Goal: Task Accomplishment & Management: Manage account settings

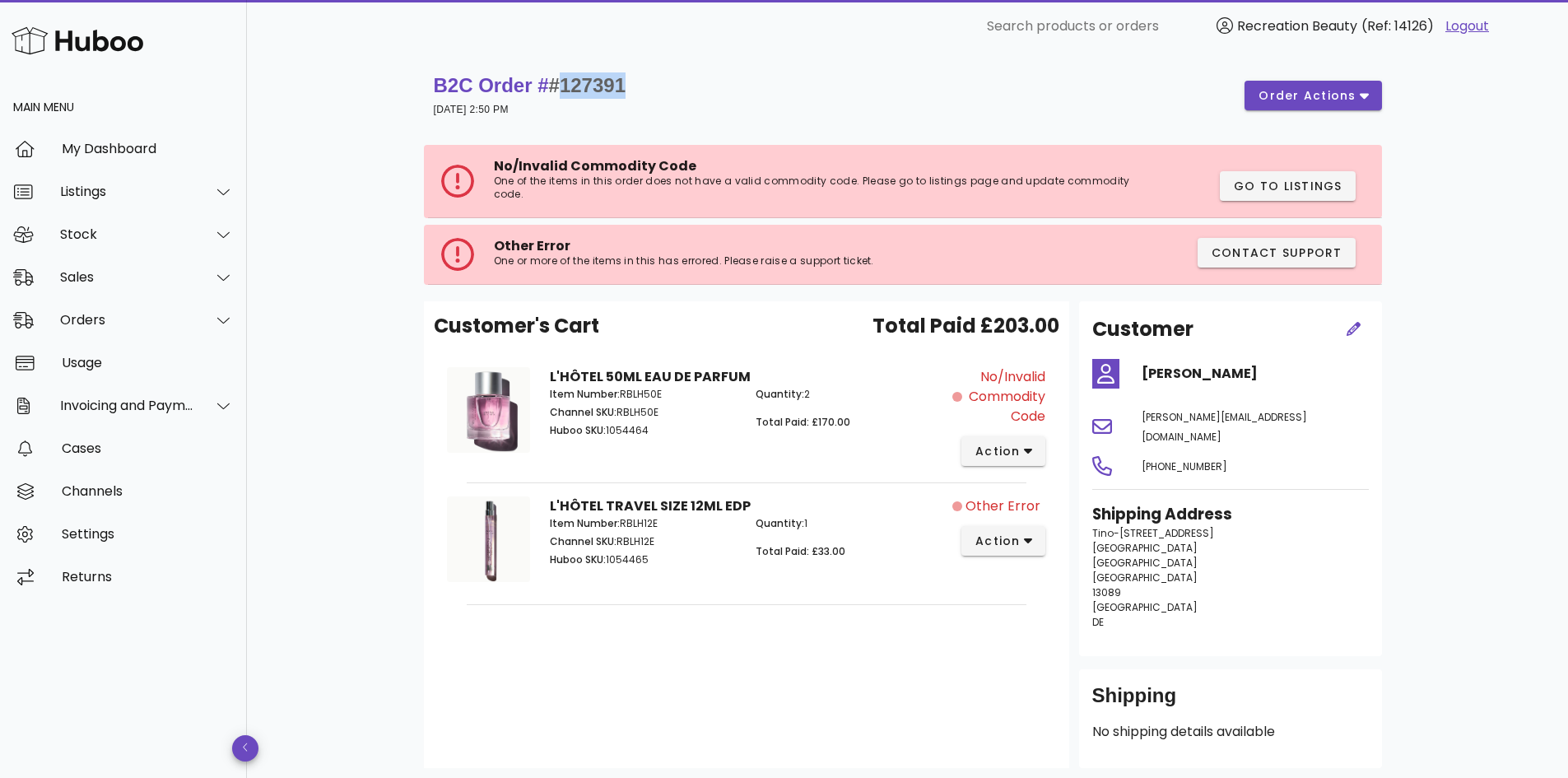
click at [577, 91] on span "#127391" at bounding box center [587, 85] width 77 height 22
click at [109, 227] on div "Stock" at bounding box center [127, 233] width 134 height 16
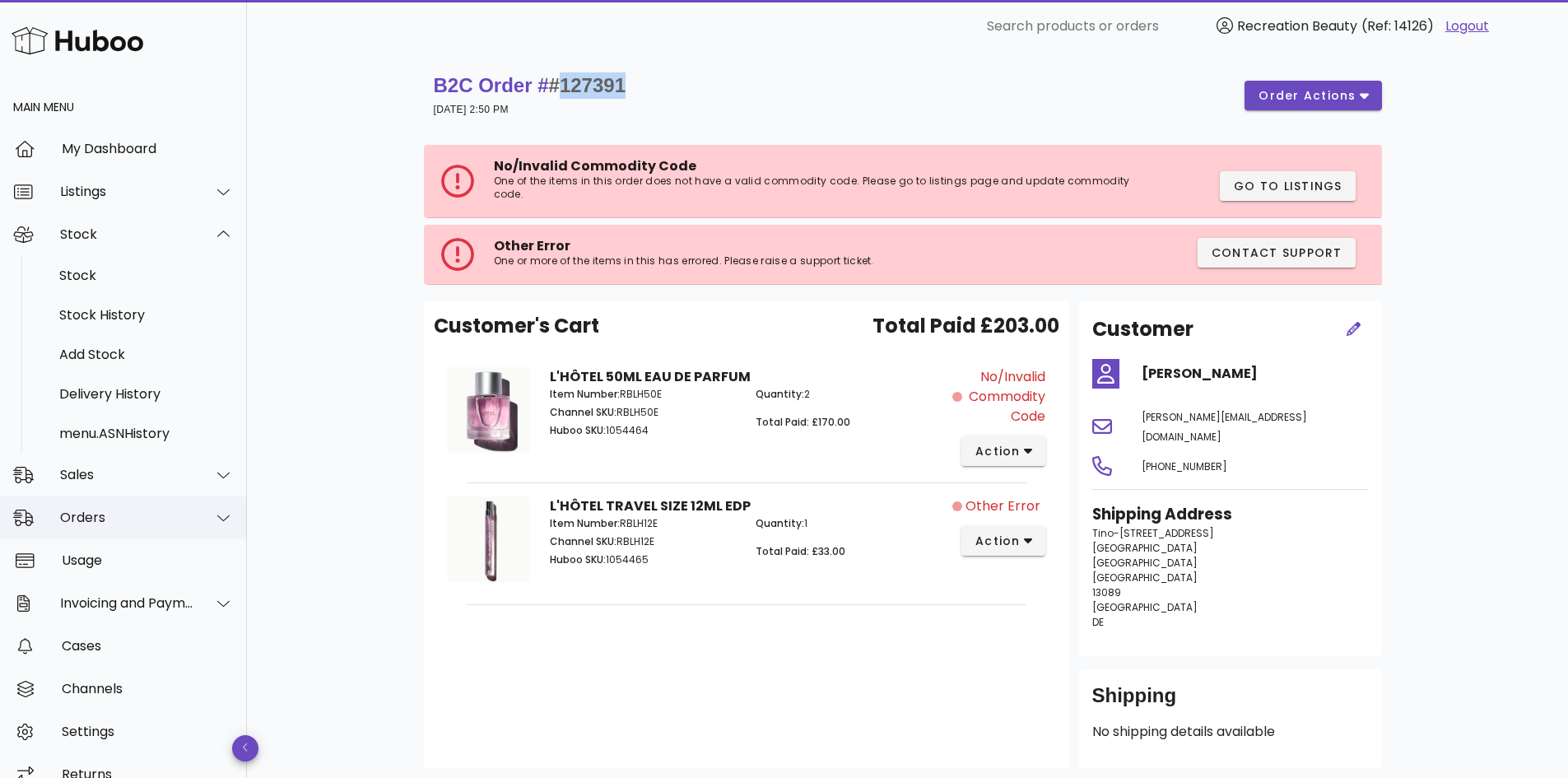
click at [109, 511] on div "Orders" at bounding box center [127, 517] width 134 height 16
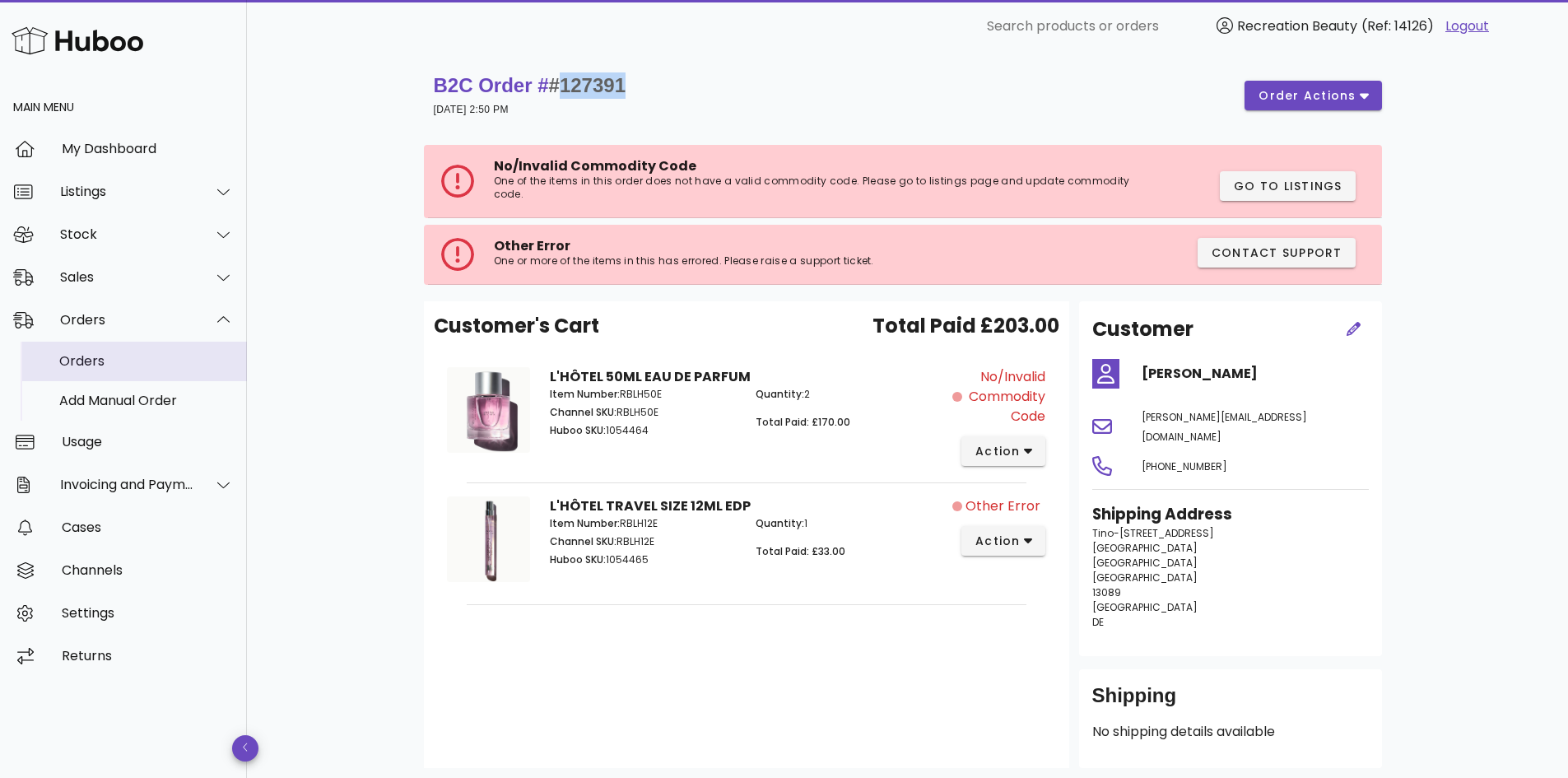
click at [92, 354] on div "Orders" at bounding box center [147, 361] width 175 height 16
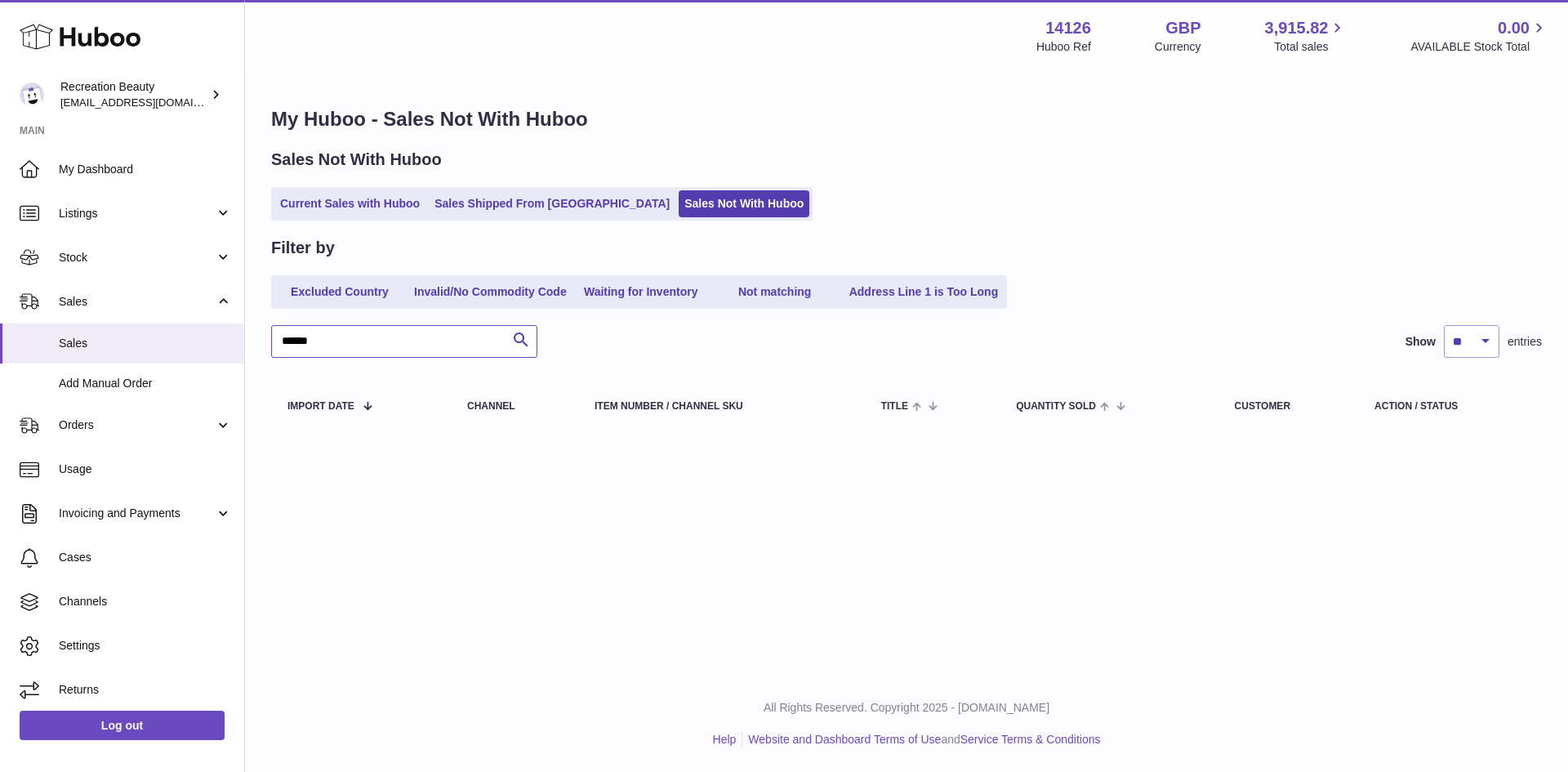
click at [420, 333] on input "******" at bounding box center [403, 341] width 266 height 33
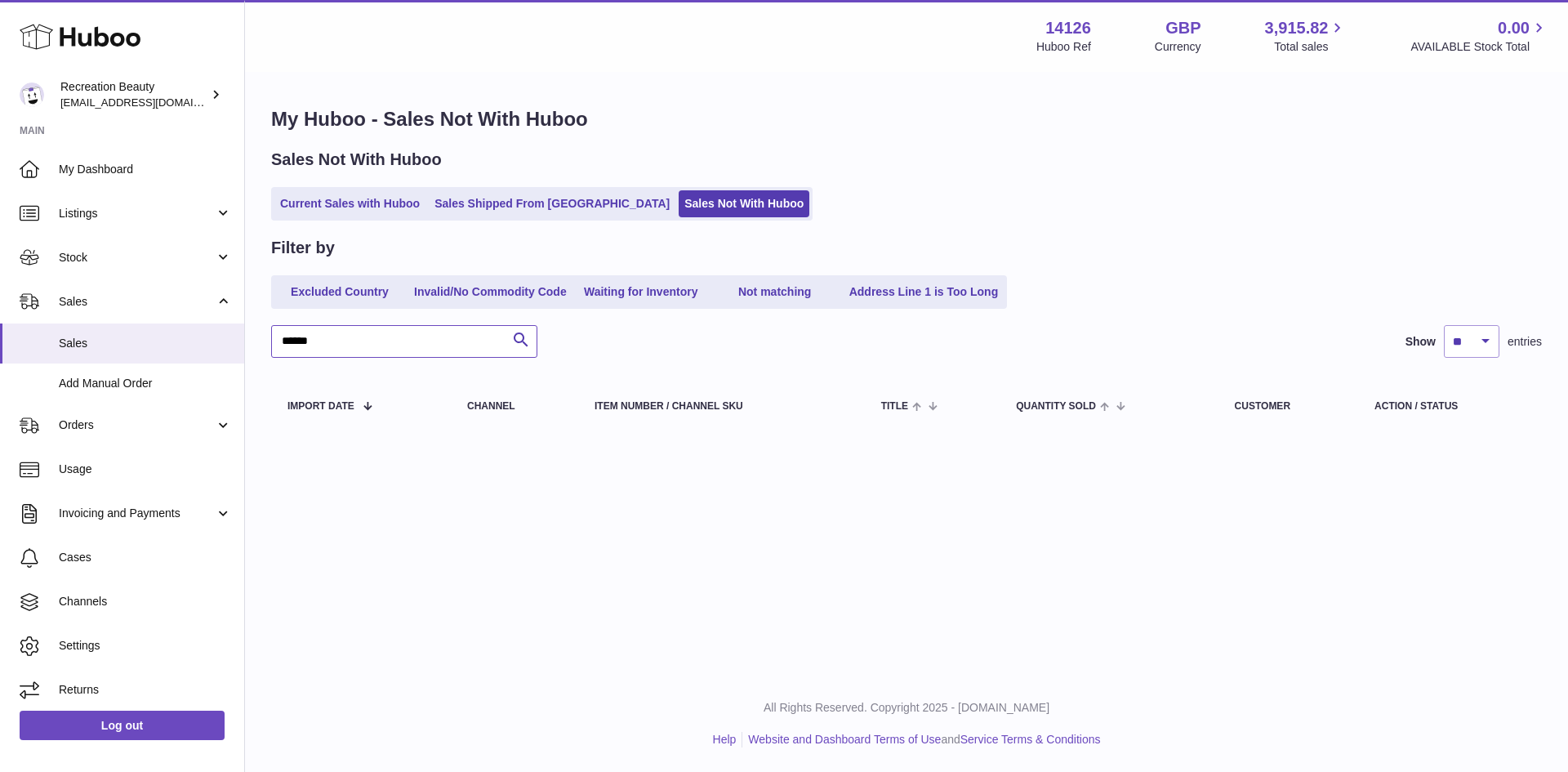
click at [420, 333] on input "******" at bounding box center [403, 341] width 266 height 33
click at [558, 29] on div "Menu Huboo 14126 Huboo Ref GBP Currency 3,915.82 Total sales 0.00 AVAILABLE Sto…" at bounding box center [906, 36] width 1284 height 38
click at [705, 115] on h1 "My Huboo - Sales Not With Huboo" at bounding box center [906, 120] width 1271 height 26
click at [454, 323] on div "Filter by Excluded Country Invalid/No Commodity Code Waiting for Inventory Not …" at bounding box center [906, 336] width 1271 height 200
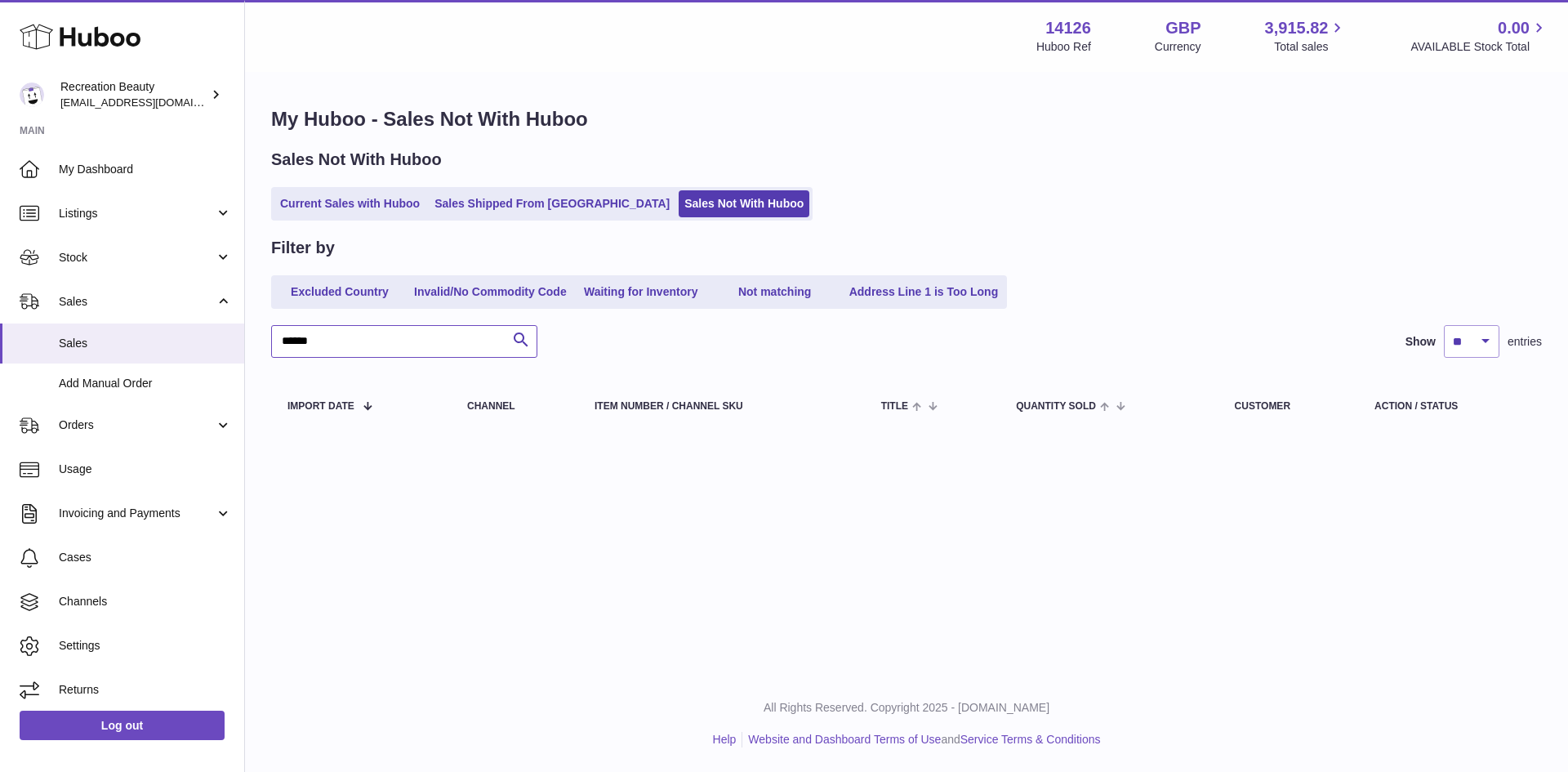
click at [444, 337] on input "******" at bounding box center [403, 341] width 266 height 33
click at [471, 287] on link "Invalid/No Commodity Code" at bounding box center [490, 291] width 164 height 27
click at [427, 344] on input "******" at bounding box center [403, 341] width 266 height 33
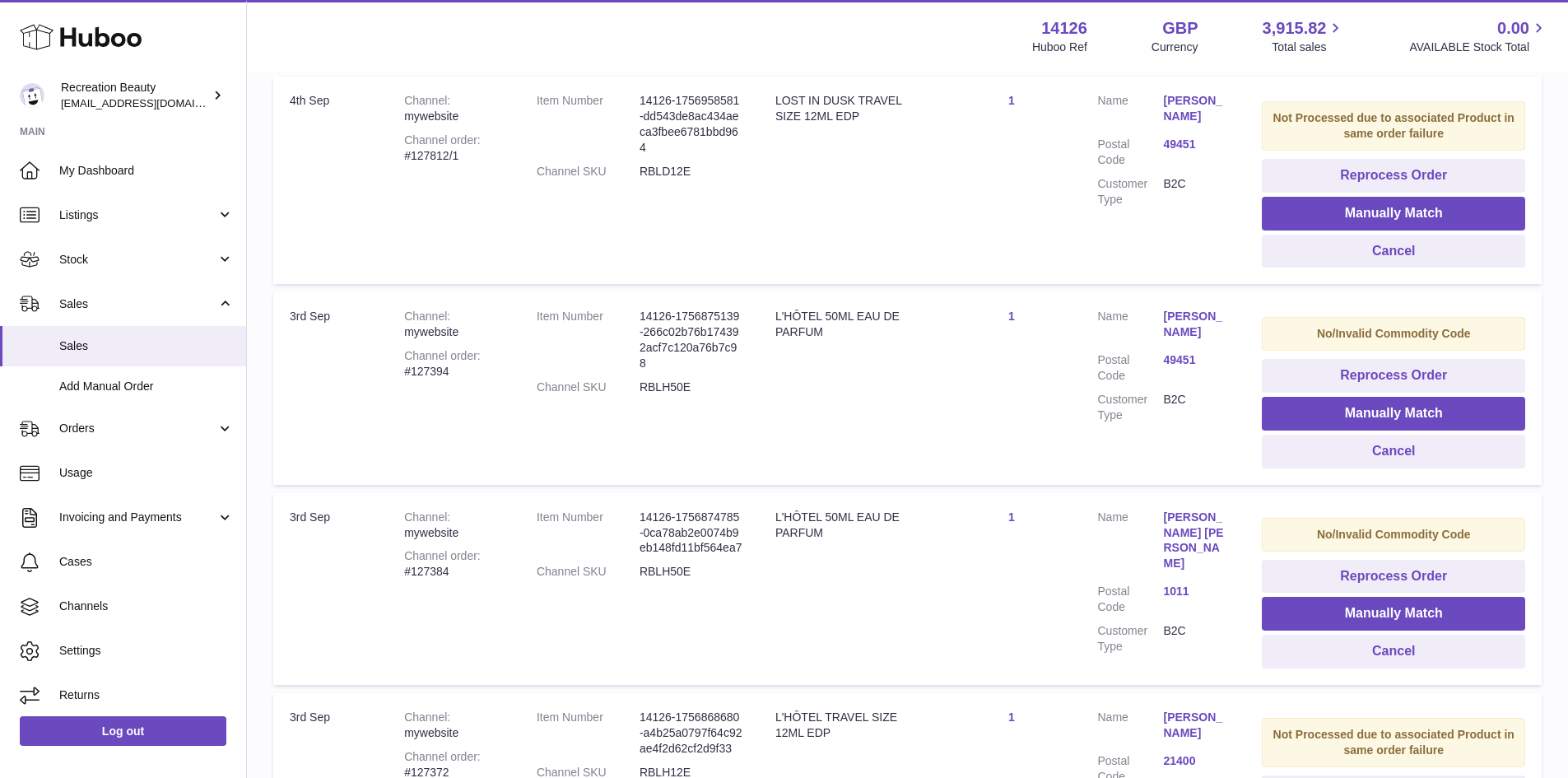
scroll to position [795, 0]
click at [1373, 403] on button "Manually Match" at bounding box center [1393, 413] width 263 height 34
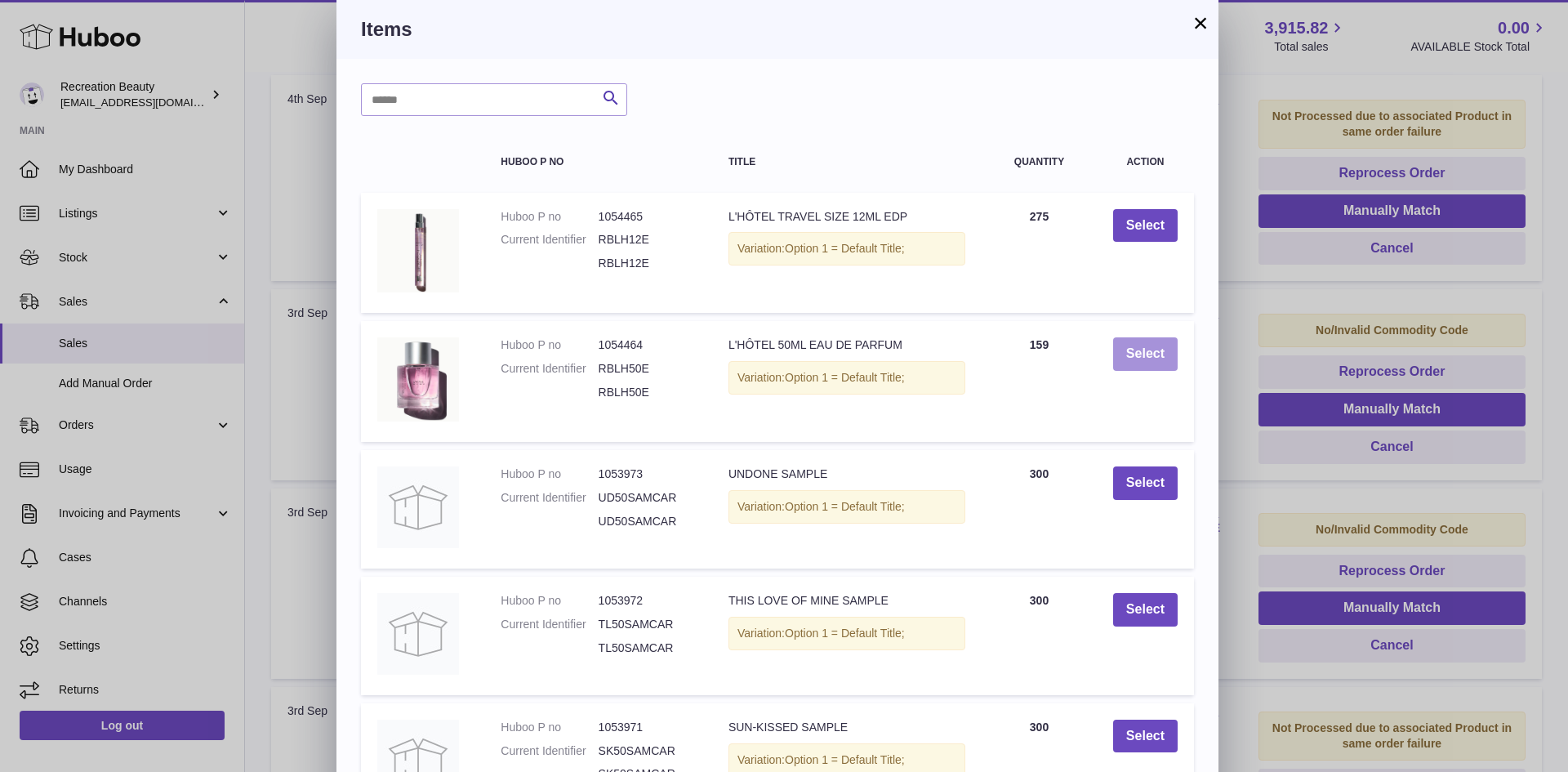
click at [1138, 361] on button "Select" at bounding box center [1145, 354] width 65 height 34
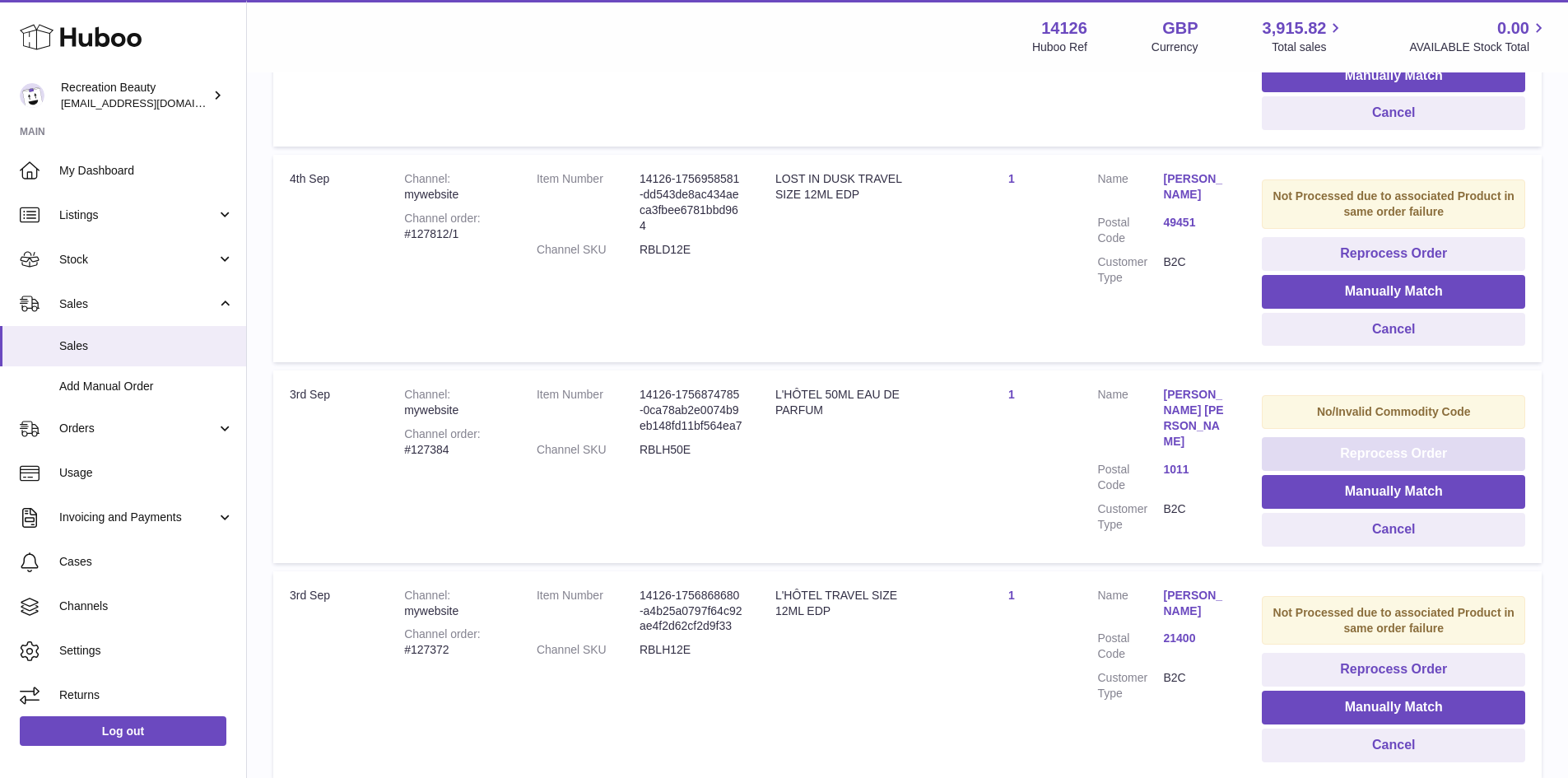
scroll to position [715, 0]
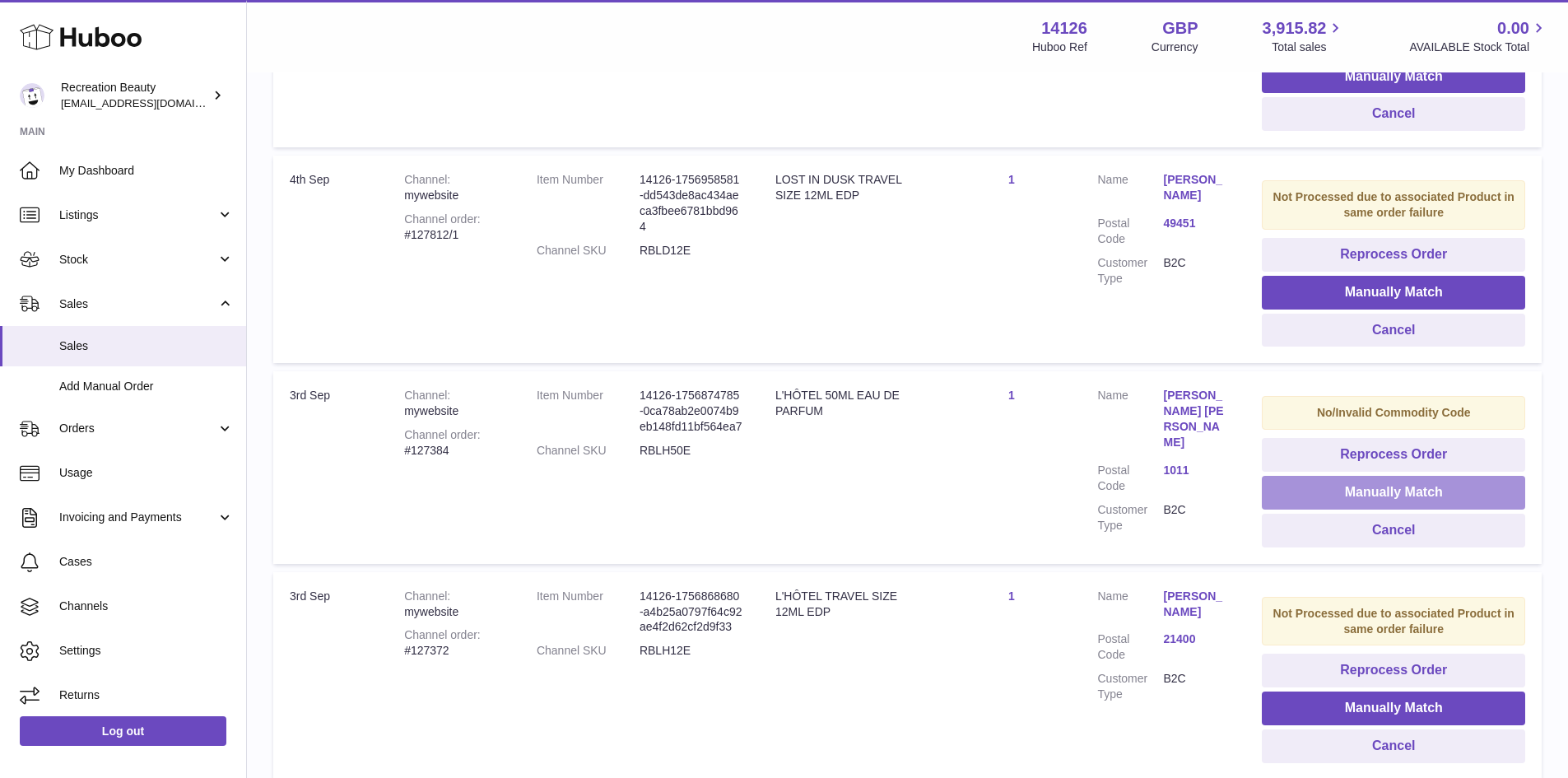
click at [1325, 486] on button "Manually Match" at bounding box center [1393, 493] width 263 height 34
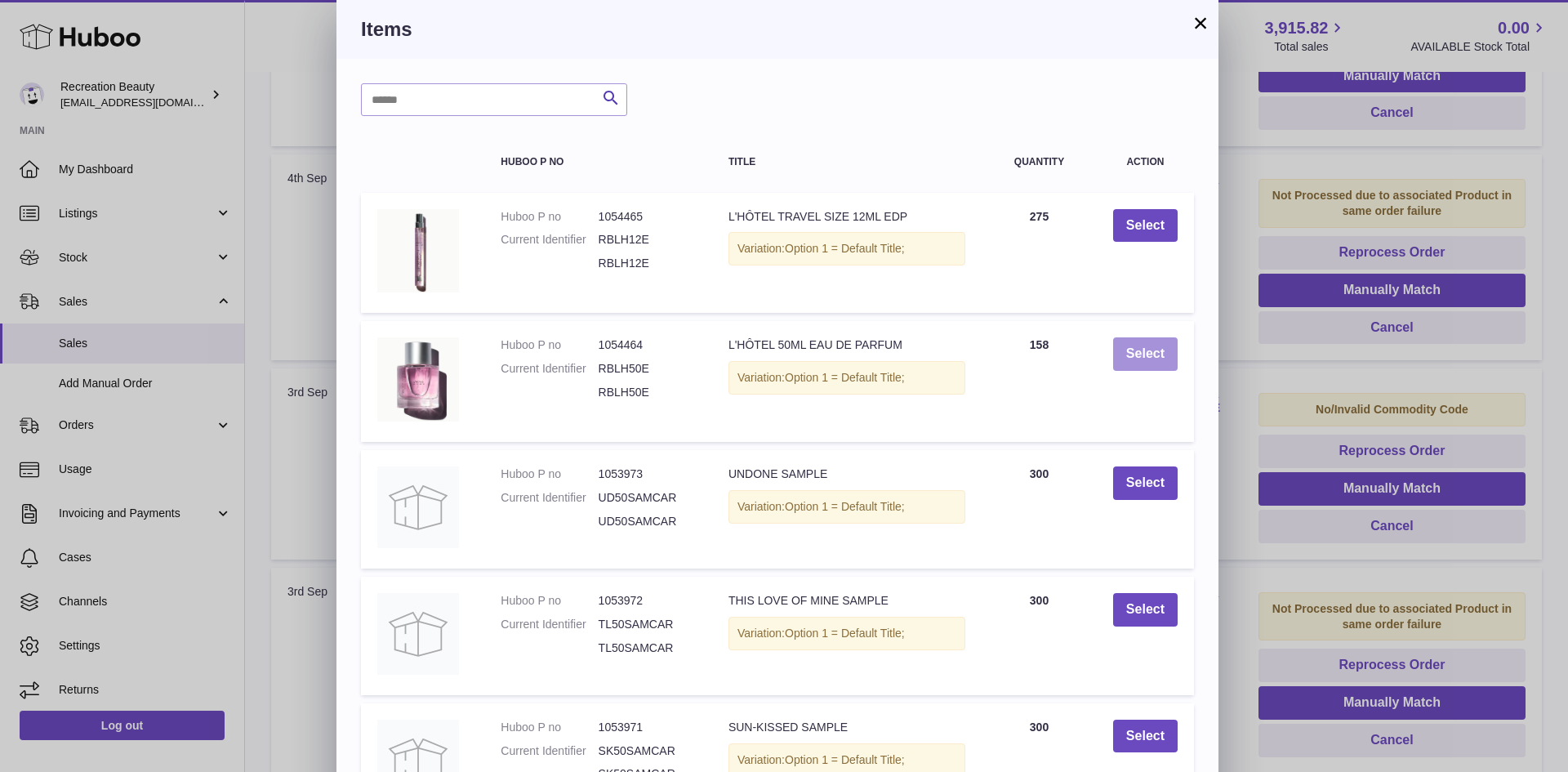
click at [1155, 359] on button "Select" at bounding box center [1145, 354] width 65 height 34
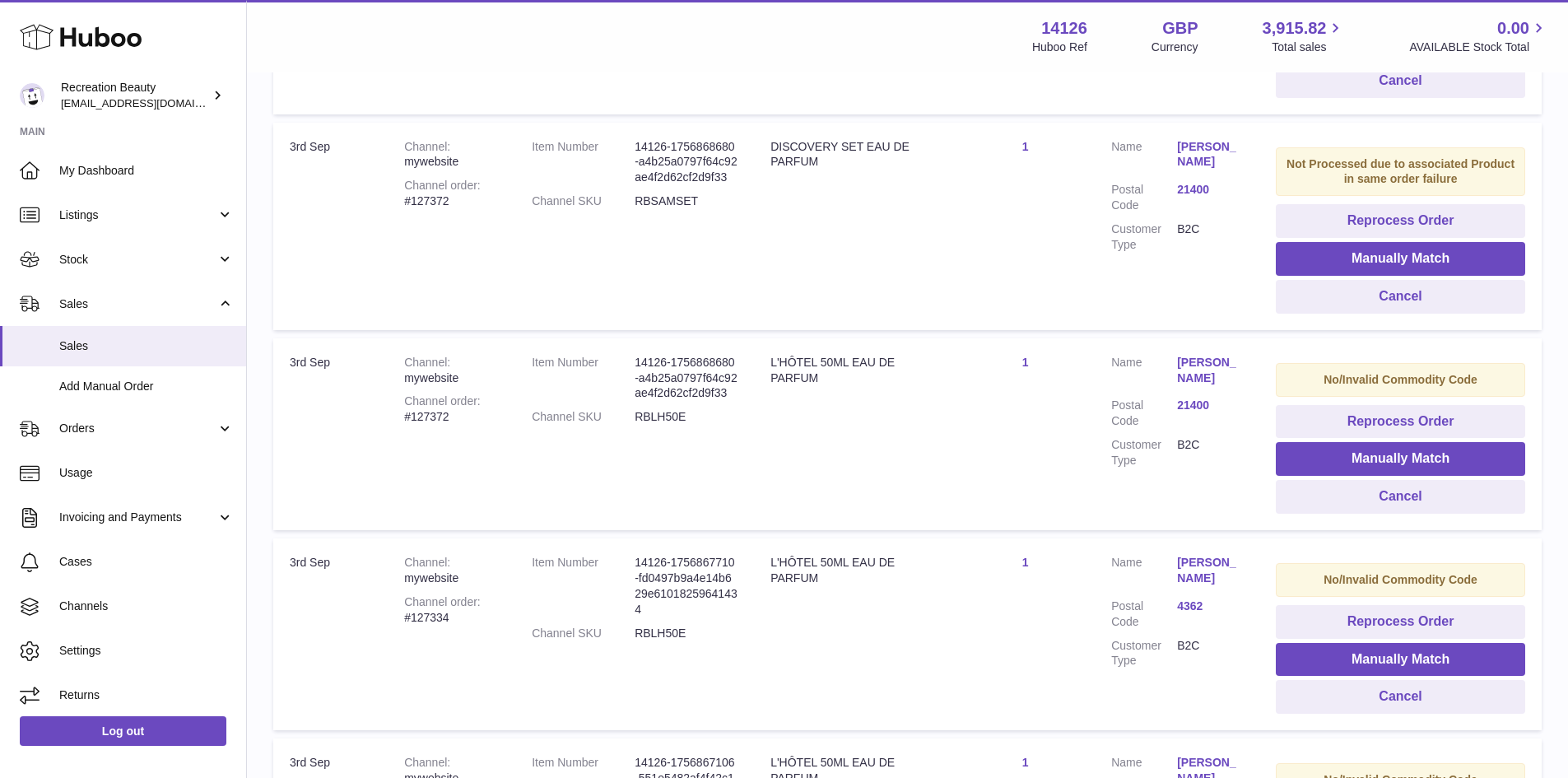
scroll to position [1184, 0]
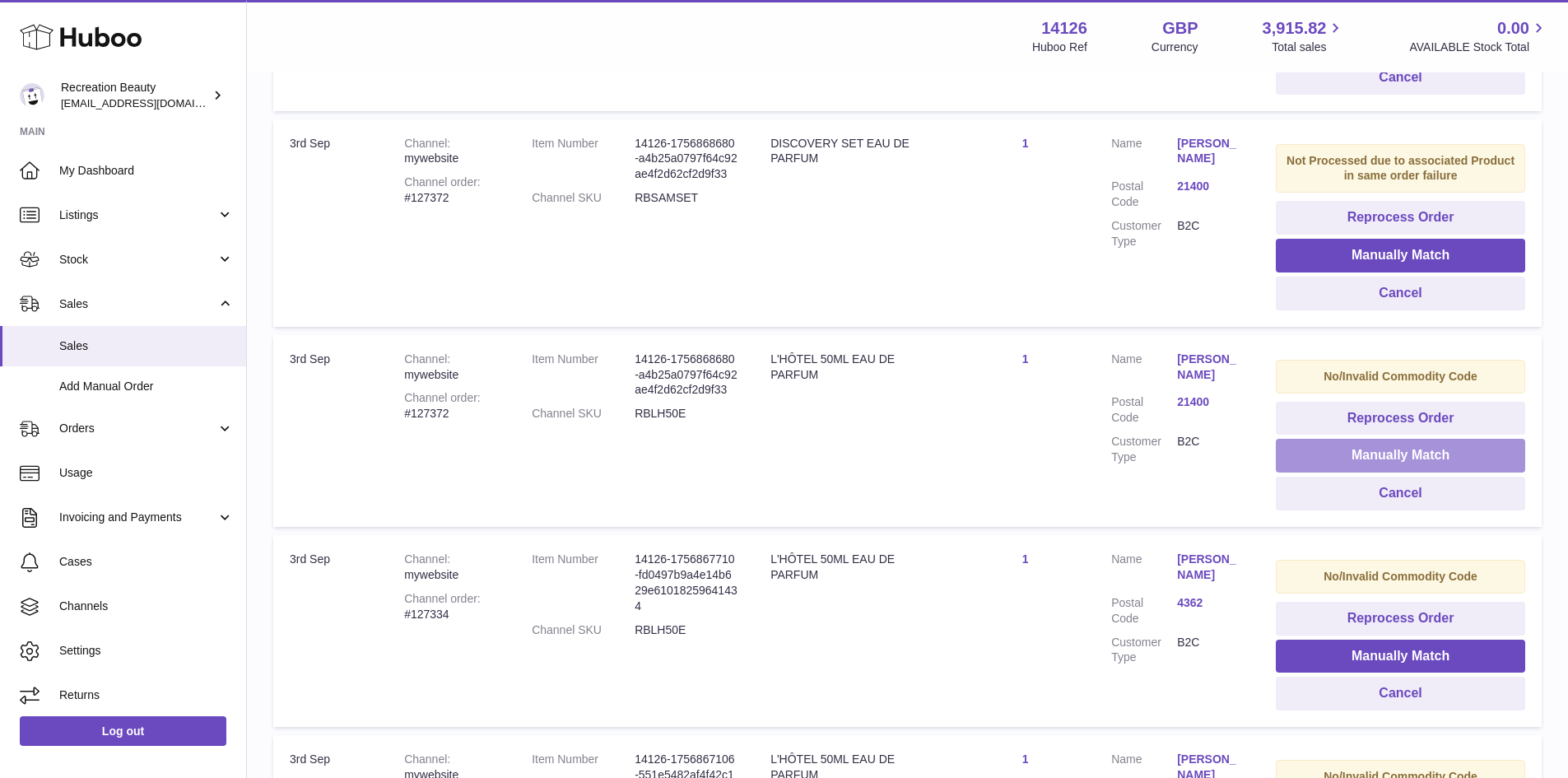
click at [1320, 455] on button "Manually Match" at bounding box center [1401, 455] width 249 height 34
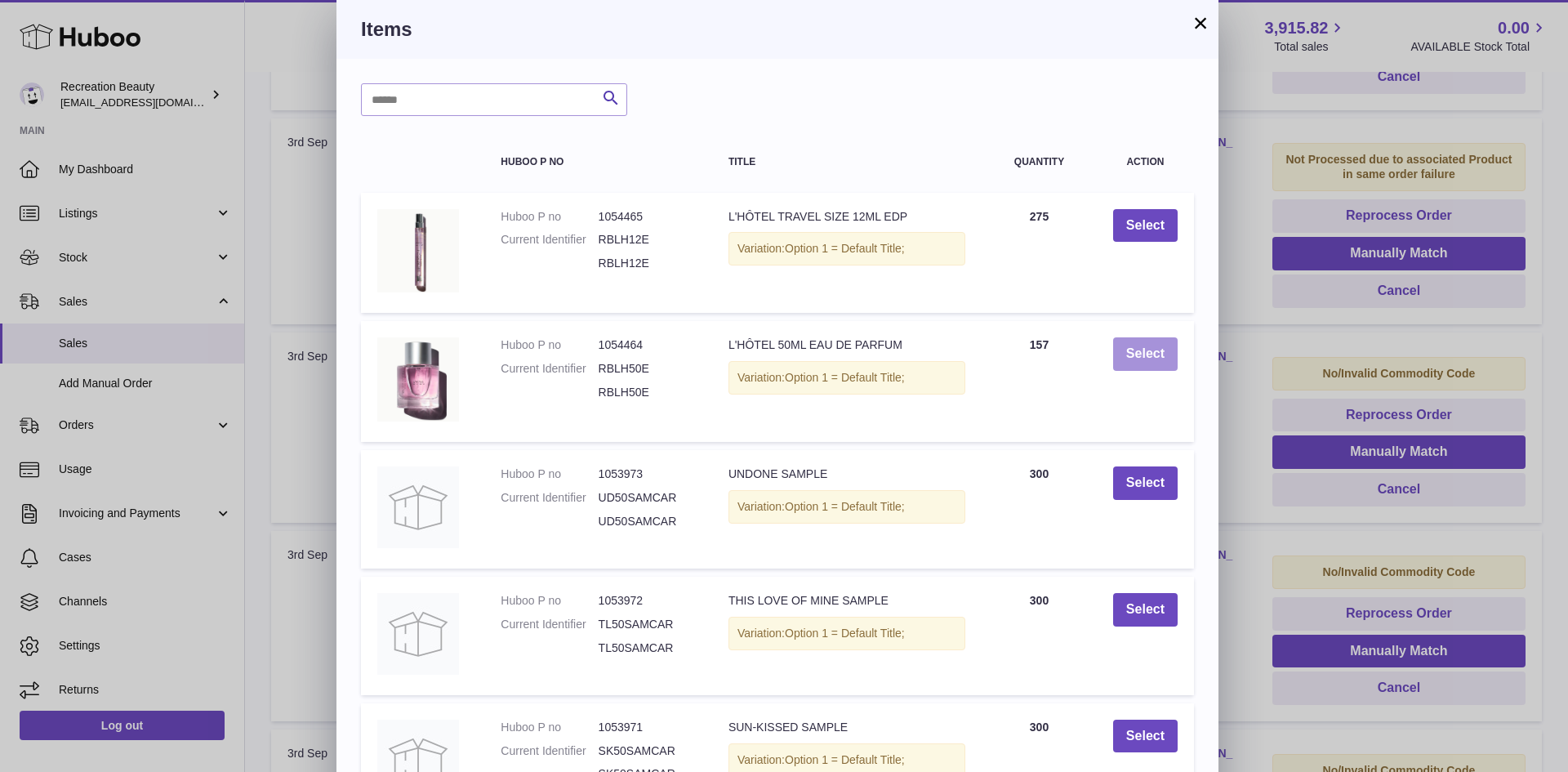
click at [1129, 366] on button "Select" at bounding box center [1145, 354] width 65 height 34
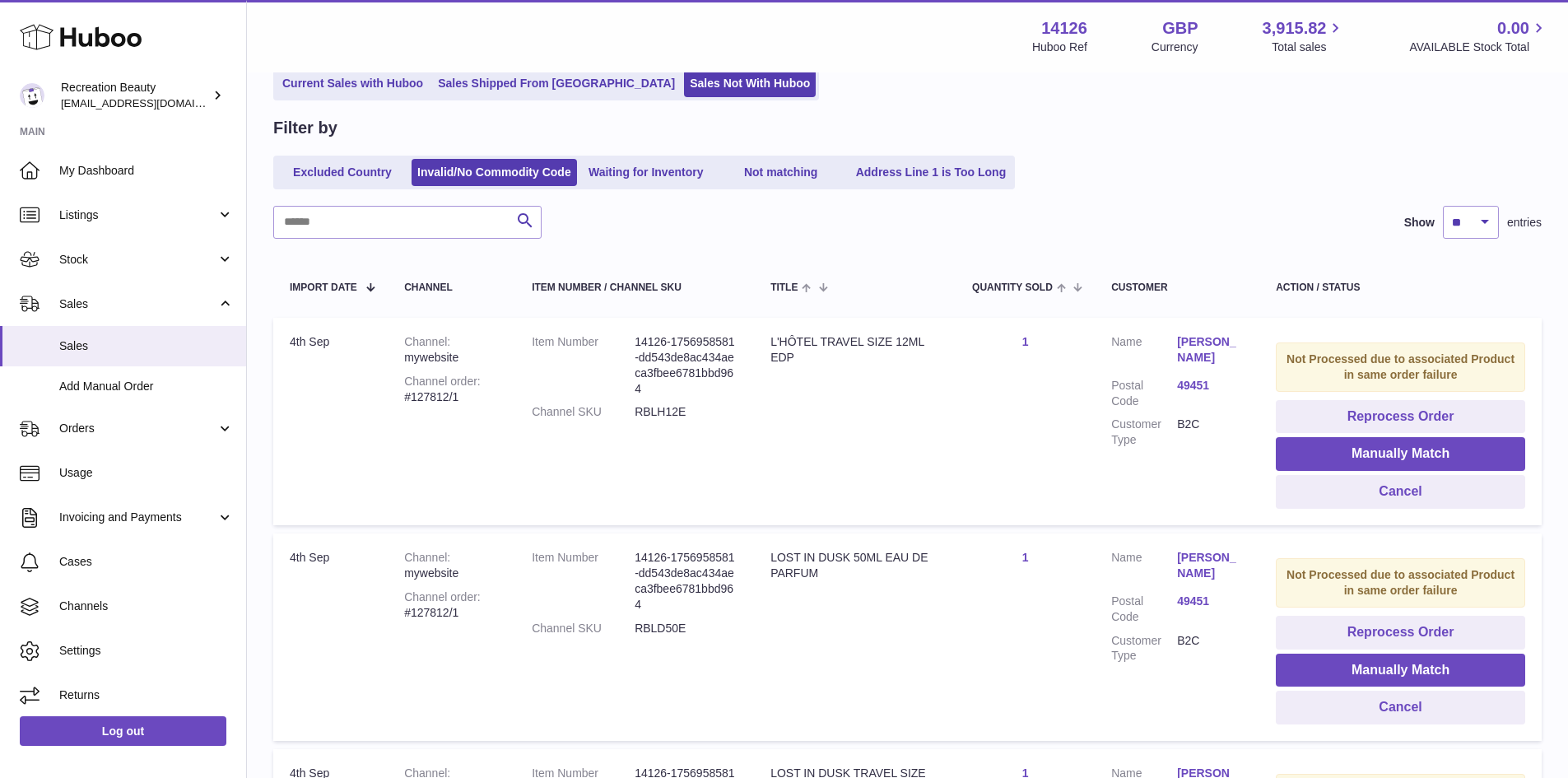
scroll to position [0, 0]
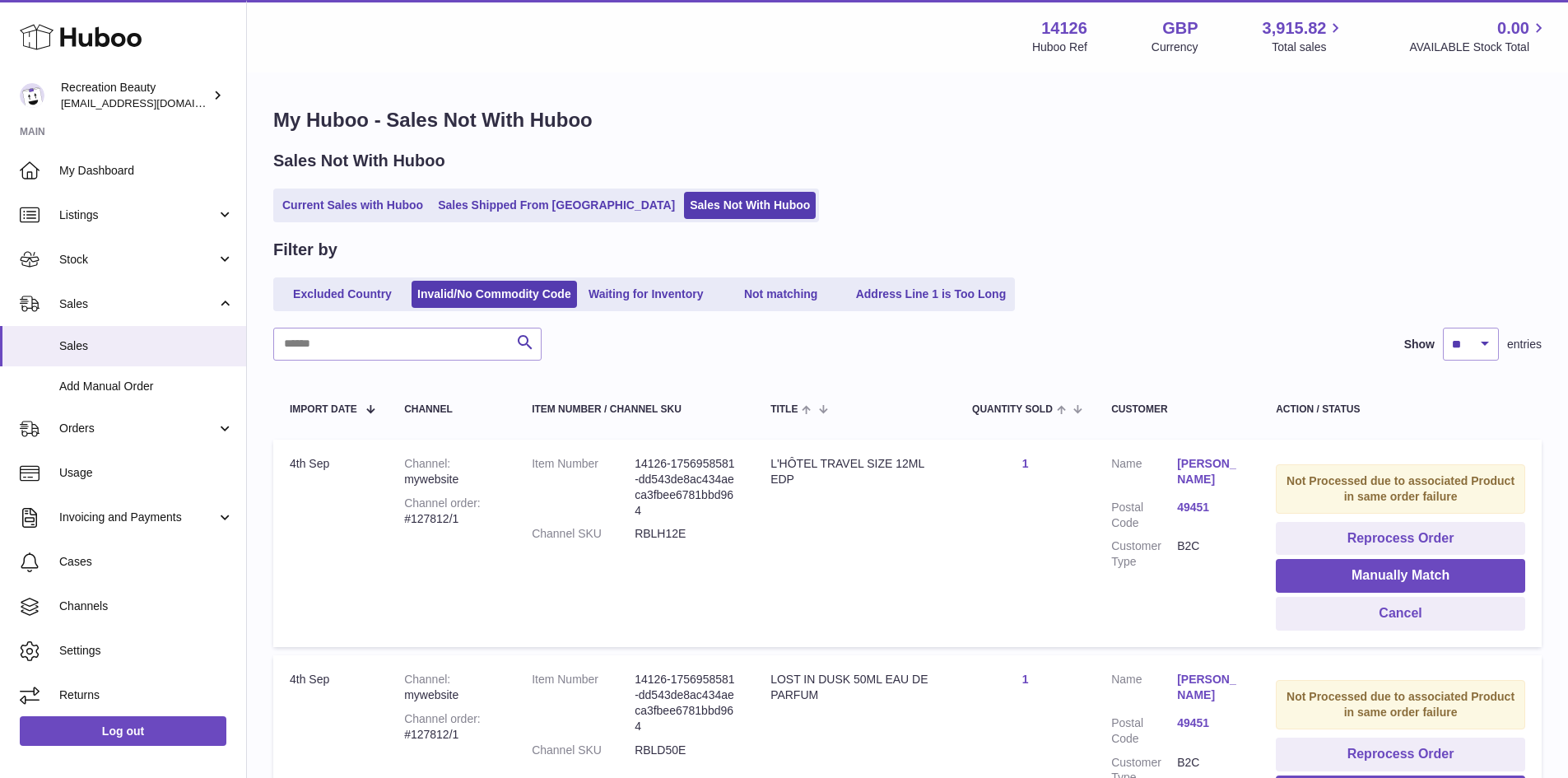
click at [1441, 351] on div "Show ** ** ** *** entries" at bounding box center [1469, 344] width 146 height 33
click at [1448, 350] on select "** ** ** ***" at bounding box center [1471, 344] width 56 height 33
select select "***"
click at [1443, 328] on select "** ** ** ***" at bounding box center [1471, 344] width 56 height 33
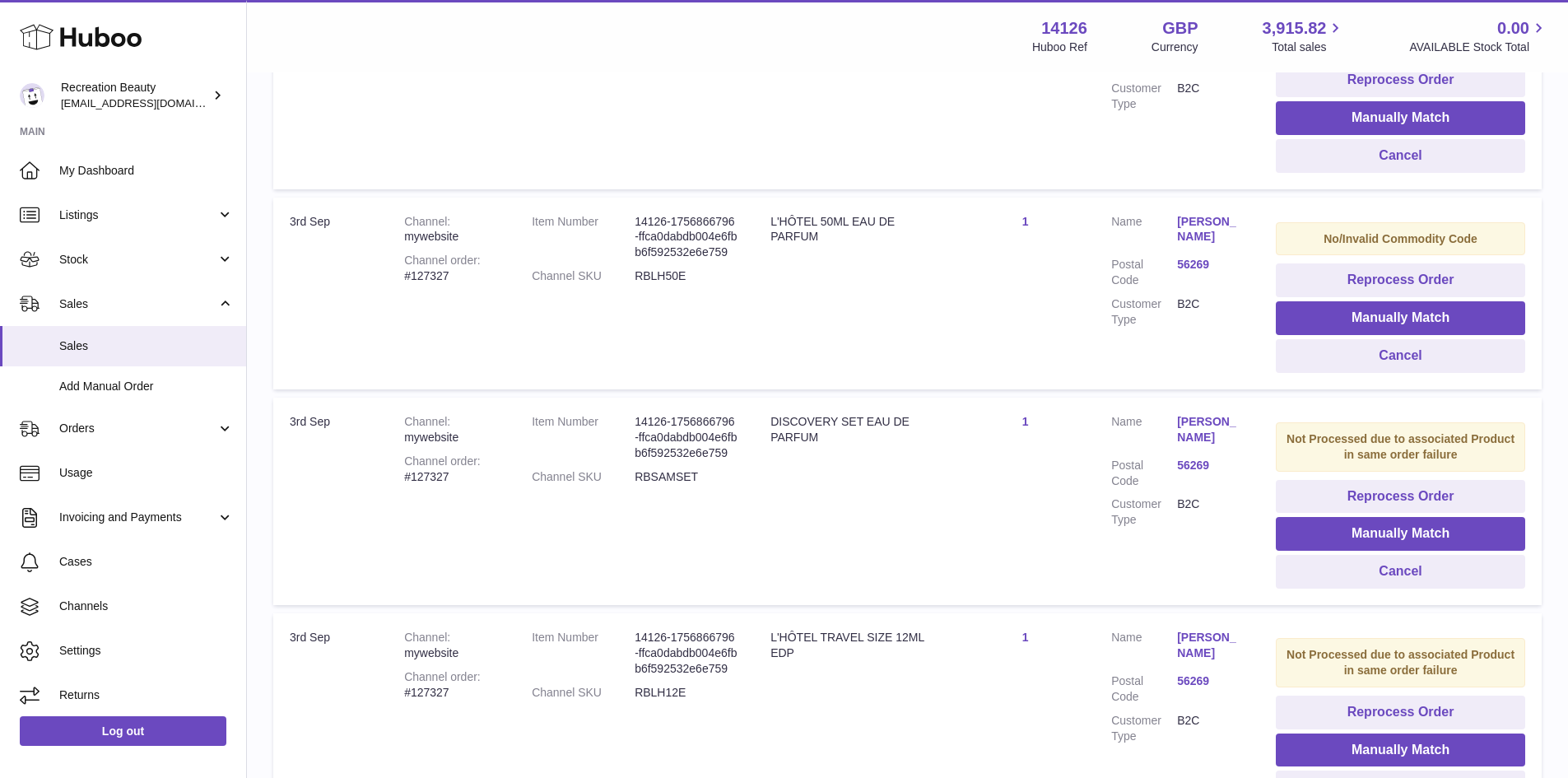
scroll to position [2181, 0]
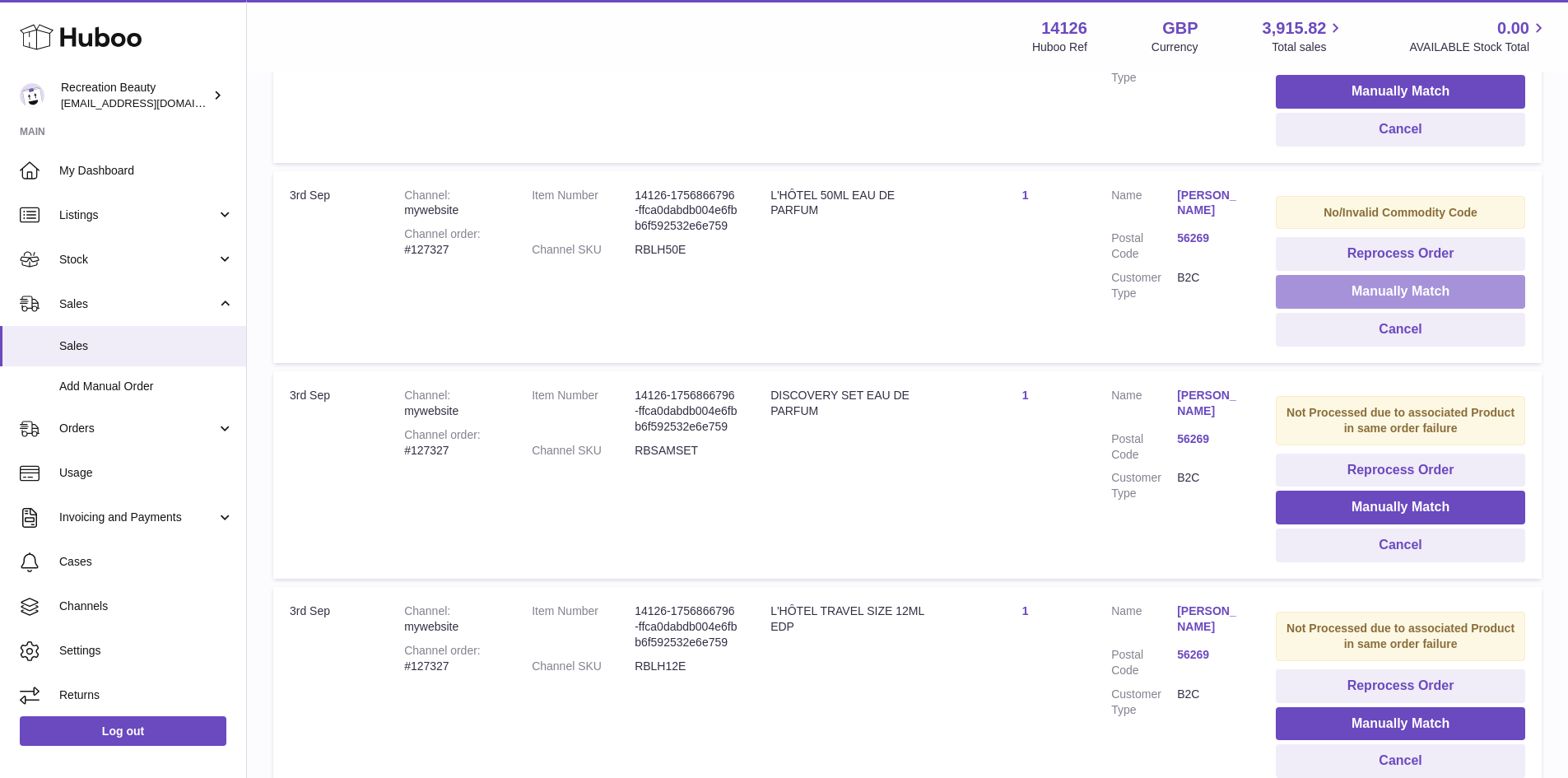
click at [1327, 288] on button "Manually Match" at bounding box center [1401, 291] width 249 height 34
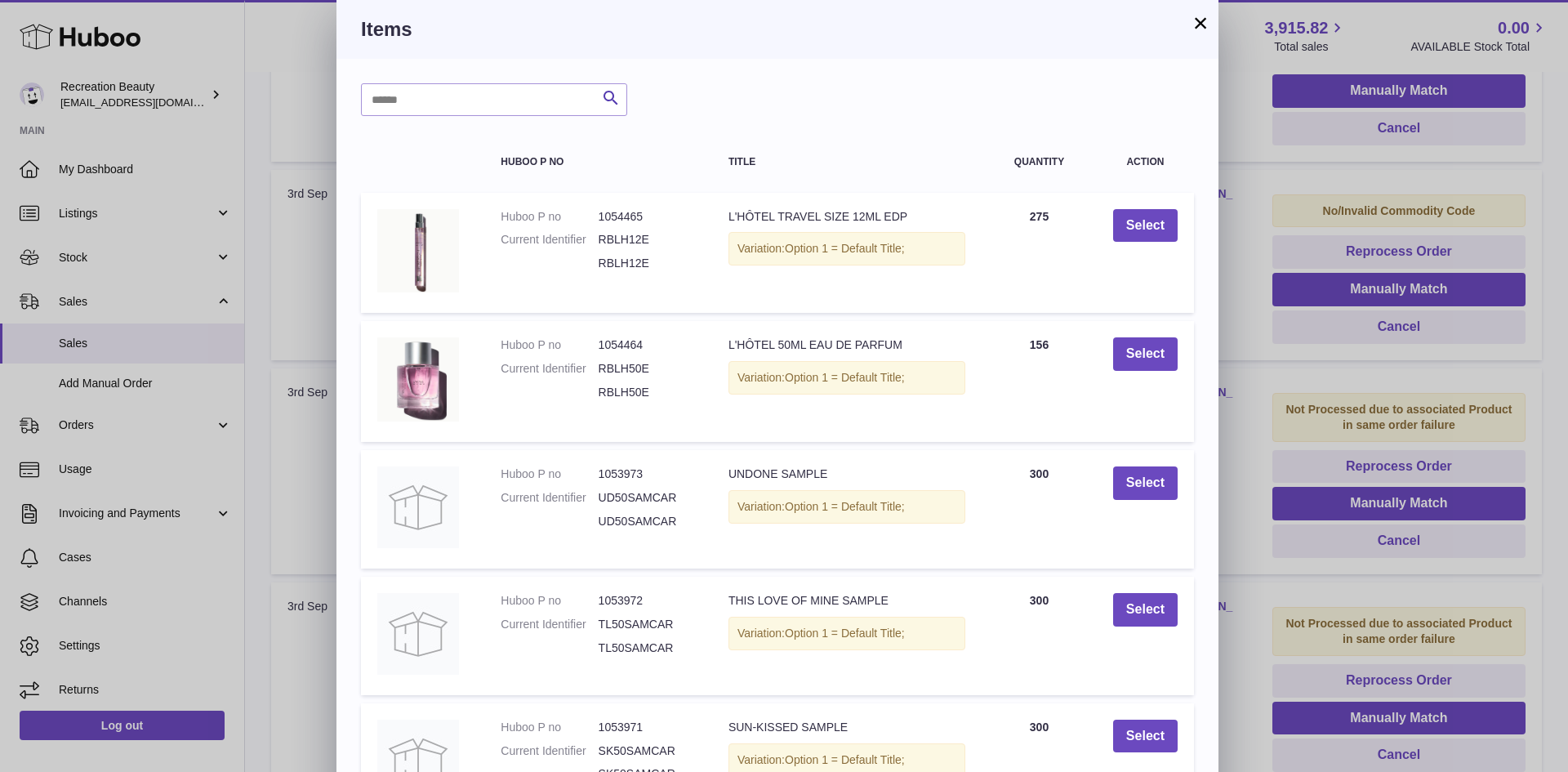
click at [1198, 20] on button "×" at bounding box center [1201, 23] width 20 height 20
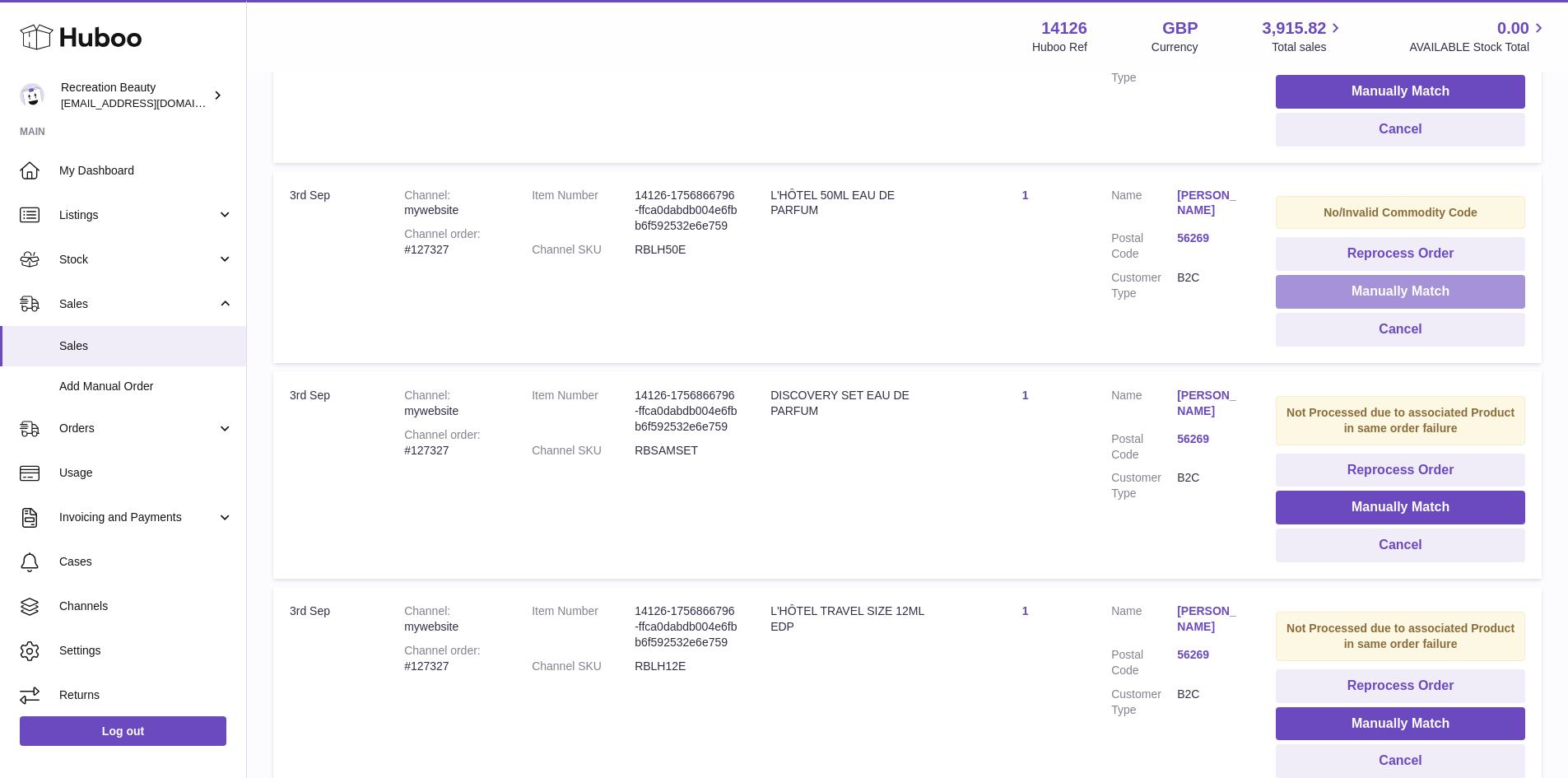
click at [1378, 286] on button "Manually Match" at bounding box center [1401, 291] width 249 height 34
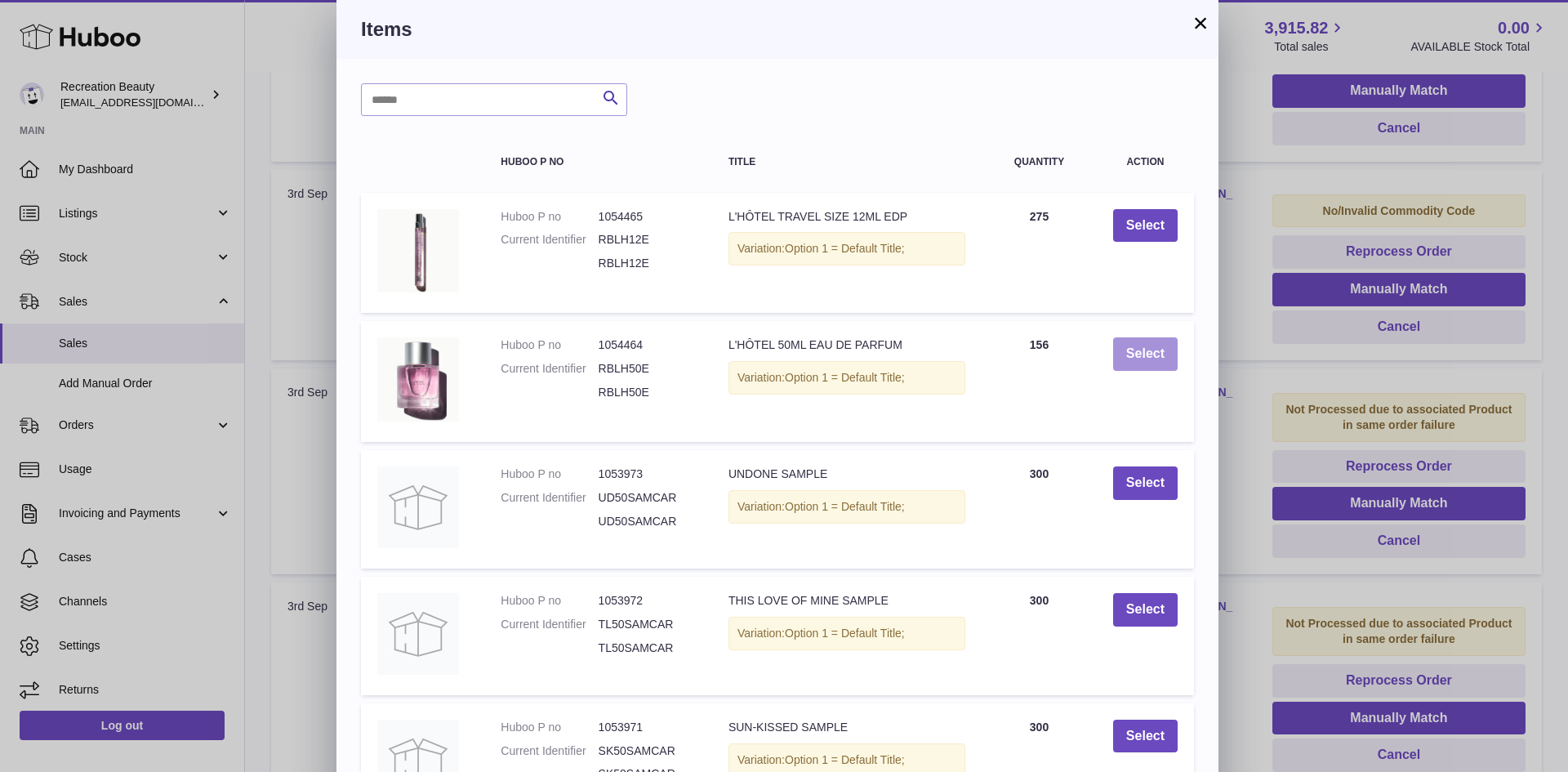
click at [1151, 354] on button "Select" at bounding box center [1145, 354] width 65 height 34
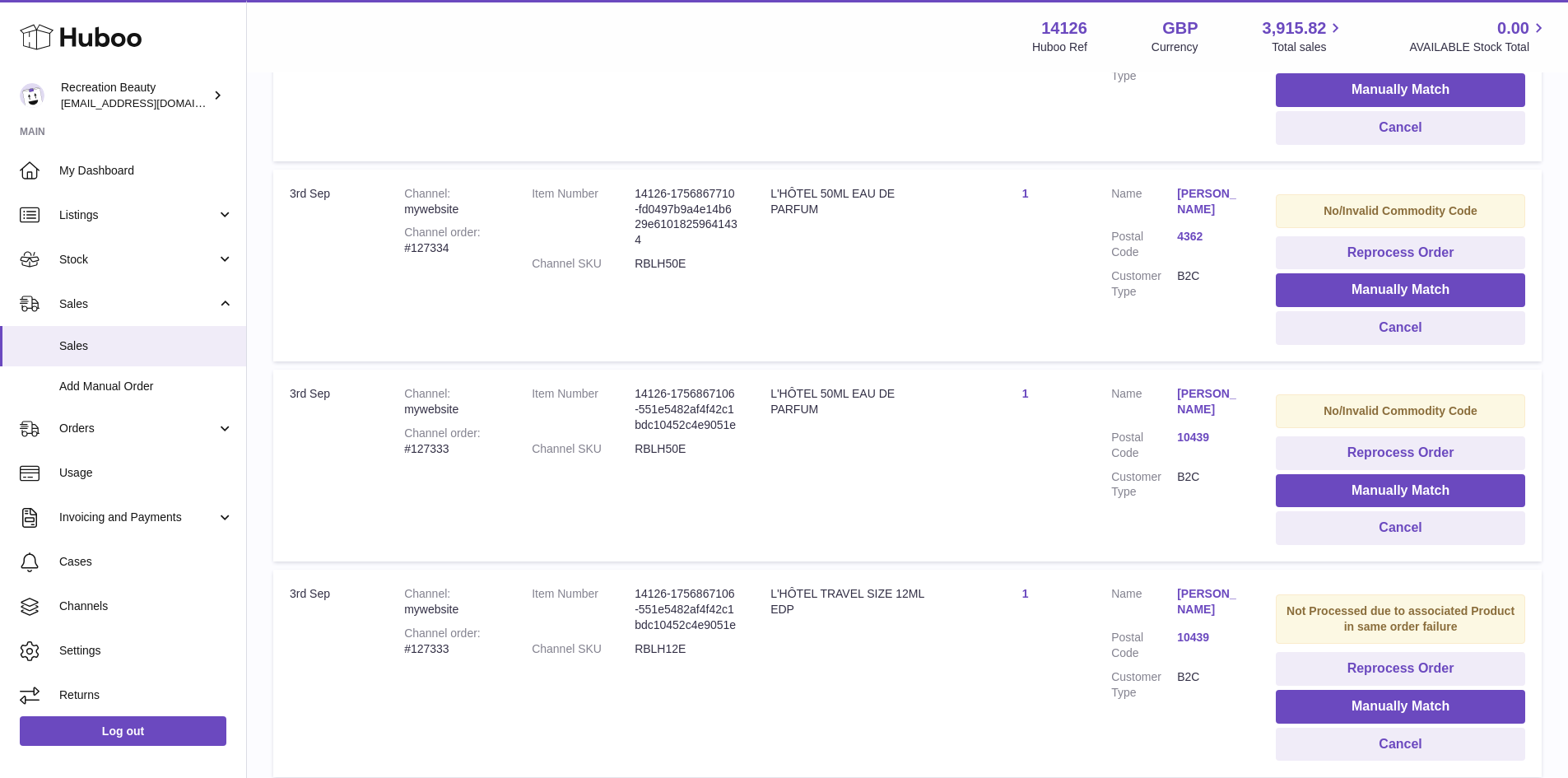
scroll to position [1348, 0]
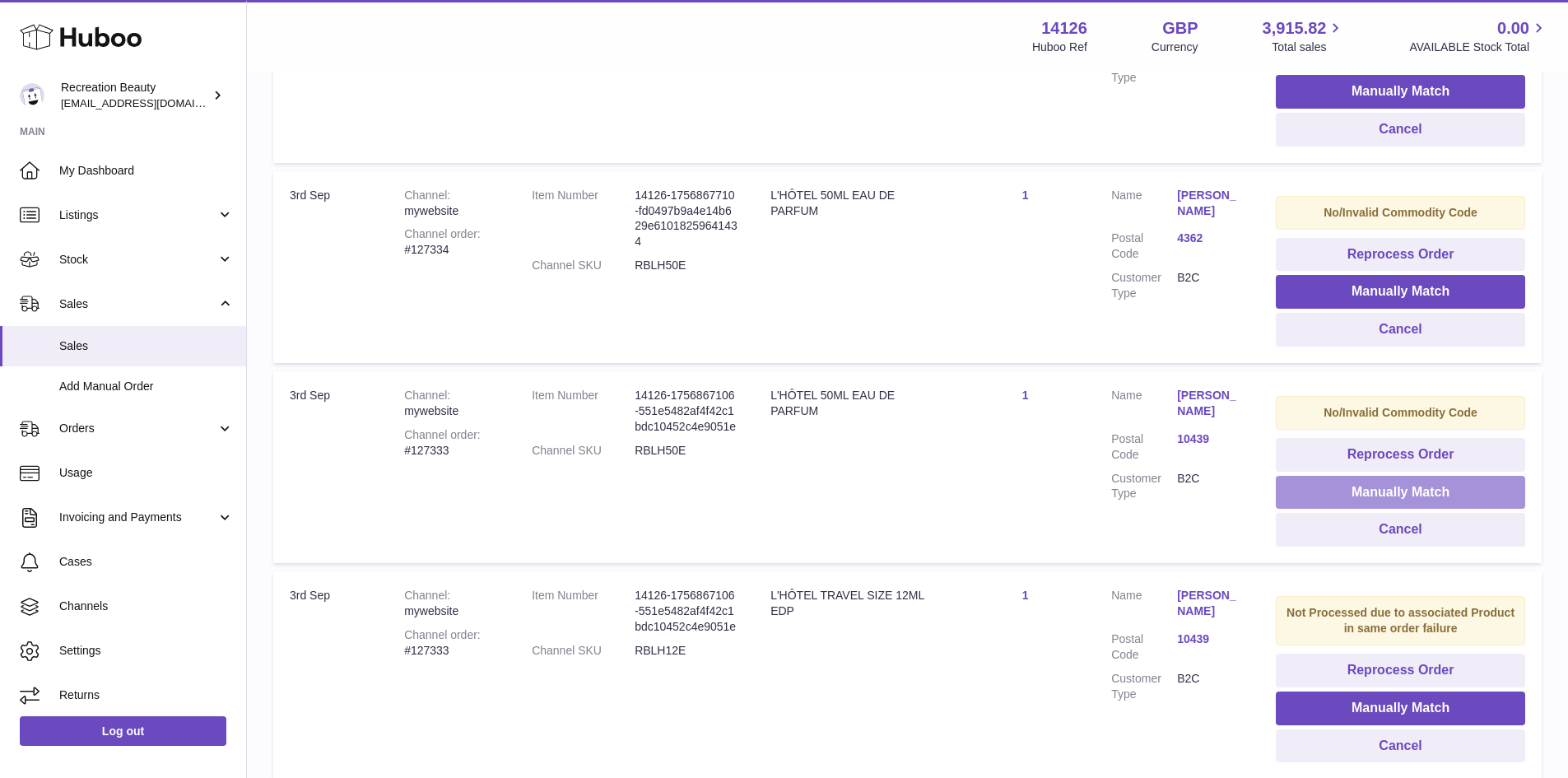
click at [1326, 489] on button "Manually Match" at bounding box center [1401, 493] width 249 height 34
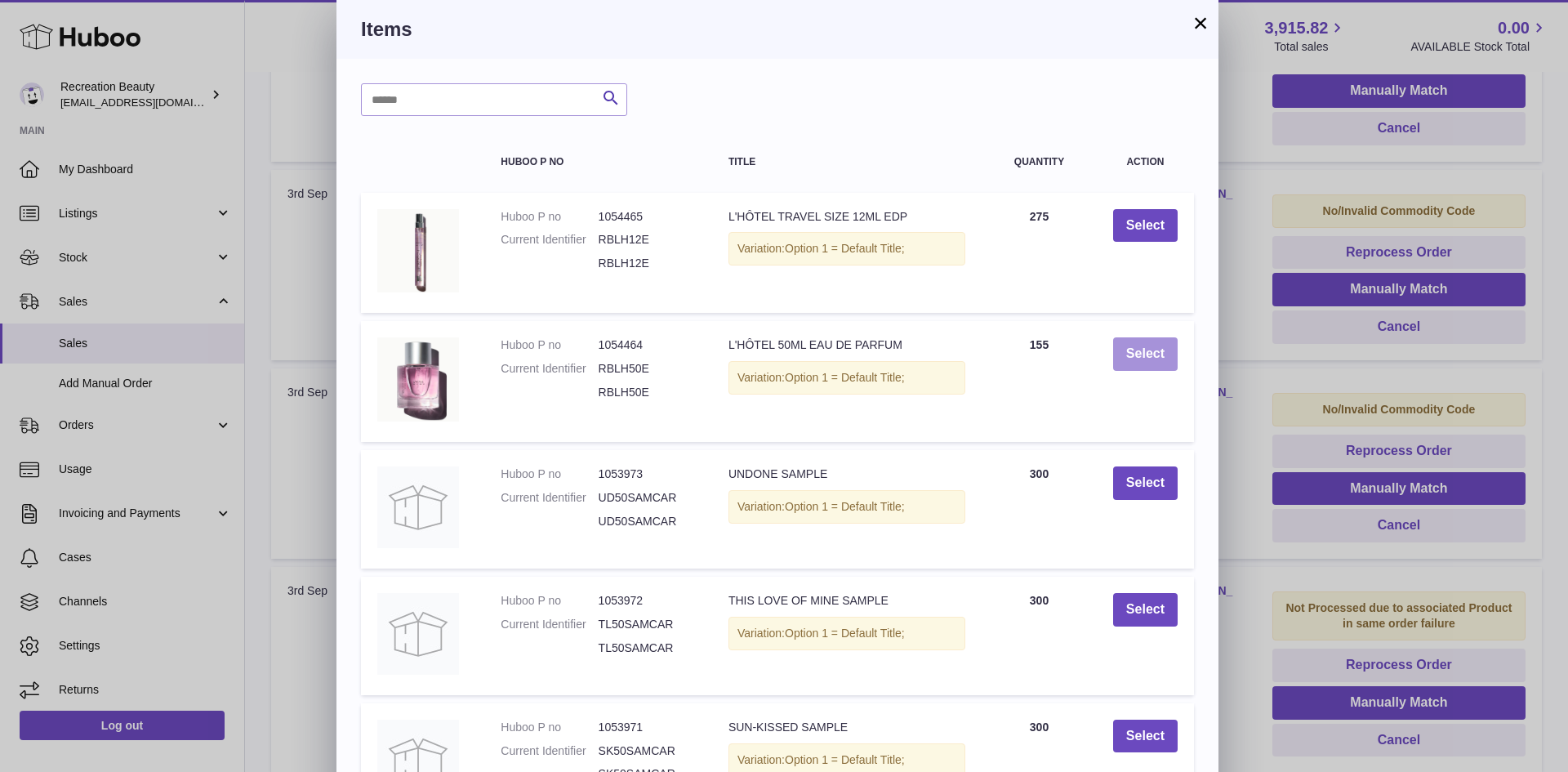
click at [1142, 362] on button "Select" at bounding box center [1145, 354] width 65 height 34
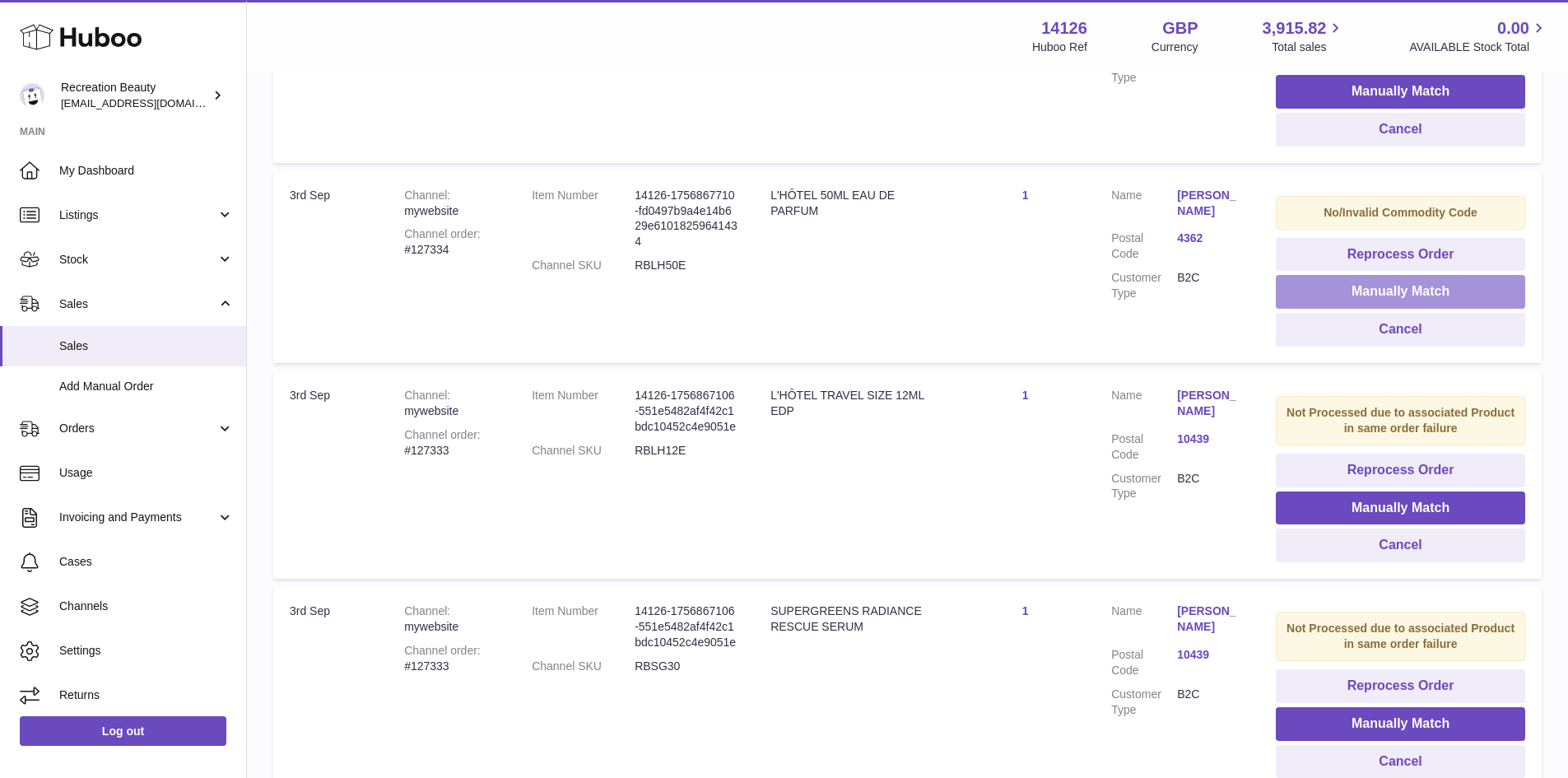
click at [1353, 290] on button "Manually Match" at bounding box center [1401, 291] width 249 height 34
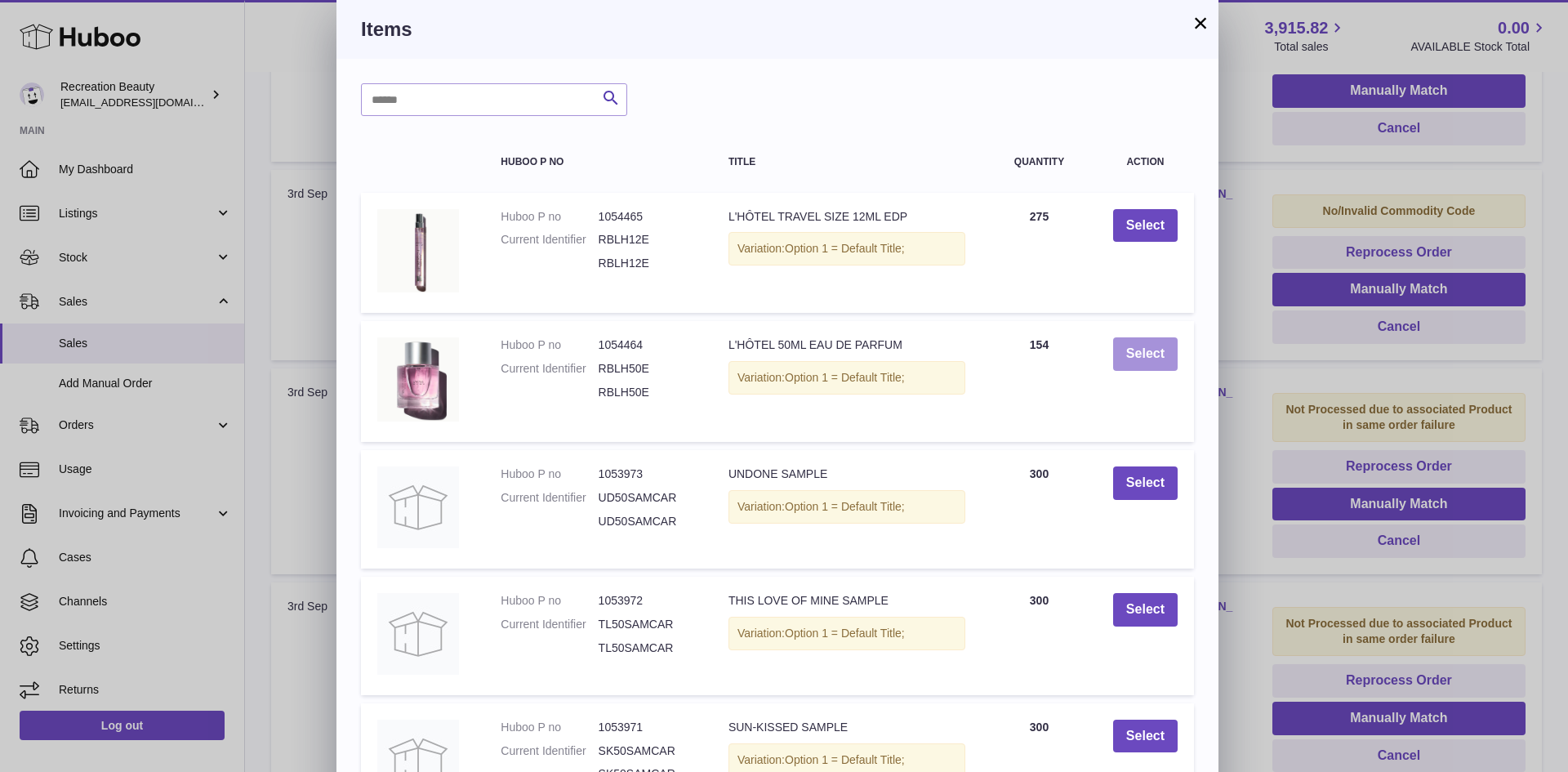
click at [1143, 351] on button "Select" at bounding box center [1145, 354] width 65 height 34
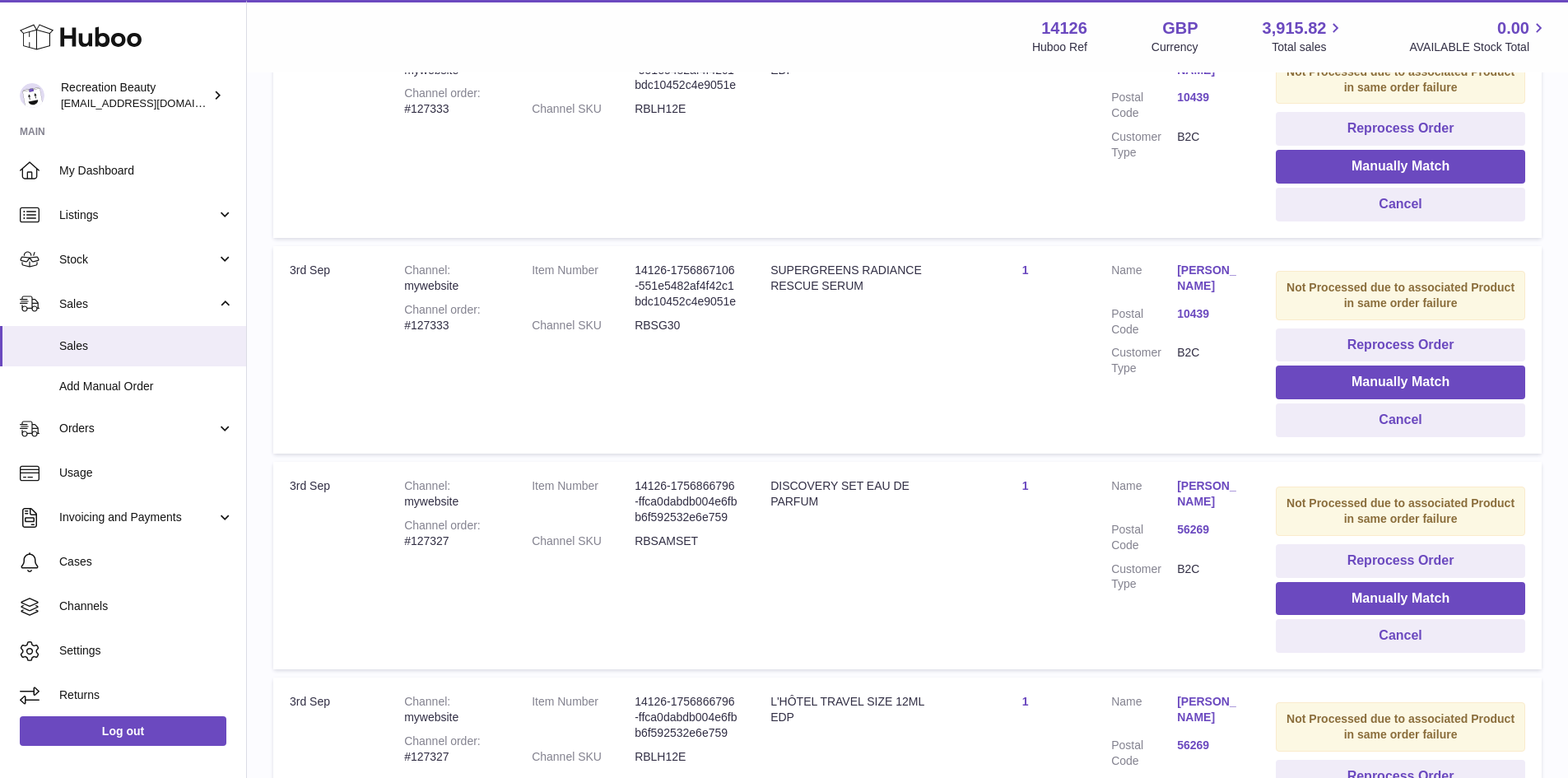
scroll to position [1734, 0]
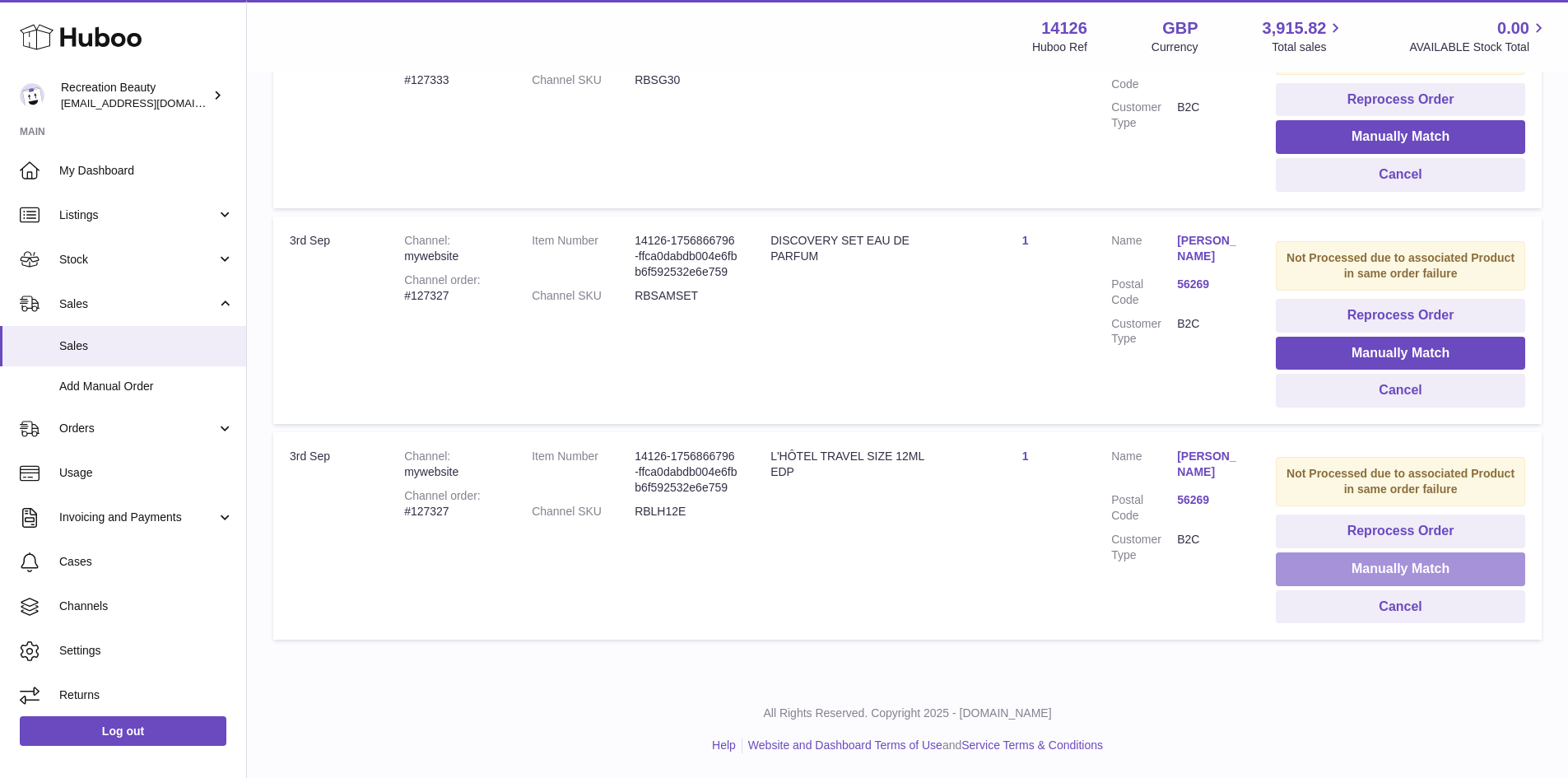
click at [1321, 578] on button "Manually Match" at bounding box center [1401, 569] width 249 height 34
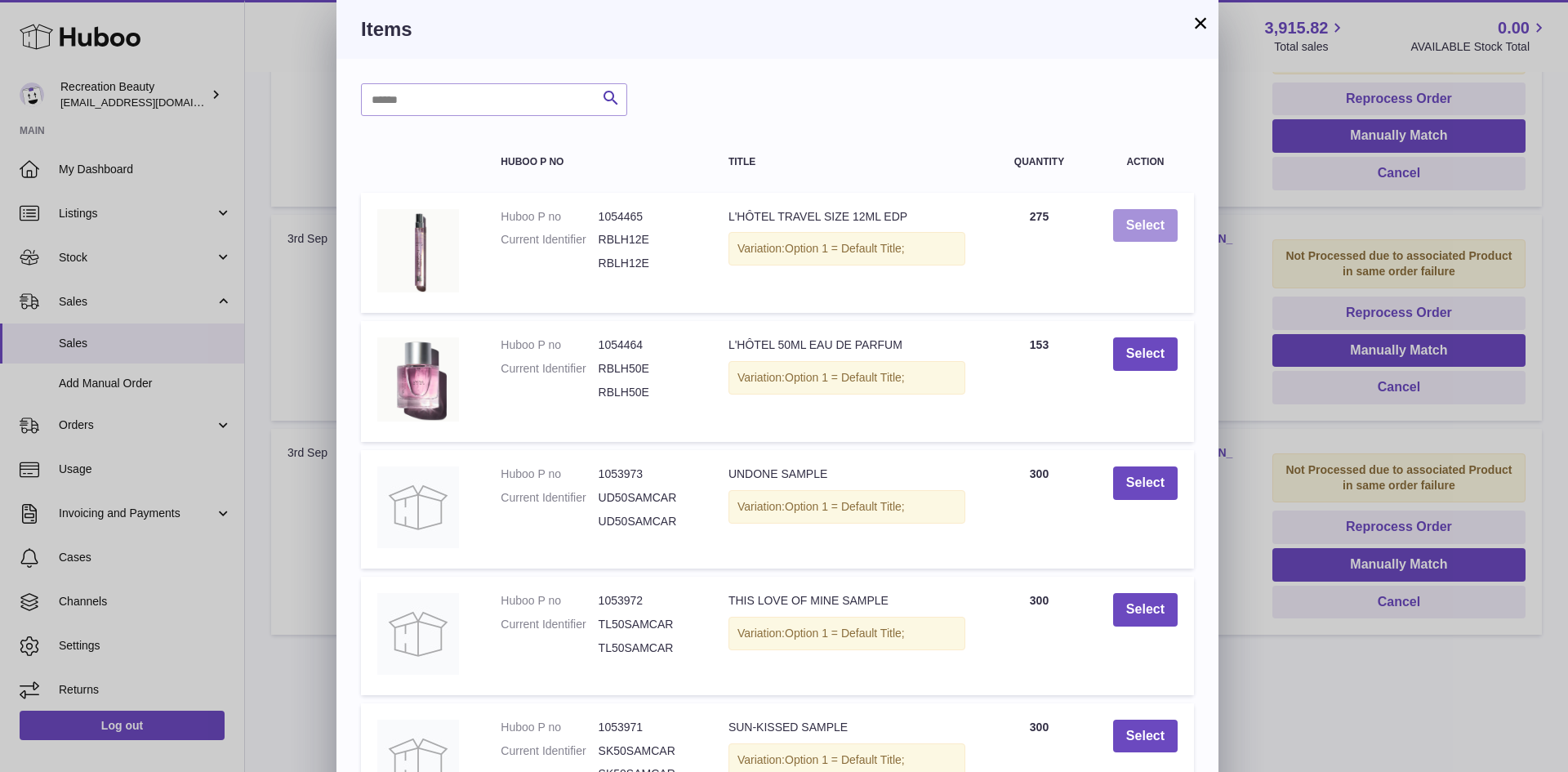
click at [1144, 228] on button "Select" at bounding box center [1145, 226] width 65 height 34
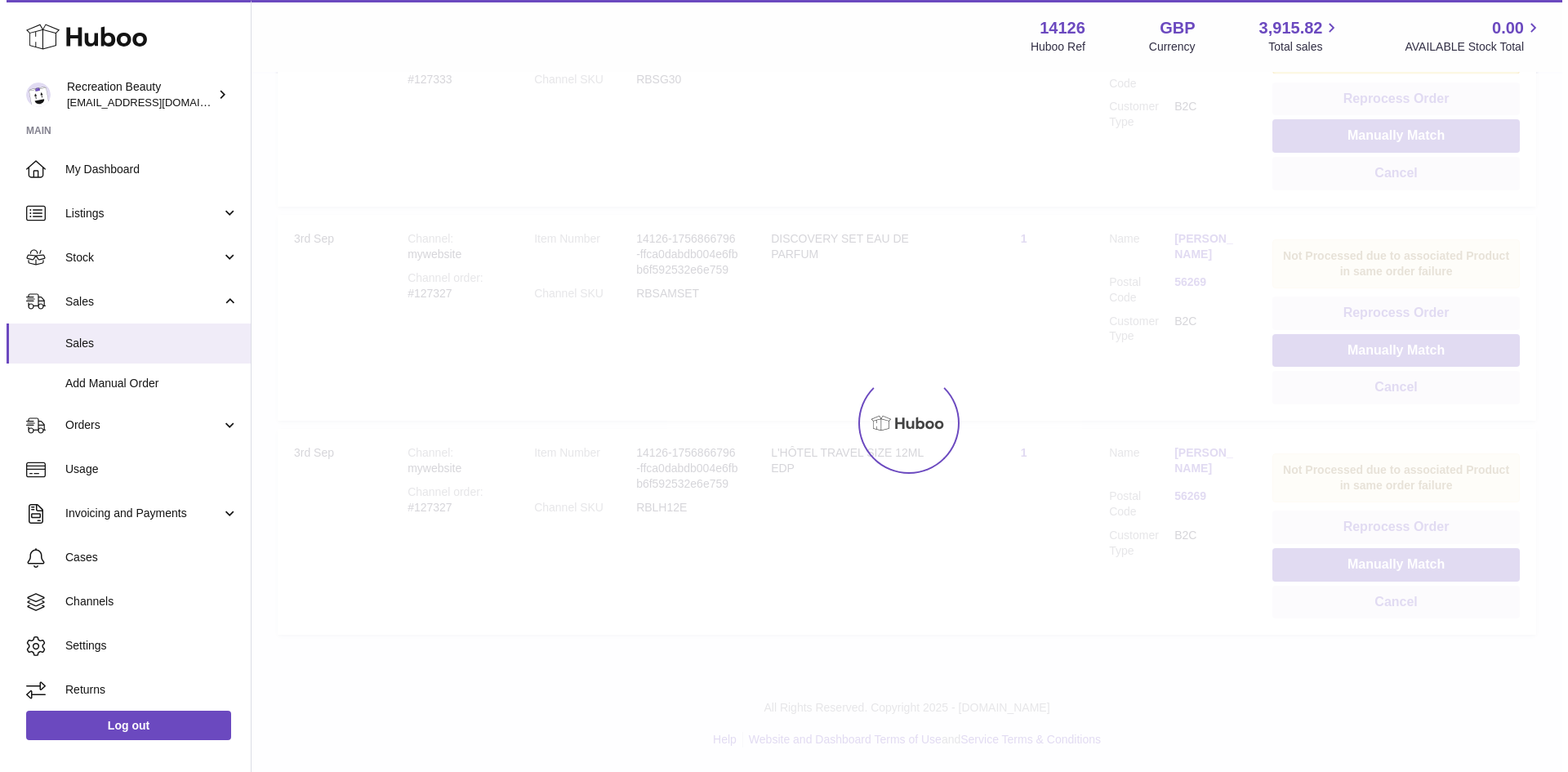
scroll to position [1507, 0]
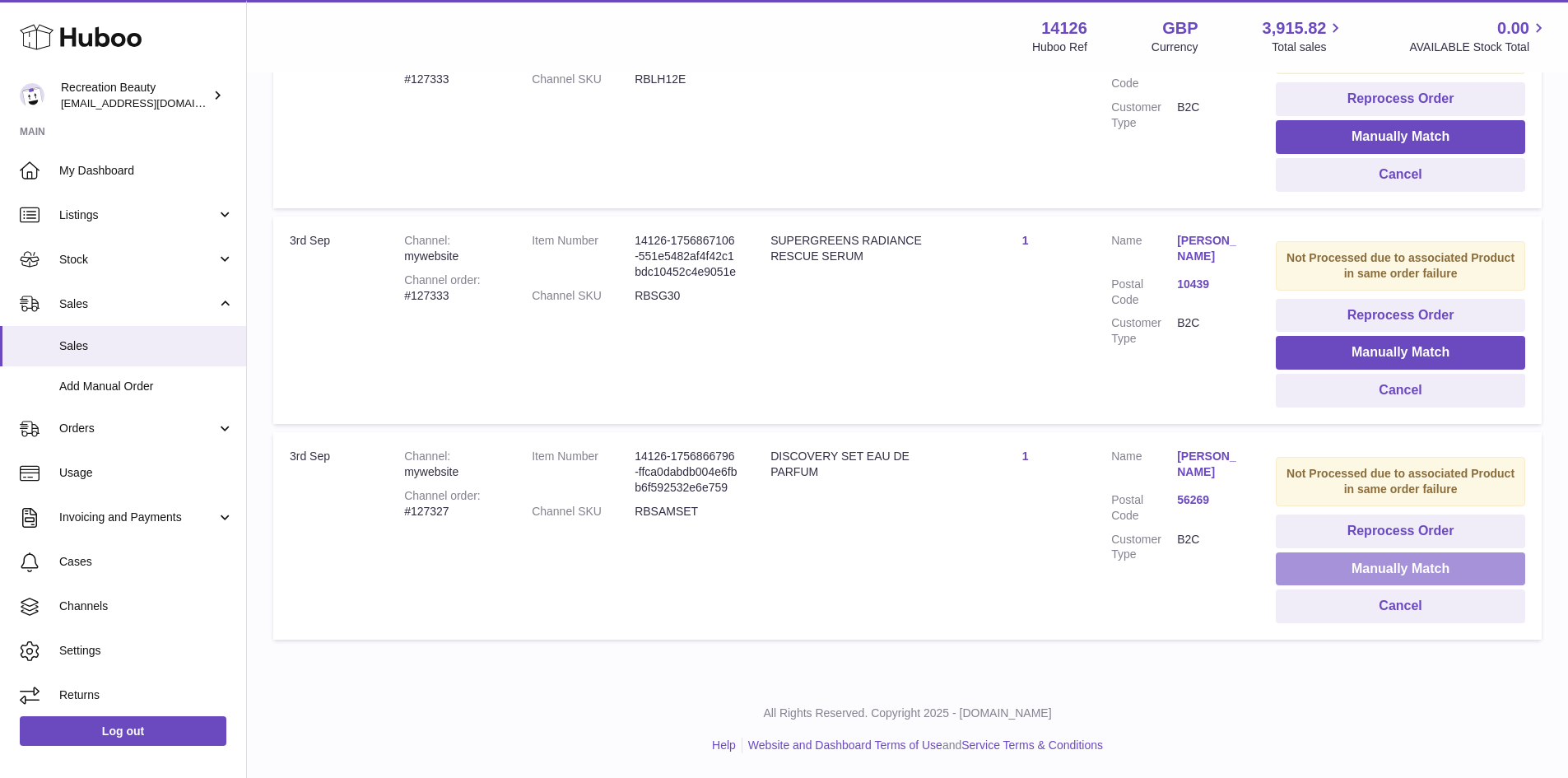
click at [1367, 573] on button "Manually Match" at bounding box center [1401, 569] width 249 height 34
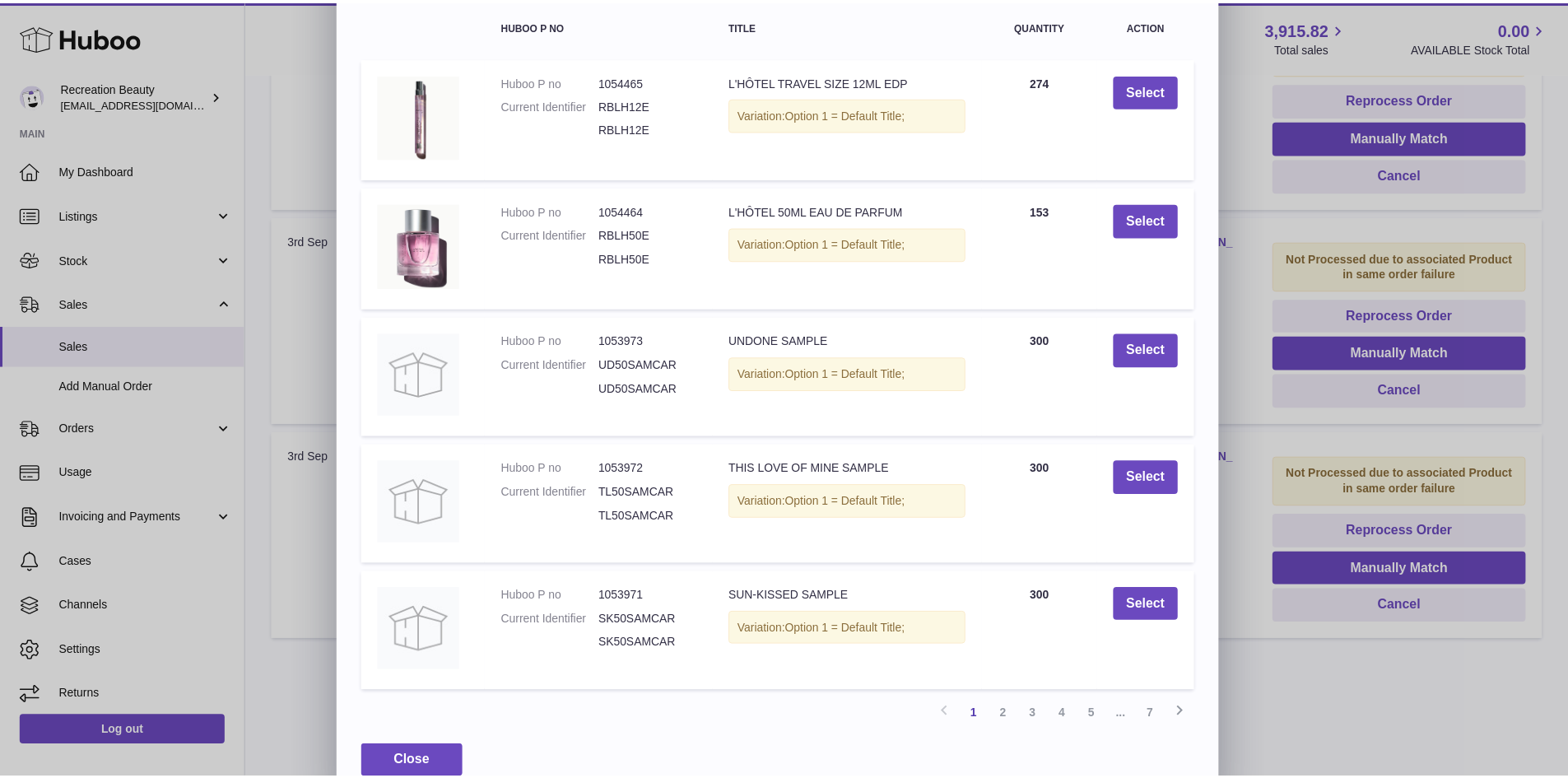
scroll to position [0, 0]
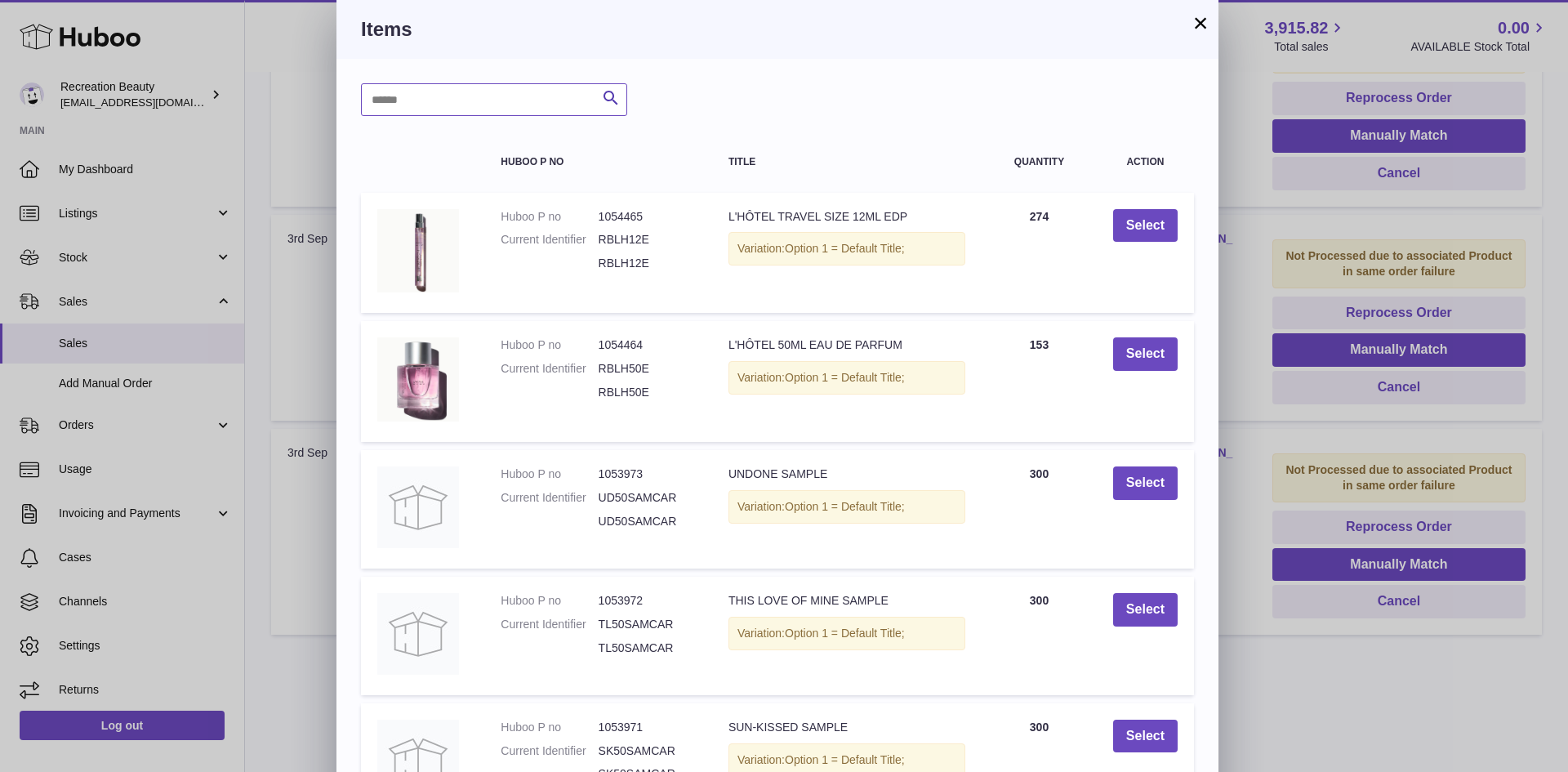
click at [444, 102] on input "text" at bounding box center [493, 100] width 266 height 33
type input "****"
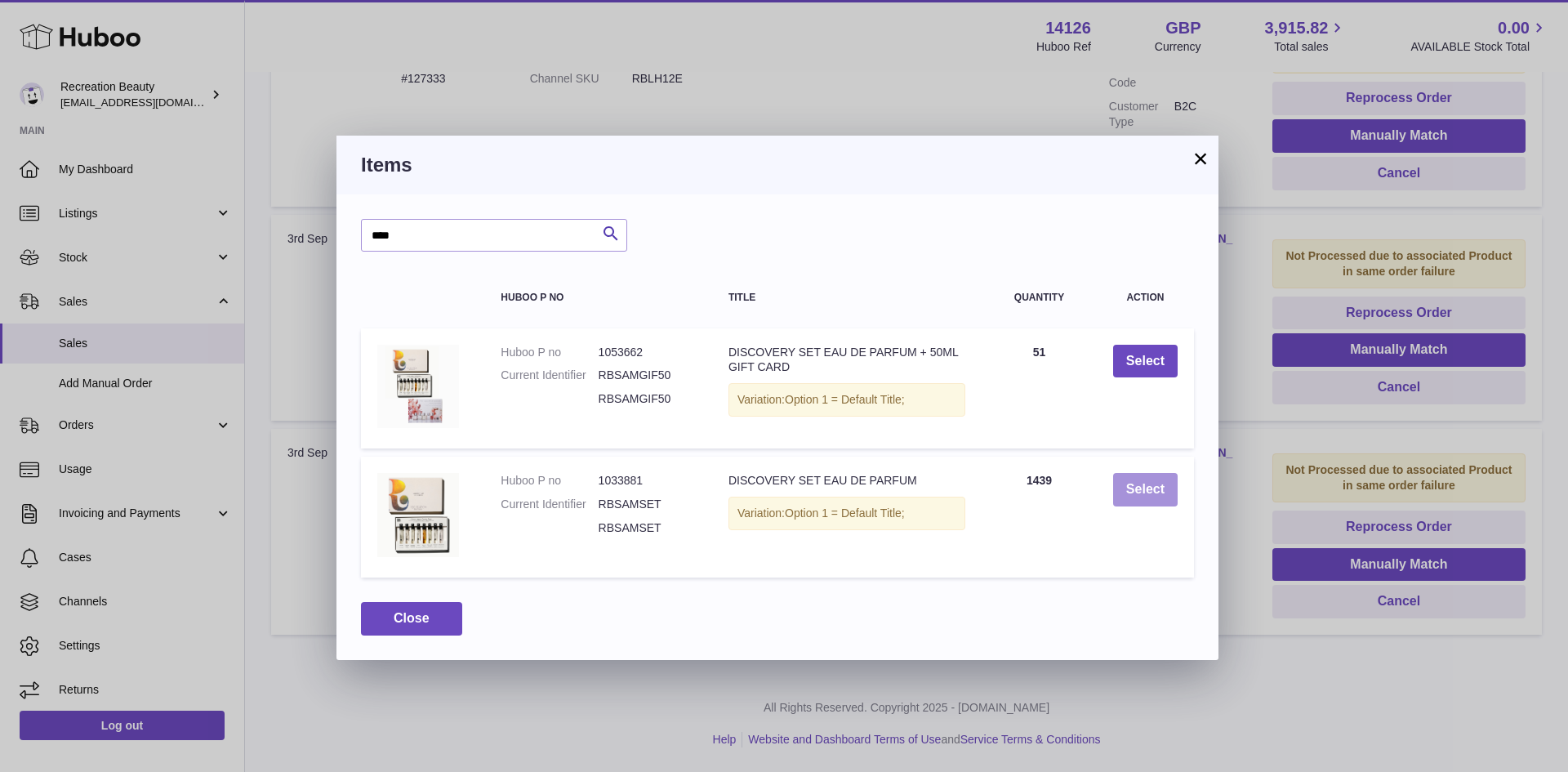
click at [1138, 496] on button "Select" at bounding box center [1145, 490] width 65 height 34
click at [1133, 489] on button "Select" at bounding box center [1145, 490] width 65 height 34
click at [1202, 152] on button "×" at bounding box center [1201, 159] width 20 height 20
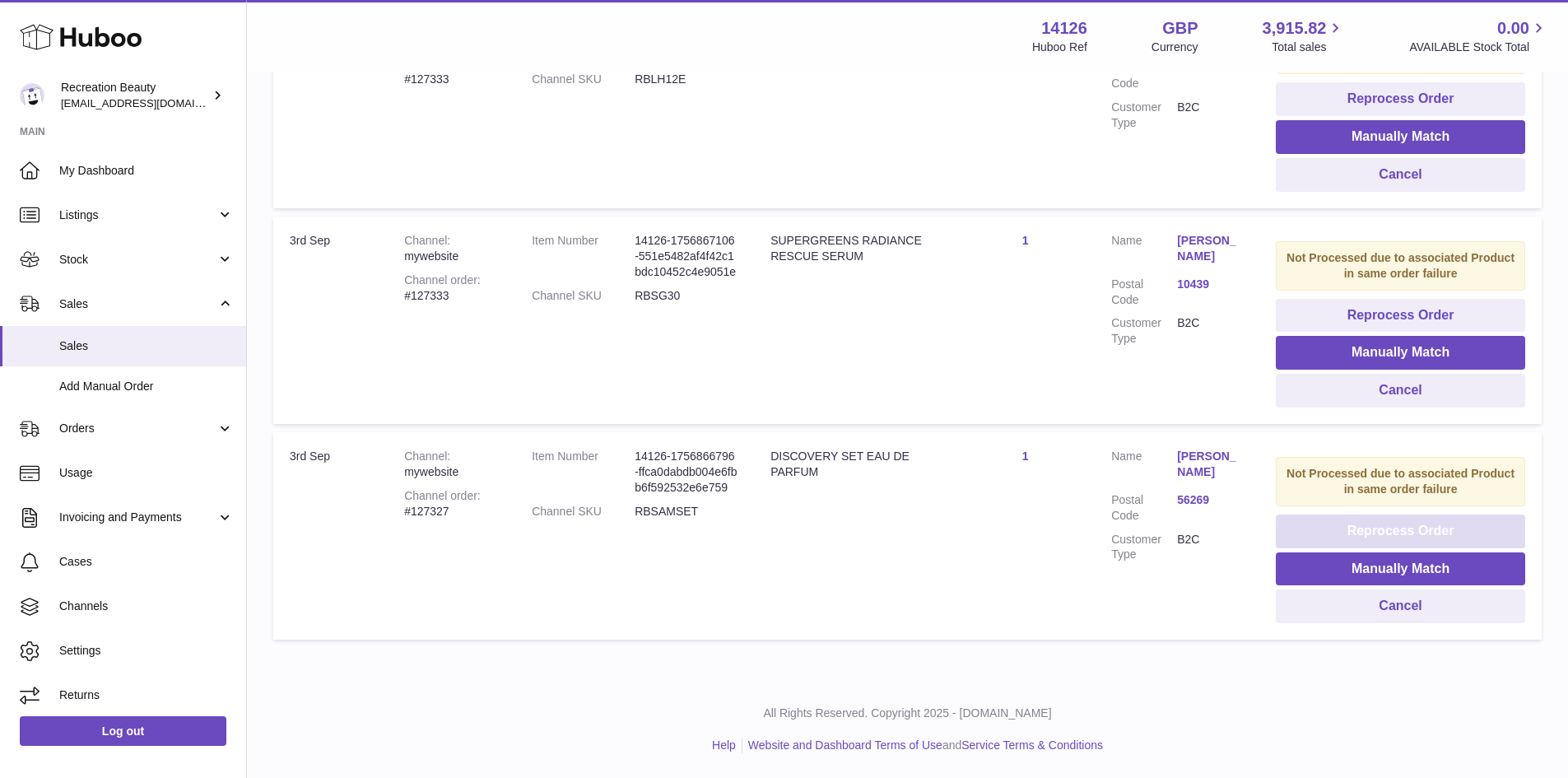
click at [1339, 535] on button "Reprocess Order" at bounding box center [1401, 531] width 249 height 34
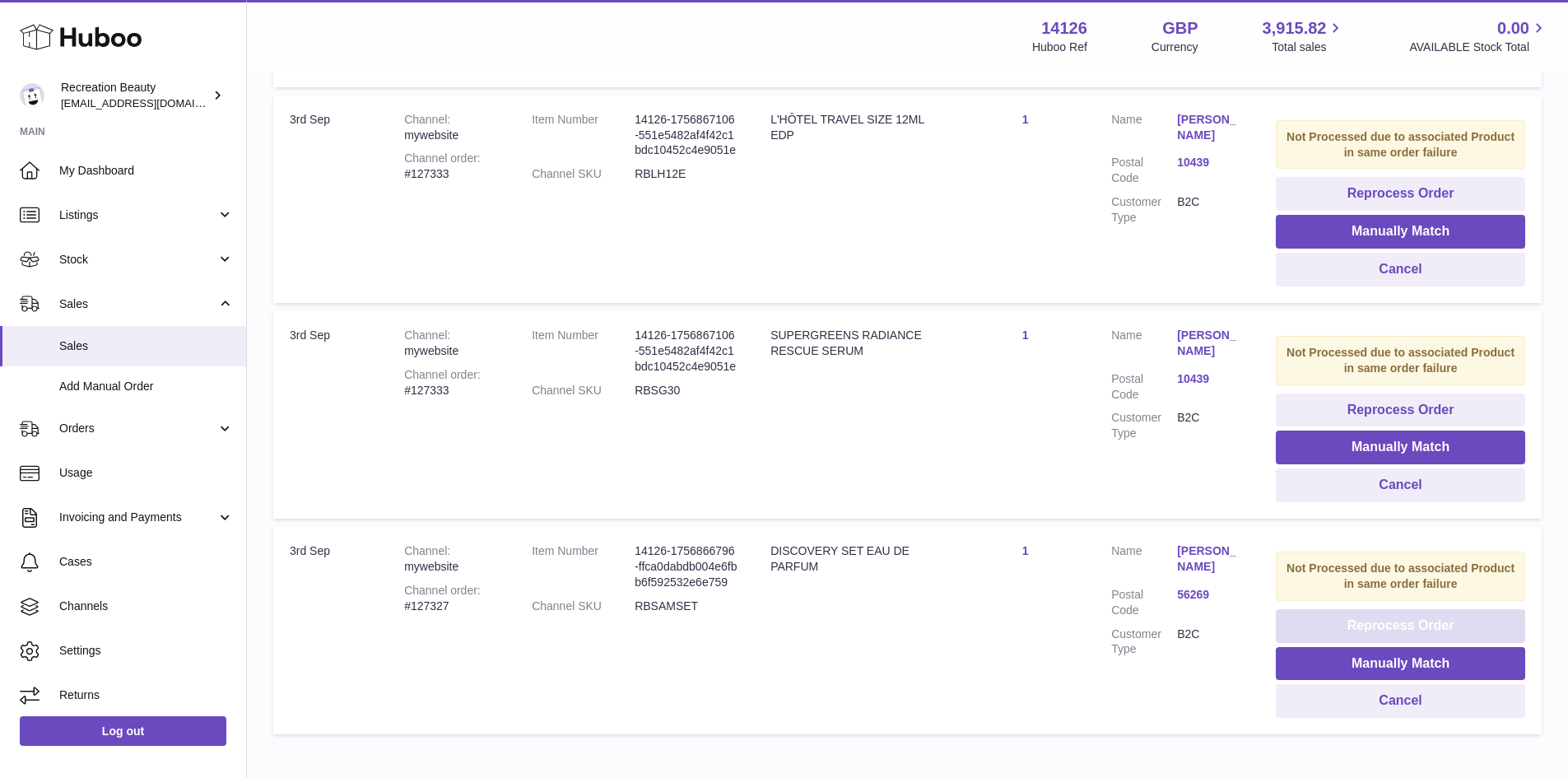
scroll to position [1420, 0]
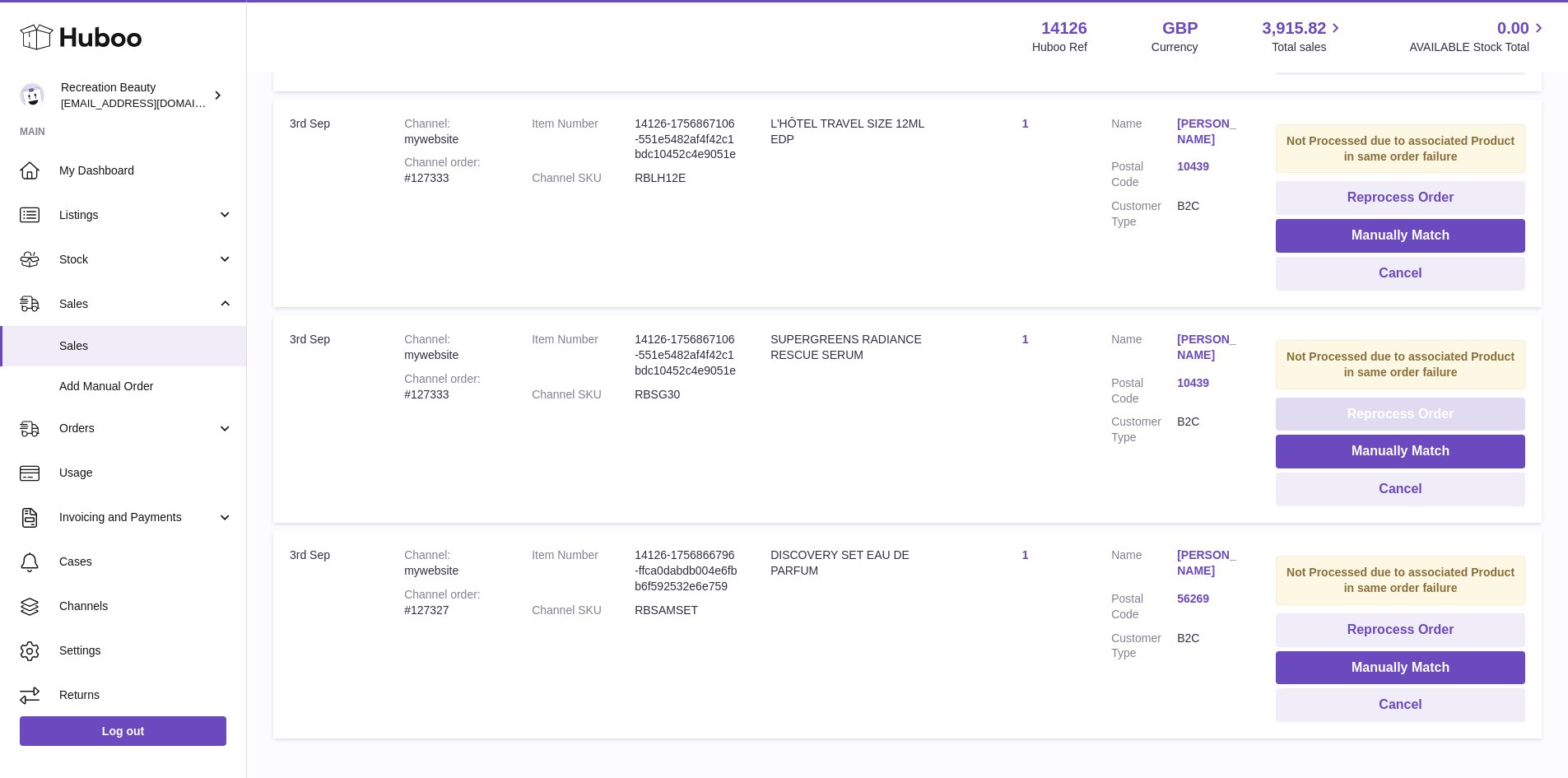
click at [1339, 413] on button "Reprocess Order" at bounding box center [1401, 414] width 249 height 34
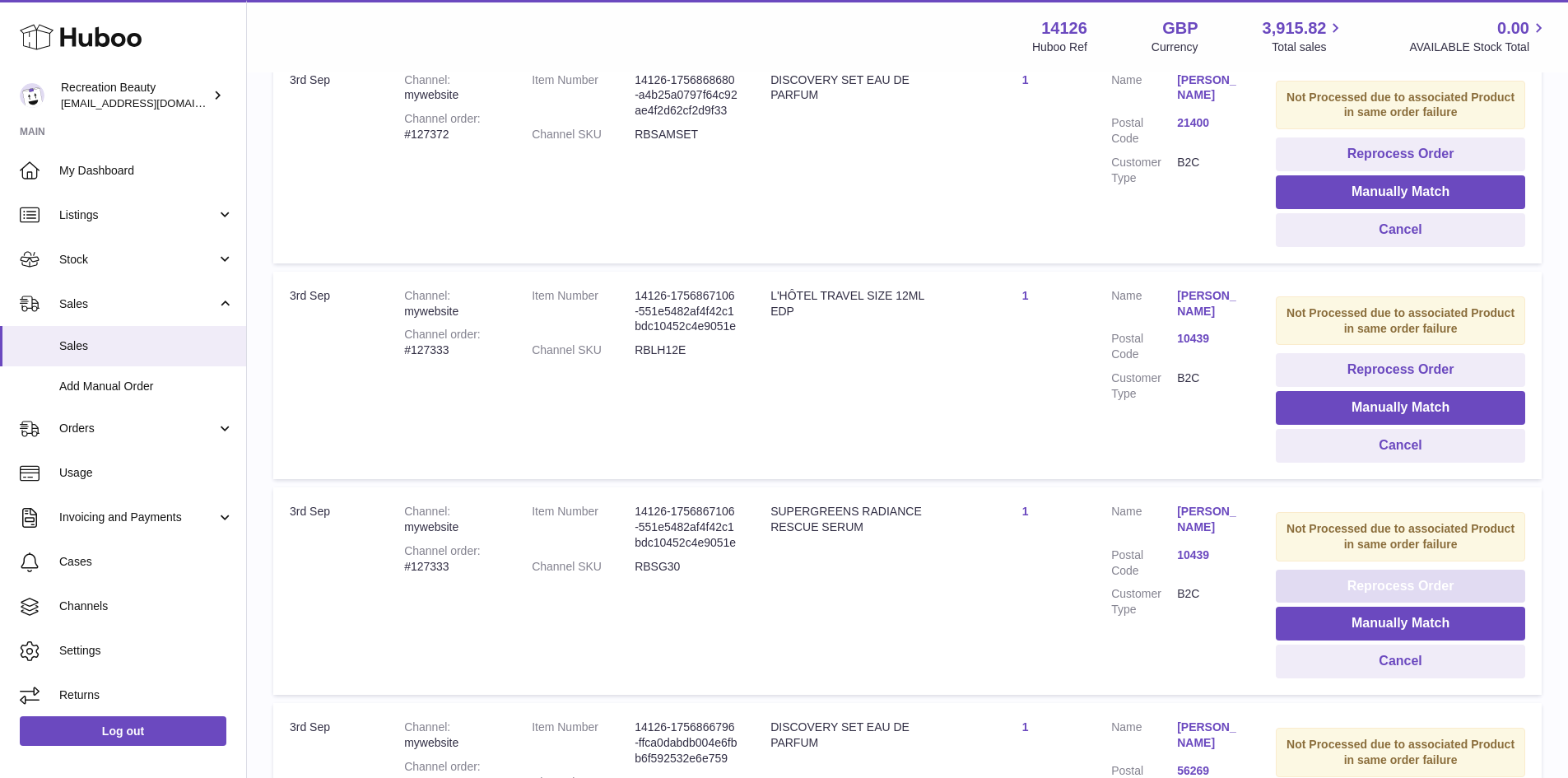
scroll to position [1247, 0]
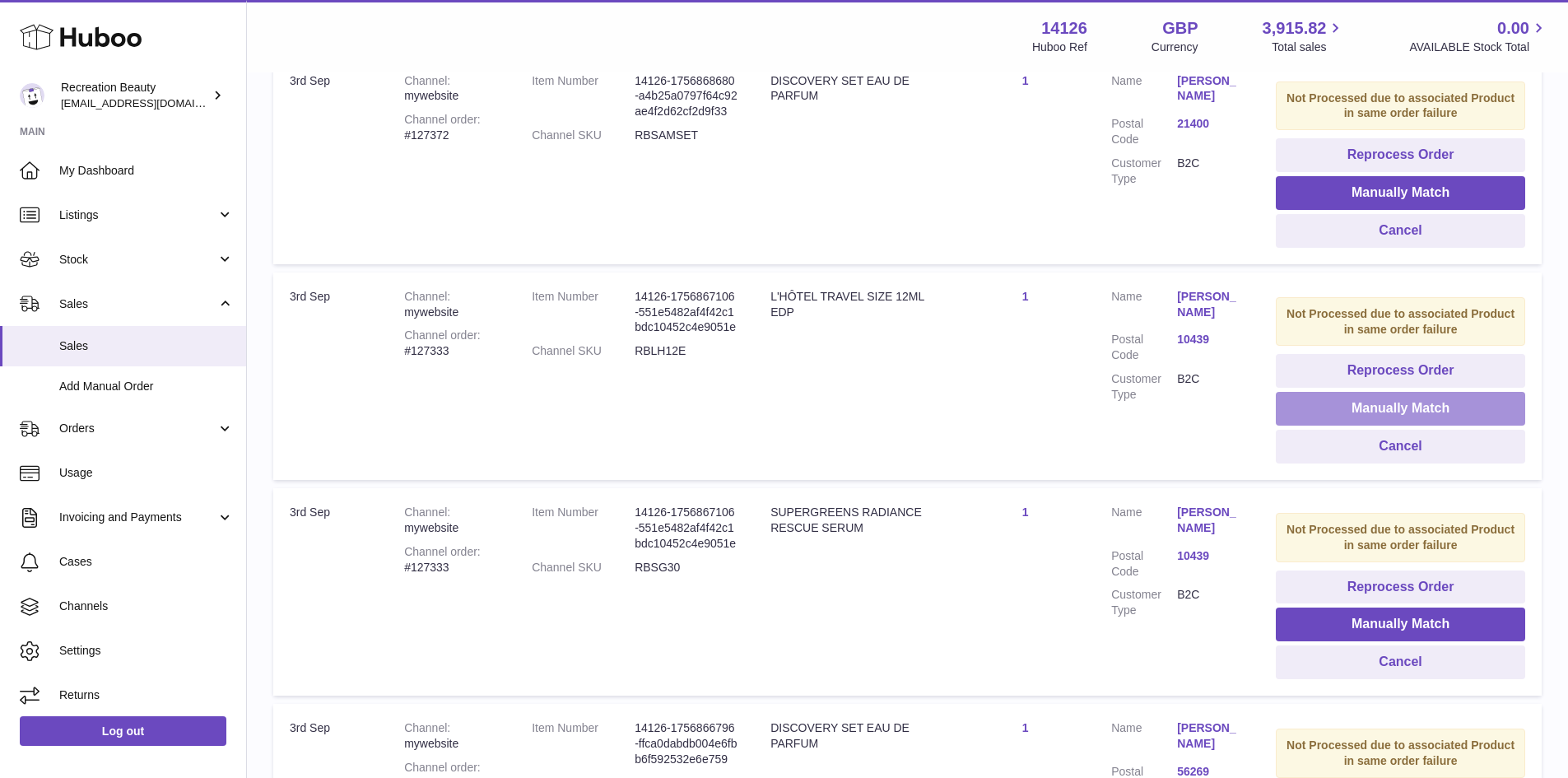
click at [1331, 411] on button "Manually Match" at bounding box center [1401, 408] width 249 height 34
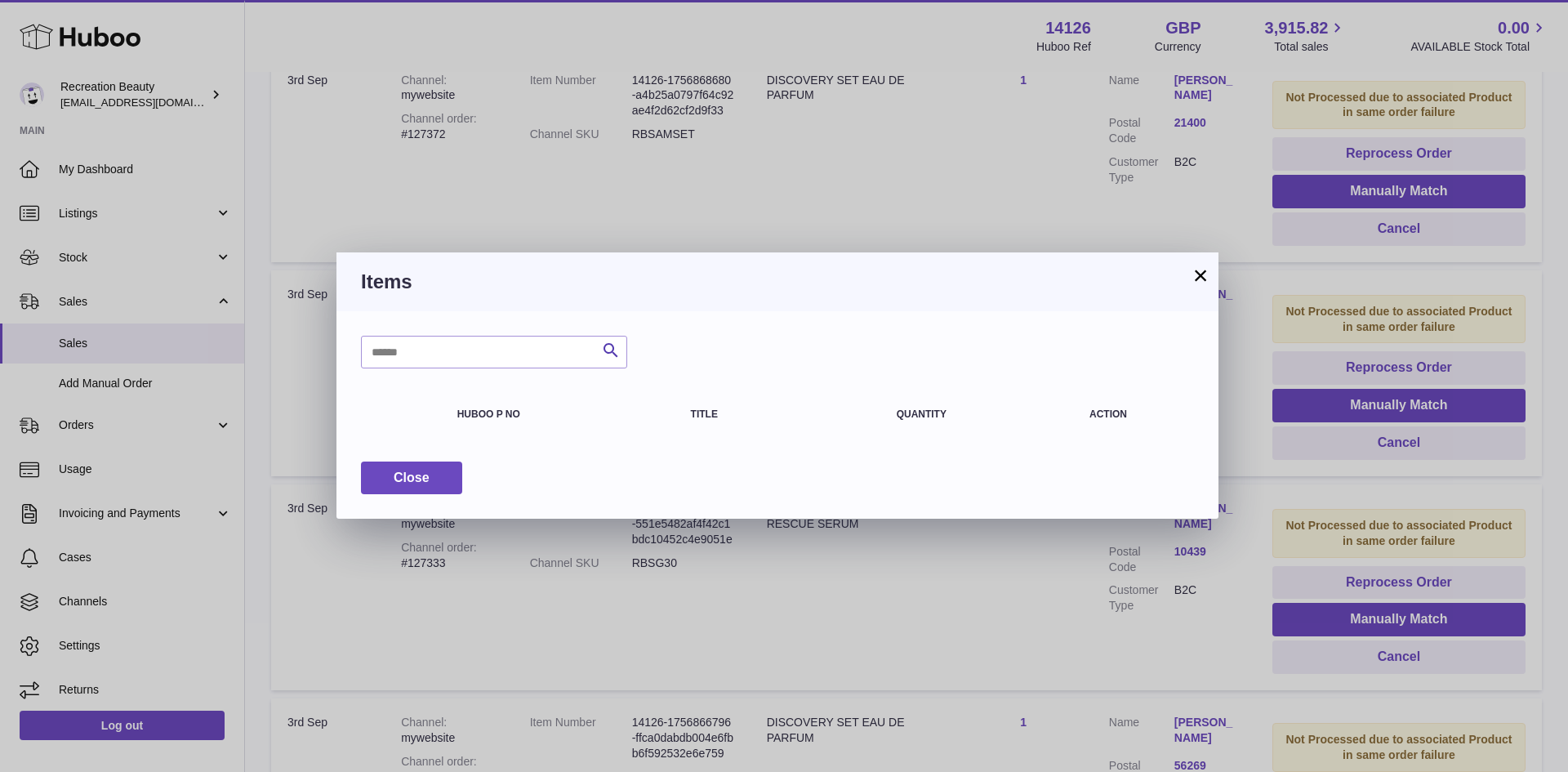
click at [1201, 281] on button "×" at bounding box center [1201, 275] width 20 height 20
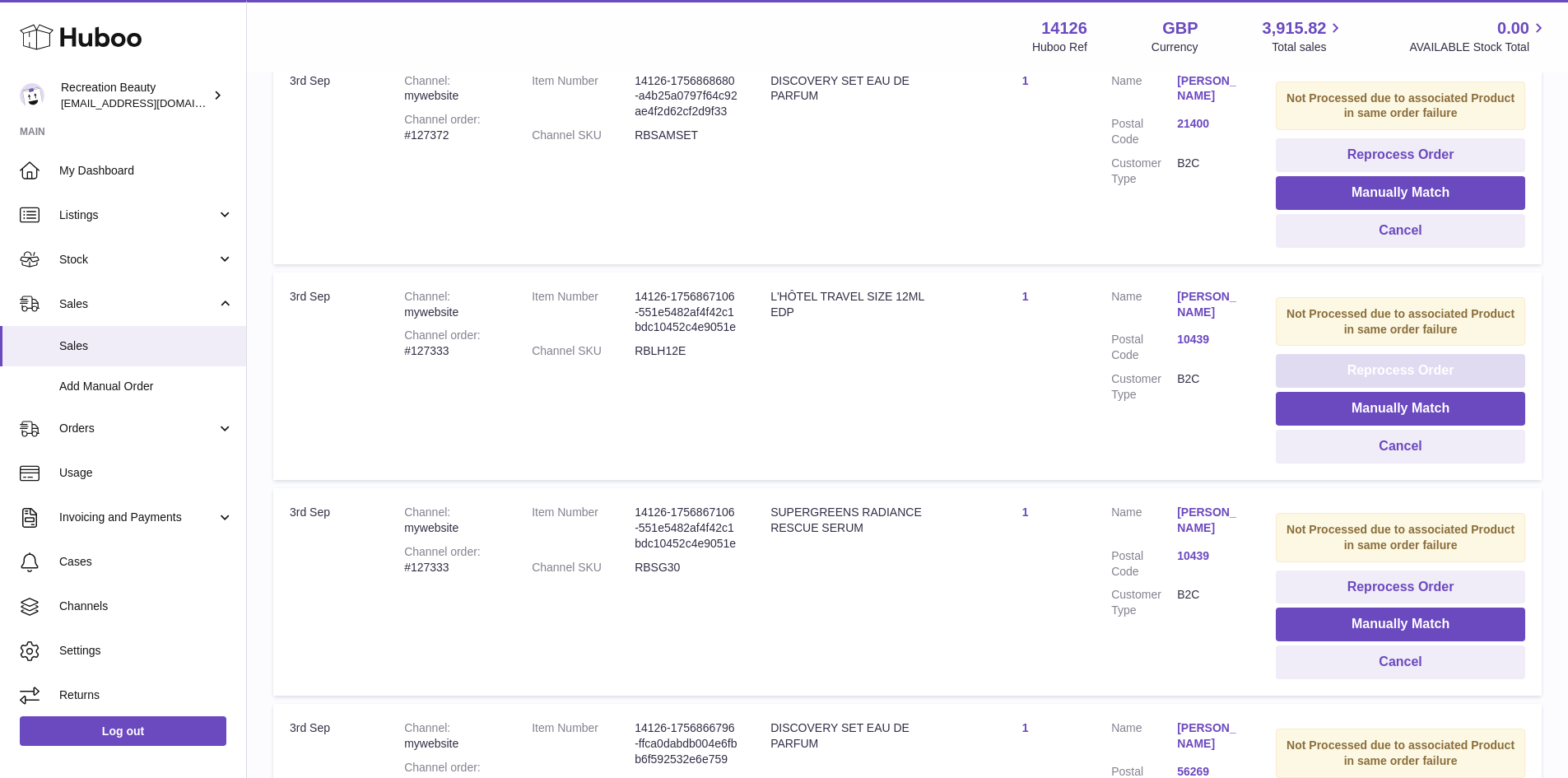
click at [1340, 361] on button "Reprocess Order" at bounding box center [1401, 370] width 249 height 34
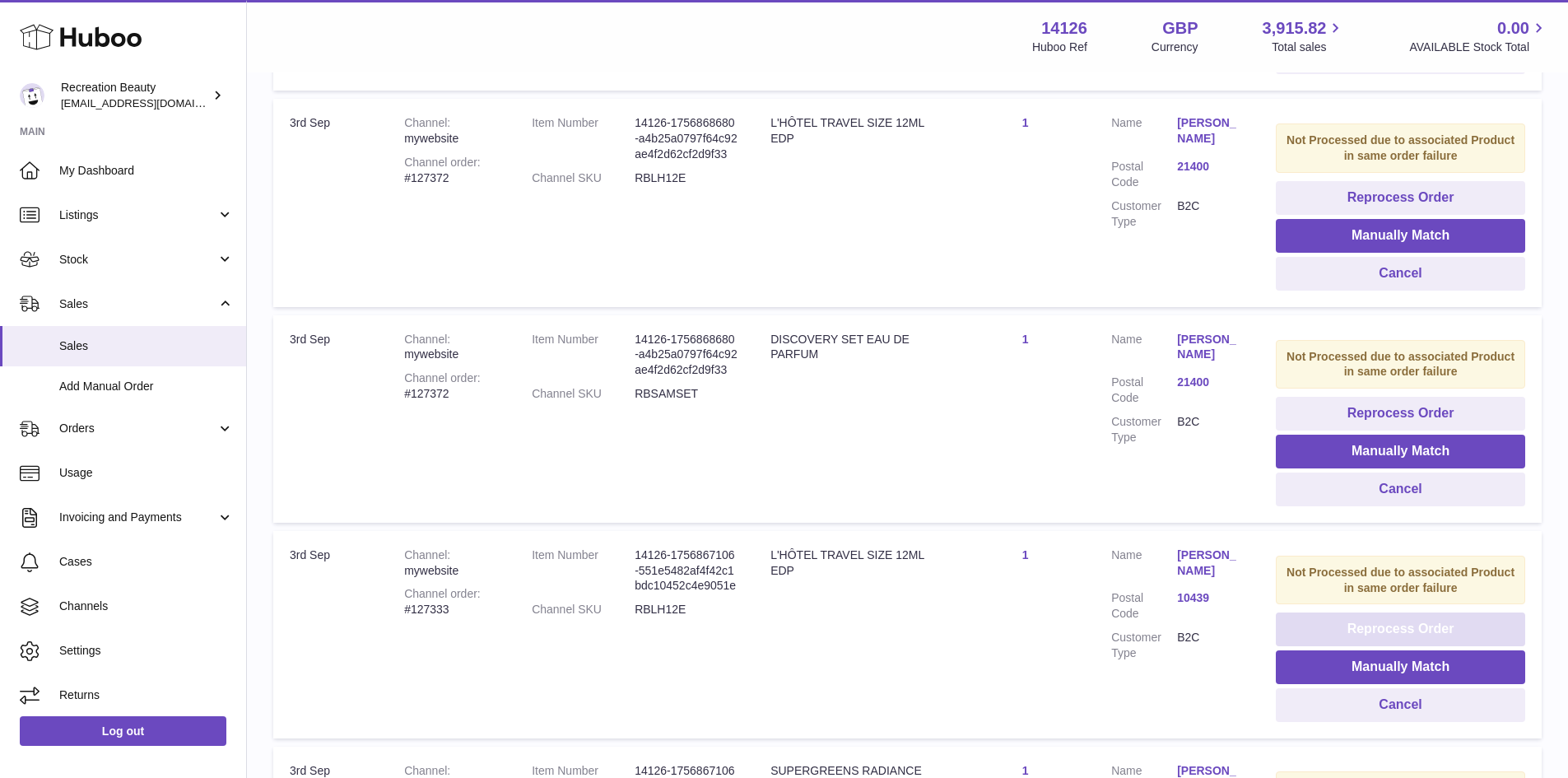
scroll to position [988, 0]
click at [1326, 413] on button "Reprocess Order" at bounding box center [1401, 414] width 249 height 34
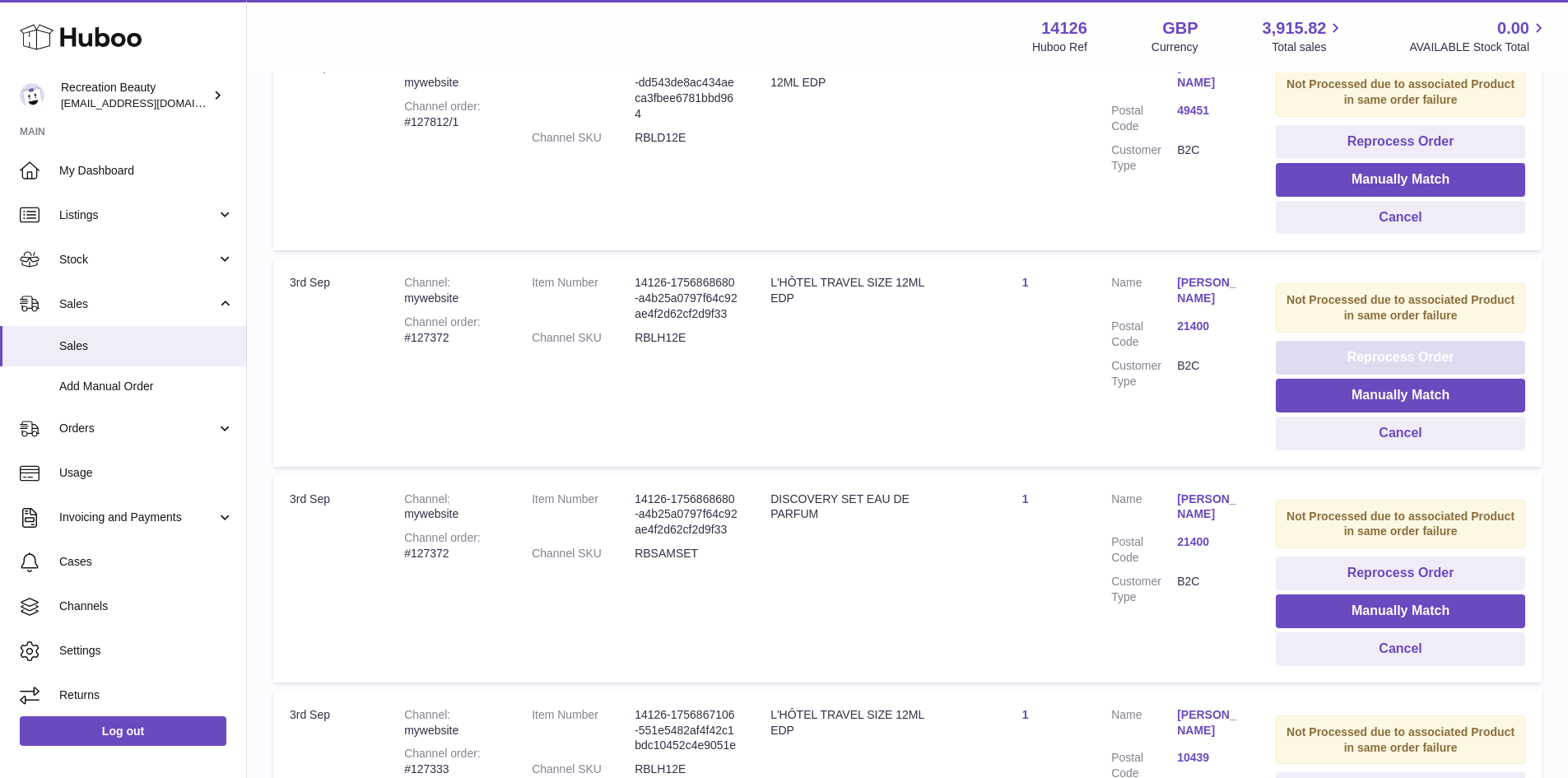
click at [1326, 356] on button "Reprocess Order" at bounding box center [1401, 357] width 249 height 34
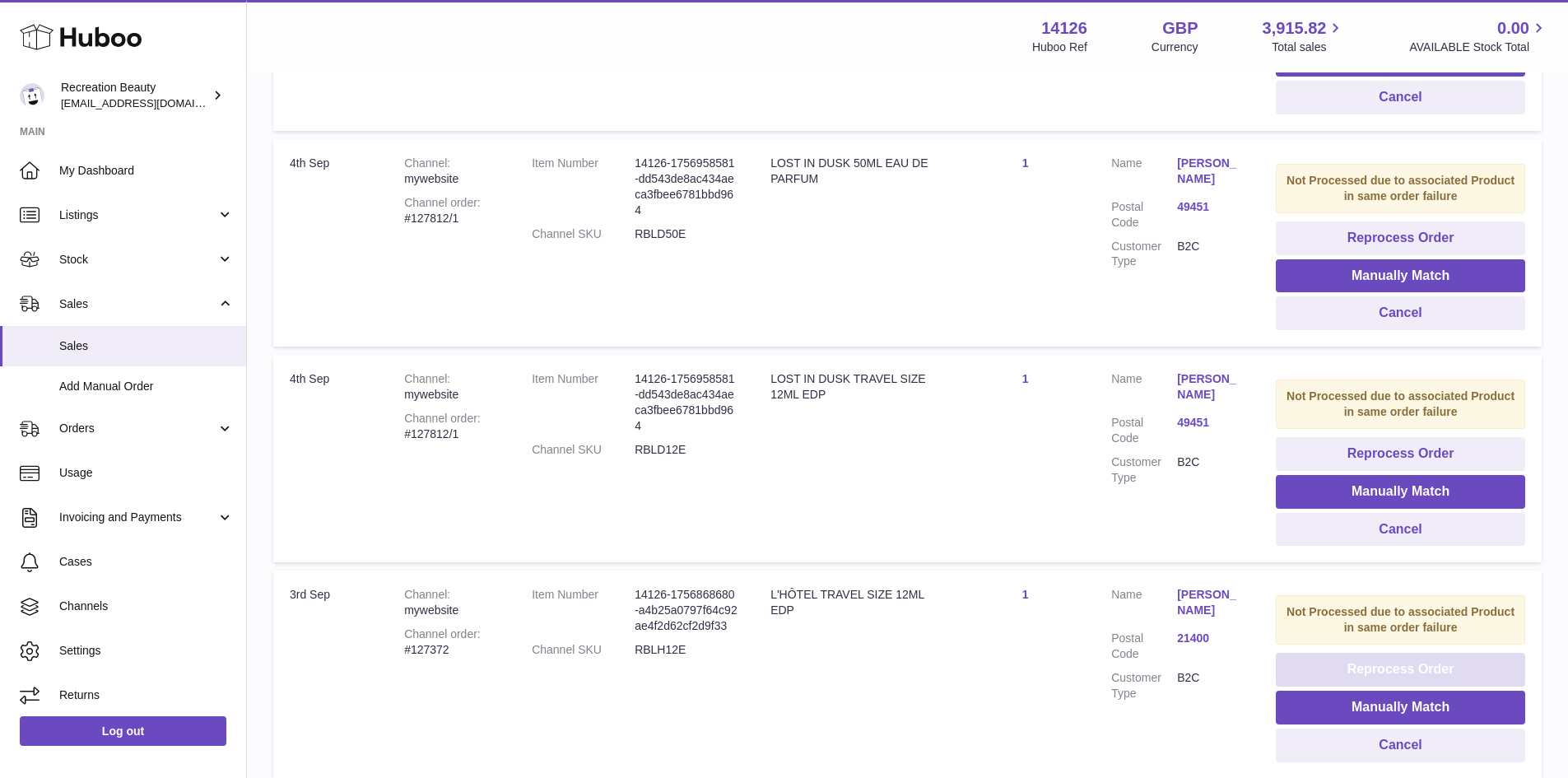
scroll to position [498, 0]
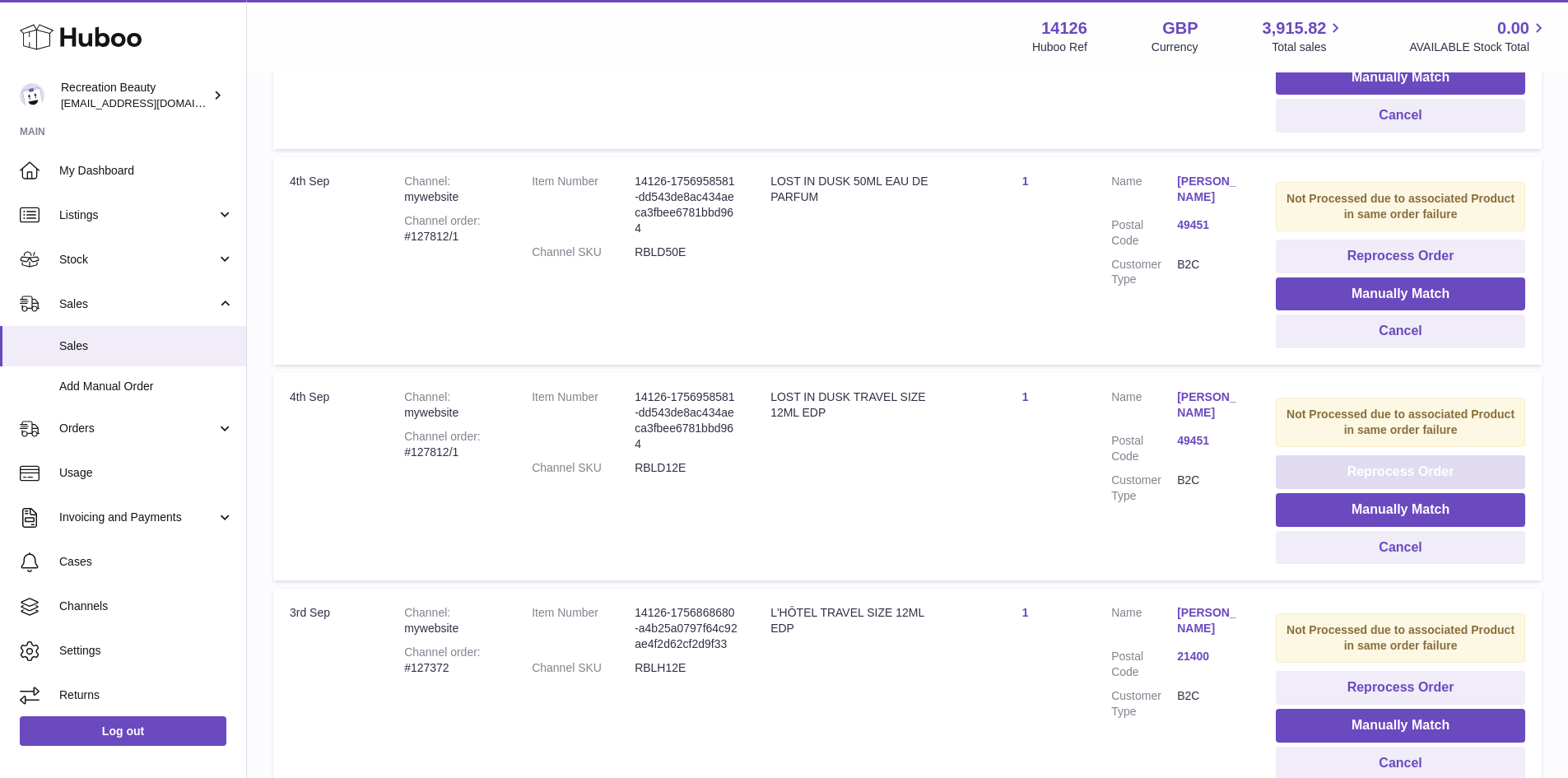
click at [1323, 464] on button "Reprocess Order" at bounding box center [1401, 472] width 249 height 34
click at [1328, 266] on button "Reprocess Order" at bounding box center [1401, 256] width 249 height 34
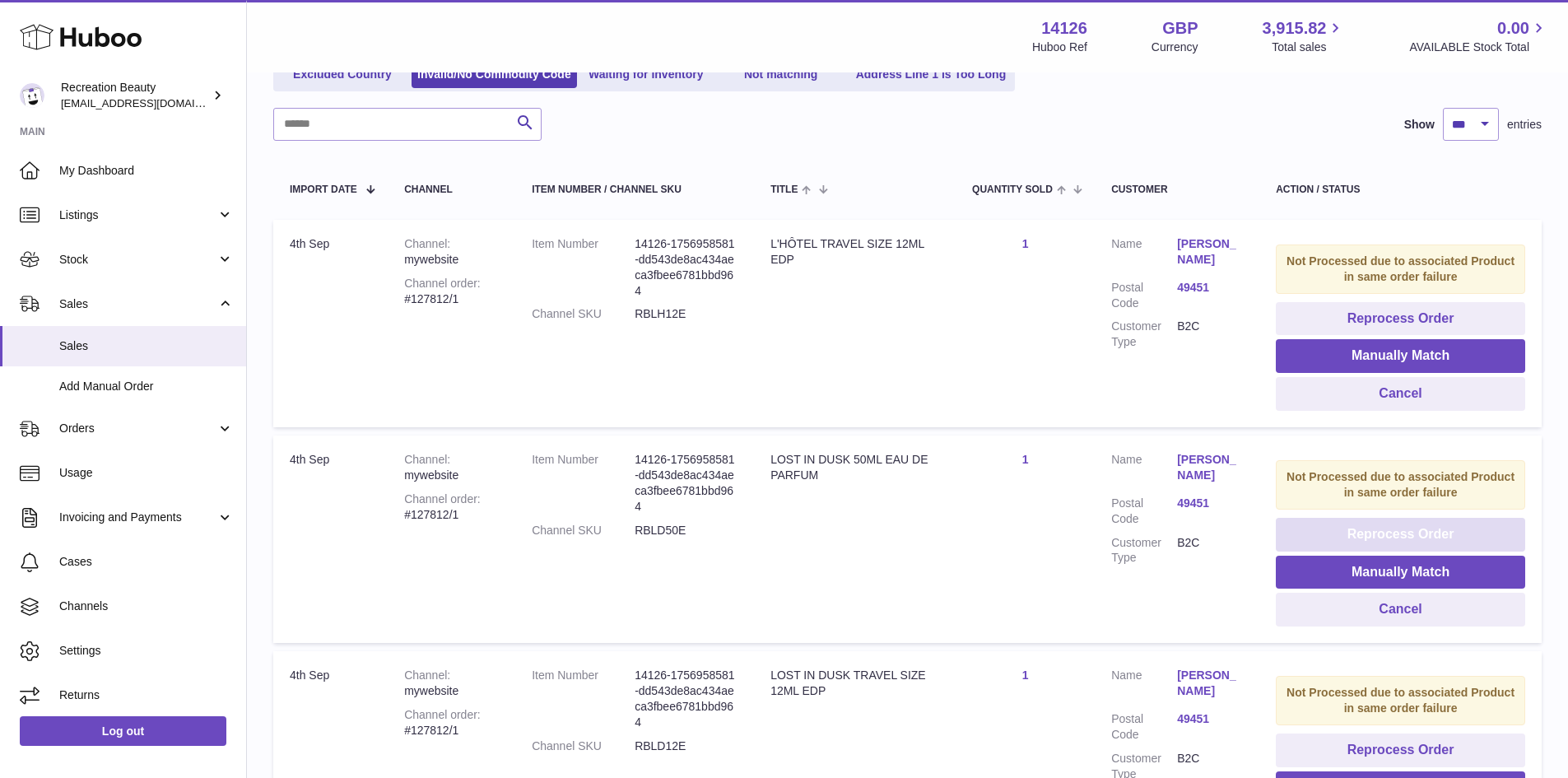
scroll to position [216, 0]
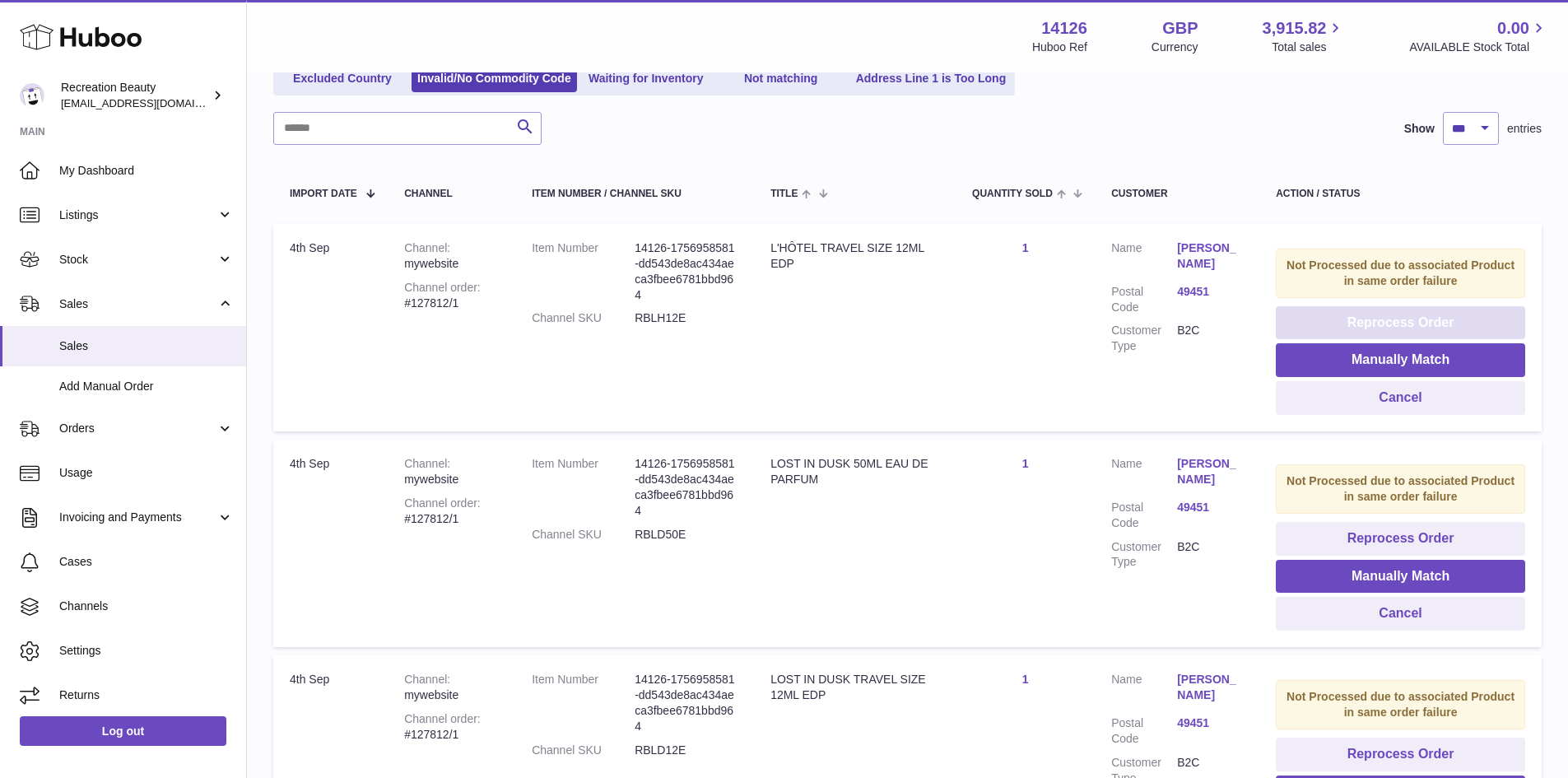
click at [1334, 313] on button "Reprocess Order" at bounding box center [1401, 323] width 249 height 34
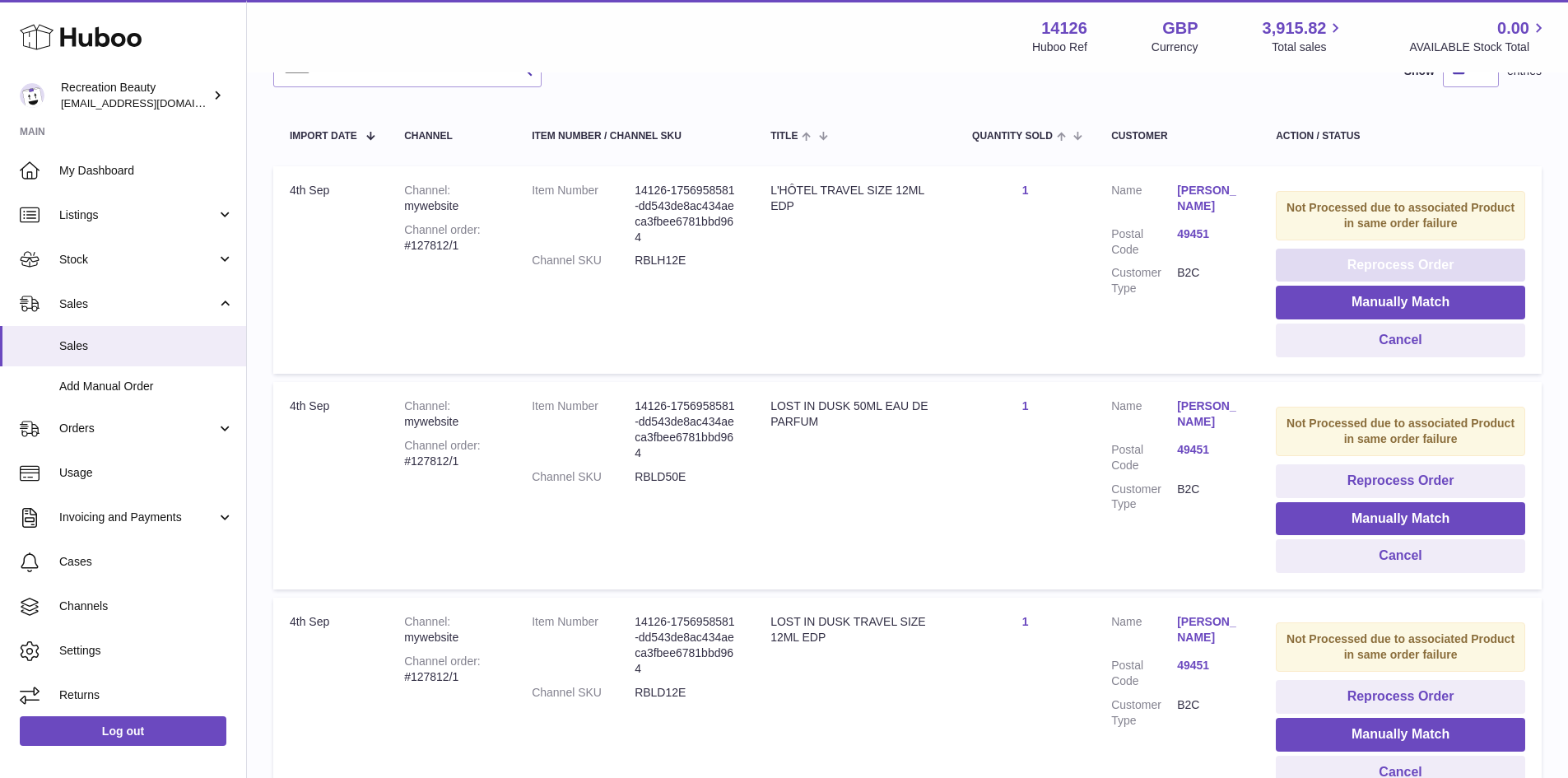
scroll to position [0, 0]
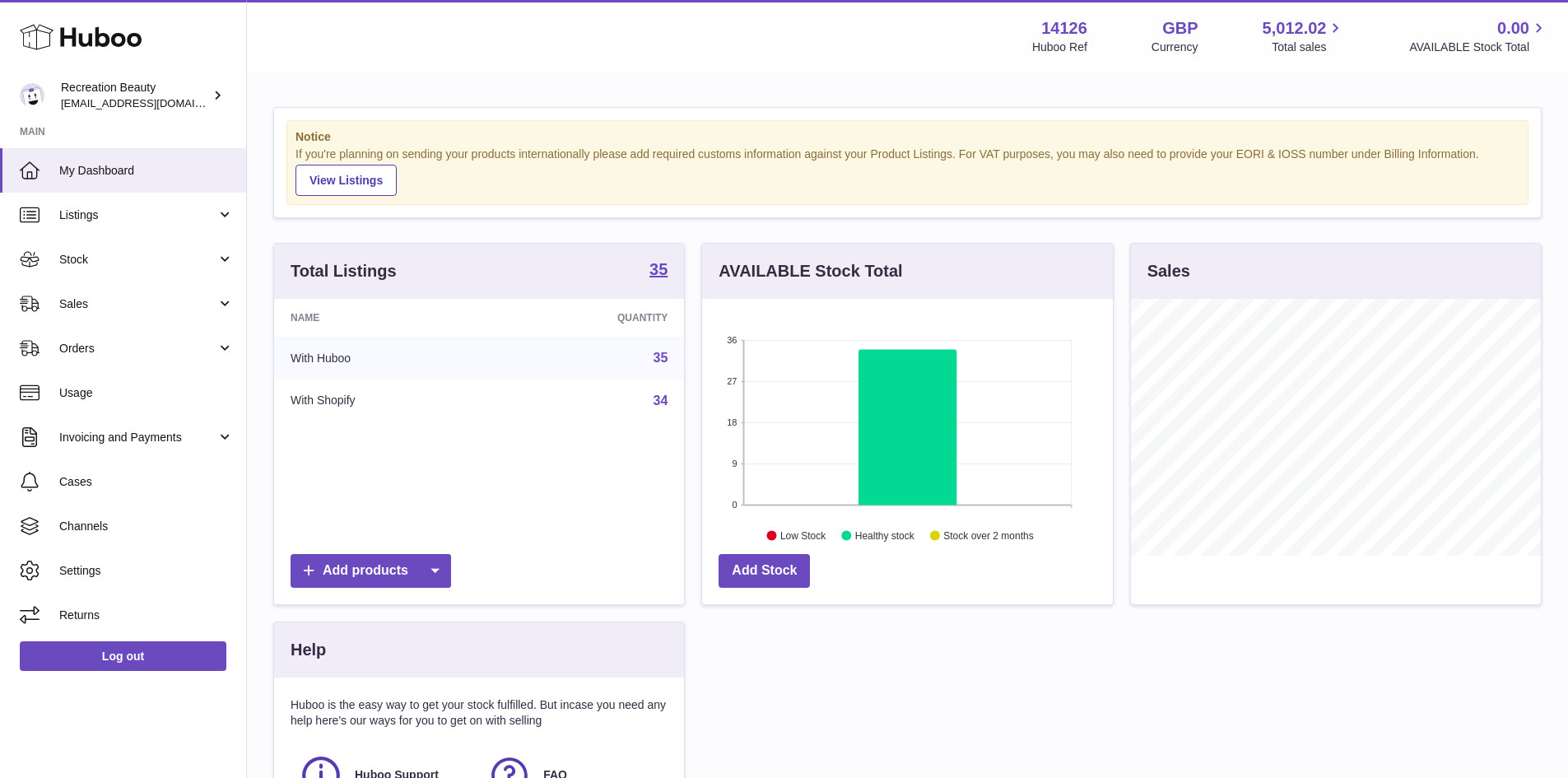
scroll to position [257, 411]
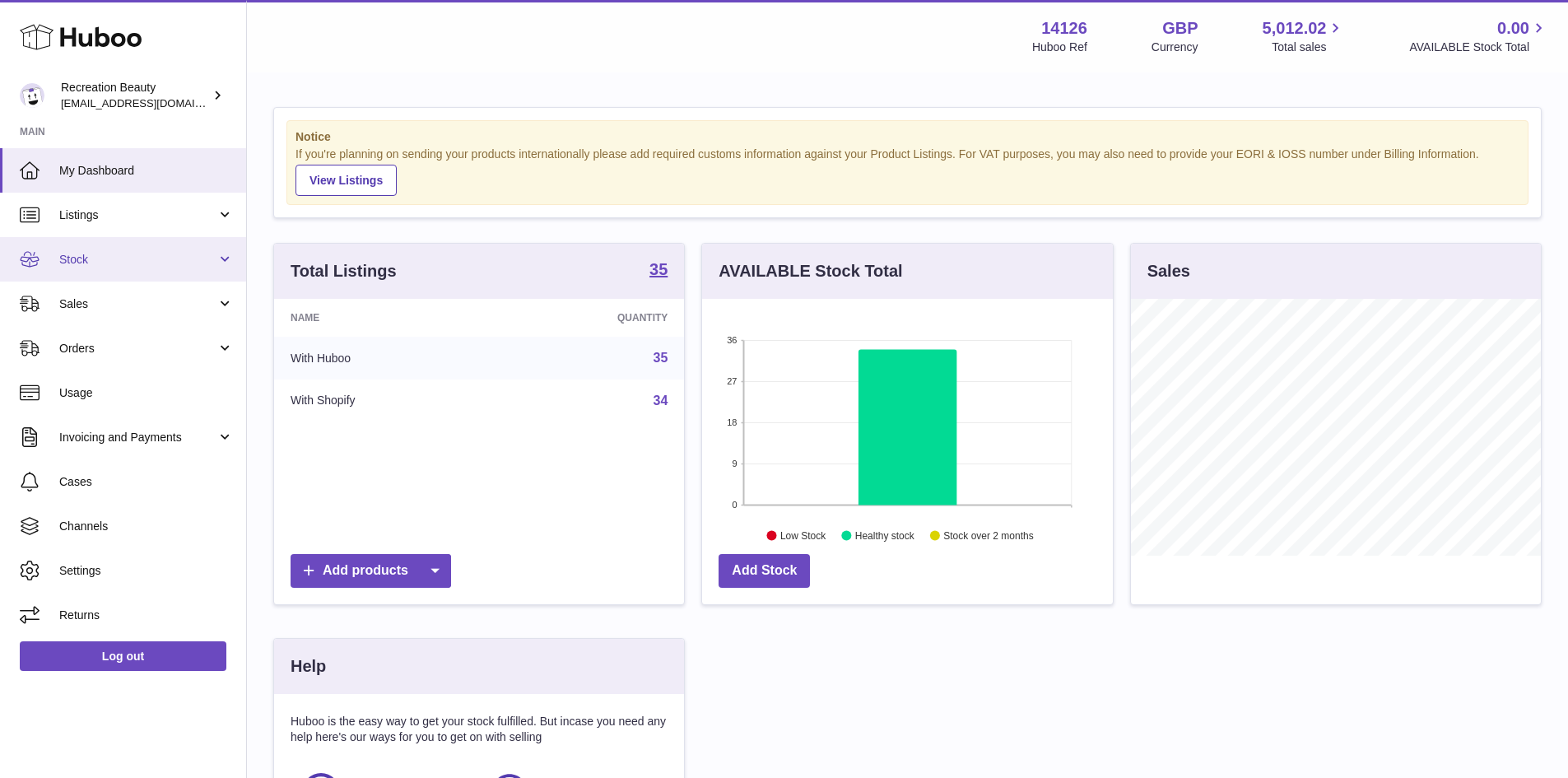
click at [182, 272] on link "Stock" at bounding box center [123, 259] width 246 height 45
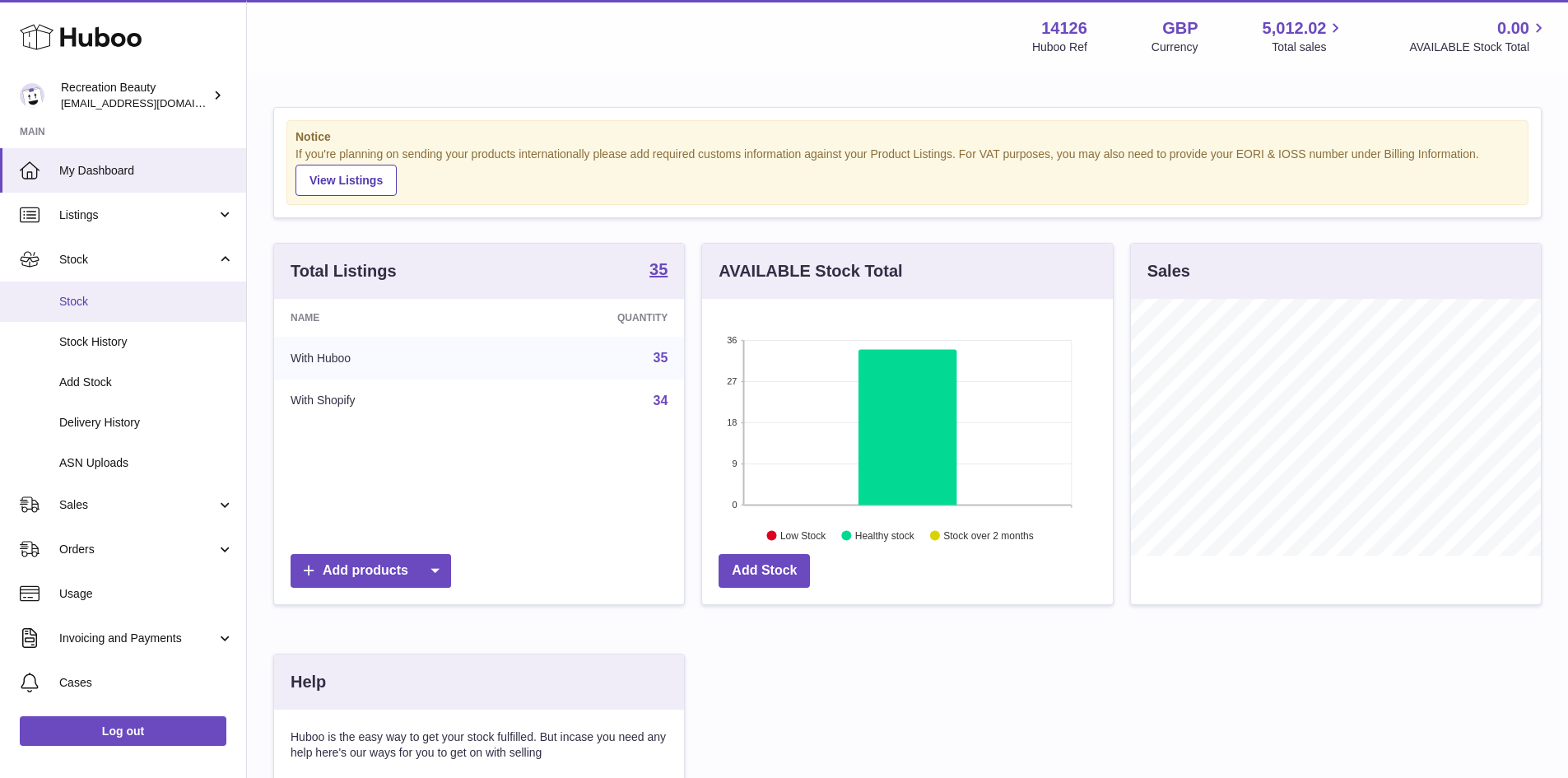
click at [153, 294] on span "Stock" at bounding box center [147, 301] width 175 height 16
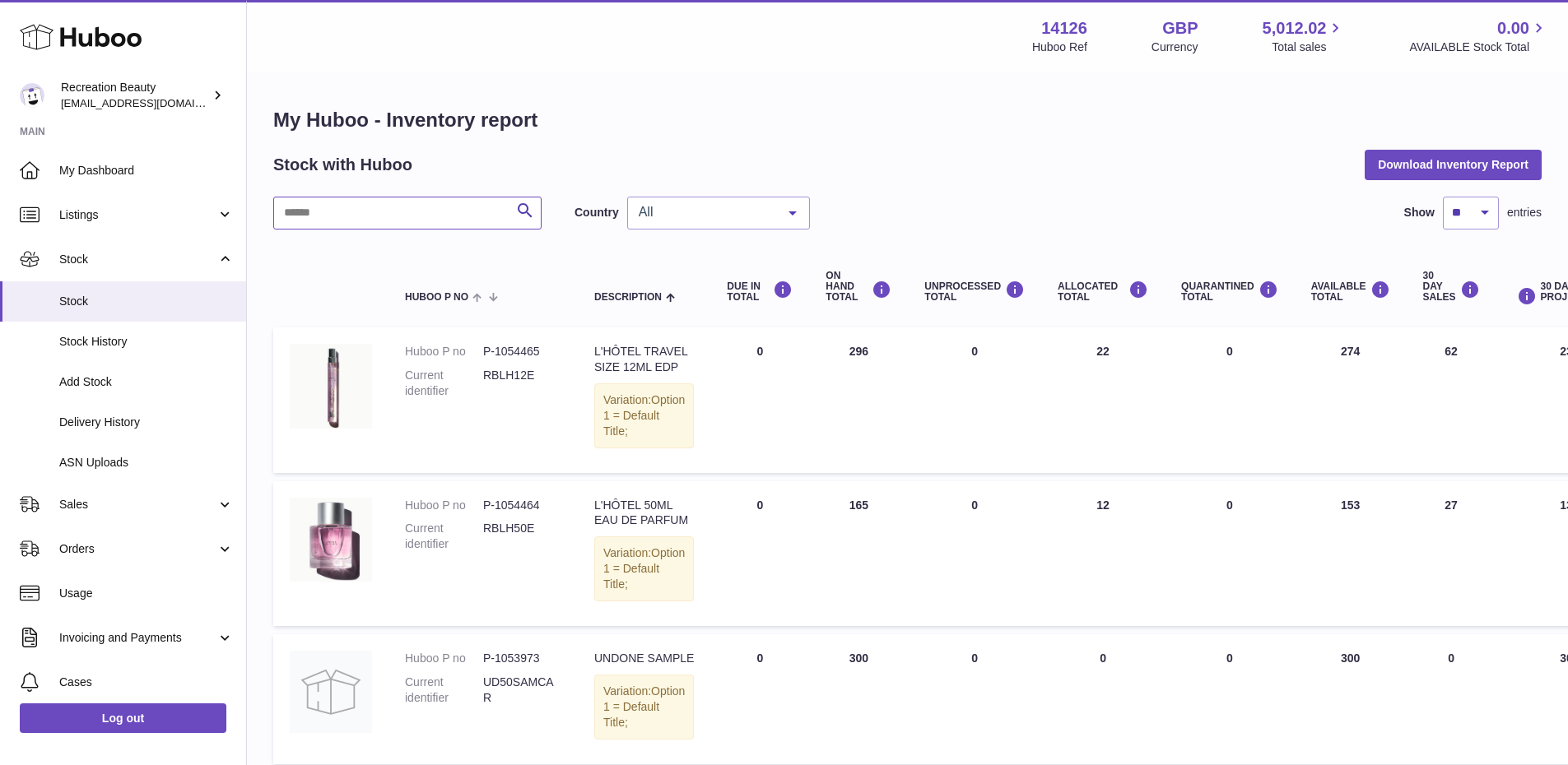
click at [447, 216] on input "text" at bounding box center [407, 214] width 268 height 33
click at [393, 222] on input "text" at bounding box center [407, 214] width 268 height 33
click at [115, 528] on link "Orders" at bounding box center [123, 549] width 246 height 45
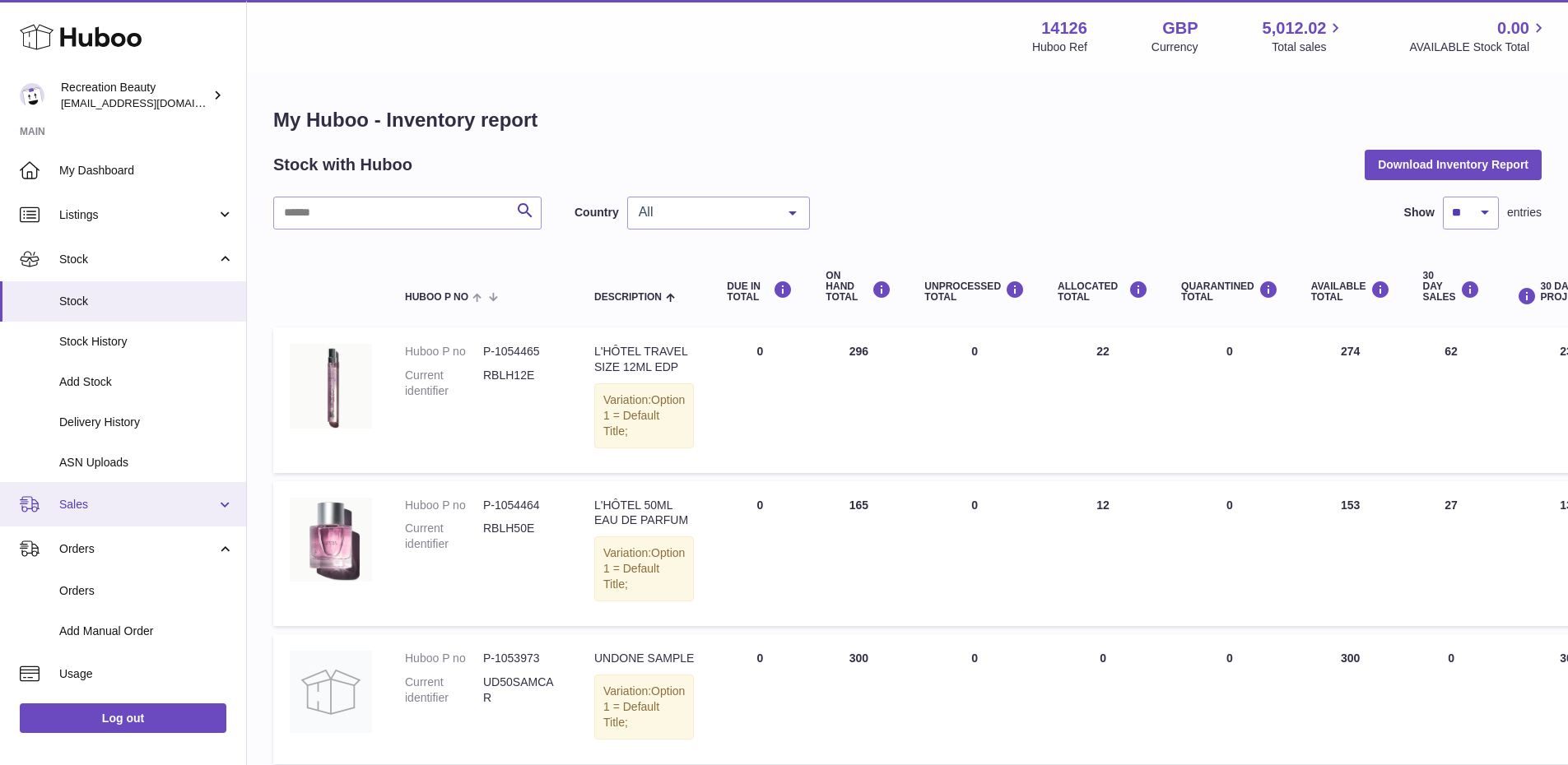
click at [124, 500] on span "Sales" at bounding box center [138, 505] width 158 height 16
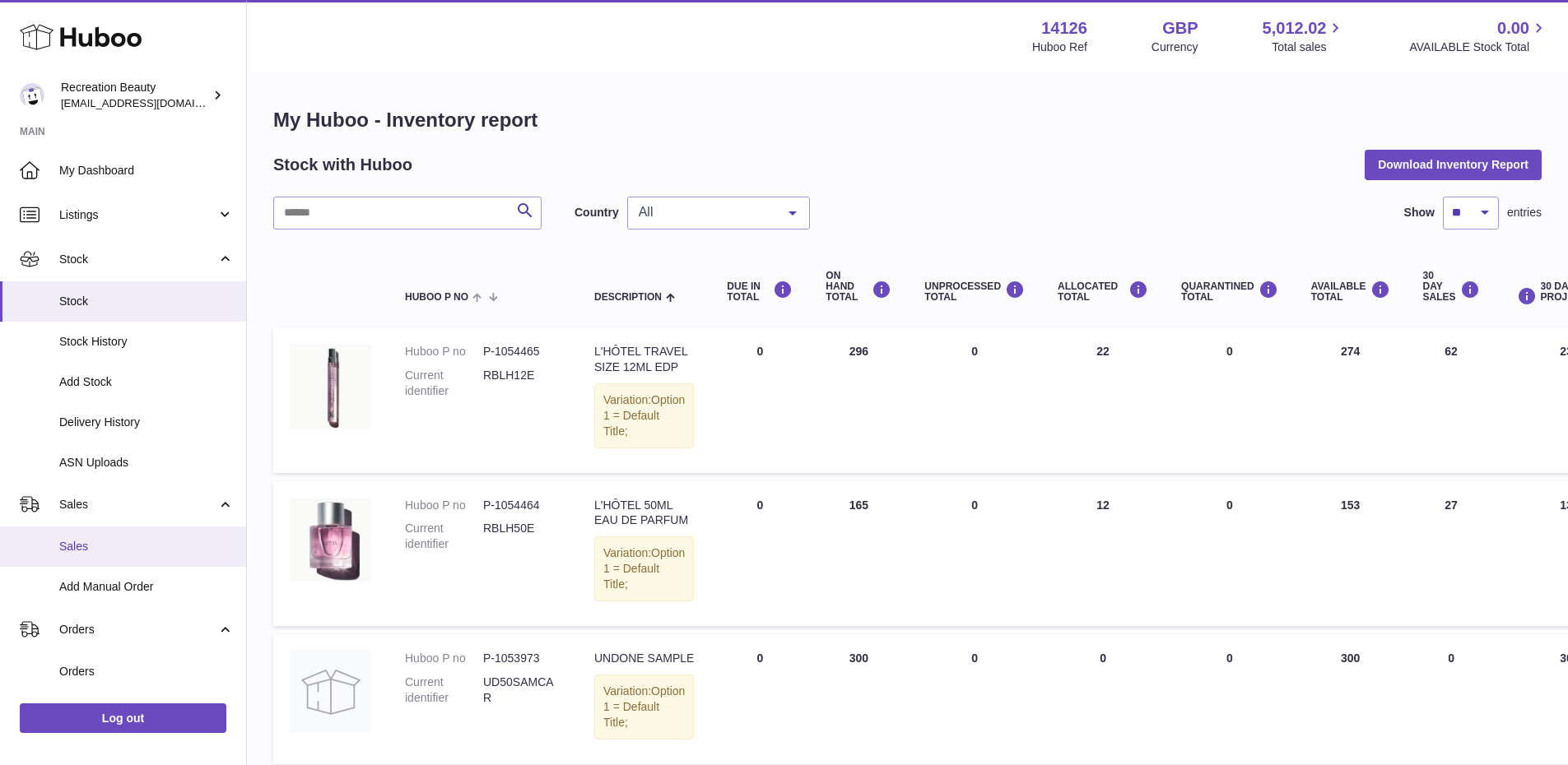
click at [145, 564] on link "Sales" at bounding box center [123, 547] width 246 height 40
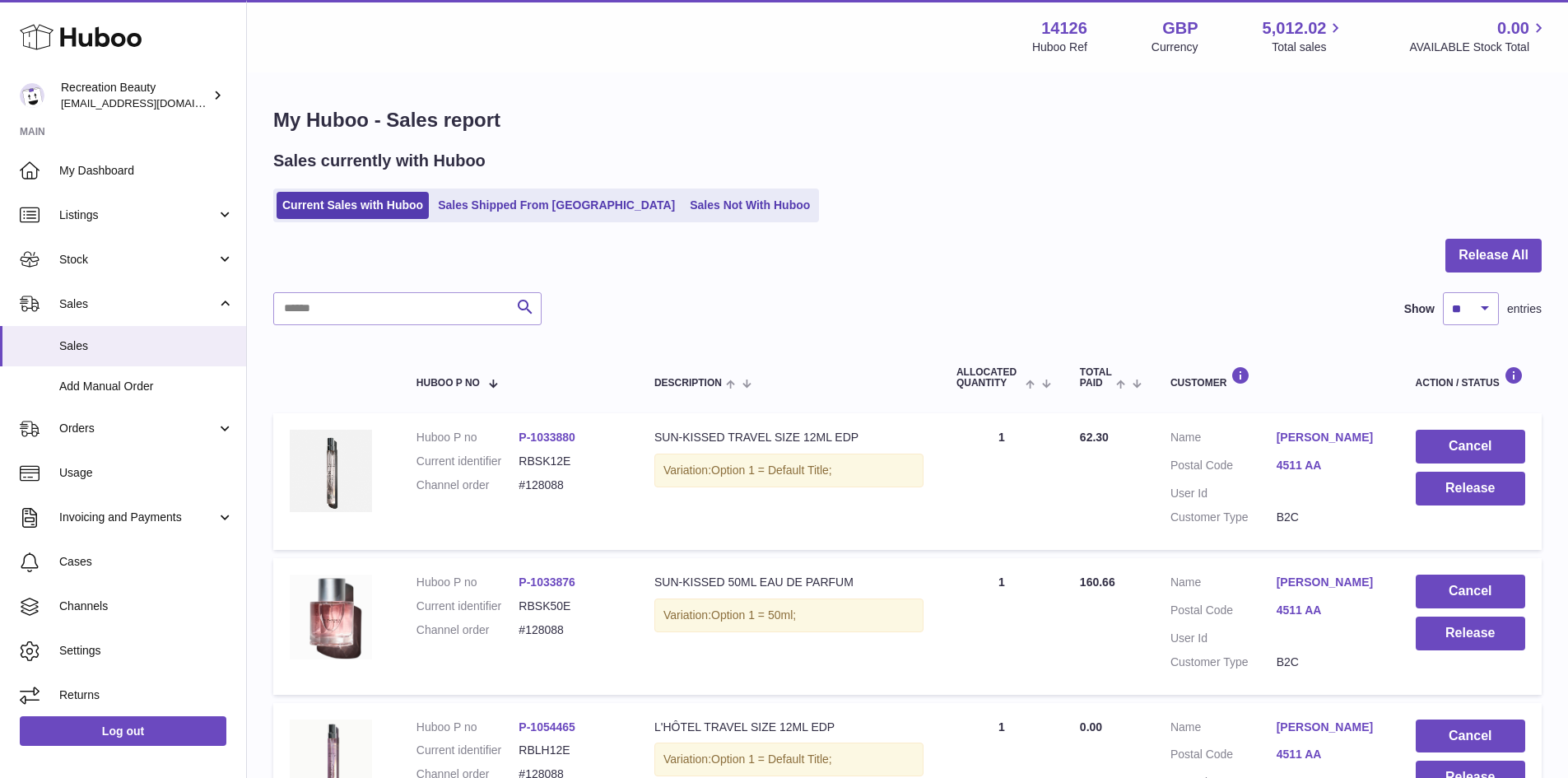
click at [616, 219] on ul "Current Sales with Huboo Sales Shipped From Huboo Sales Not With Huboo" at bounding box center [546, 205] width 546 height 34
click at [684, 209] on link "Sales Not With Huboo" at bounding box center [750, 205] width 132 height 27
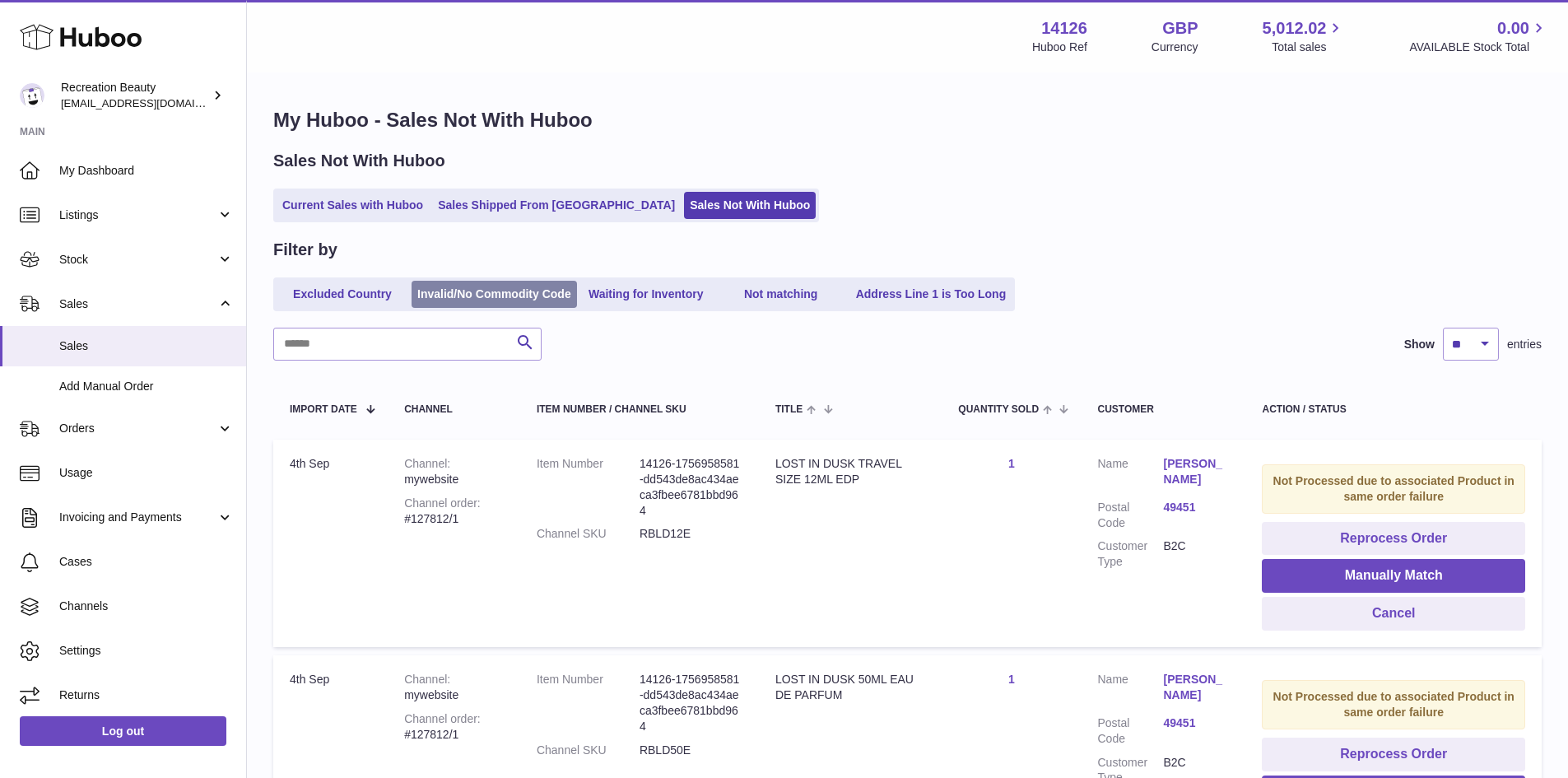
click at [509, 291] on link "Invalid/No Commodity Code" at bounding box center [494, 294] width 166 height 27
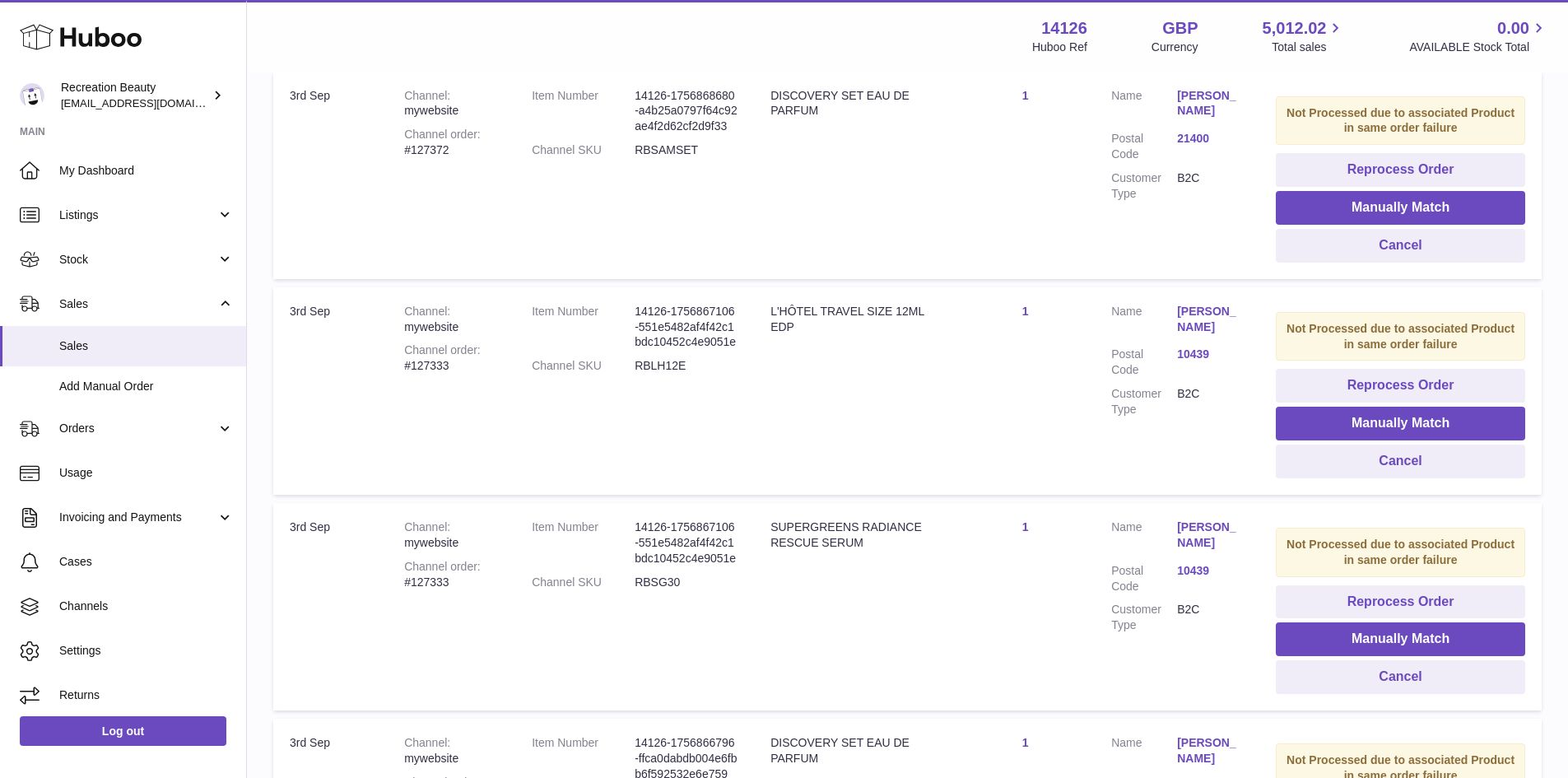
scroll to position [1519, 0]
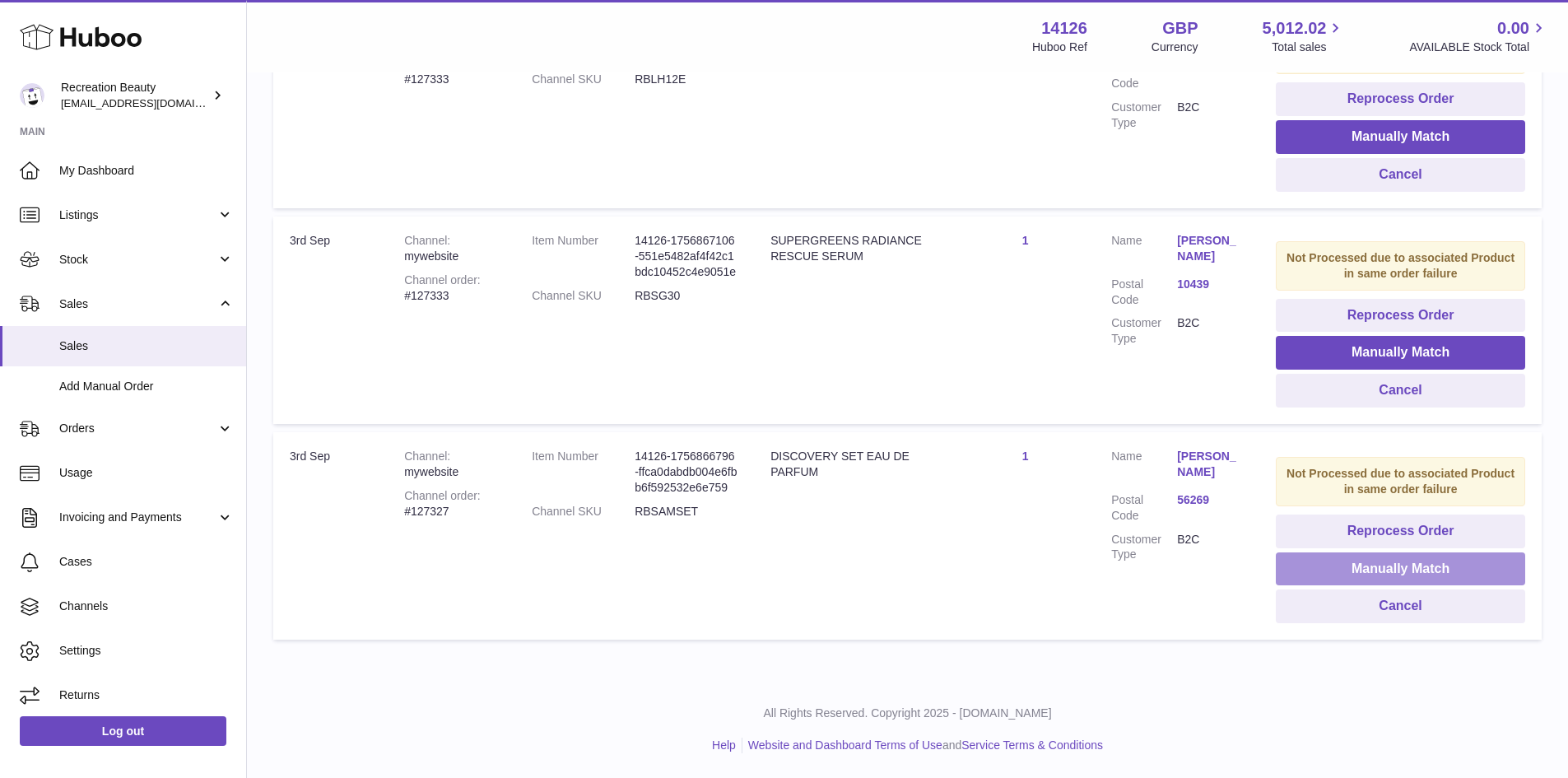
click at [1298, 559] on button "Manually Match" at bounding box center [1401, 569] width 249 height 34
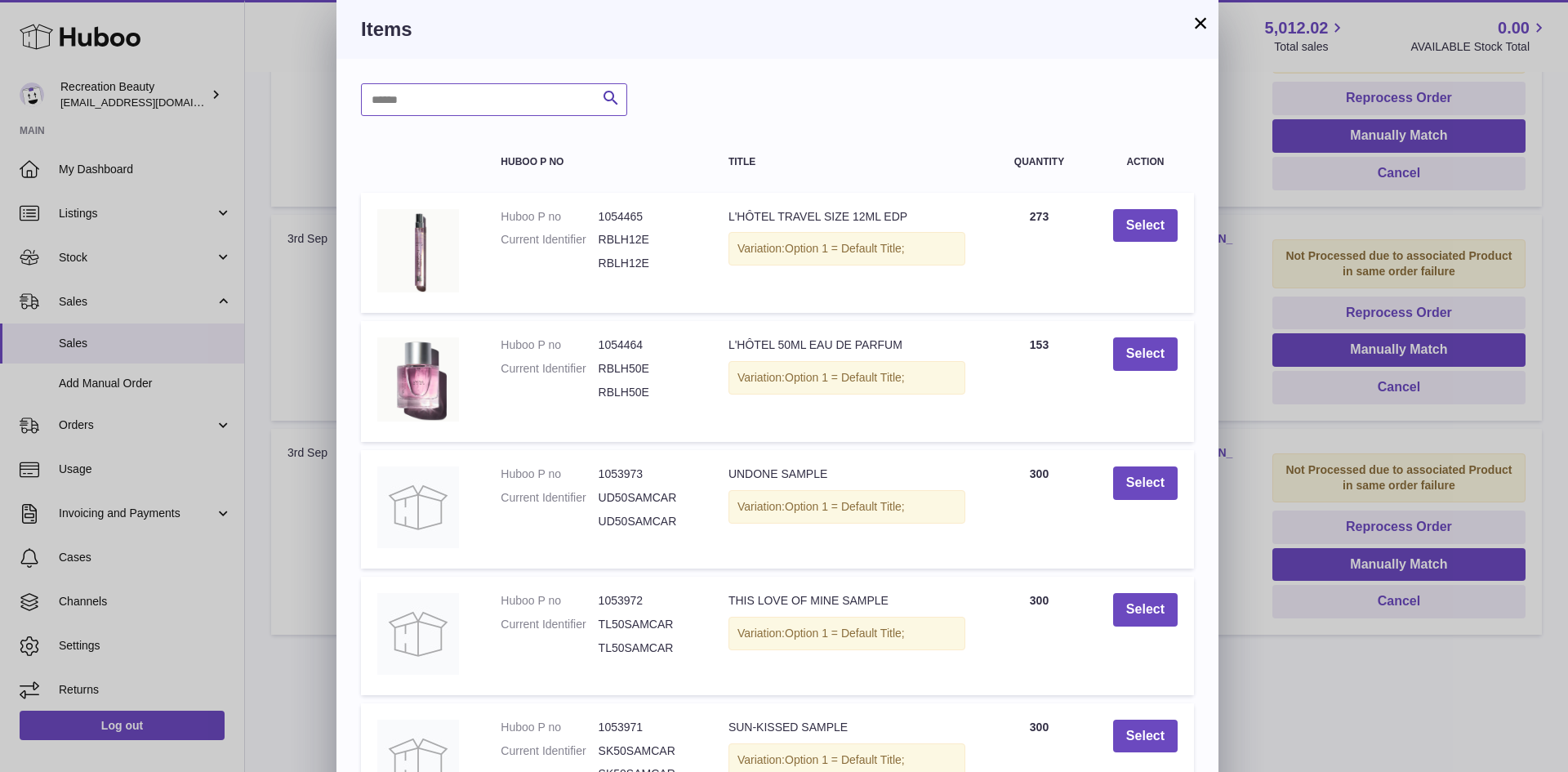
click at [507, 101] on input "text" at bounding box center [493, 100] width 266 height 33
type input "****"
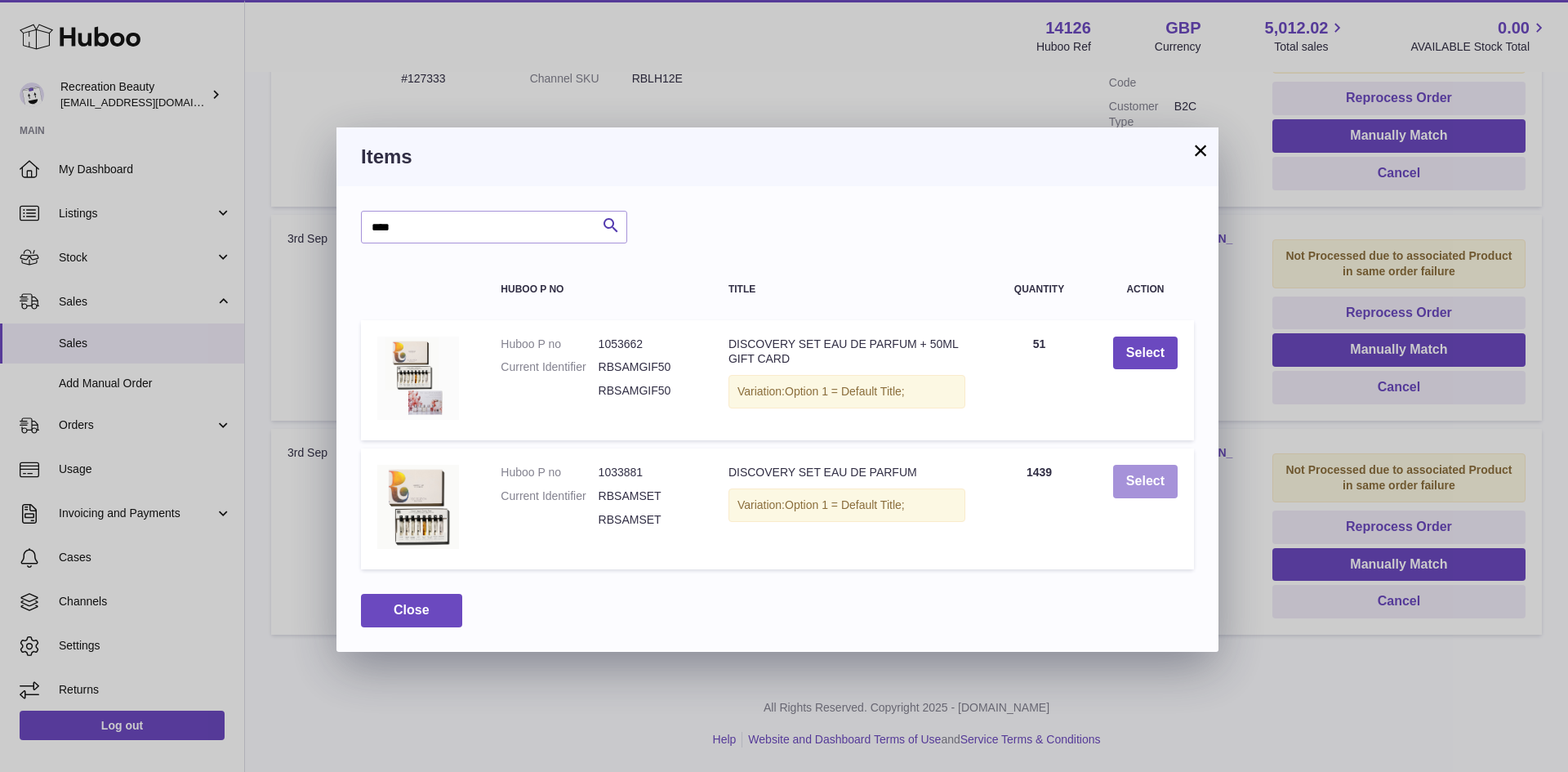
click at [1126, 495] on button "Select" at bounding box center [1145, 481] width 65 height 34
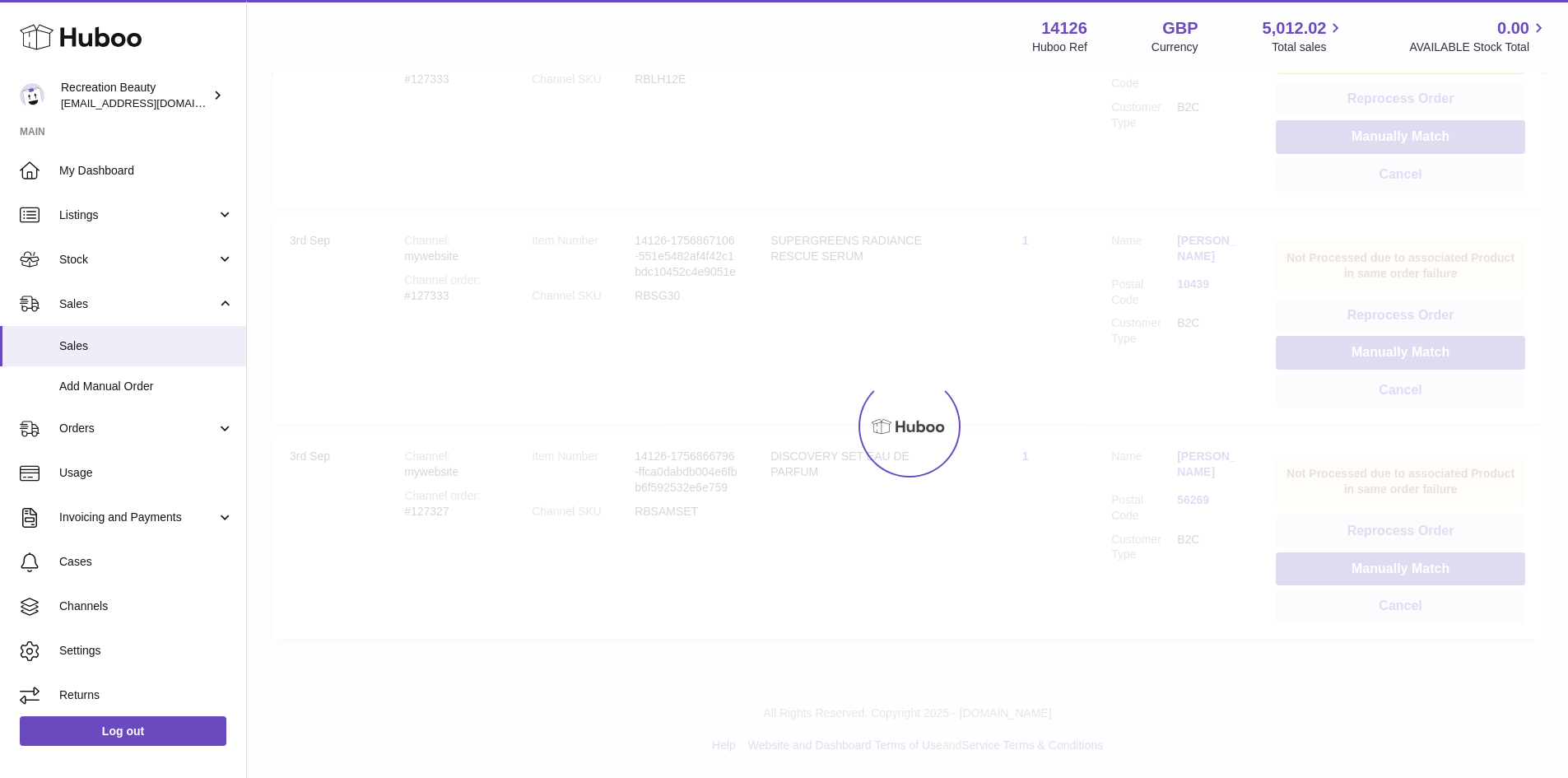
scroll to position [1303, 0]
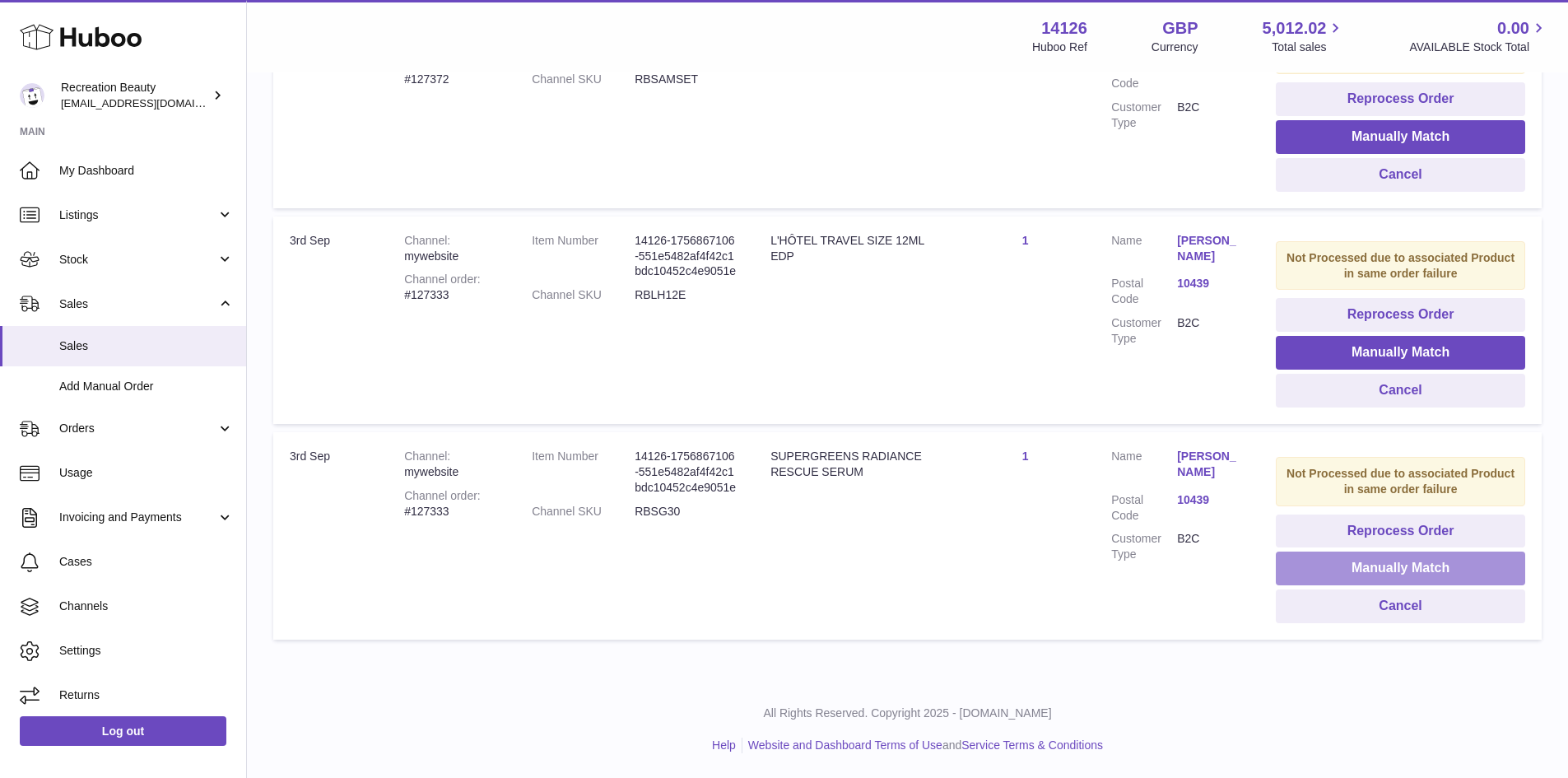
click at [1357, 568] on button "Manually Match" at bounding box center [1401, 568] width 249 height 34
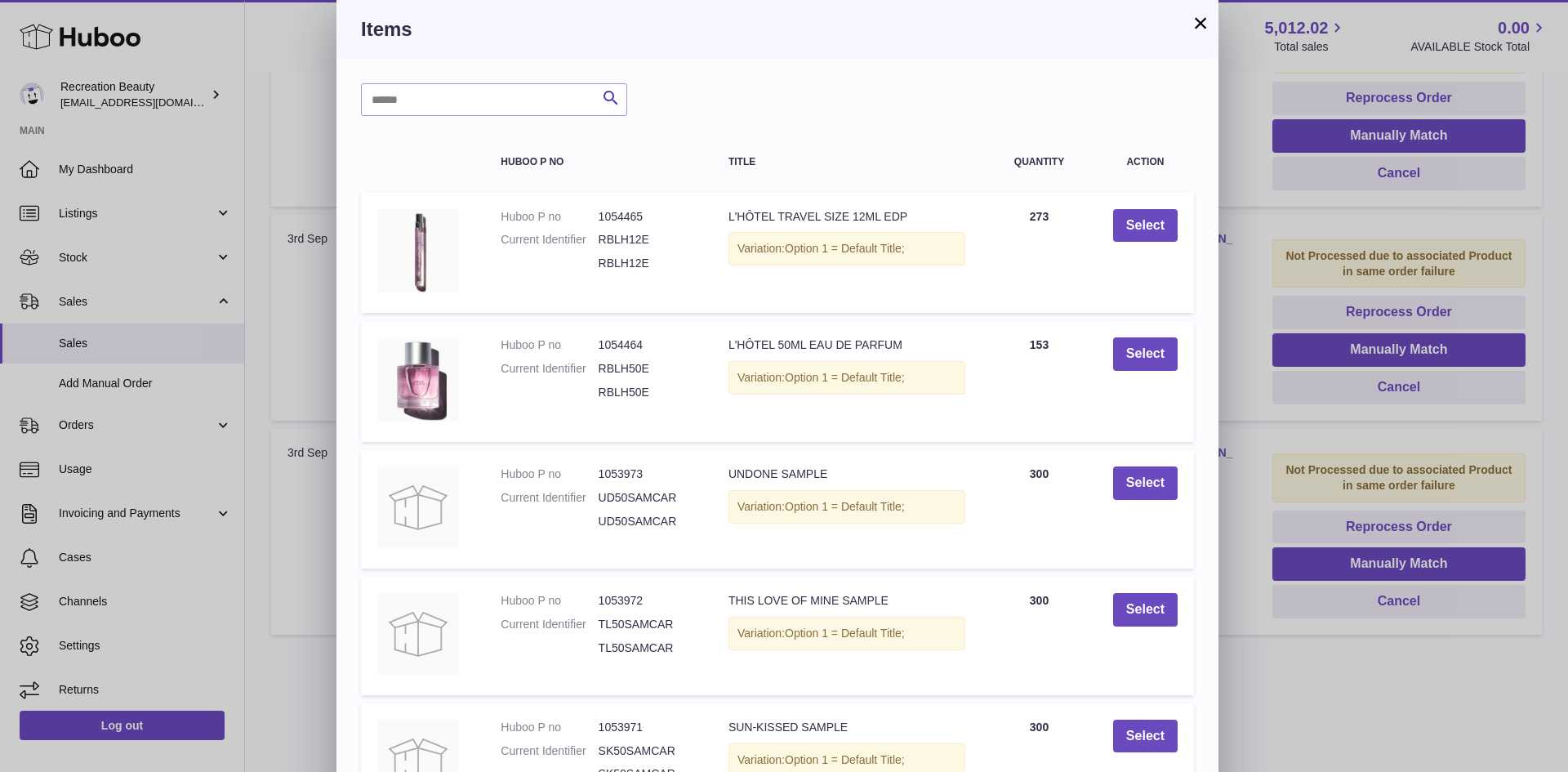
click at [456, 74] on div "Search Huboo P no Title Quantity Action Huboo P no 1054465 Current Identifier R…" at bounding box center [777, 496] width 882 height 874
click at [457, 96] on input "text" at bounding box center [493, 100] width 266 height 33
type input "*********"
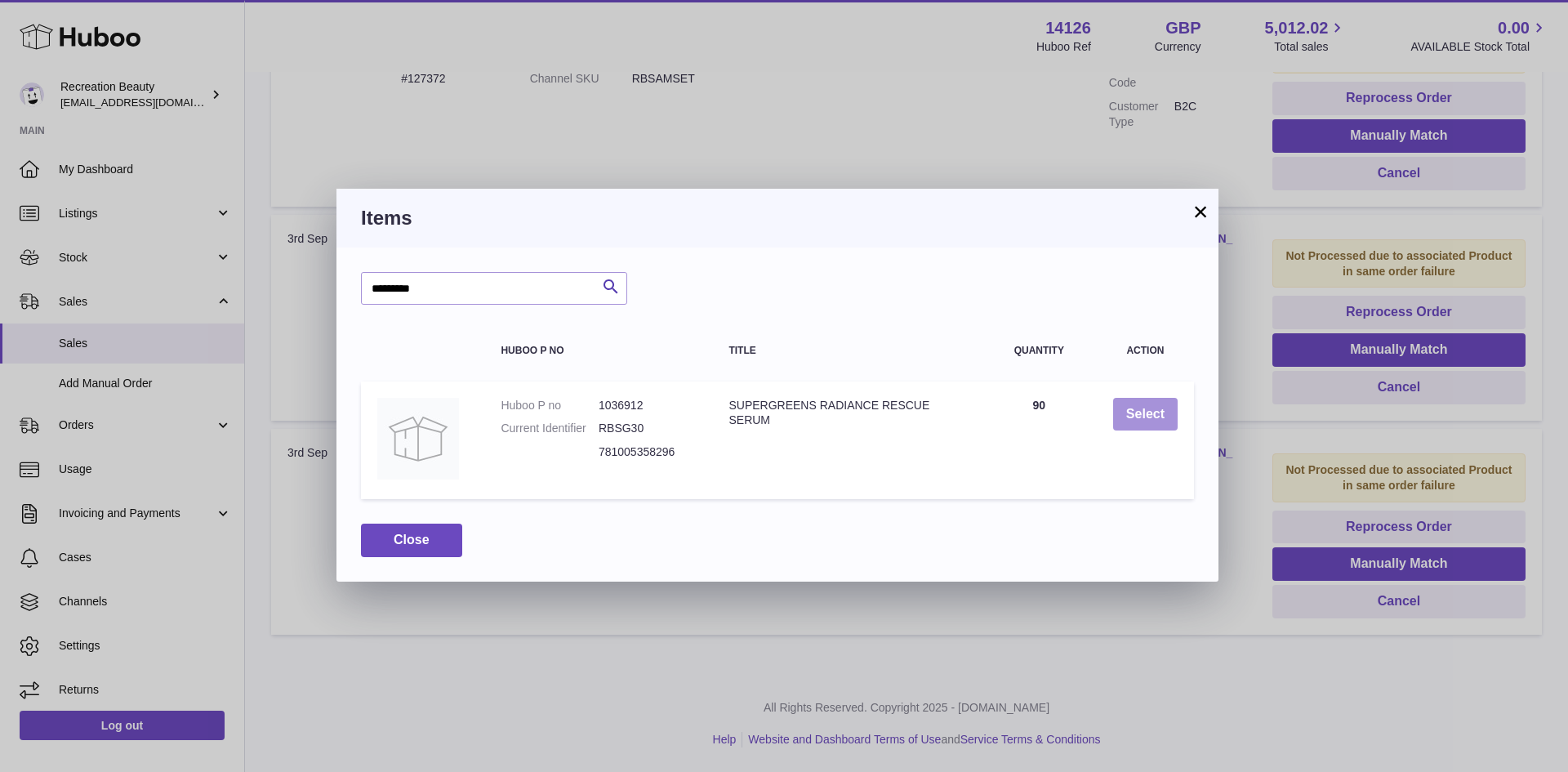
click at [1150, 413] on button "Select" at bounding box center [1145, 414] width 65 height 34
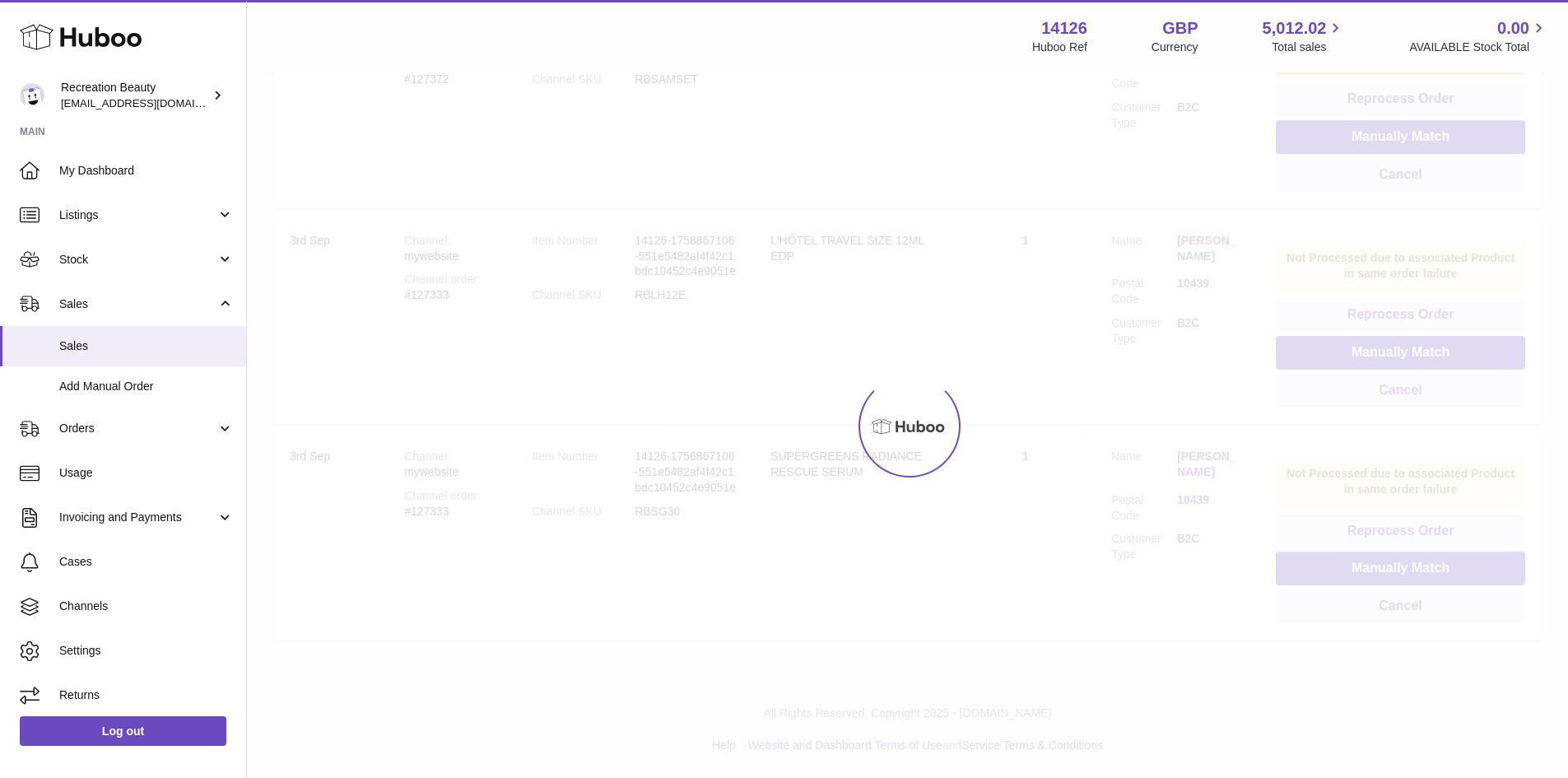
scroll to position [1087, 0]
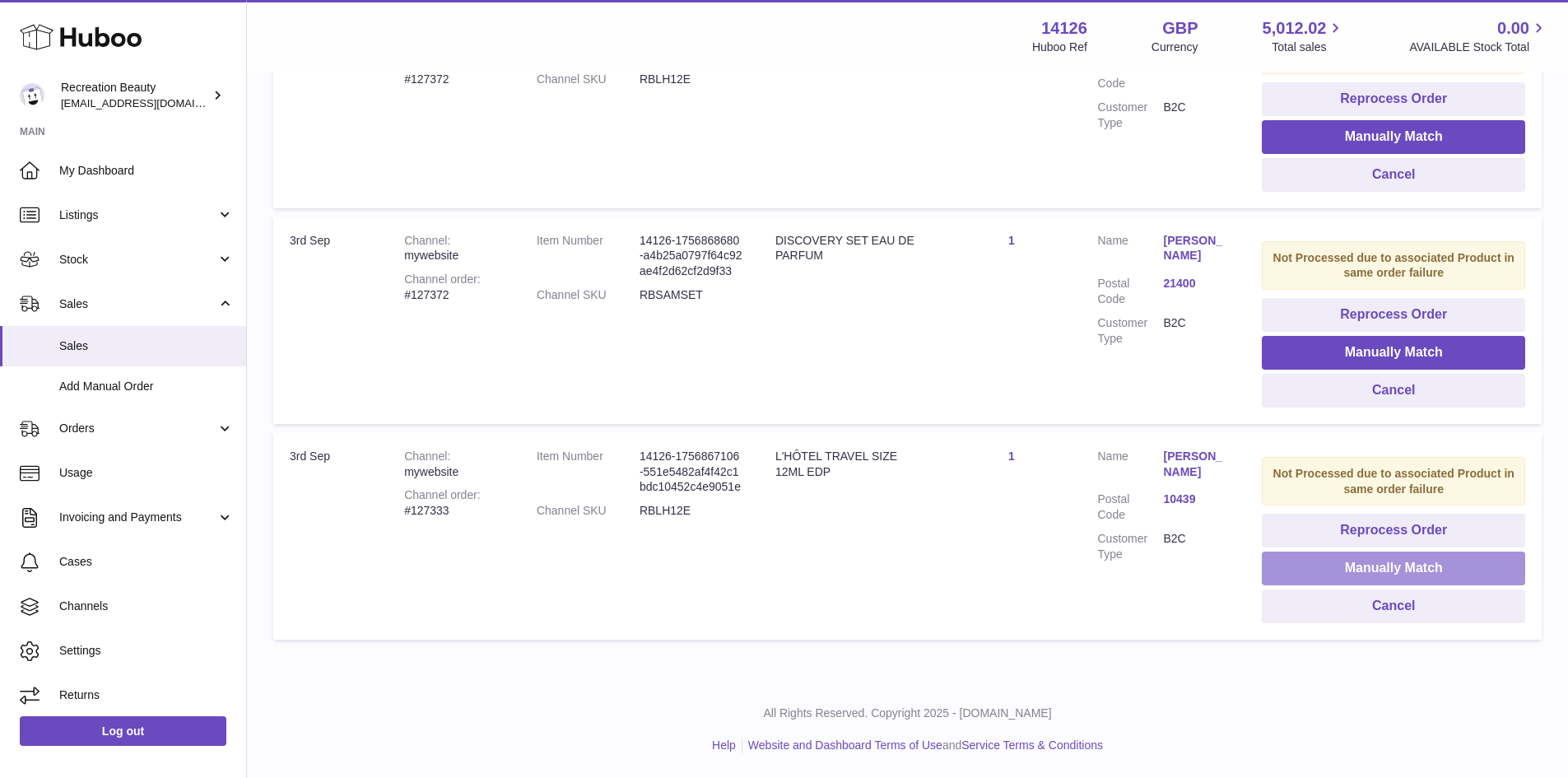
click at [1316, 569] on button "Manually Match" at bounding box center [1393, 568] width 263 height 34
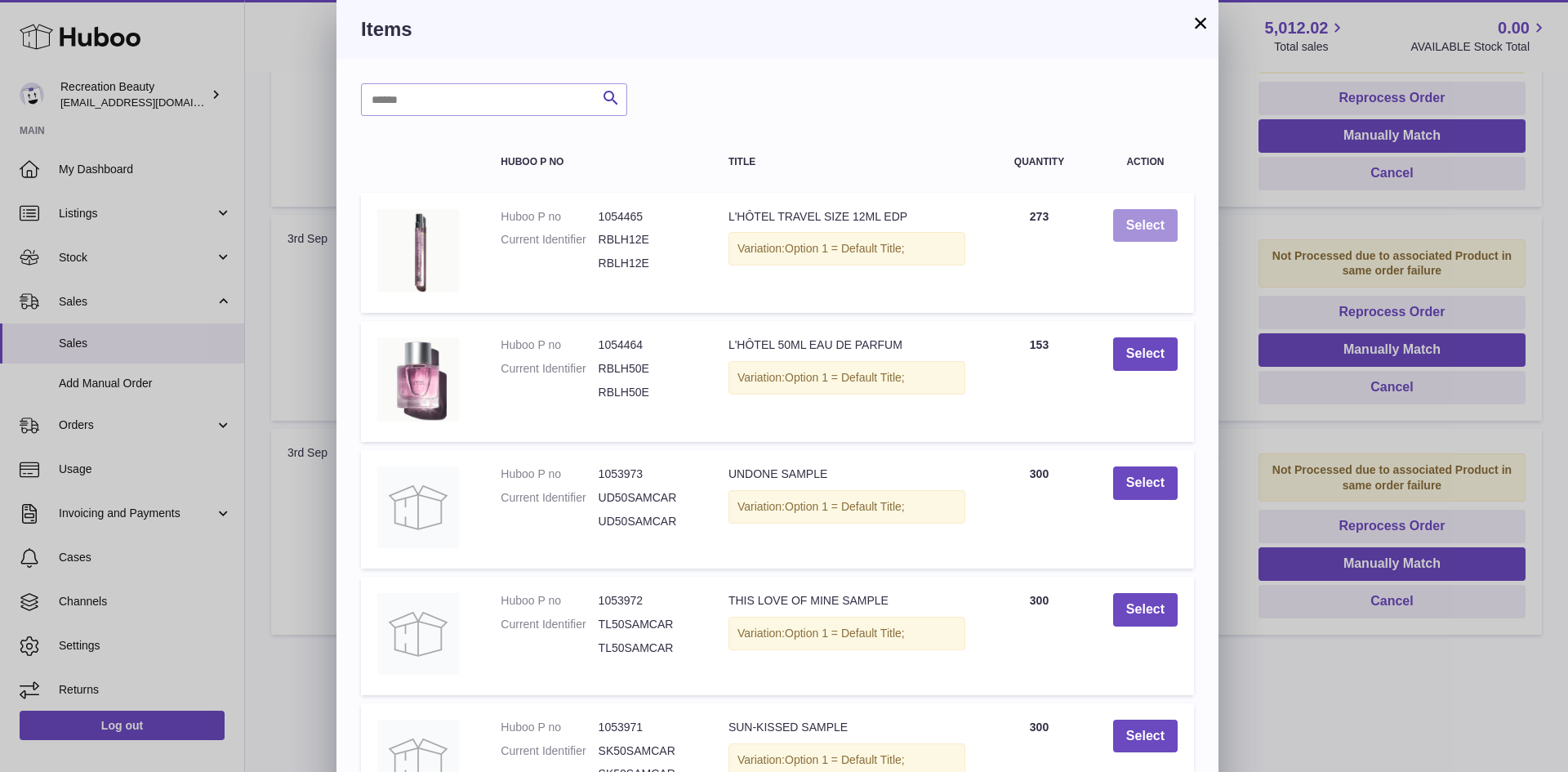
click at [1135, 220] on button "Select" at bounding box center [1145, 226] width 65 height 34
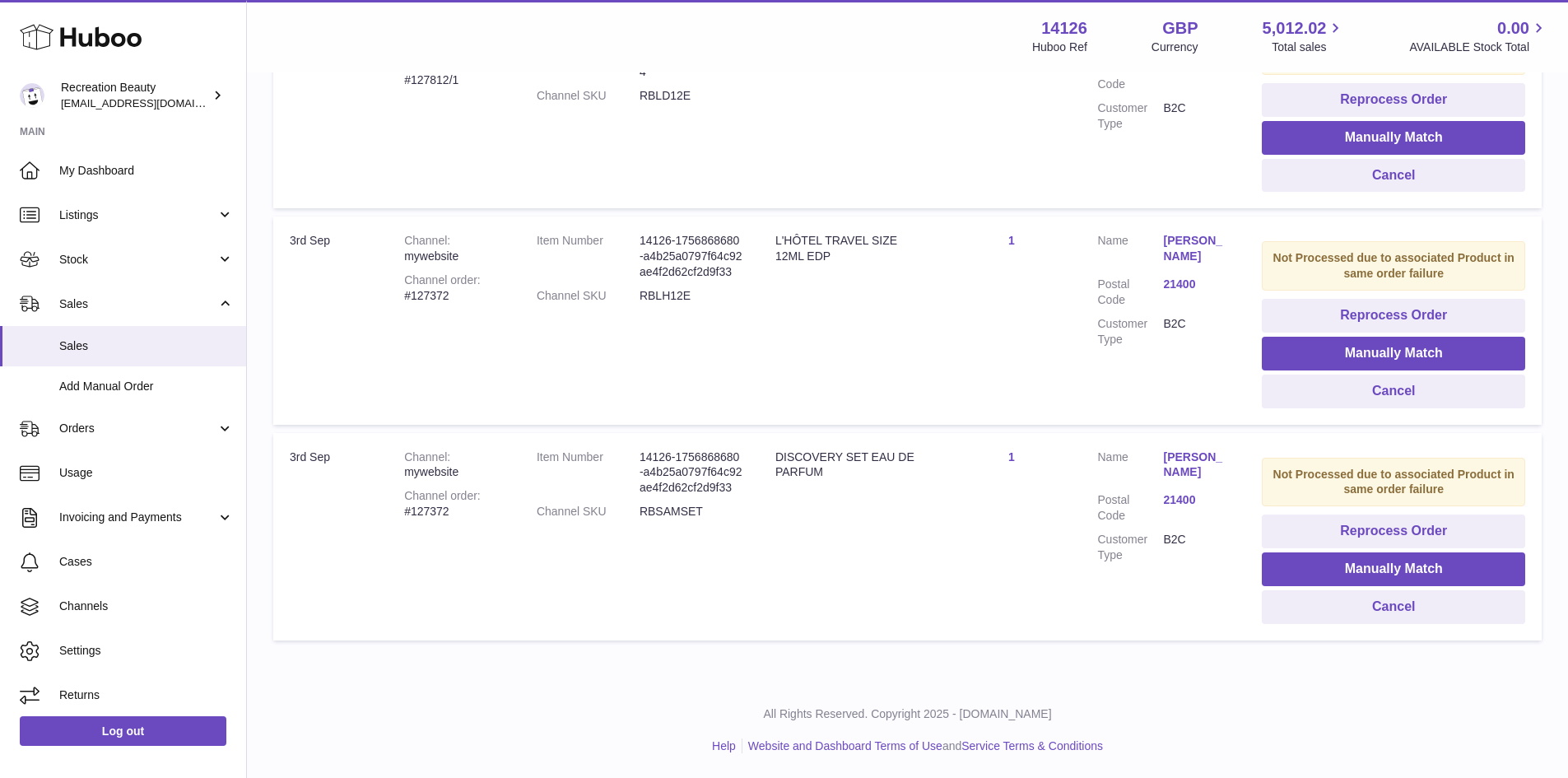
scroll to position [870, 0]
click at [1374, 559] on button "Manually Match" at bounding box center [1393, 569] width 263 height 34
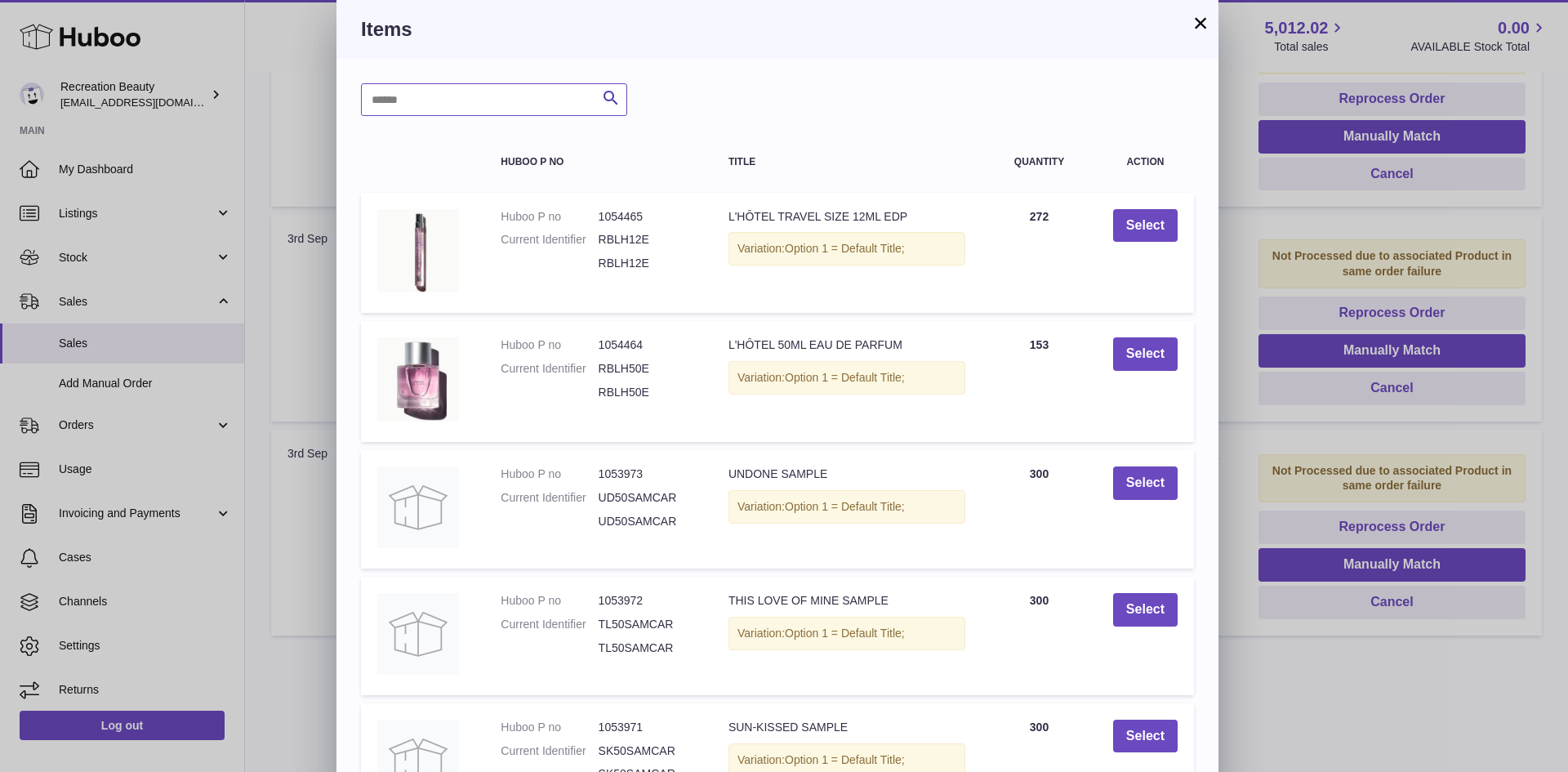
click at [417, 107] on input "text" at bounding box center [493, 100] width 266 height 33
type input "*********"
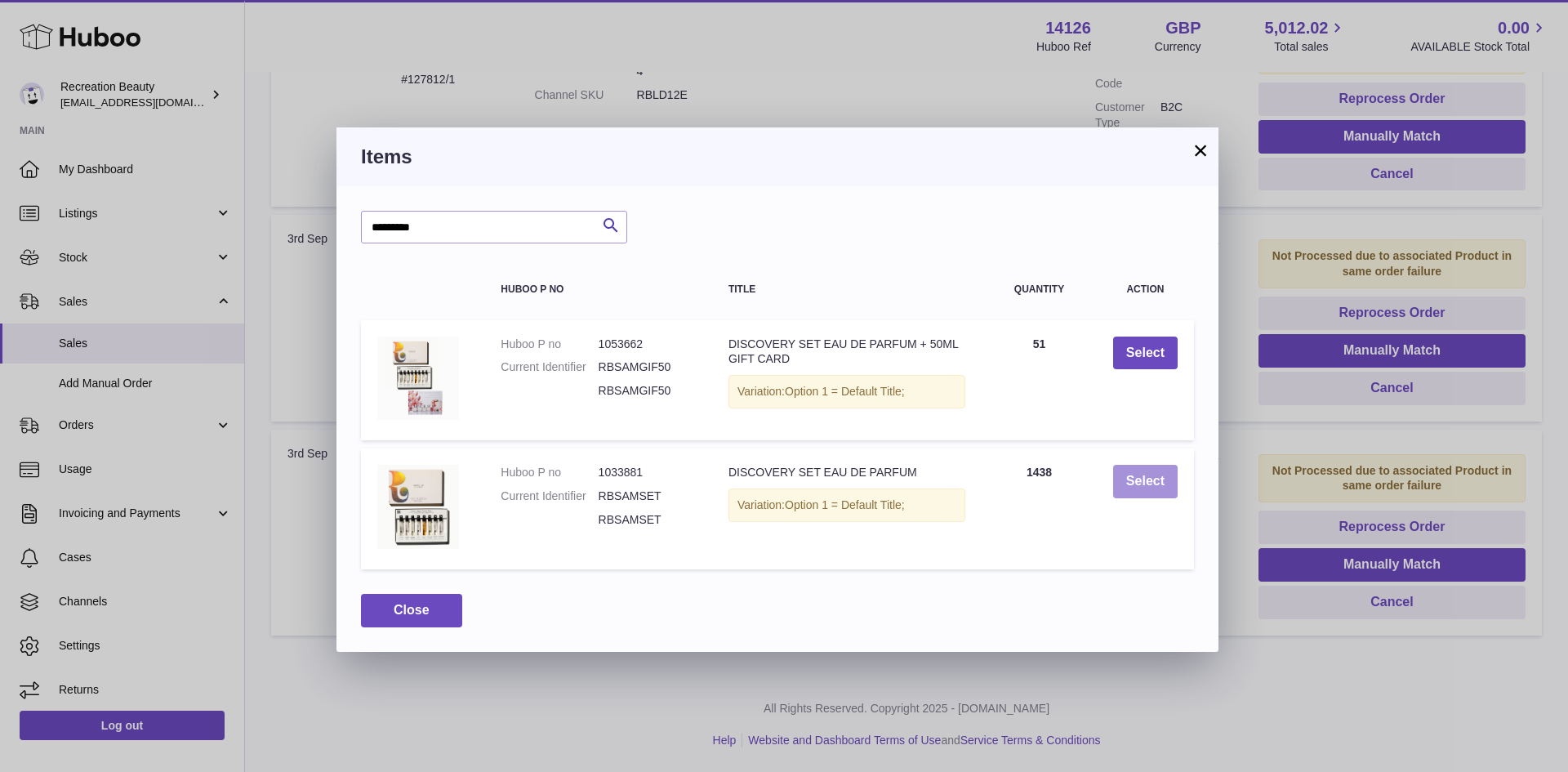
click at [1150, 475] on button "Select" at bounding box center [1145, 481] width 65 height 34
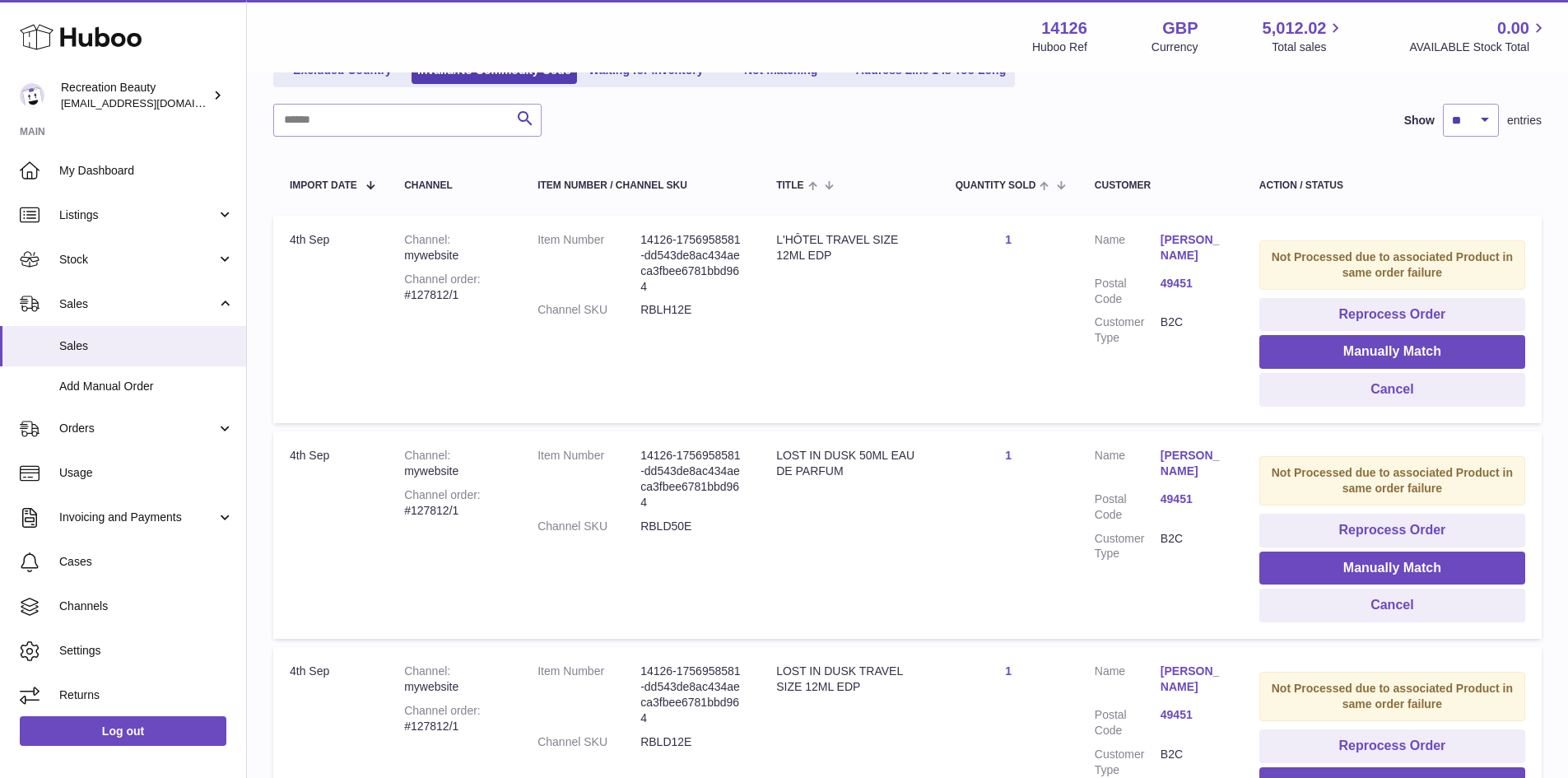
scroll to position [634, 0]
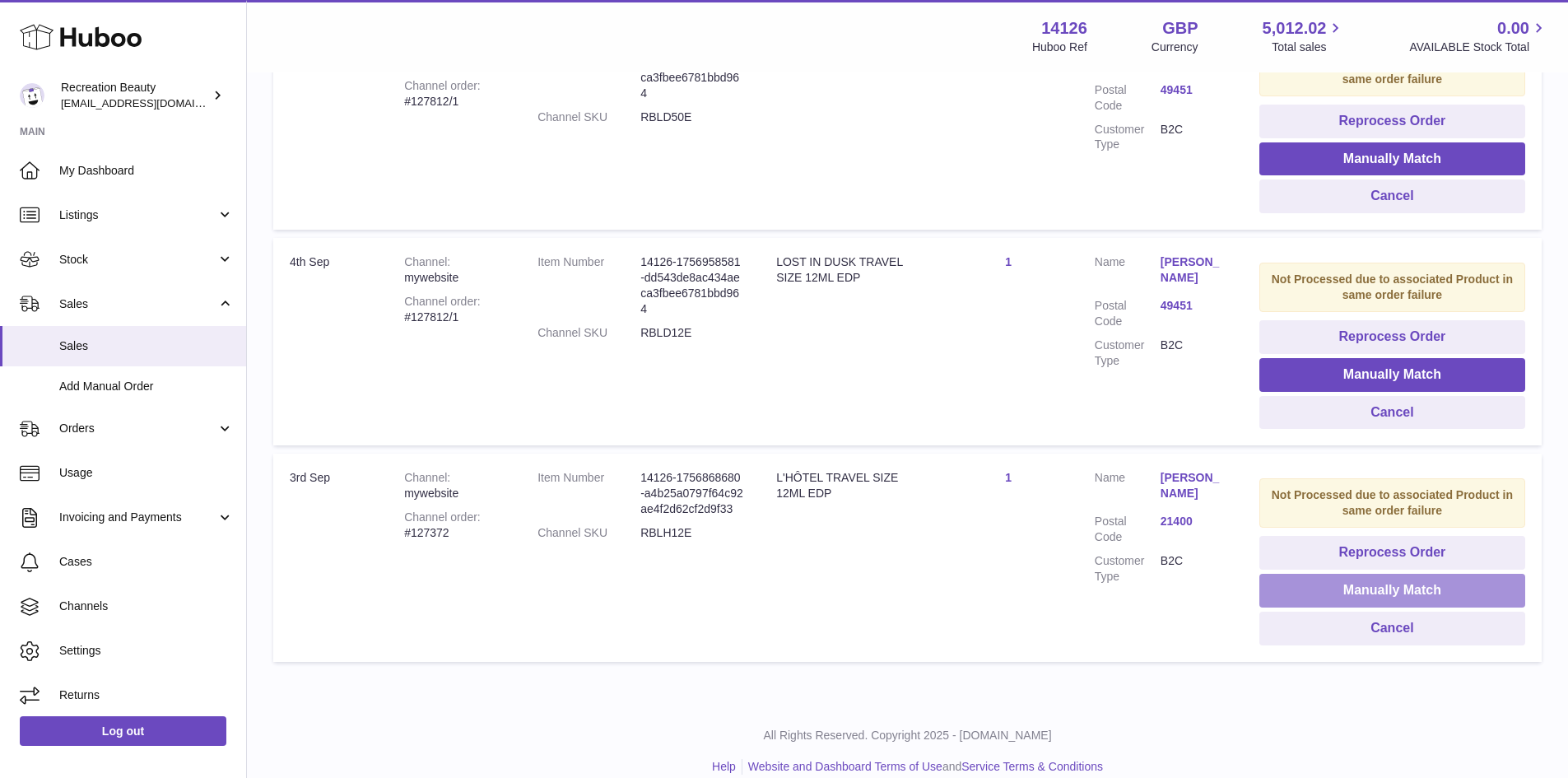
click at [1333, 592] on button "Manually Match" at bounding box center [1392, 591] width 266 height 34
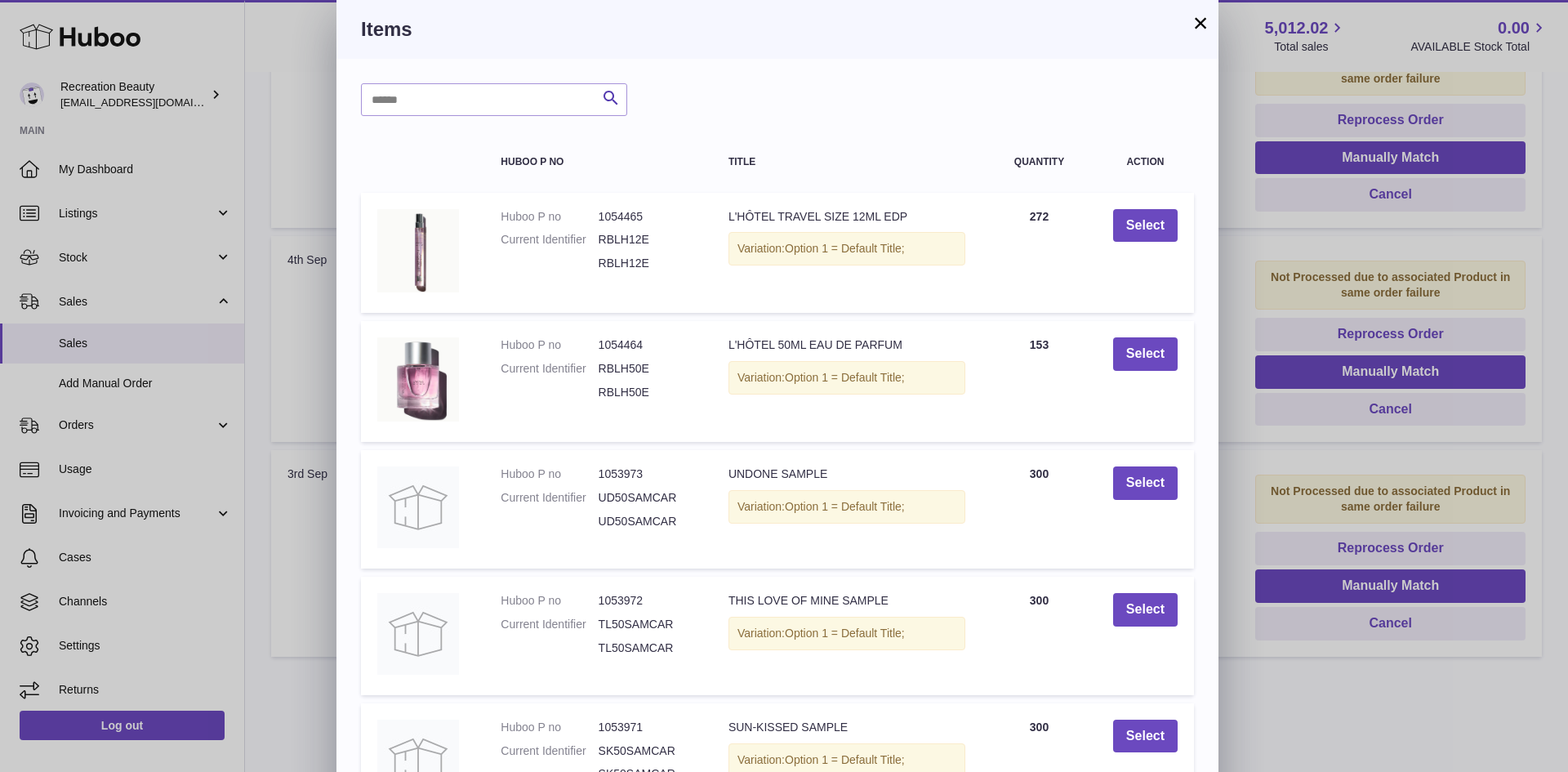
click at [1205, 24] on button "×" at bounding box center [1201, 23] width 20 height 20
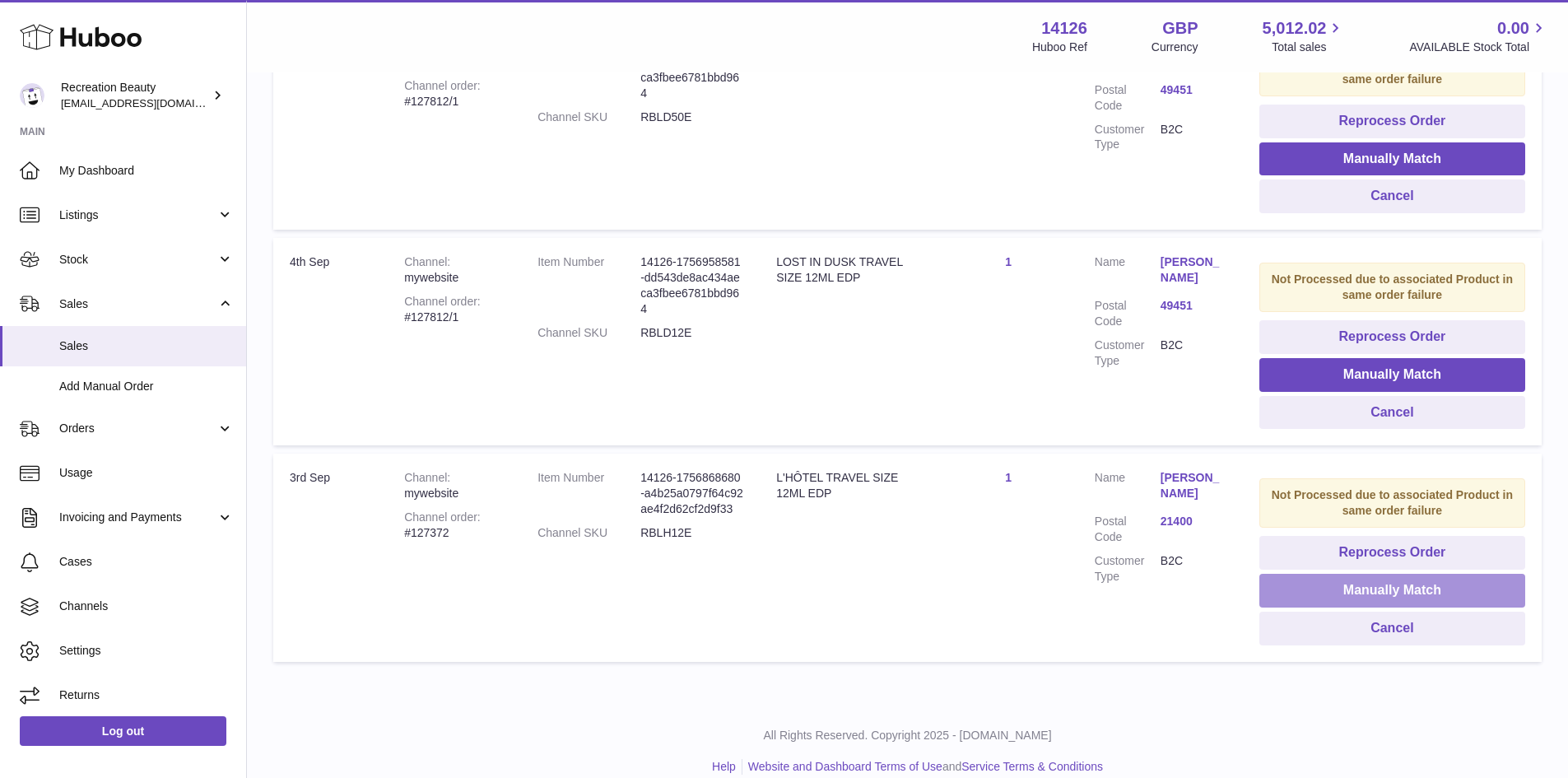
click at [1311, 585] on button "Manually Match" at bounding box center [1392, 591] width 266 height 34
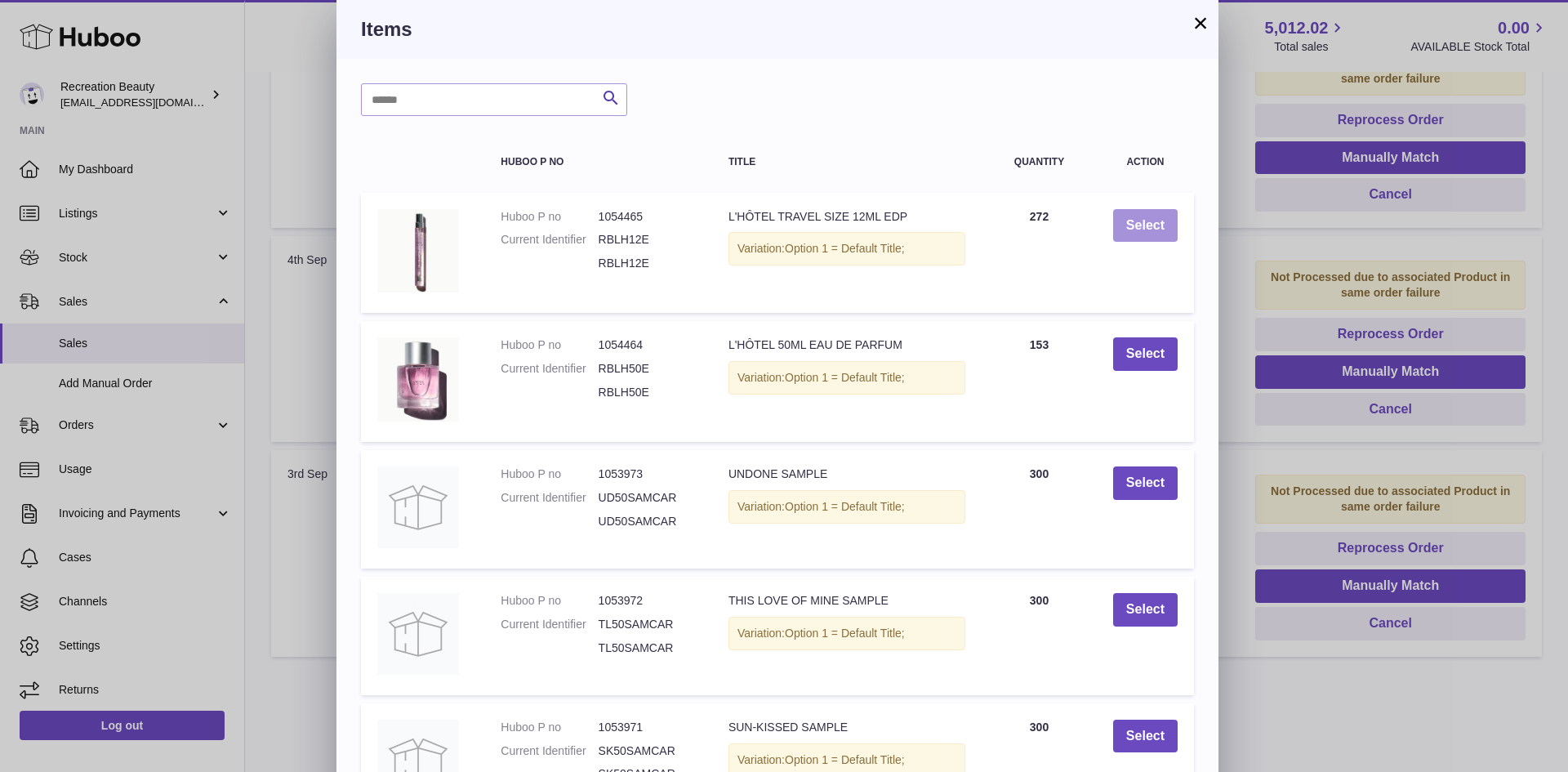
click at [1138, 217] on button "Select" at bounding box center [1145, 226] width 65 height 34
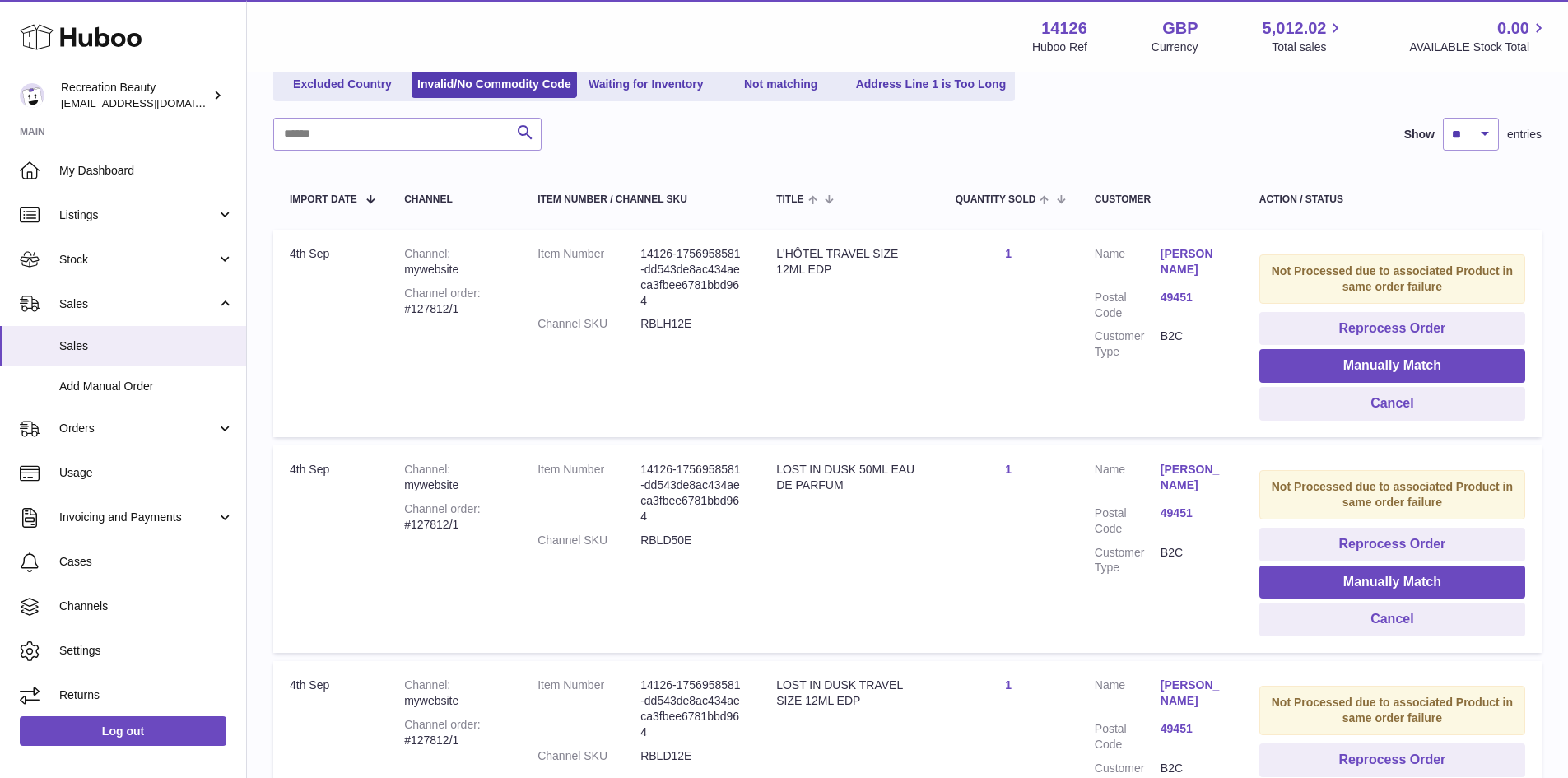
scroll to position [210, 0]
click at [1333, 362] on button "Manually Match" at bounding box center [1392, 366] width 266 height 34
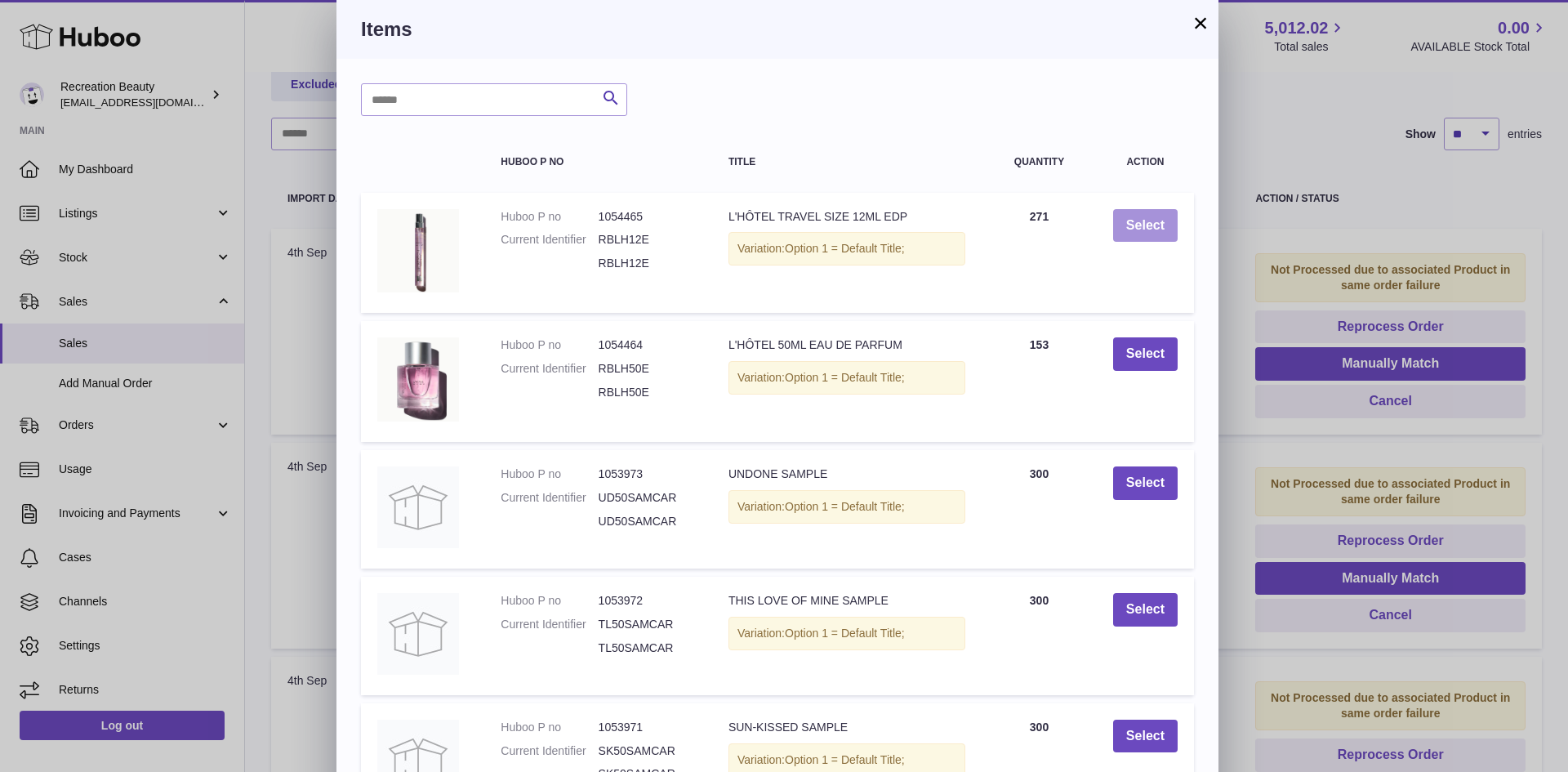
click at [1140, 216] on button "Select" at bounding box center [1145, 226] width 65 height 34
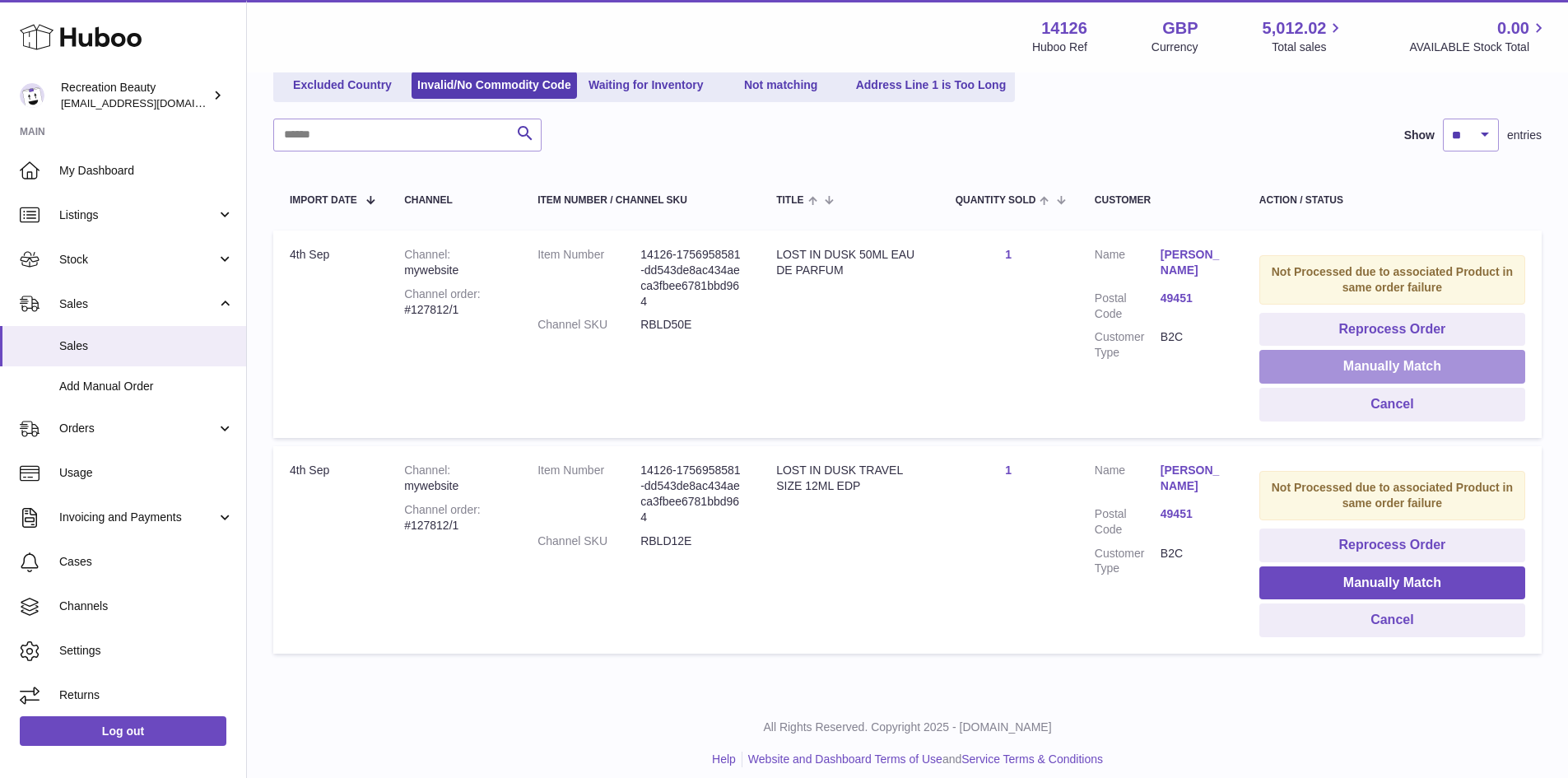
click at [1348, 359] on button "Manually Match" at bounding box center [1392, 366] width 266 height 34
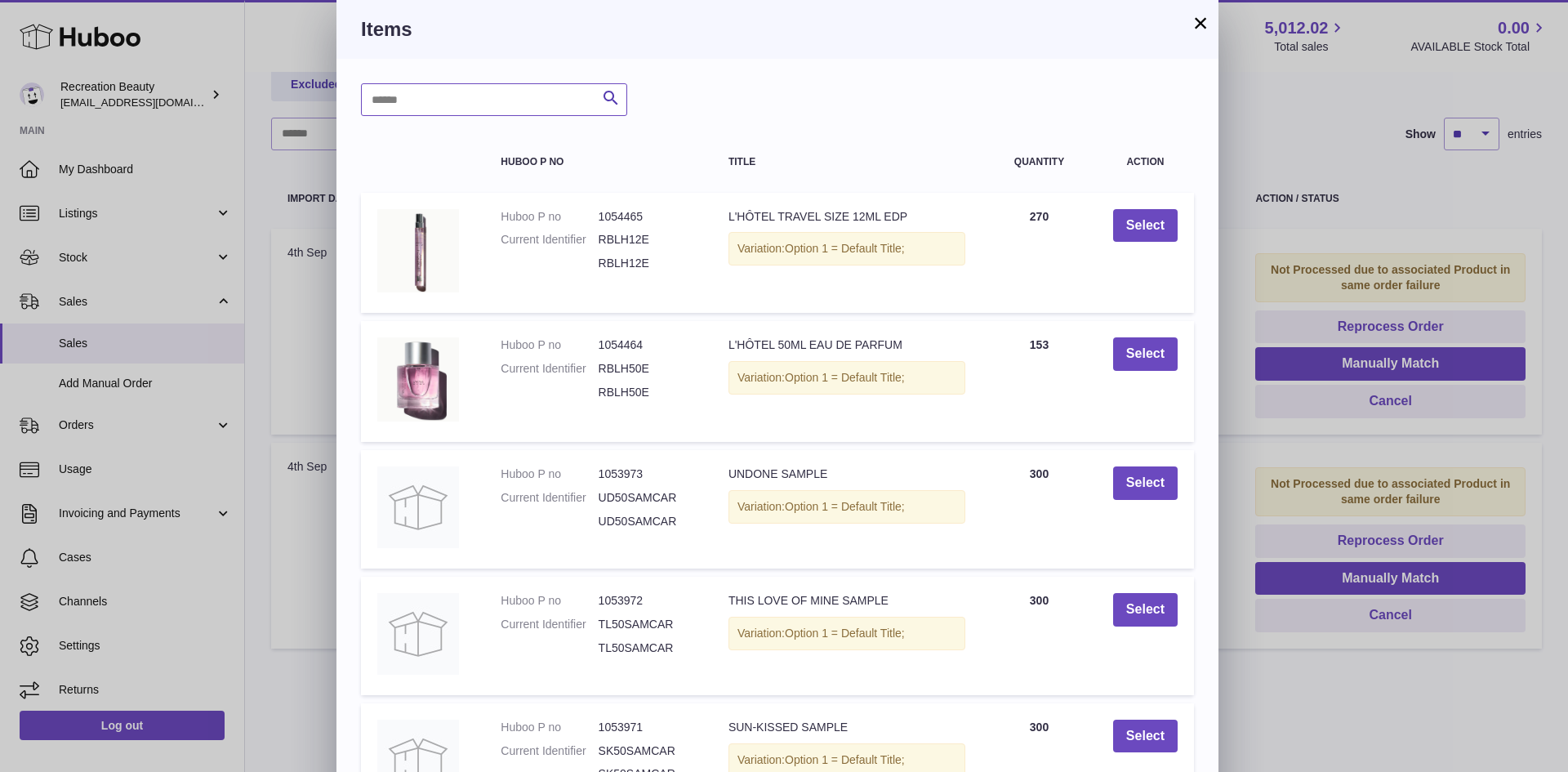
click at [475, 101] on input "text" at bounding box center [493, 100] width 266 height 33
type input "**********"
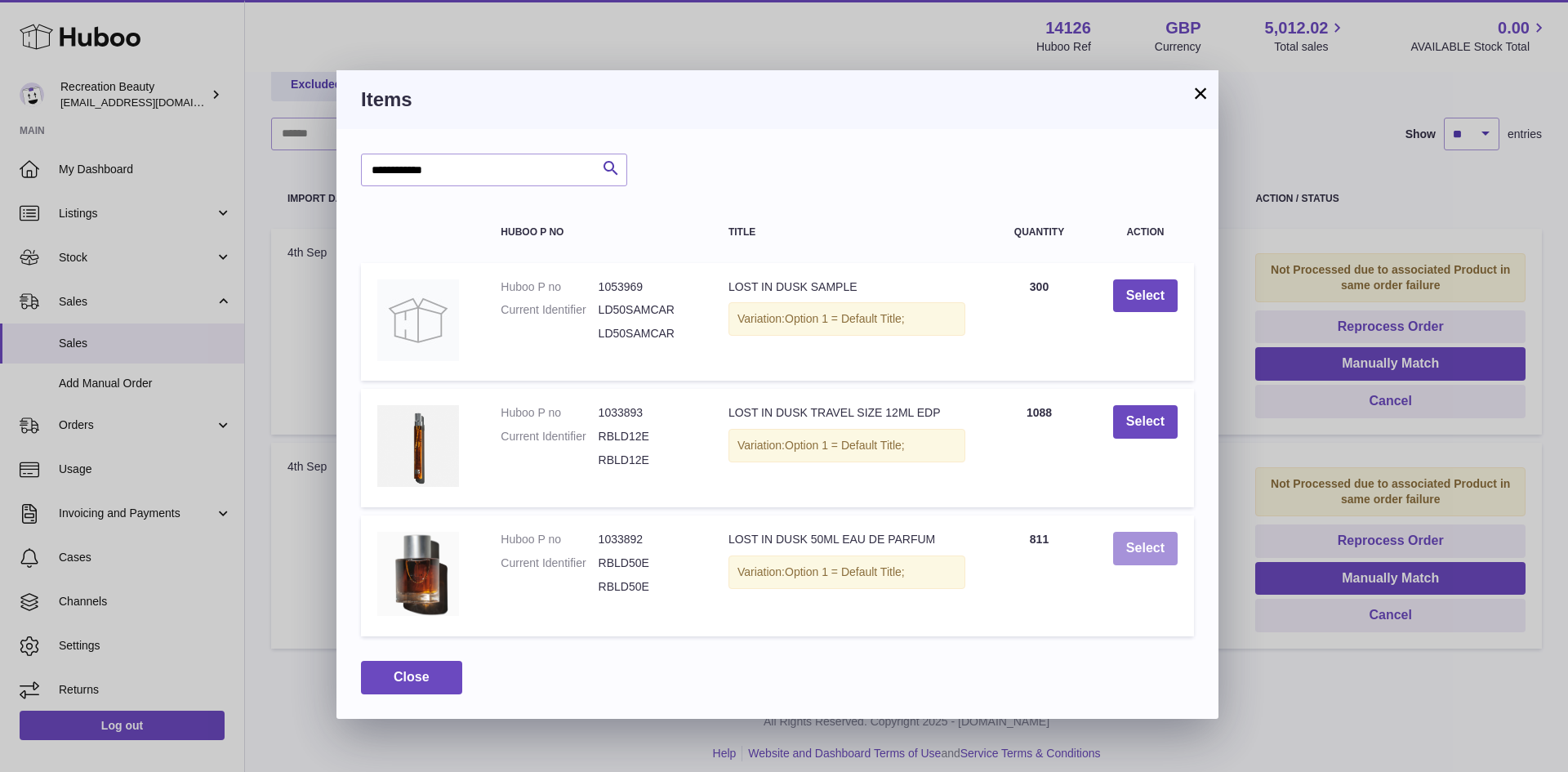
click at [1139, 545] on button "Select" at bounding box center [1145, 549] width 65 height 34
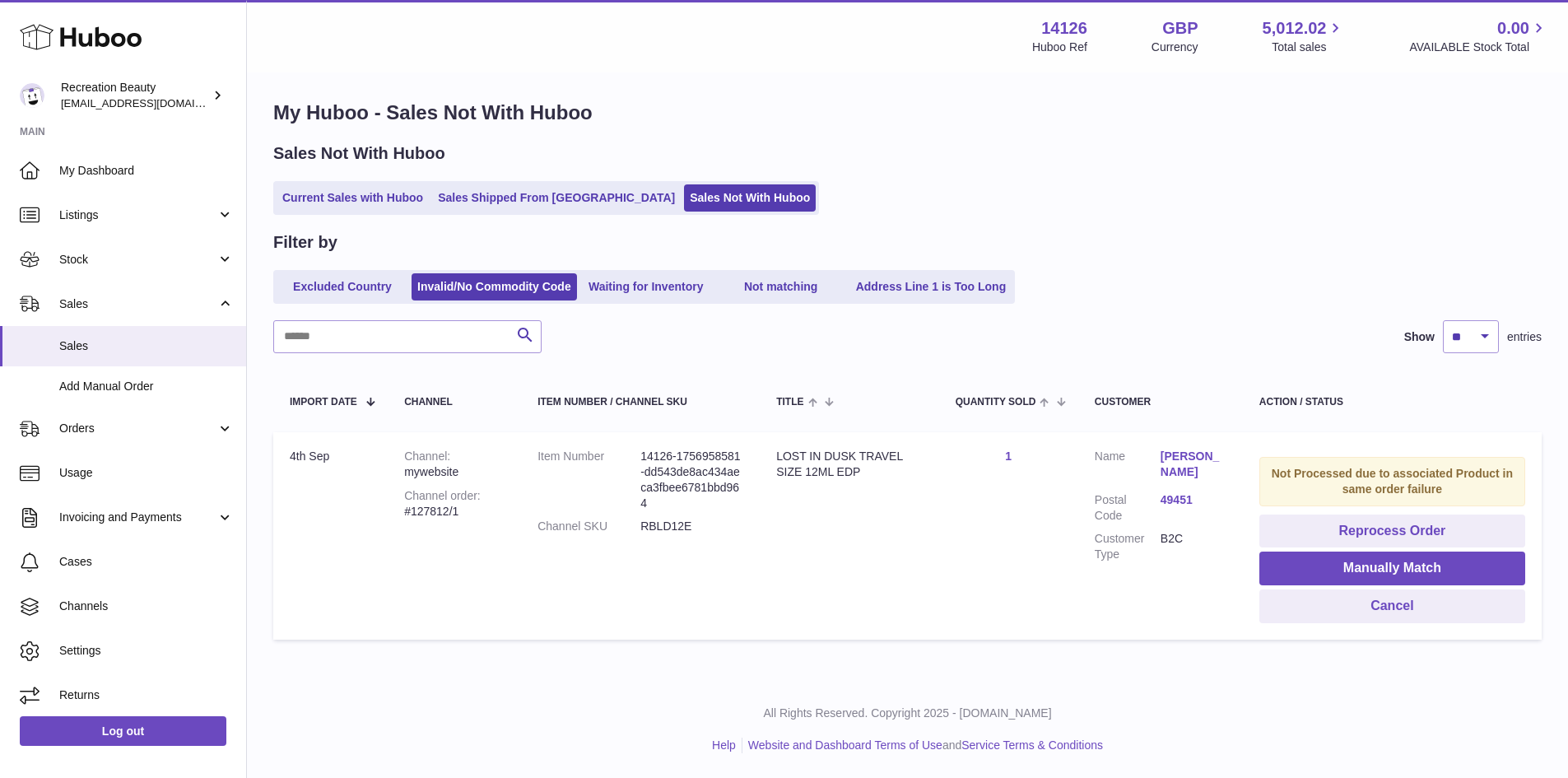
scroll to position [7, 0]
click at [1331, 570] on button "Manually Match" at bounding box center [1392, 568] width 266 height 34
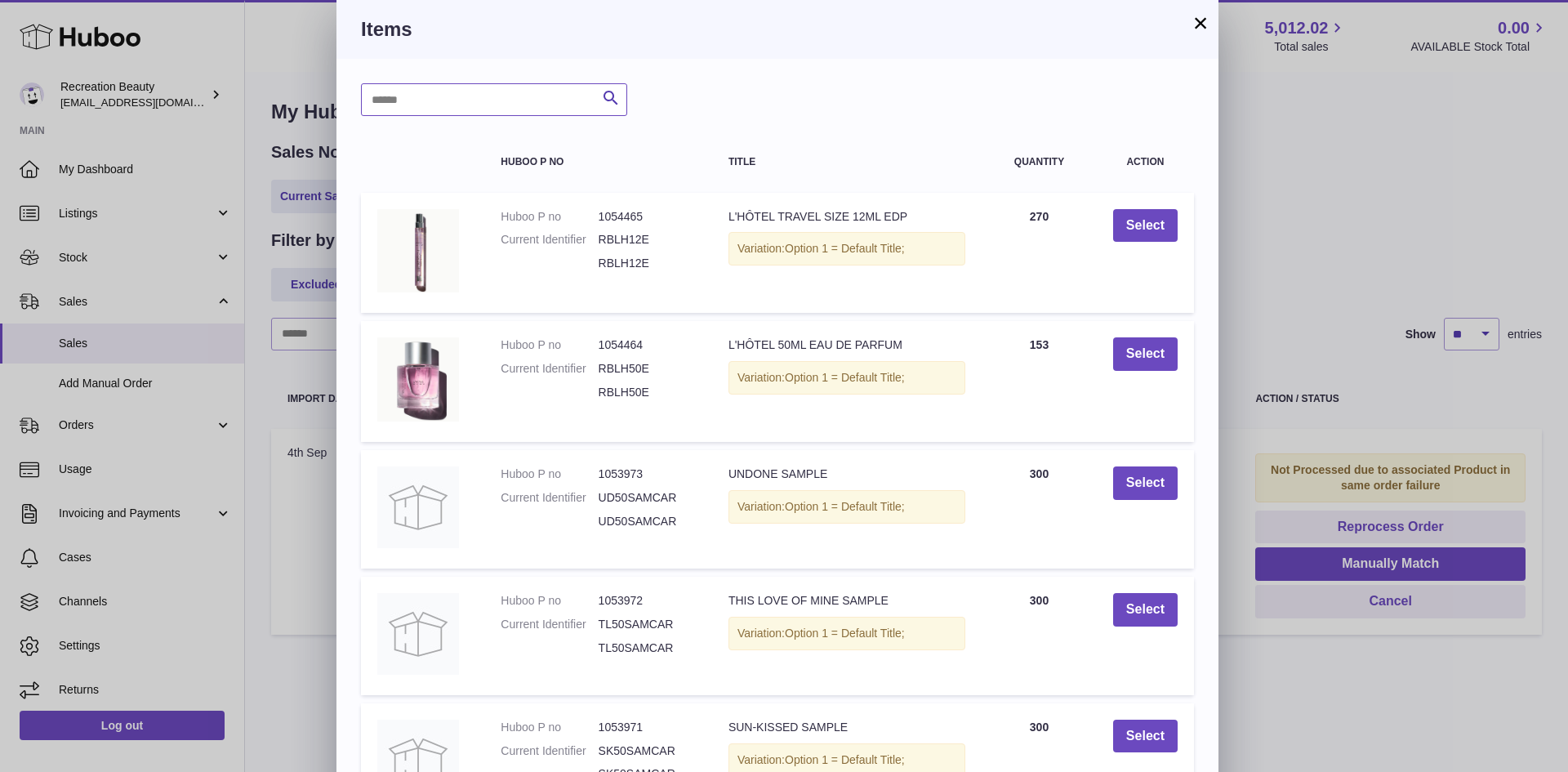
click at [515, 100] on input "text" at bounding box center [493, 100] width 266 height 33
type input "**********"
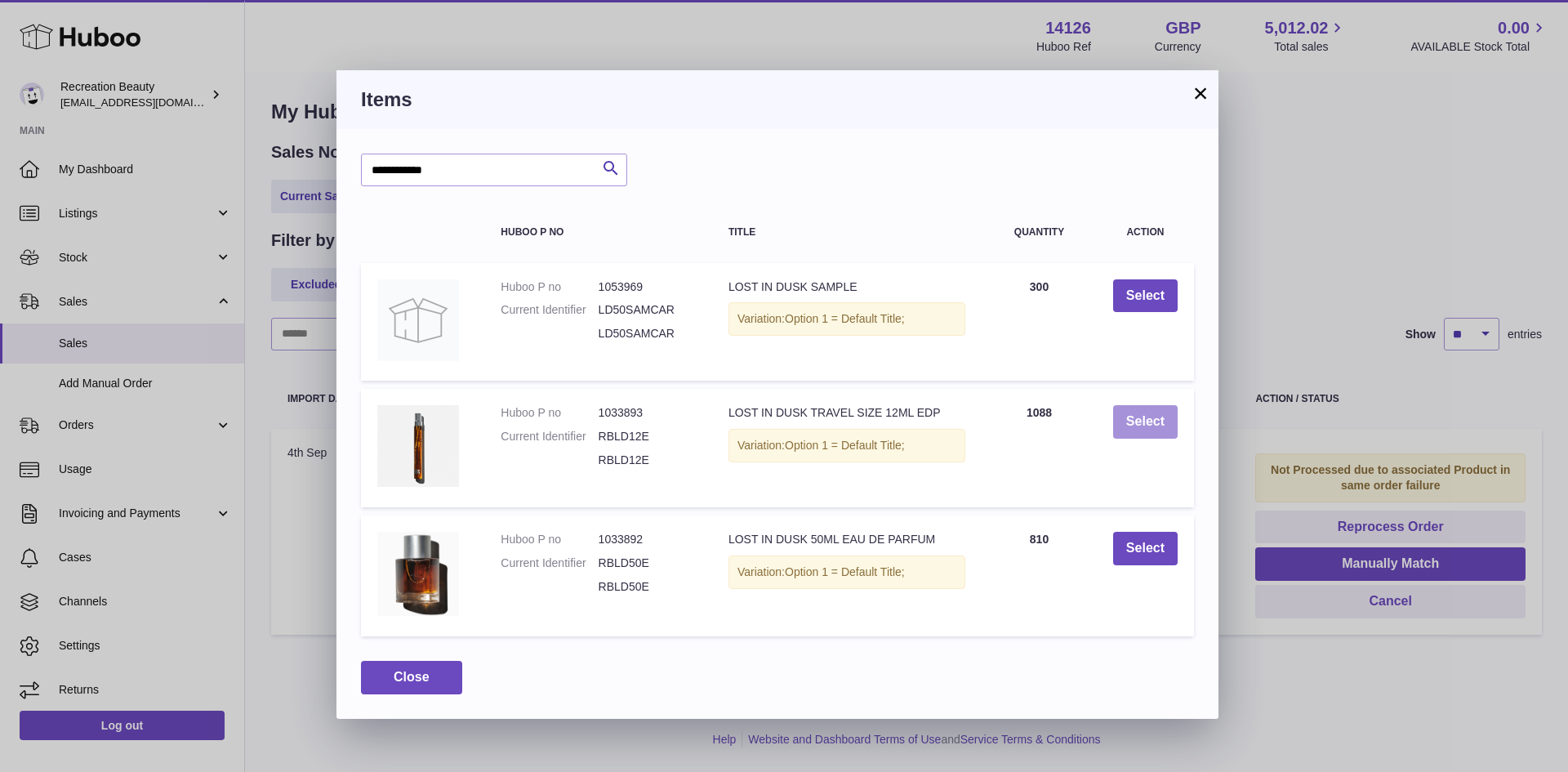
click at [1154, 419] on button "Select" at bounding box center [1145, 422] width 65 height 34
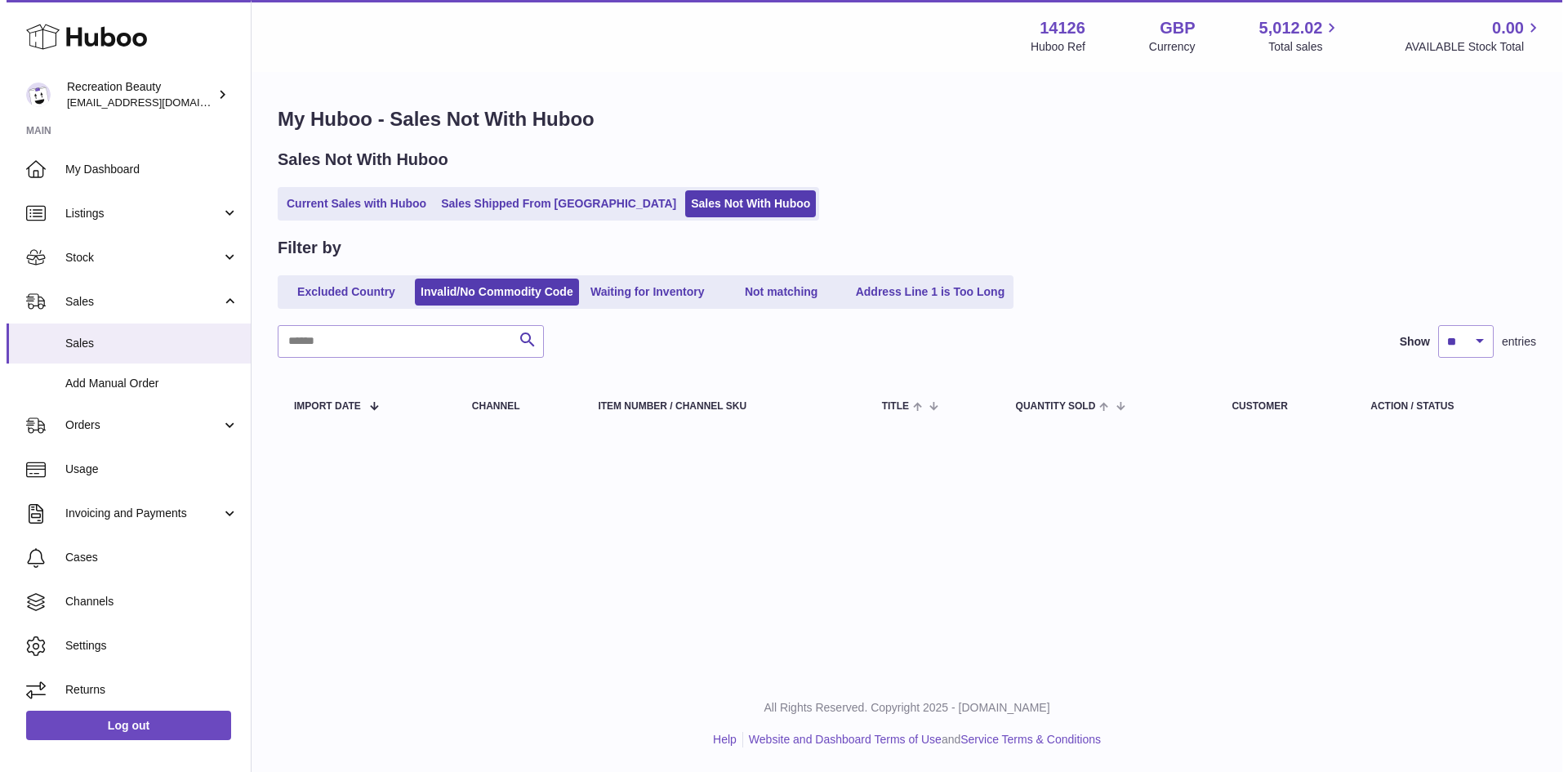
scroll to position [0, 0]
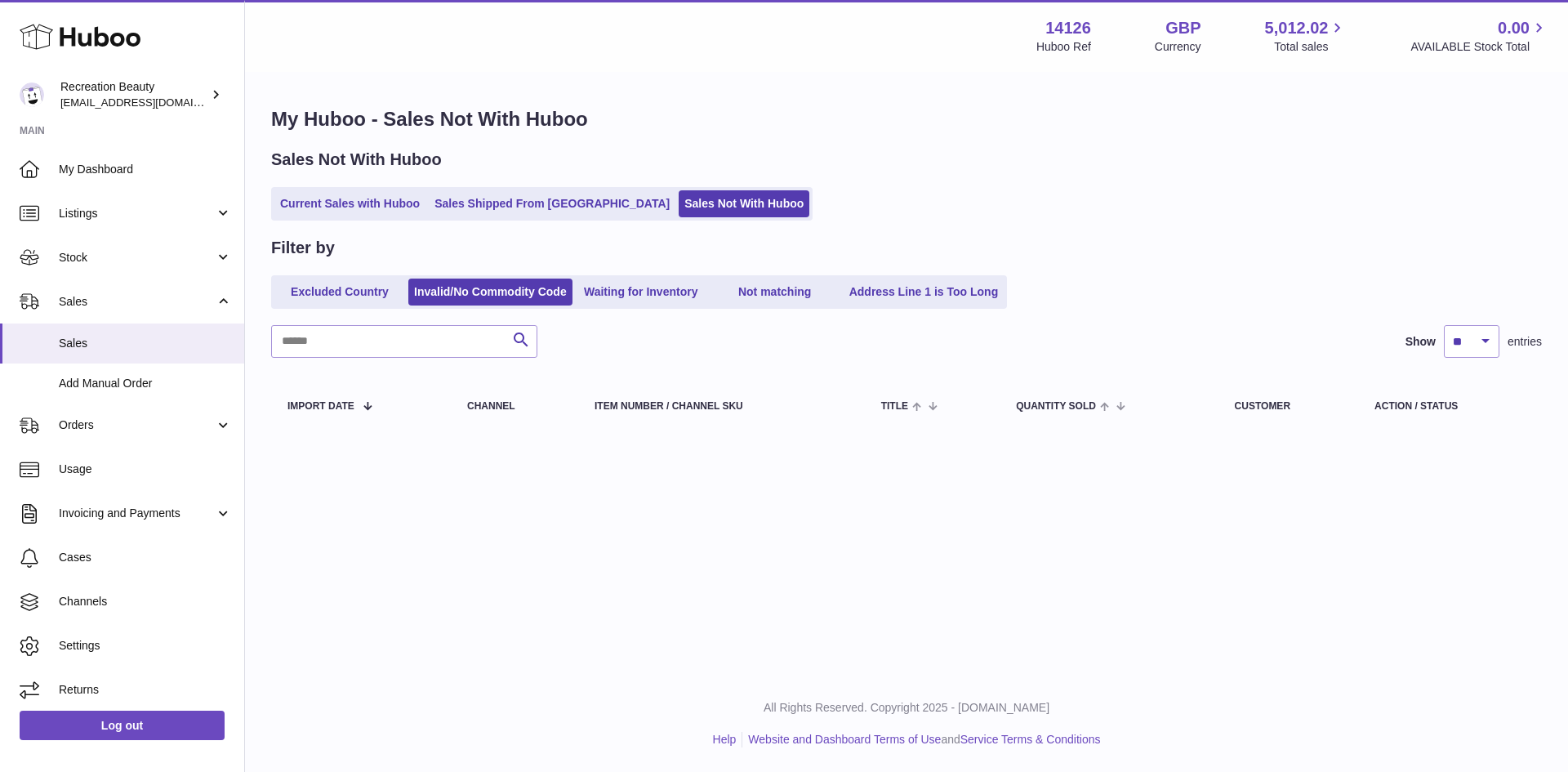
click at [971, 500] on div "Menu Huboo 14126 Huboo Ref GBP Currency 5,012.02 Total sales 0.00 AVAILABLE Sto…" at bounding box center [906, 337] width 1323 height 675
click at [349, 202] on link "Current Sales with Huboo" at bounding box center [349, 204] width 151 height 27
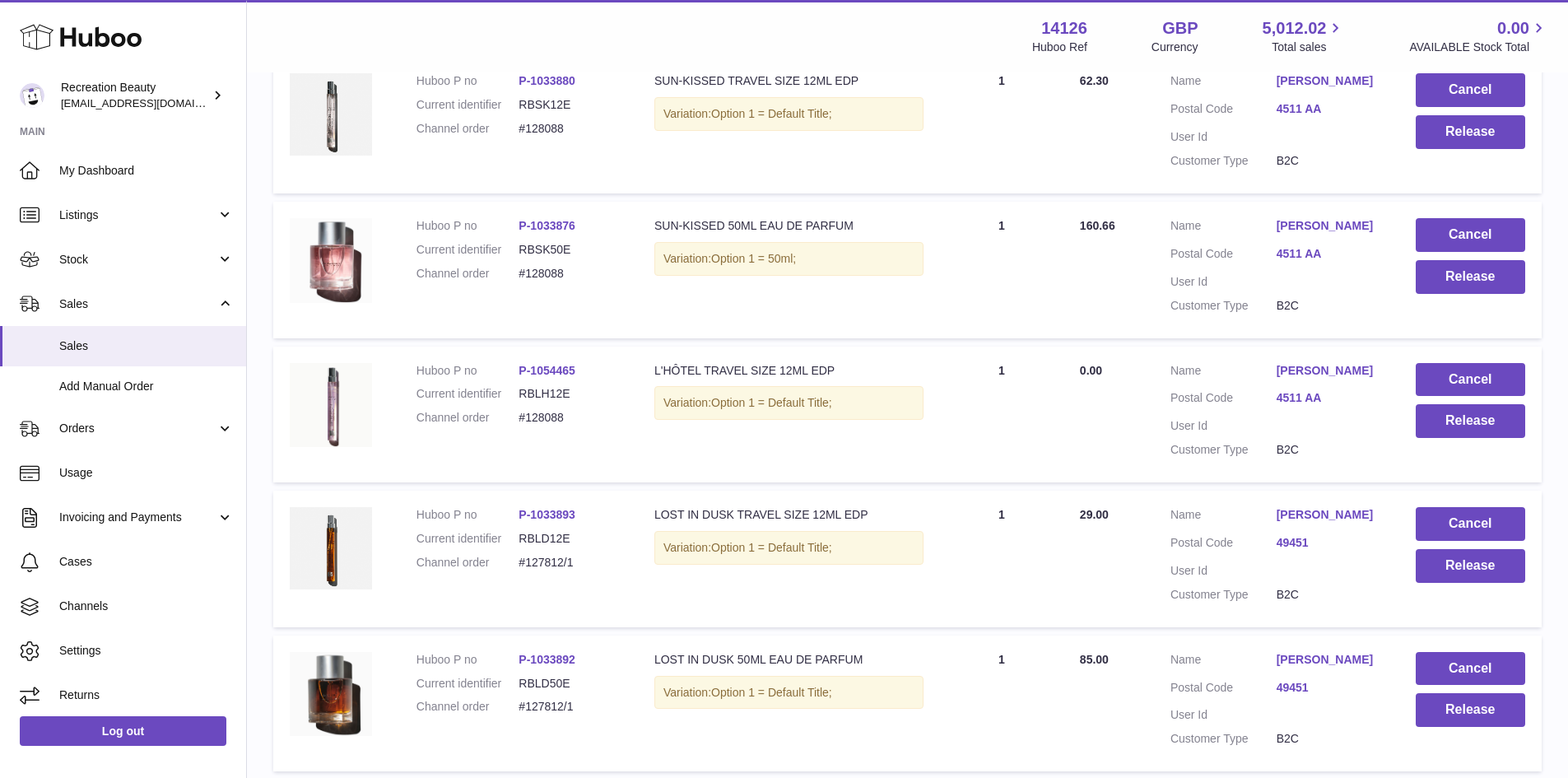
scroll to position [361, 0]
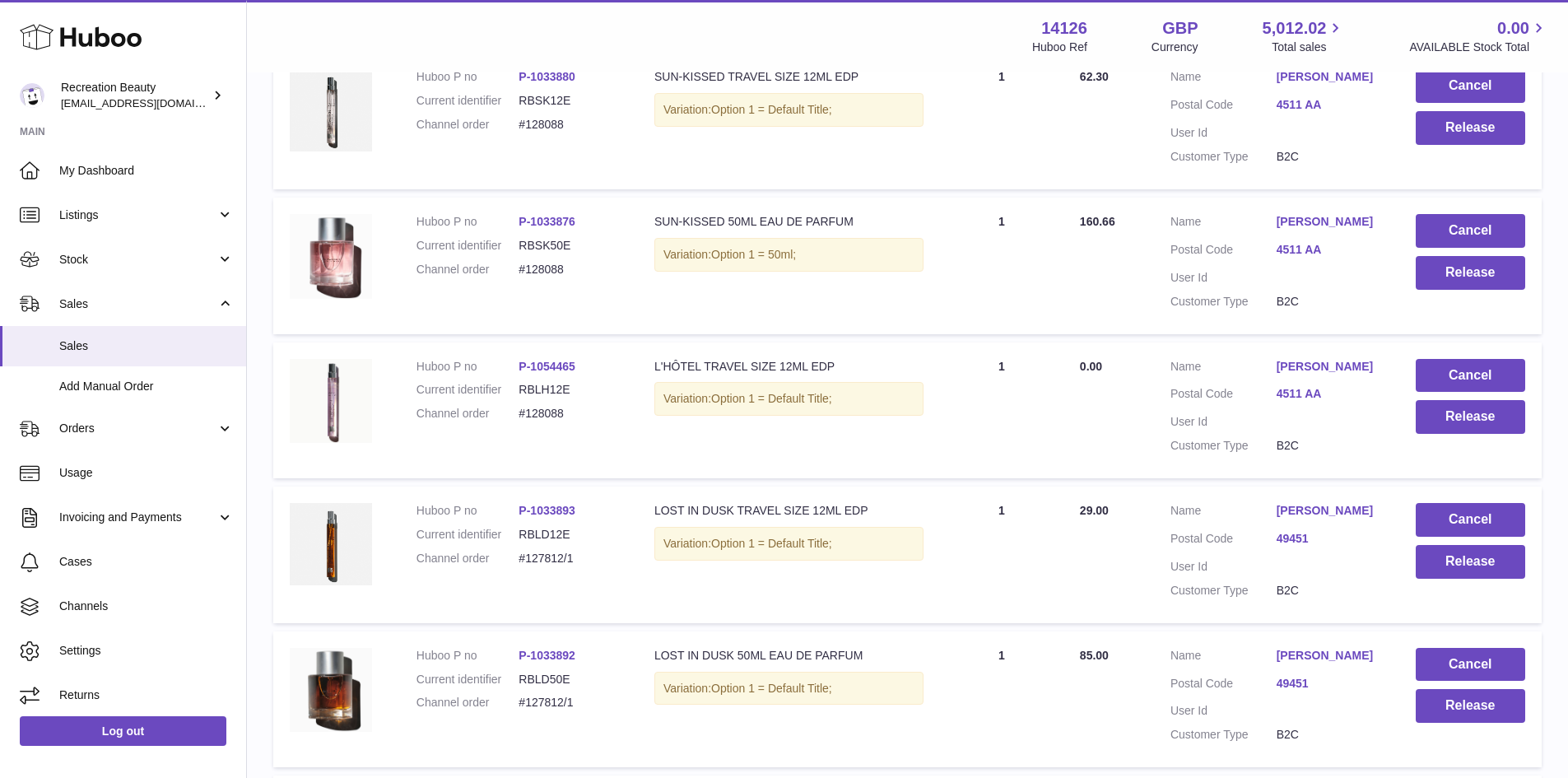
click at [549, 266] on dd "#128088" at bounding box center [570, 269] width 103 height 16
copy dd "128088"
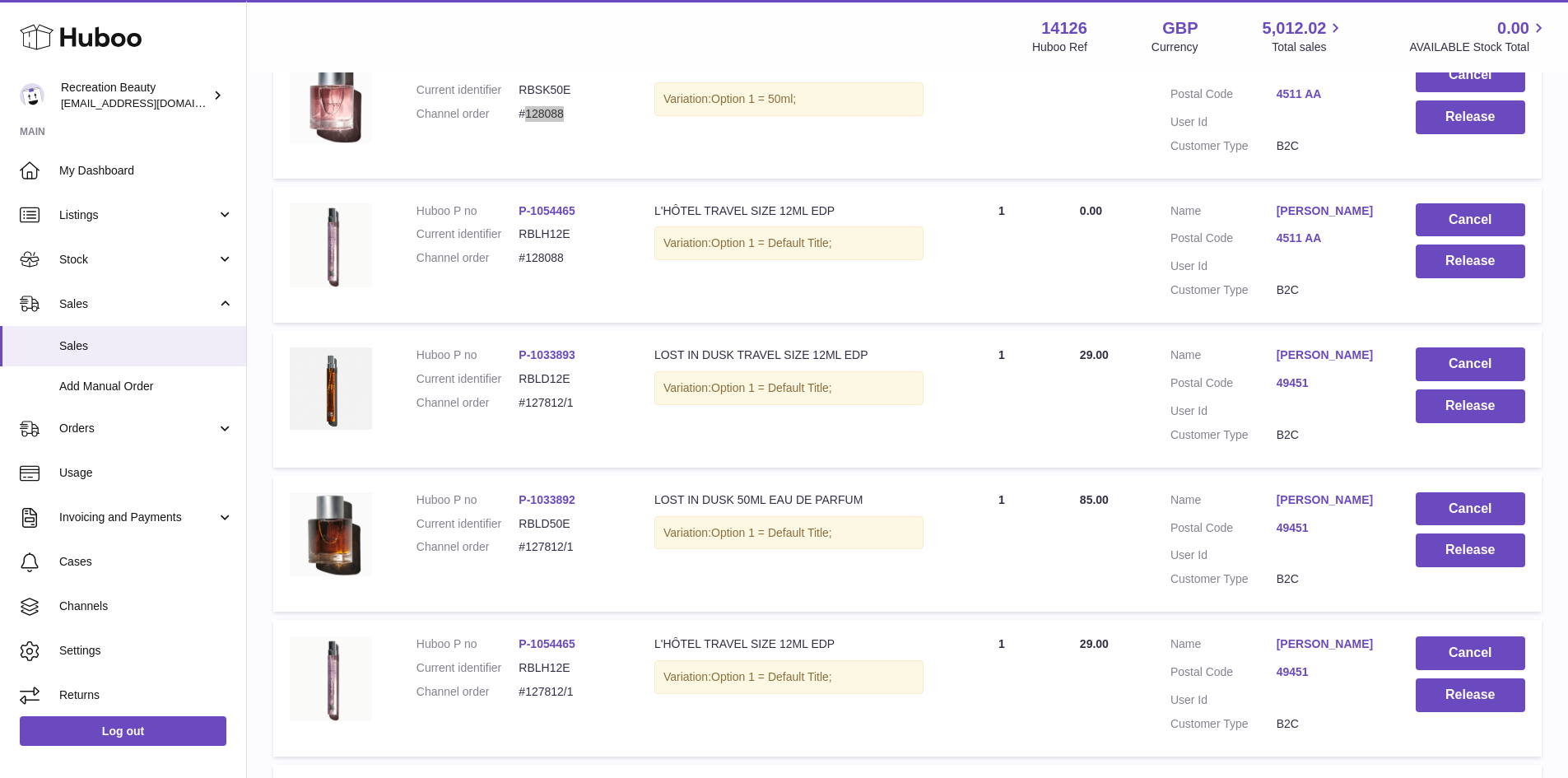
scroll to position [0, 0]
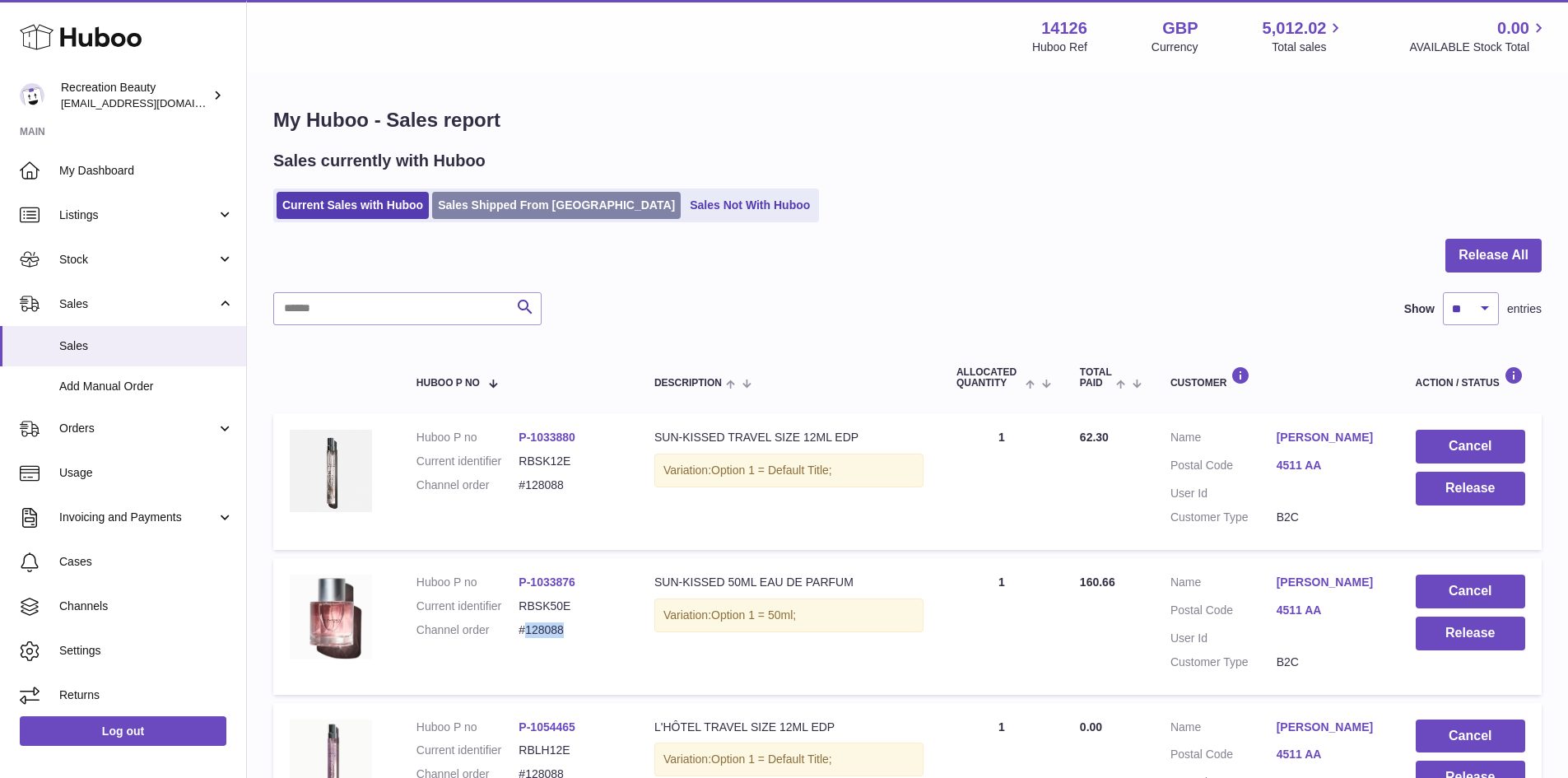
click at [513, 205] on link "Sales Shipped From Huboo" at bounding box center [556, 205] width 248 height 27
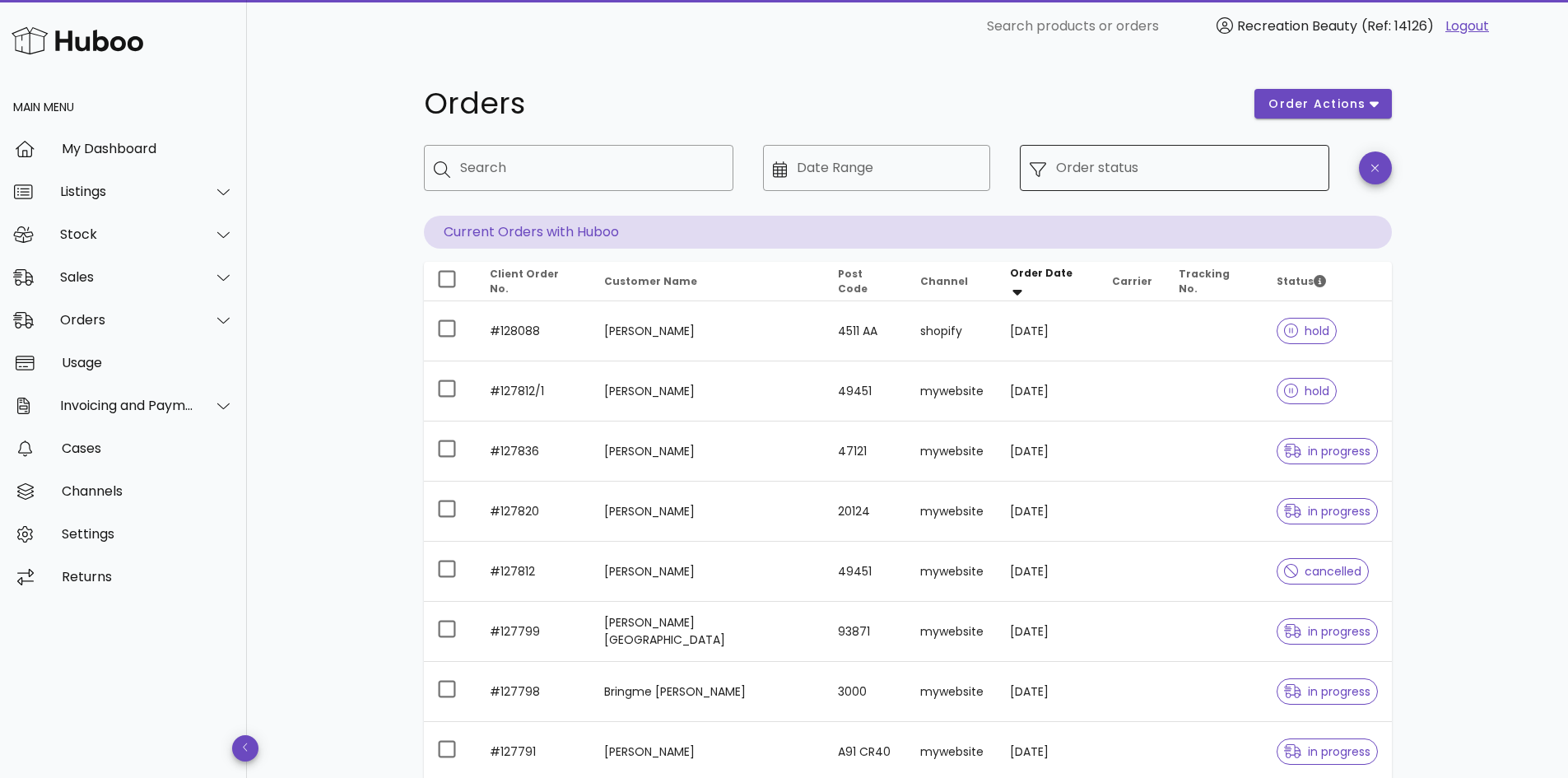
click at [1092, 170] on div "Order status" at bounding box center [1188, 168] width 263 height 46
click at [1081, 177] on input "Order status" at bounding box center [1188, 168] width 263 height 26
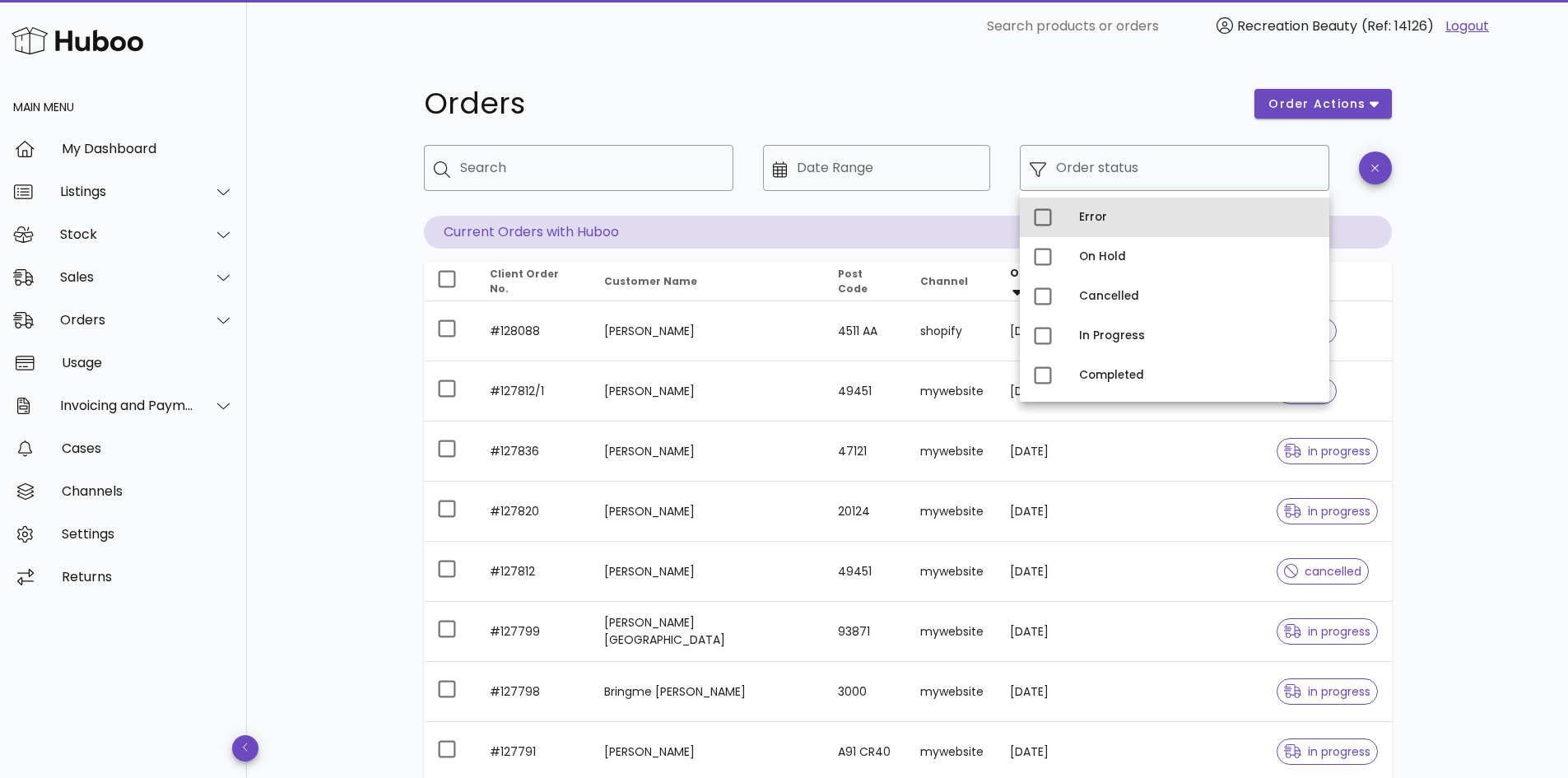
click at [1081, 216] on div "Error" at bounding box center [1198, 218] width 237 height 13
type input "**********"
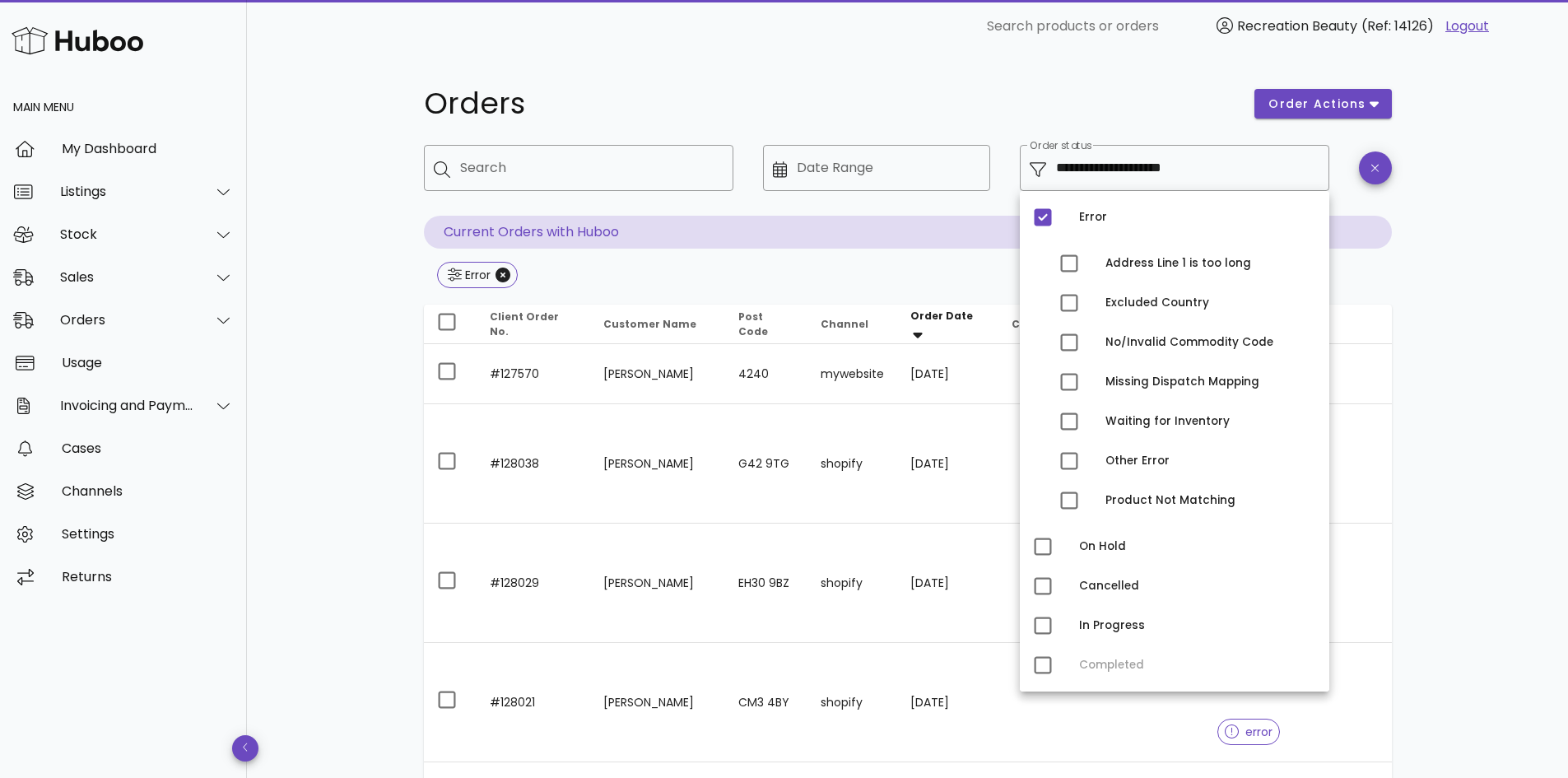
click at [383, 310] on div "**********" at bounding box center [907, 678] width 1321 height 1252
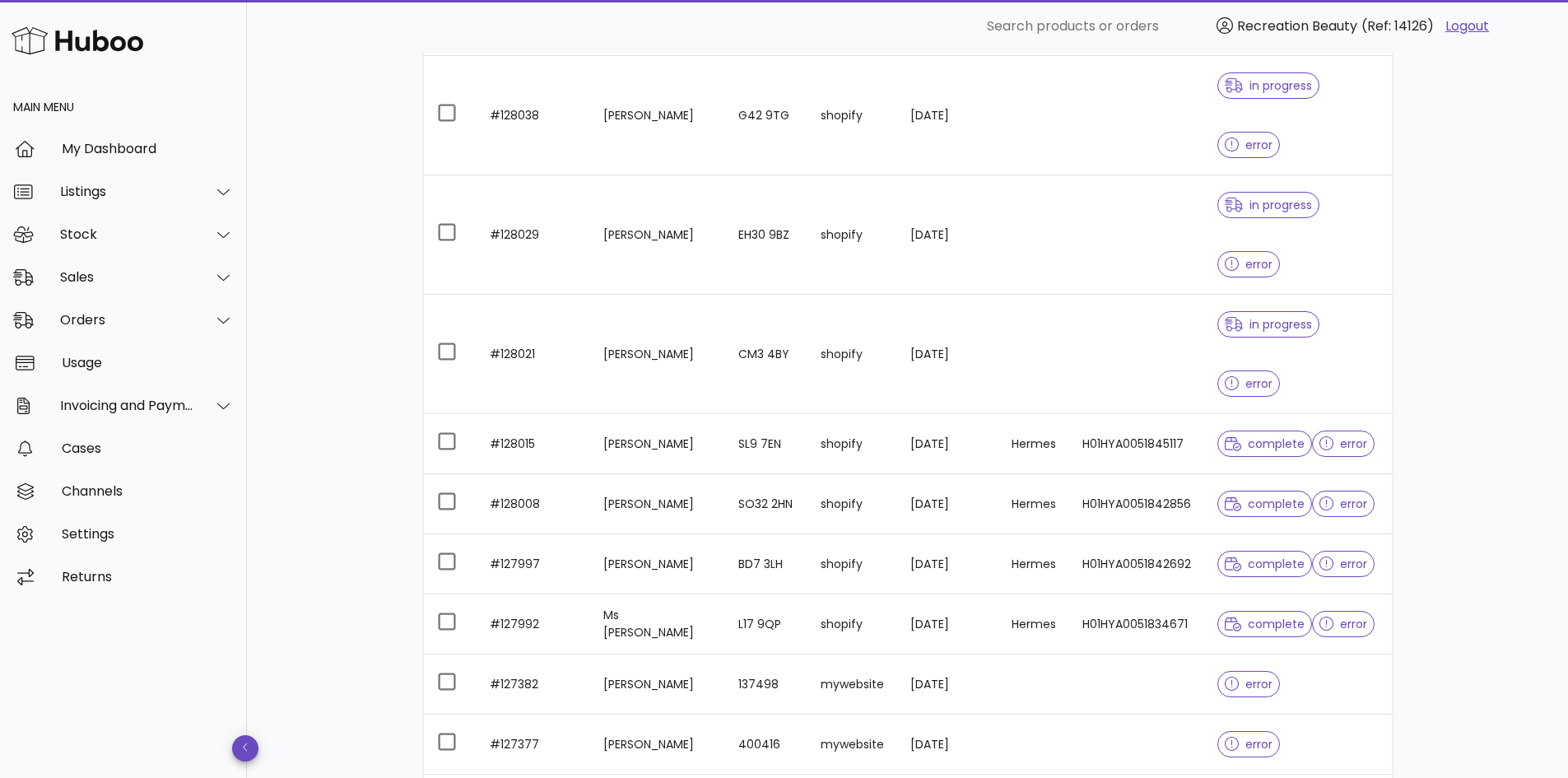
scroll to position [347, 0]
click at [1193, 707] on div "50" at bounding box center [1192, 713] width 16 height 16
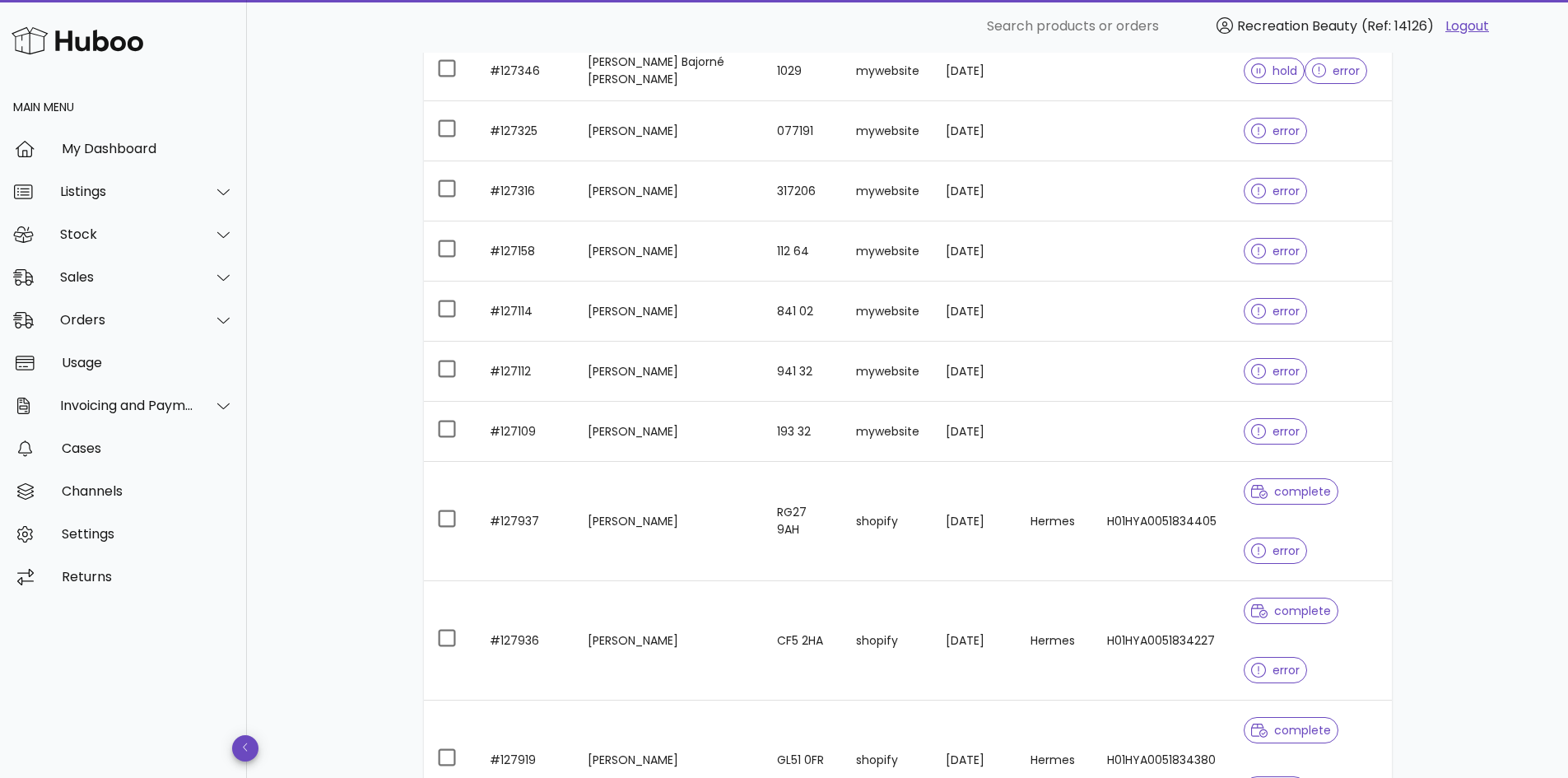
scroll to position [1320, 0]
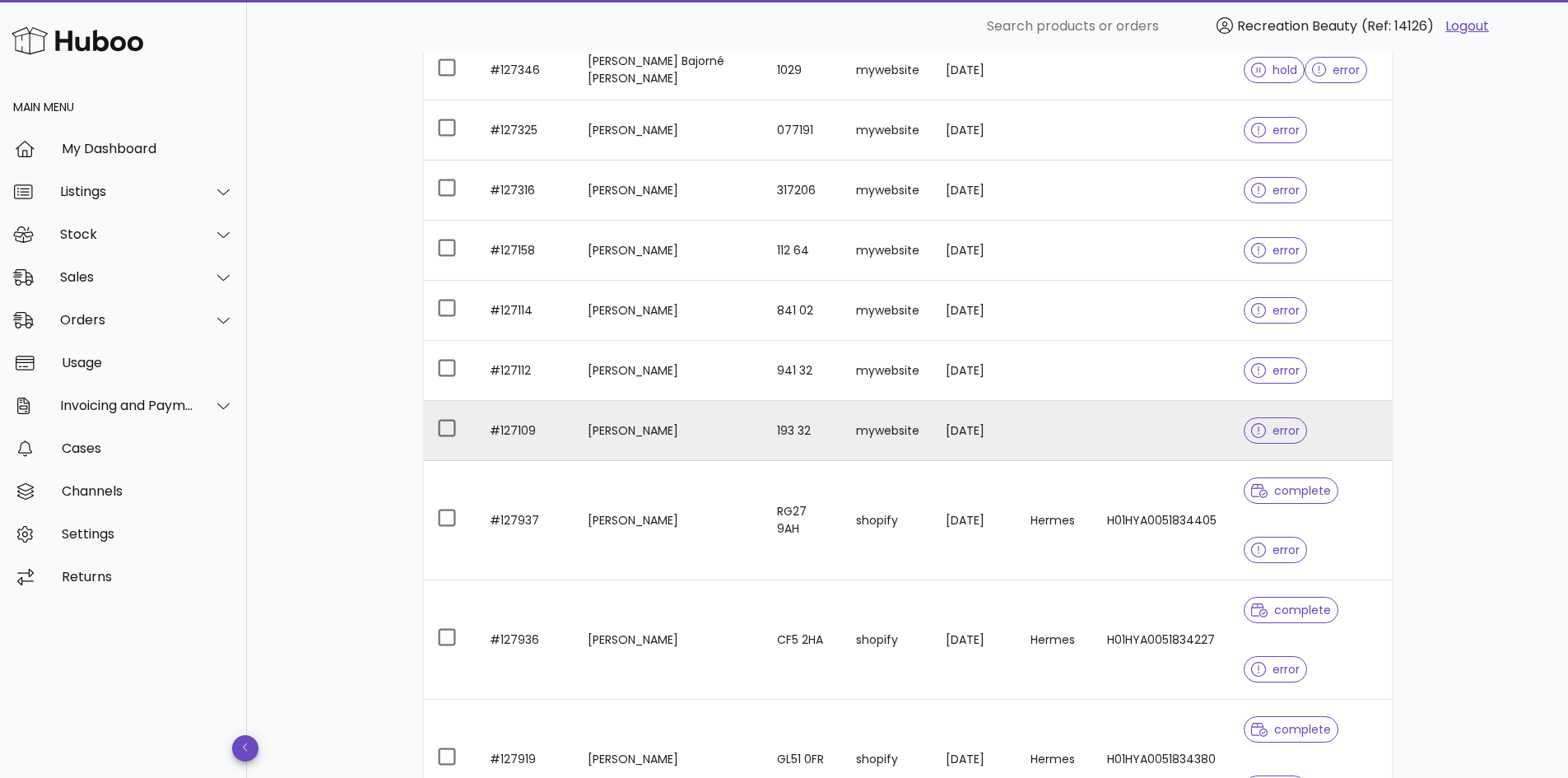
click at [713, 422] on td "Josefin Adolfsson" at bounding box center [670, 431] width 190 height 60
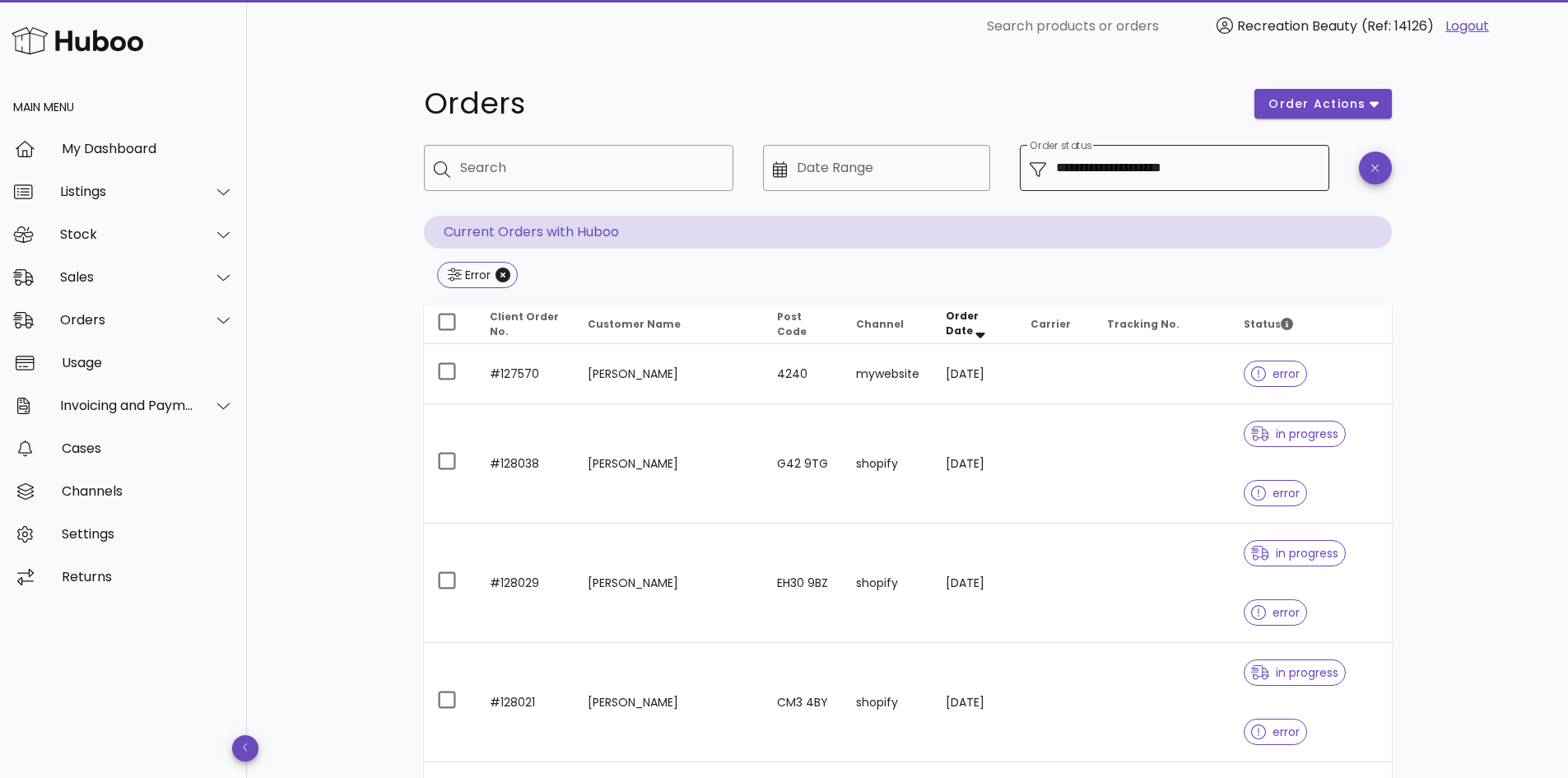
click at [1232, 170] on input "**********" at bounding box center [1188, 168] width 263 height 26
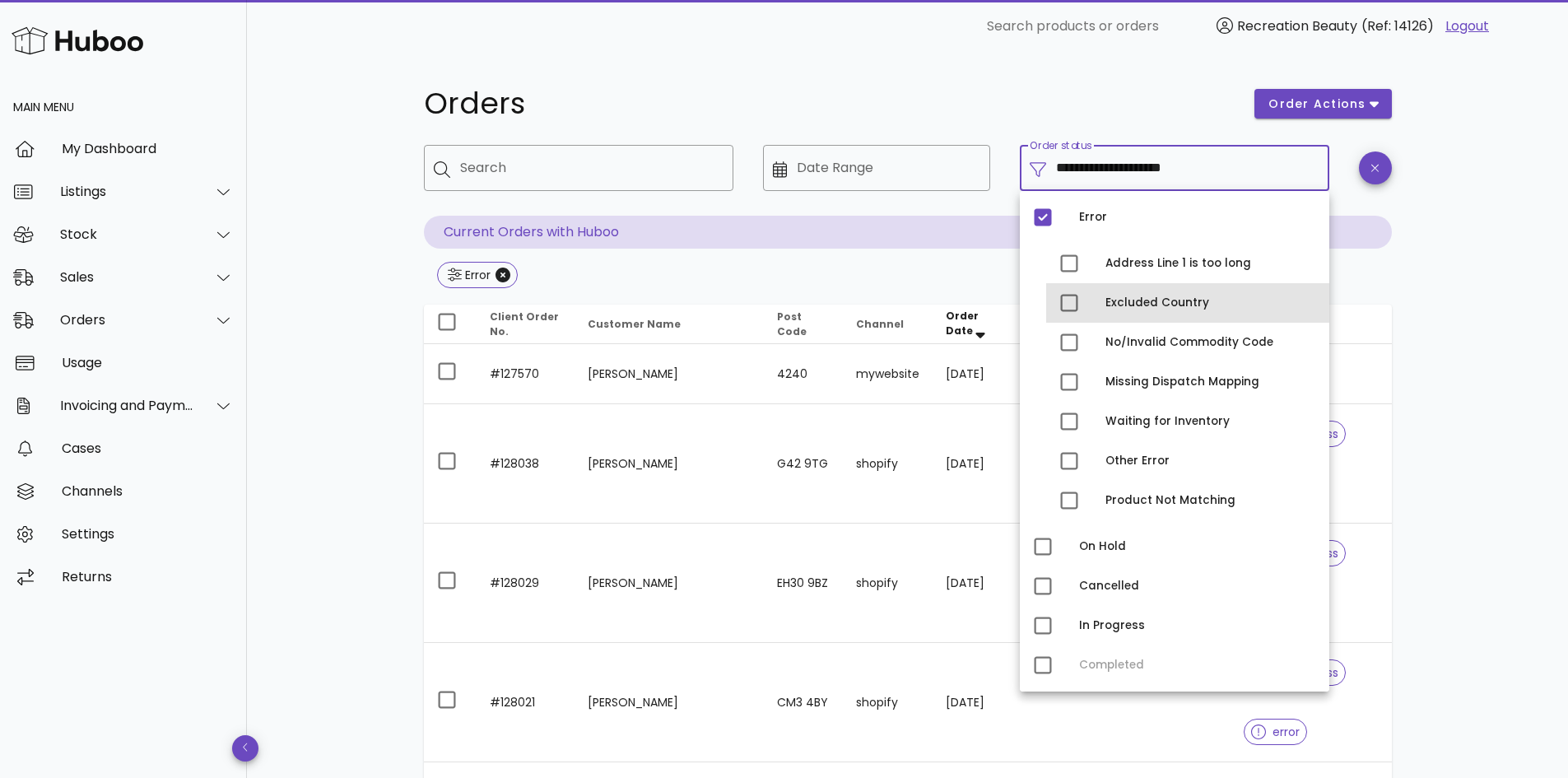
click at [1159, 304] on div "Excluded Country" at bounding box center [1211, 303] width 211 height 13
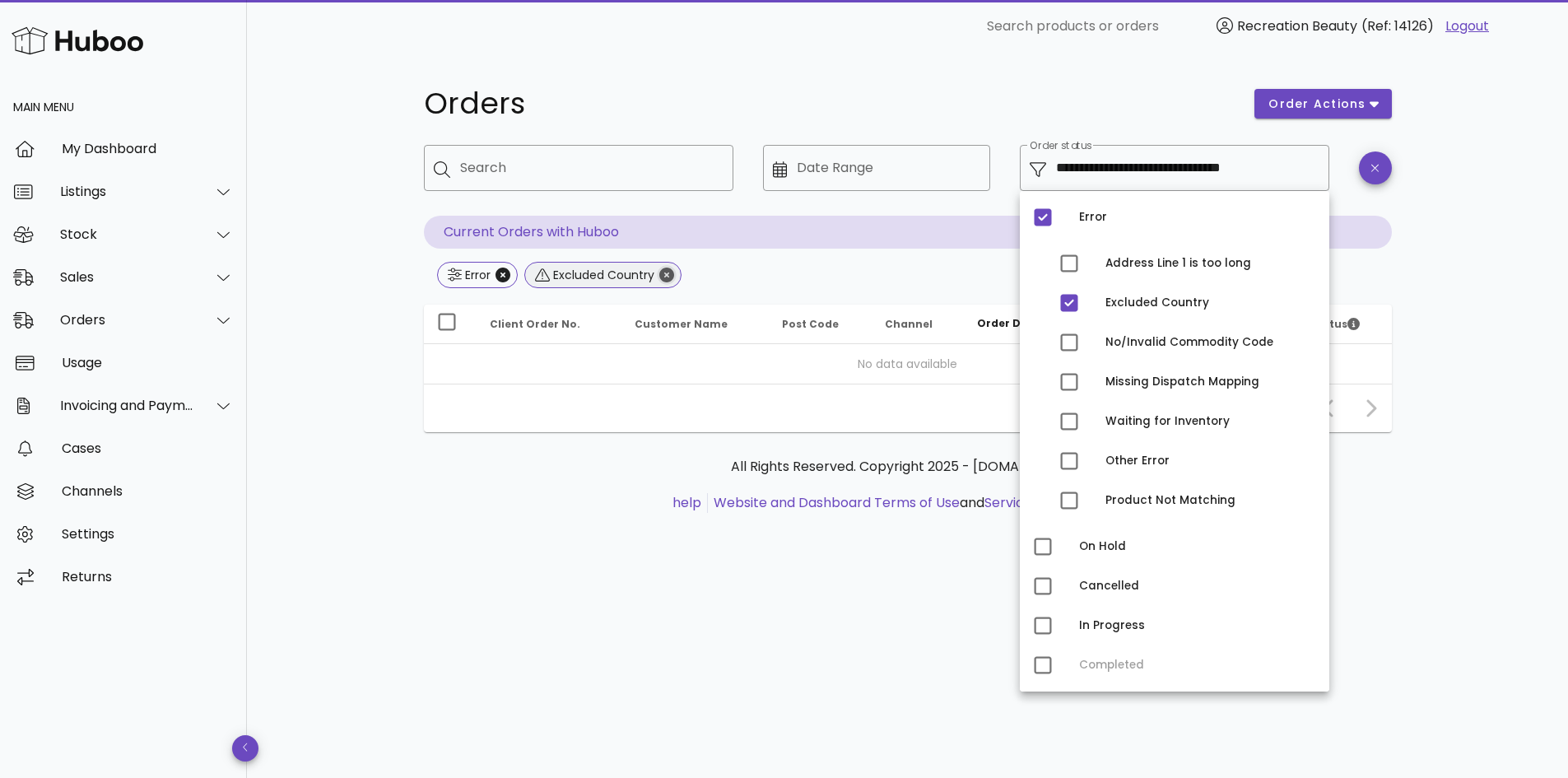
click at [661, 271] on icon "Close" at bounding box center [666, 275] width 15 height 15
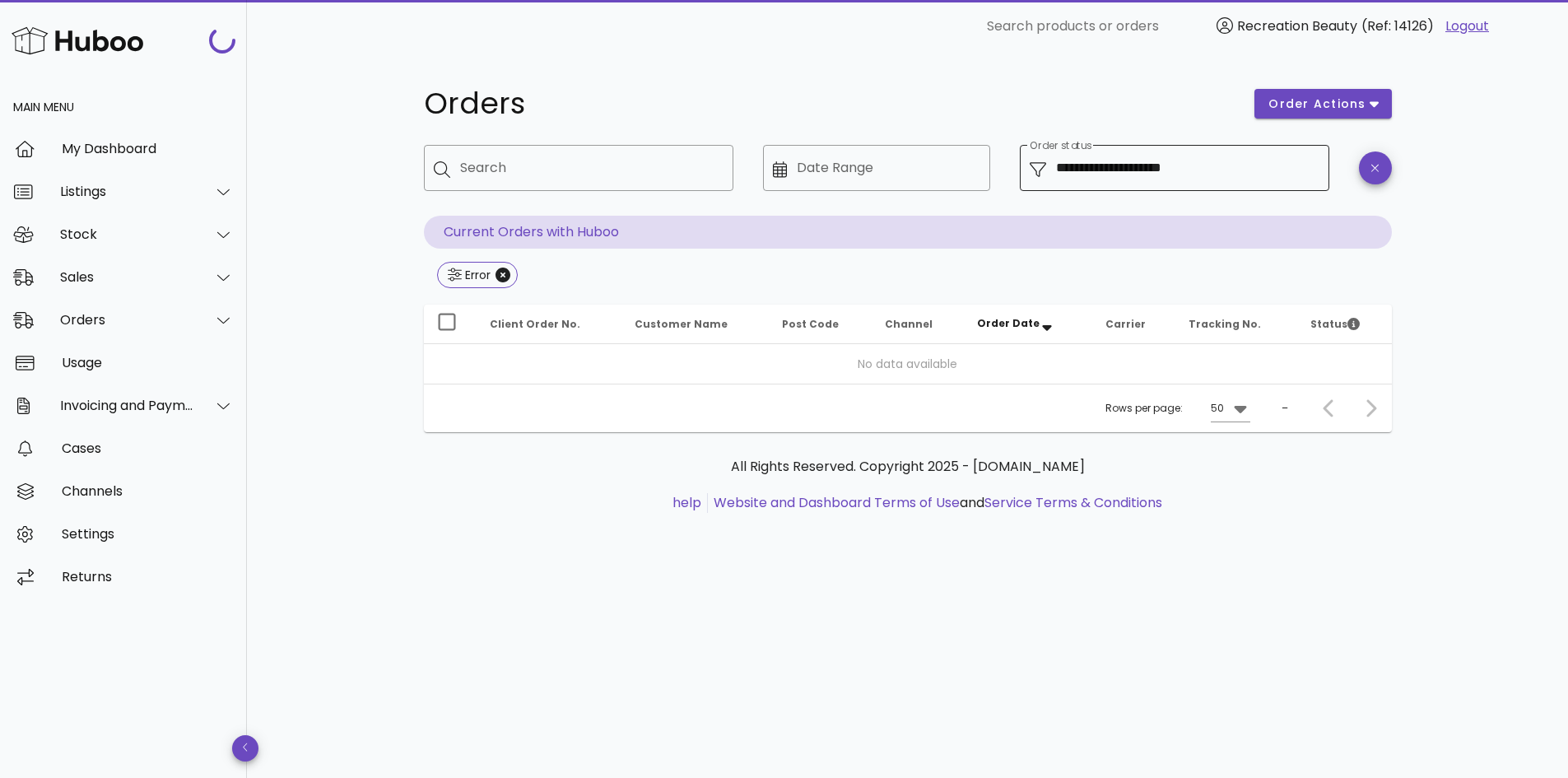
click at [1123, 181] on input "**********" at bounding box center [1188, 168] width 263 height 26
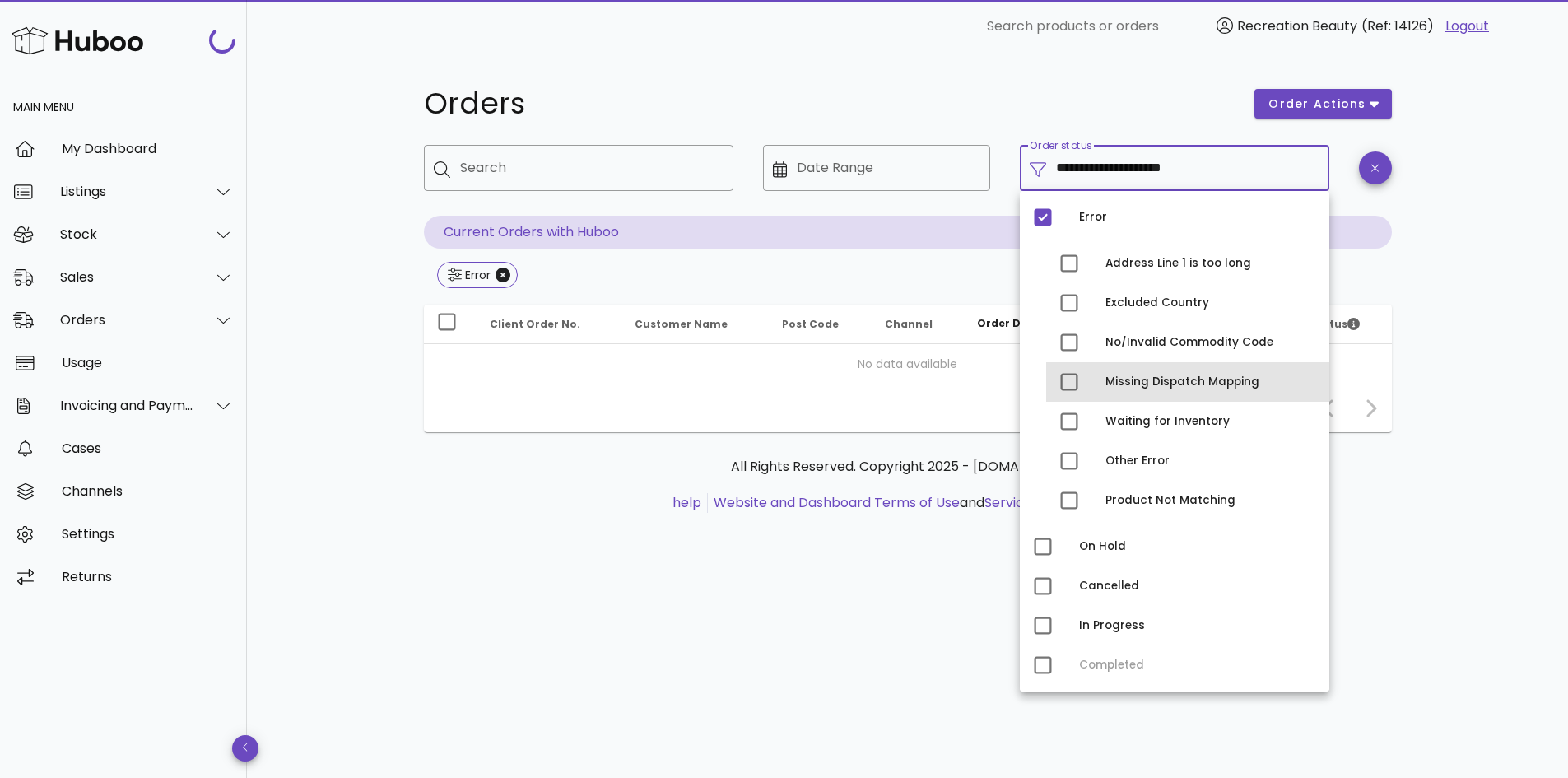
click at [1190, 384] on div "Missing Dispatch Mapping" at bounding box center [1211, 382] width 211 height 13
type input "**********"
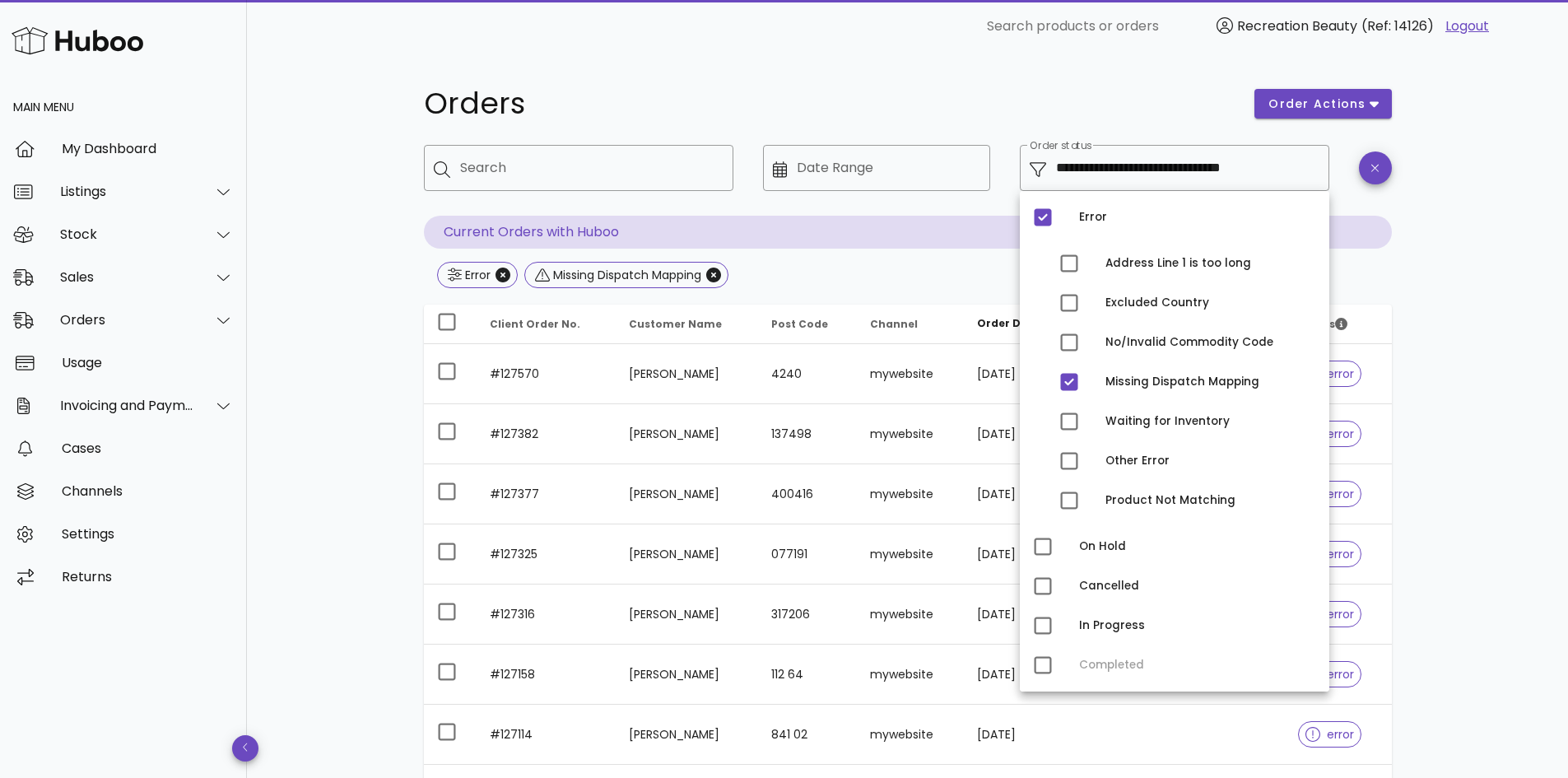
click at [1443, 413] on div "**********" at bounding box center [907, 590] width 1321 height 1074
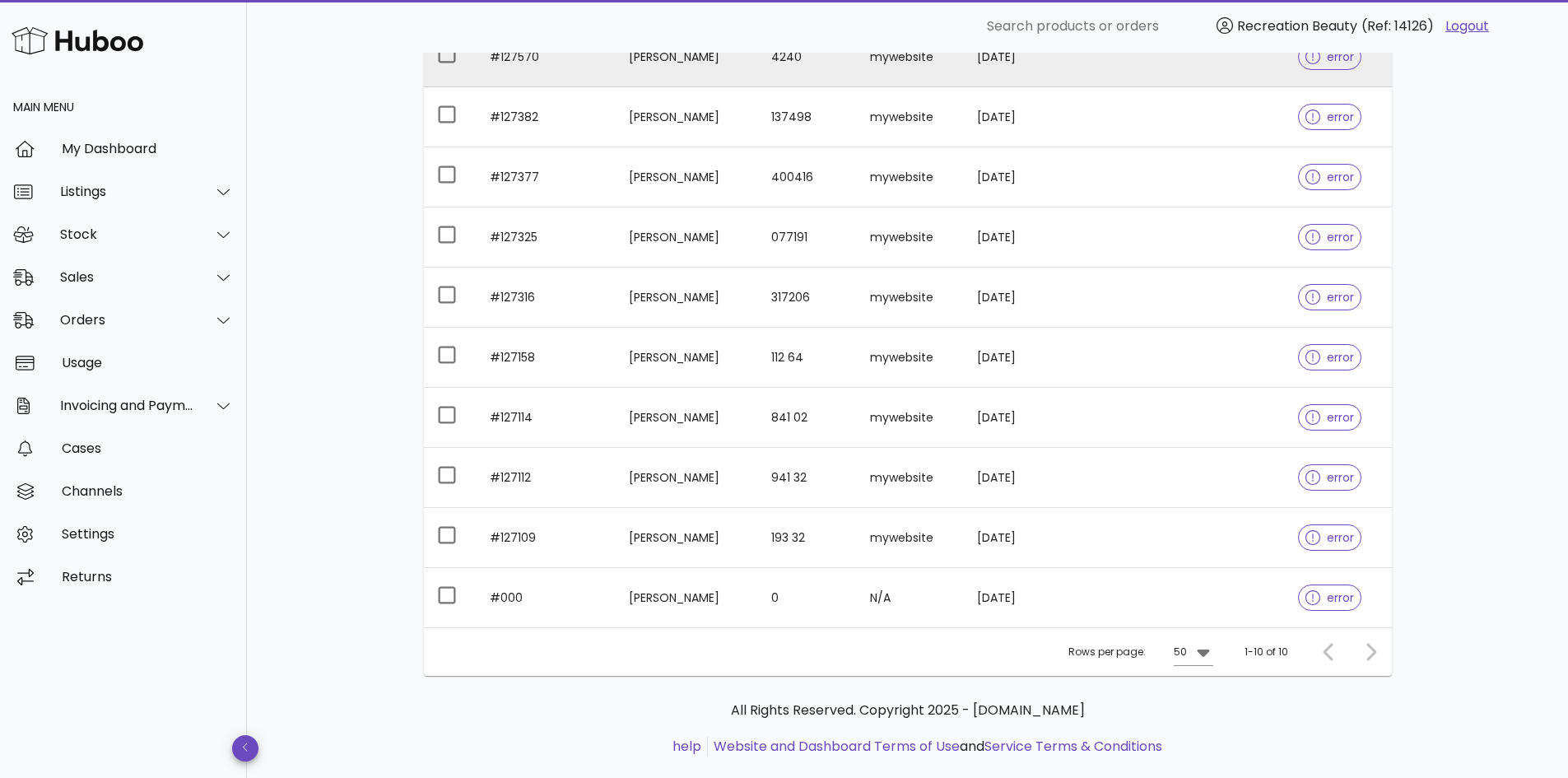
scroll to position [346, 0]
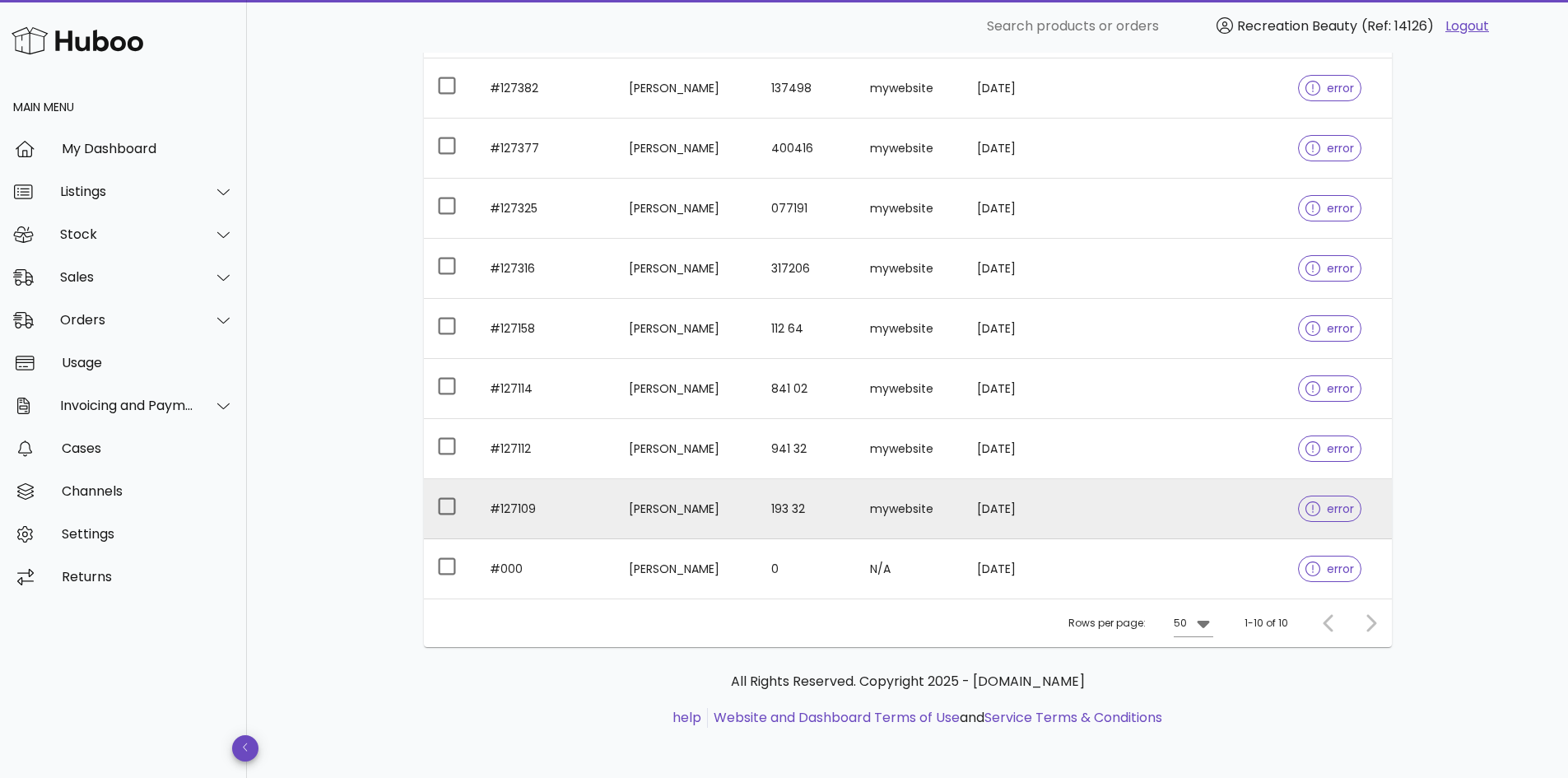
click at [657, 502] on td "Josefin Adolfsson" at bounding box center [687, 509] width 143 height 60
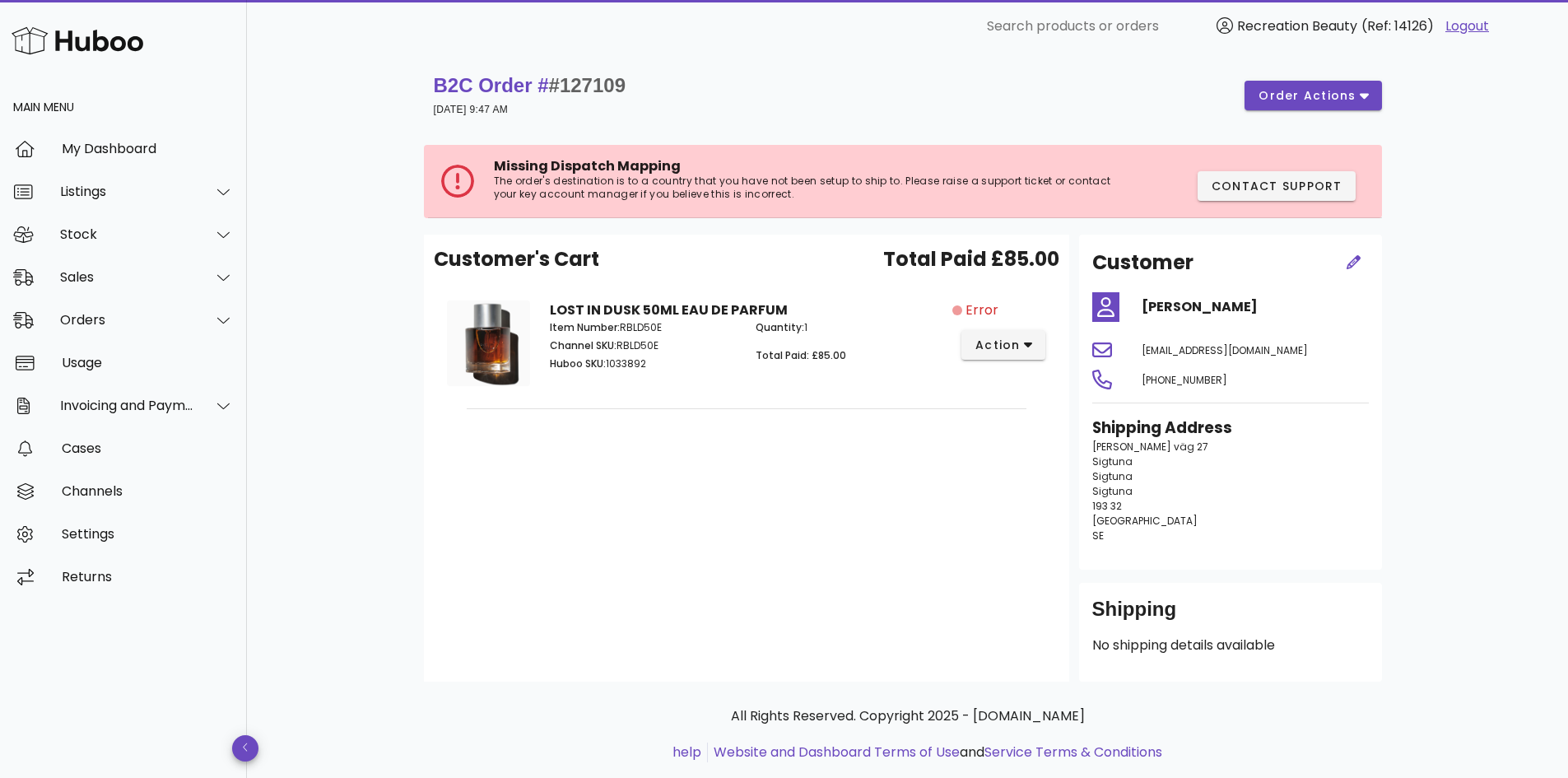
click at [595, 87] on span "#127109" at bounding box center [587, 85] width 77 height 22
copy span "127109"
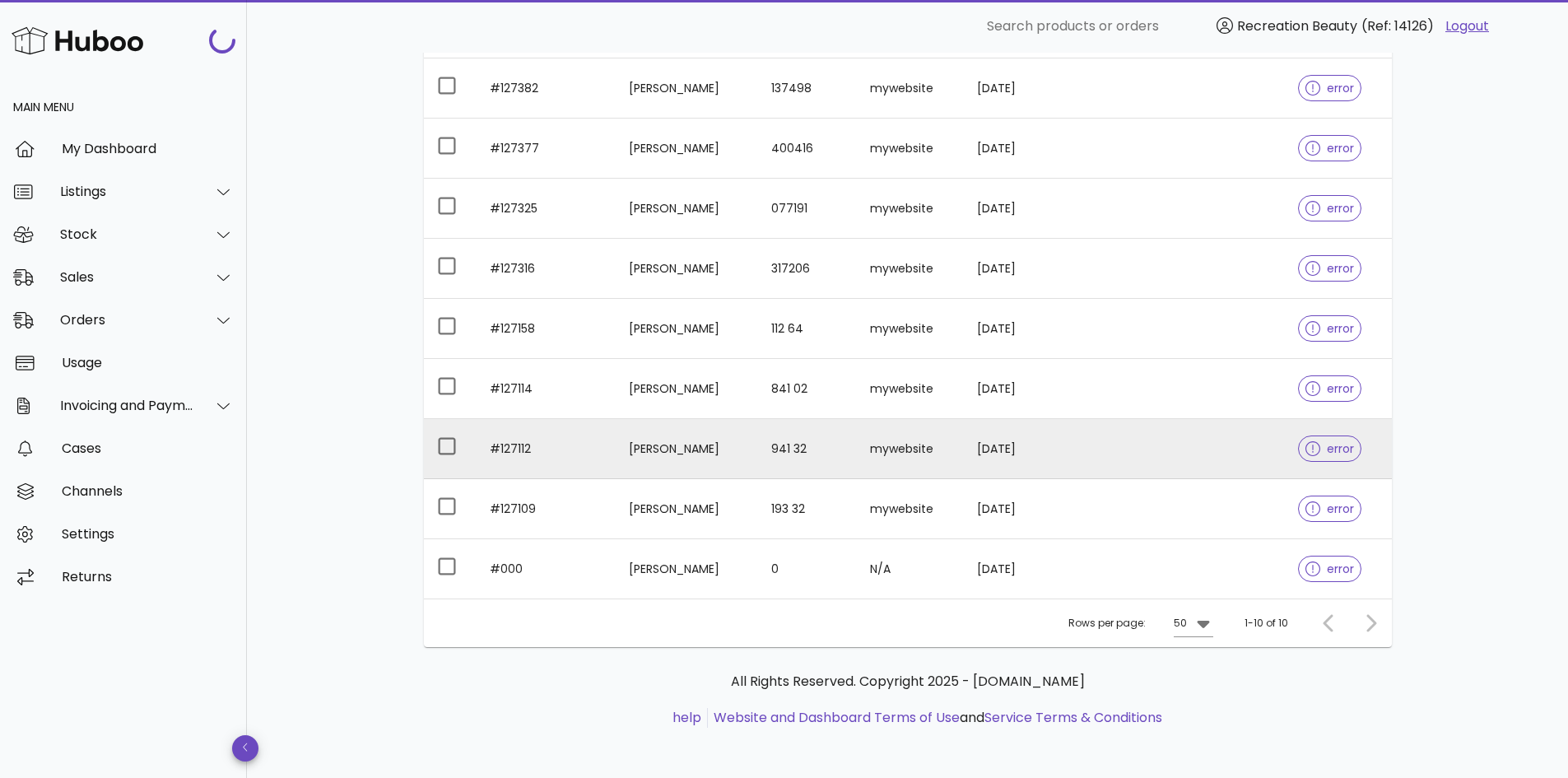
scroll to position [288, 0]
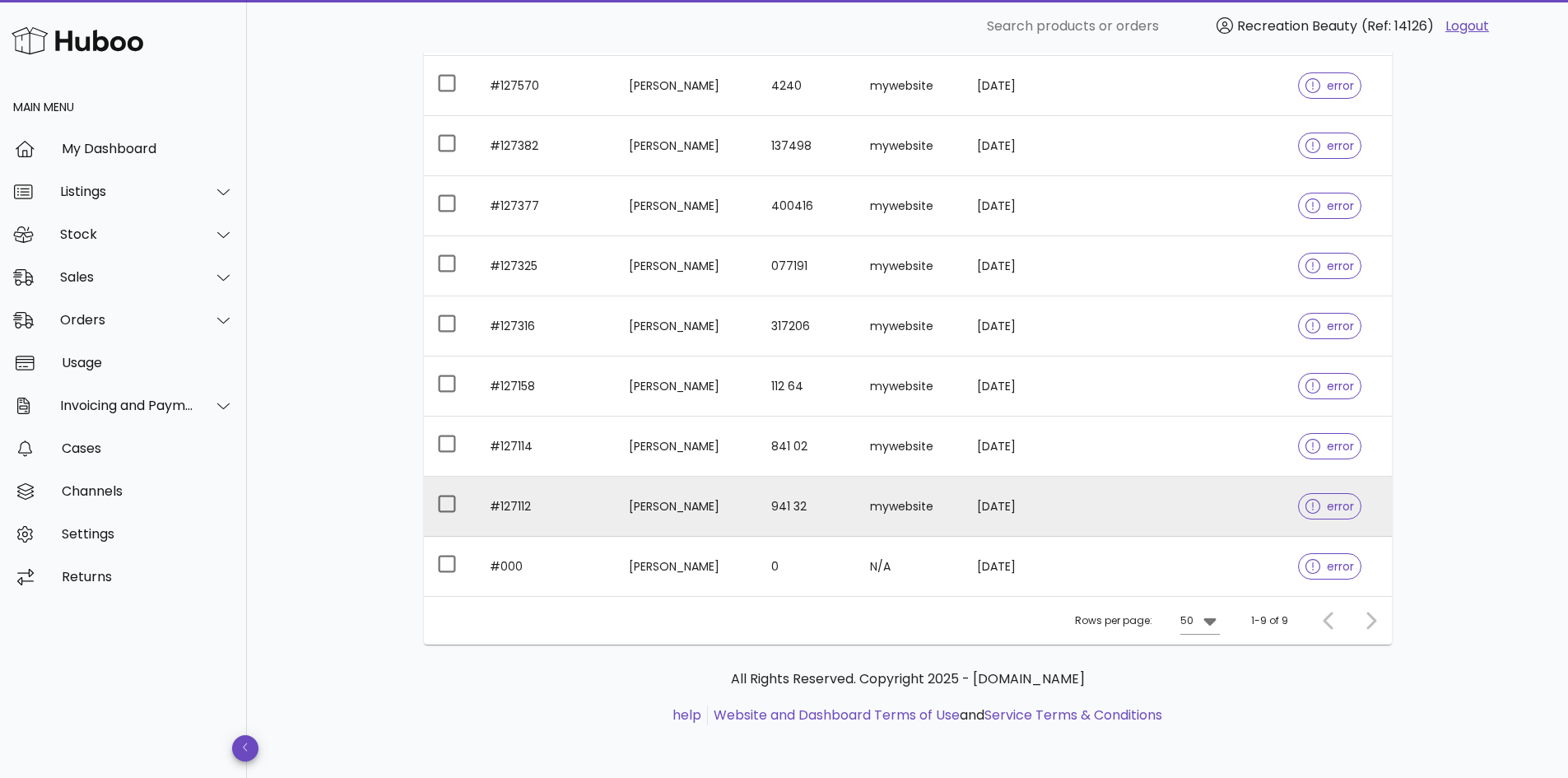
click at [758, 512] on td "Emmy Arvidsson" at bounding box center [687, 507] width 143 height 60
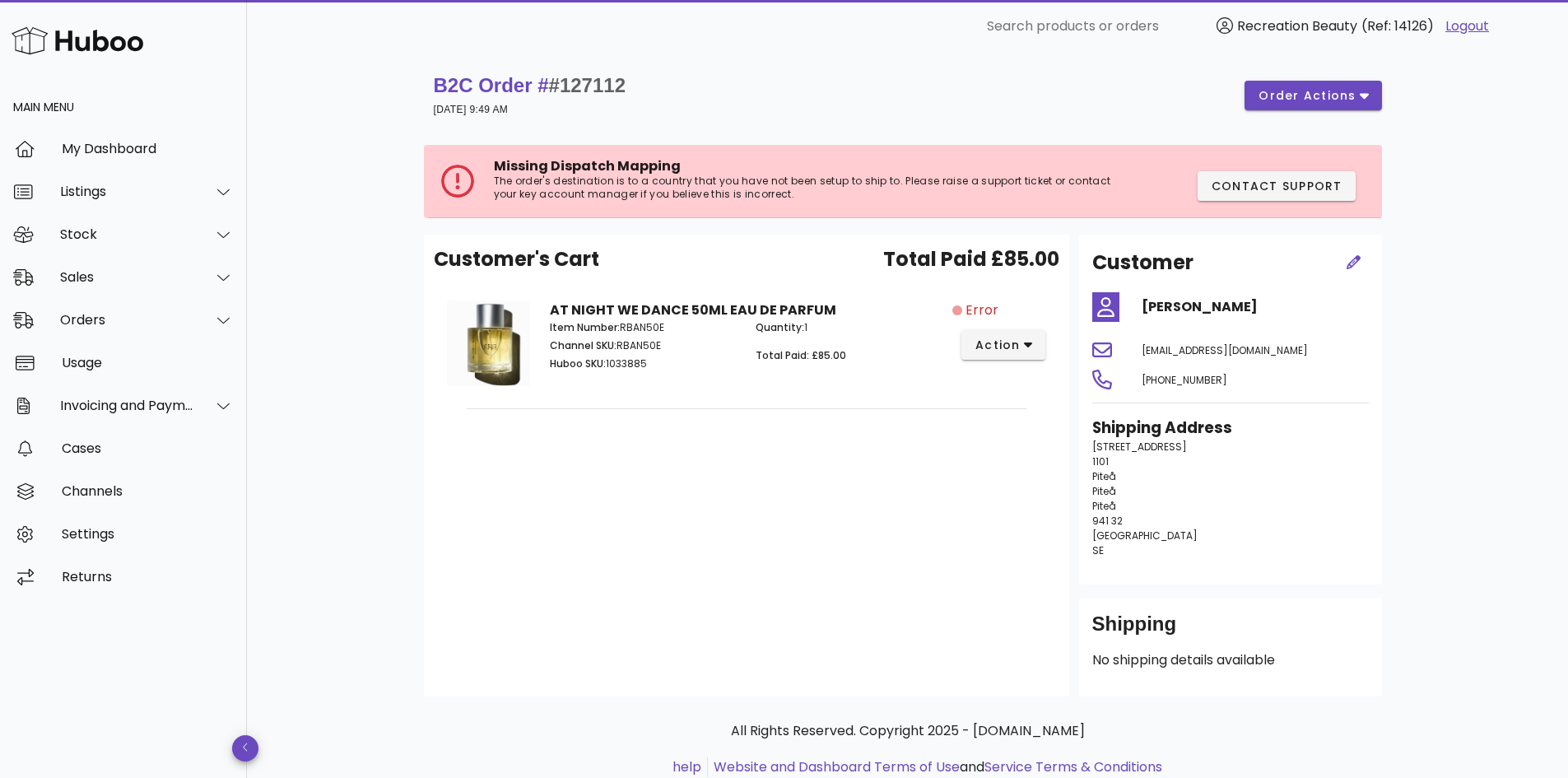
click at [332, 402] on div "B2C Order # #127112 03 September 2025 at 9:49 AM order actions Missing Dispatch…" at bounding box center [907, 441] width 1321 height 777
click at [299, 139] on div "B2C Order # #127112 03 September 2025 at 9:49 AM order actions Missing Dispatch…" at bounding box center [907, 441] width 1321 height 777
click at [613, 85] on span "#127112" at bounding box center [587, 85] width 77 height 22
copy span "127112"
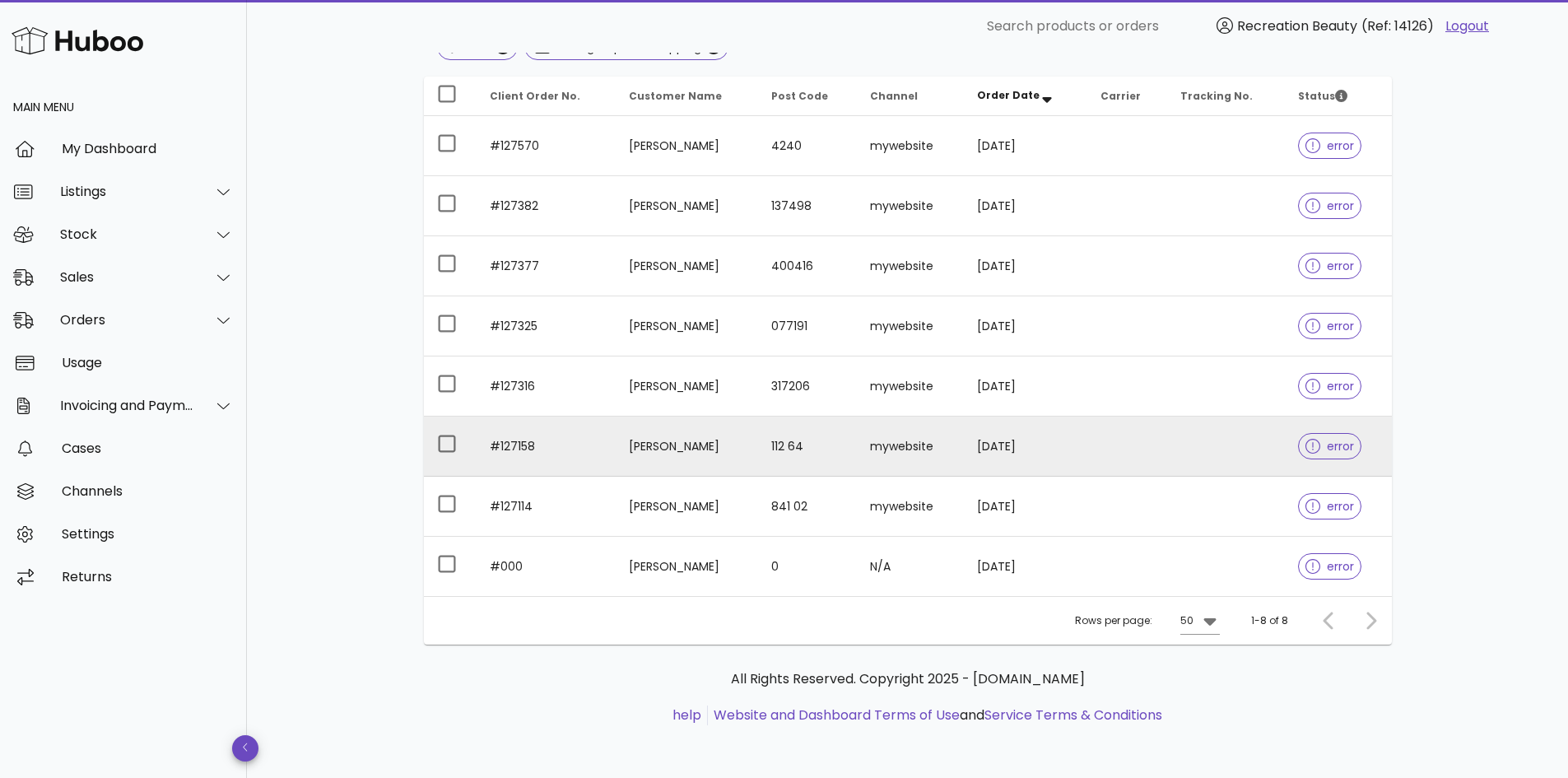
scroll to position [228, 0]
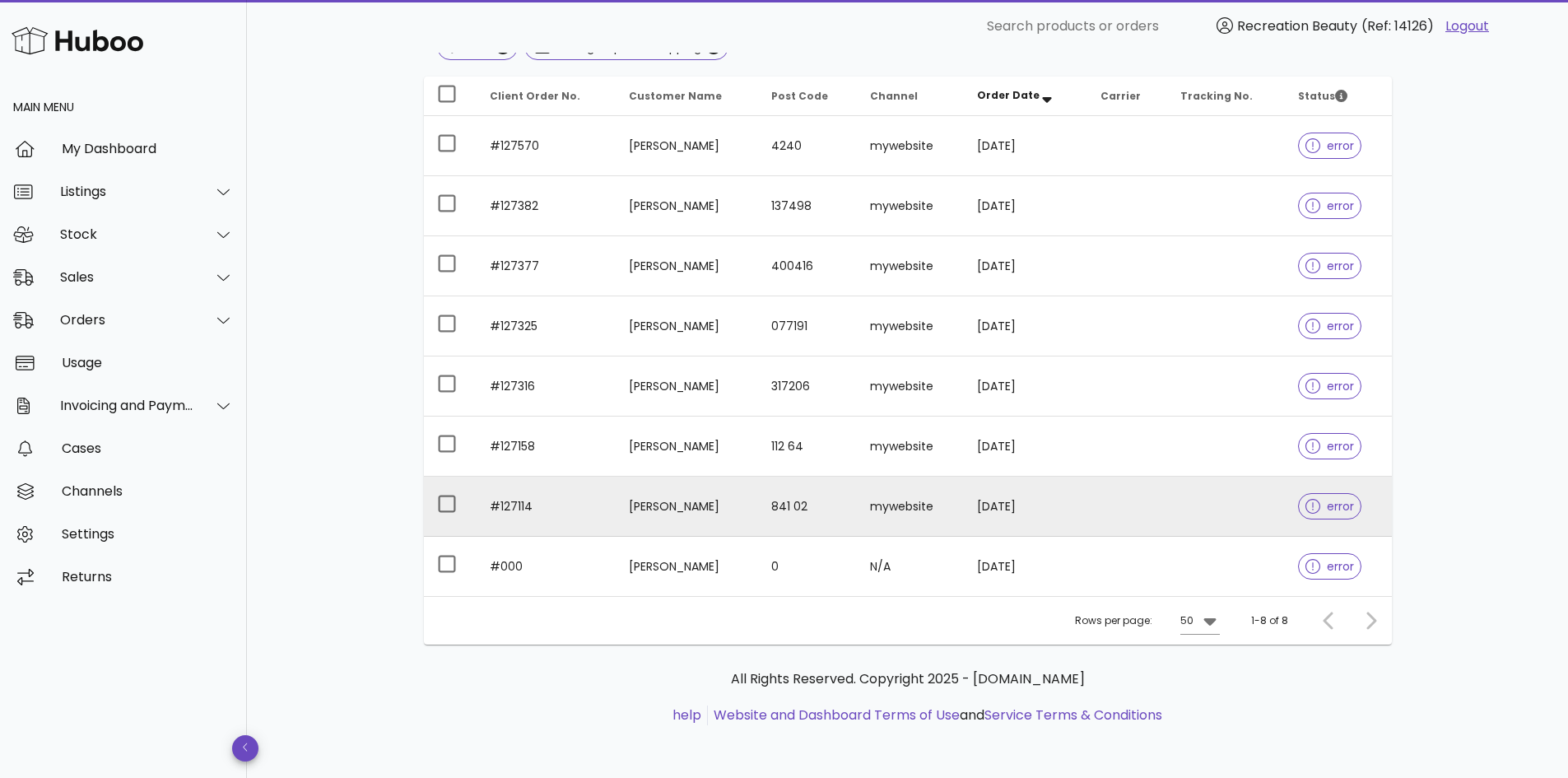
click at [547, 521] on td "#127114" at bounding box center [546, 507] width 139 height 60
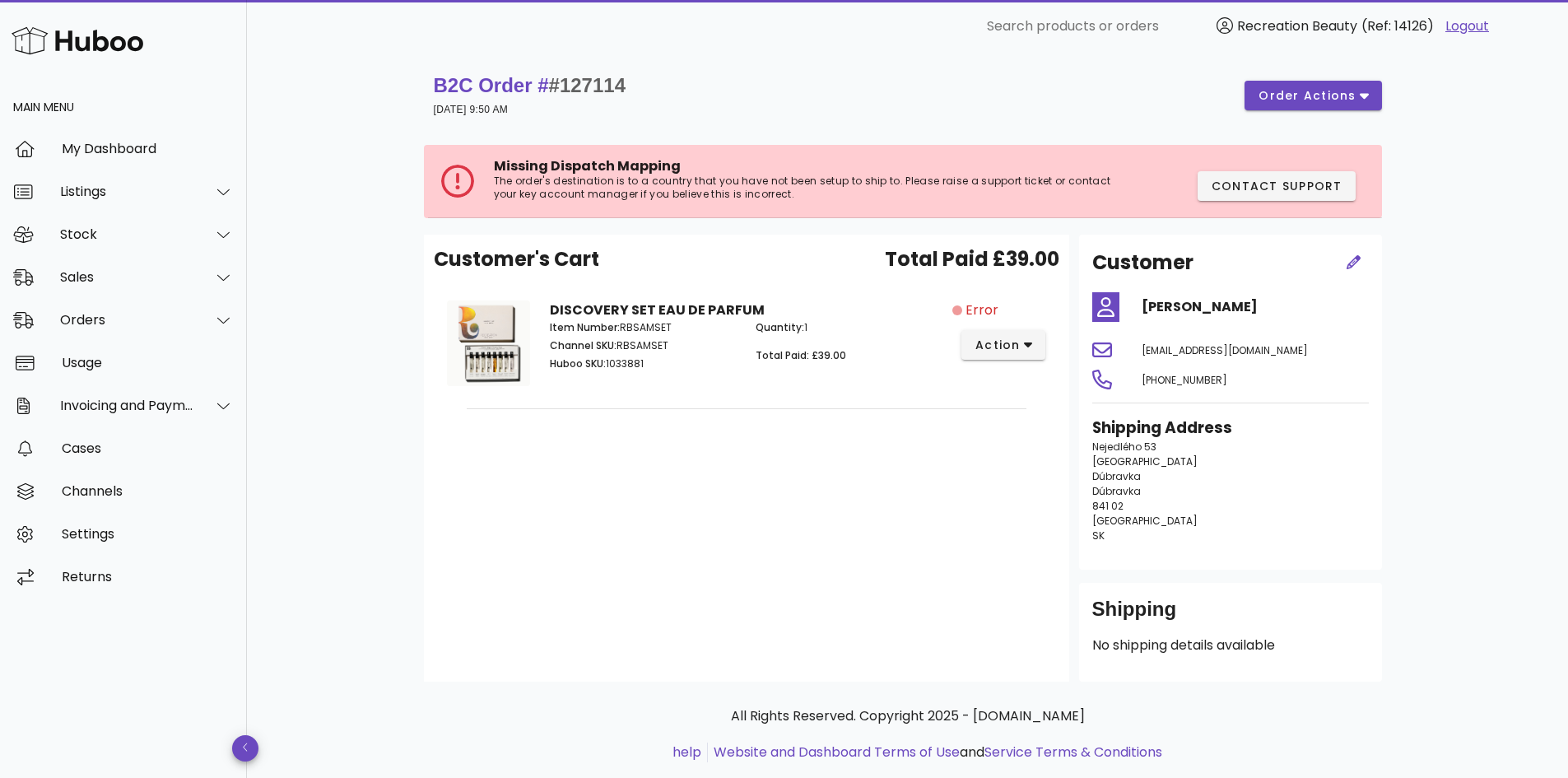
click at [591, 98] on h1 "B2C Order # #127114" at bounding box center [530, 86] width 193 height 26
copy span "127114"
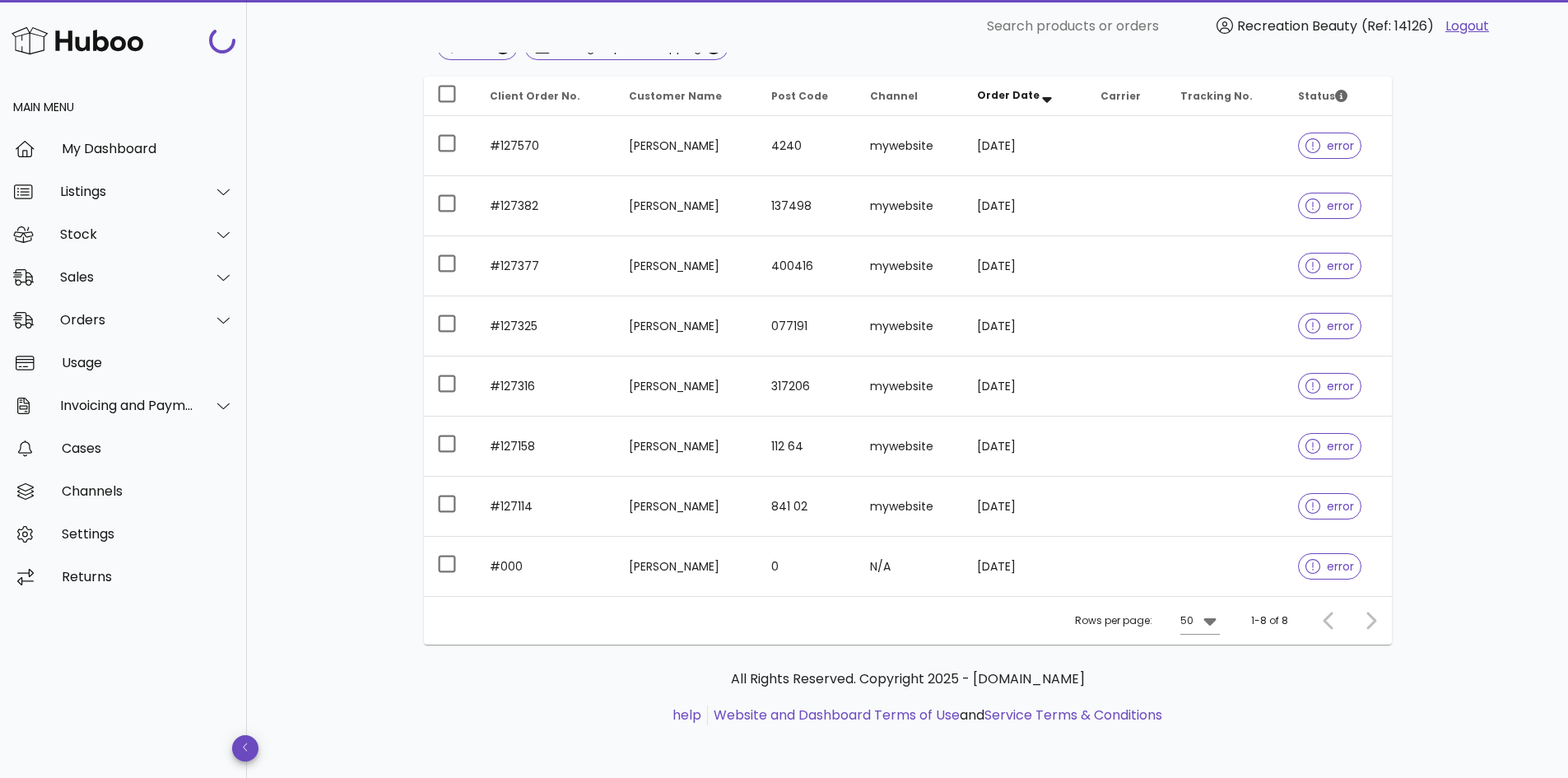
scroll to position [168, 0]
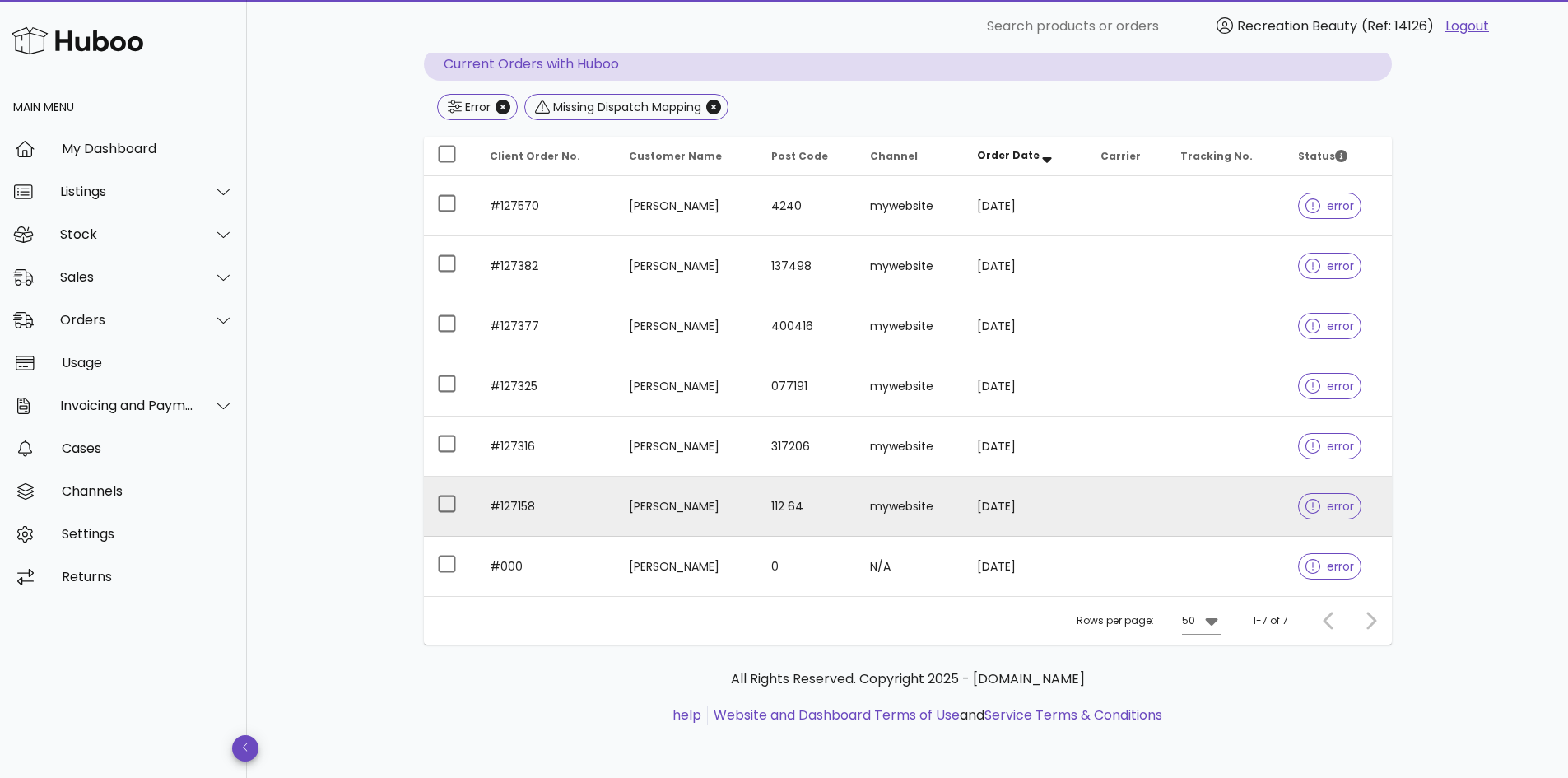
click at [561, 502] on td "#127158" at bounding box center [546, 507] width 139 height 60
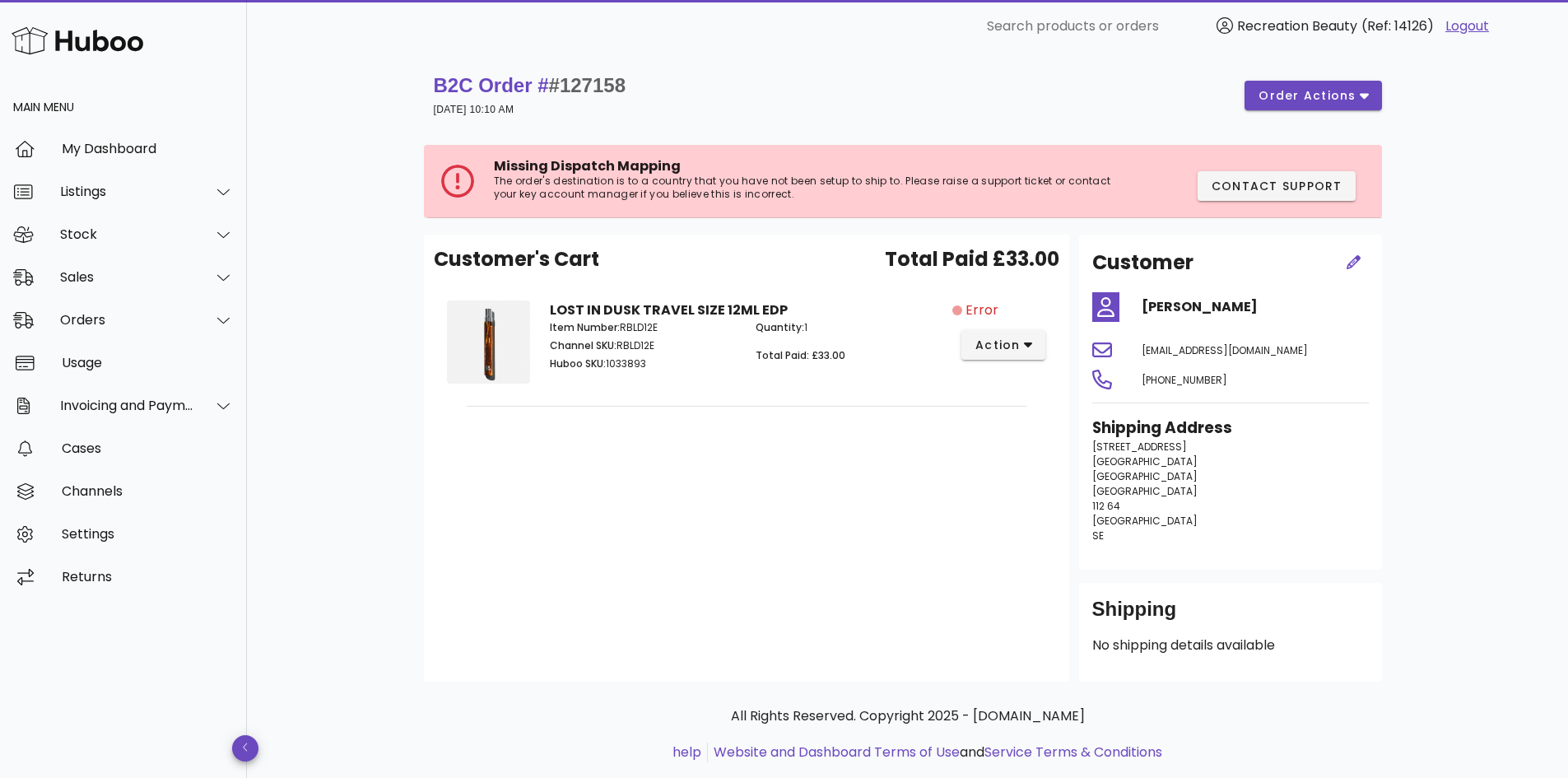
click at [613, 81] on span "#127158" at bounding box center [587, 85] width 77 height 22
copy span "127158"
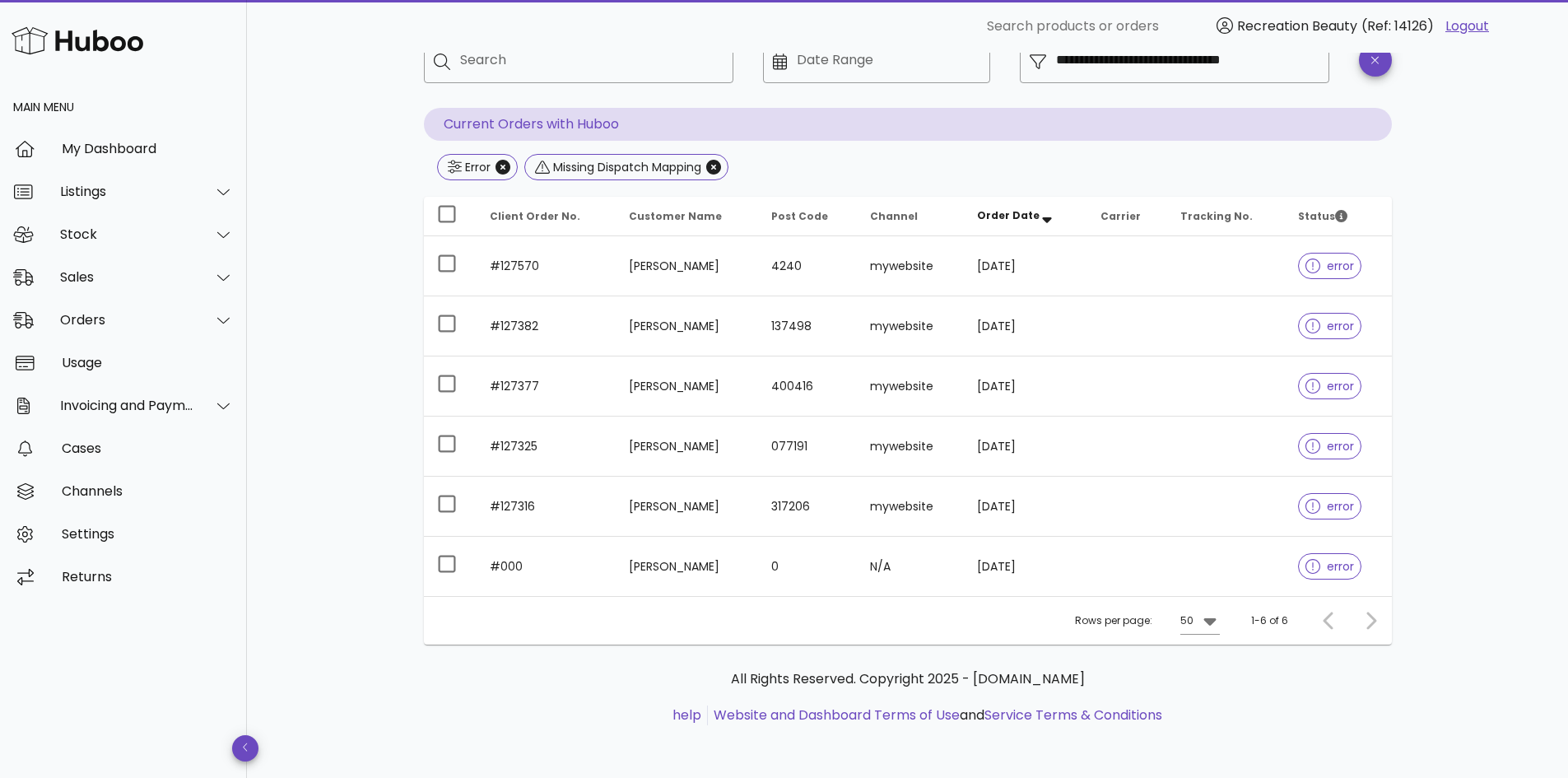
scroll to position [108, 0]
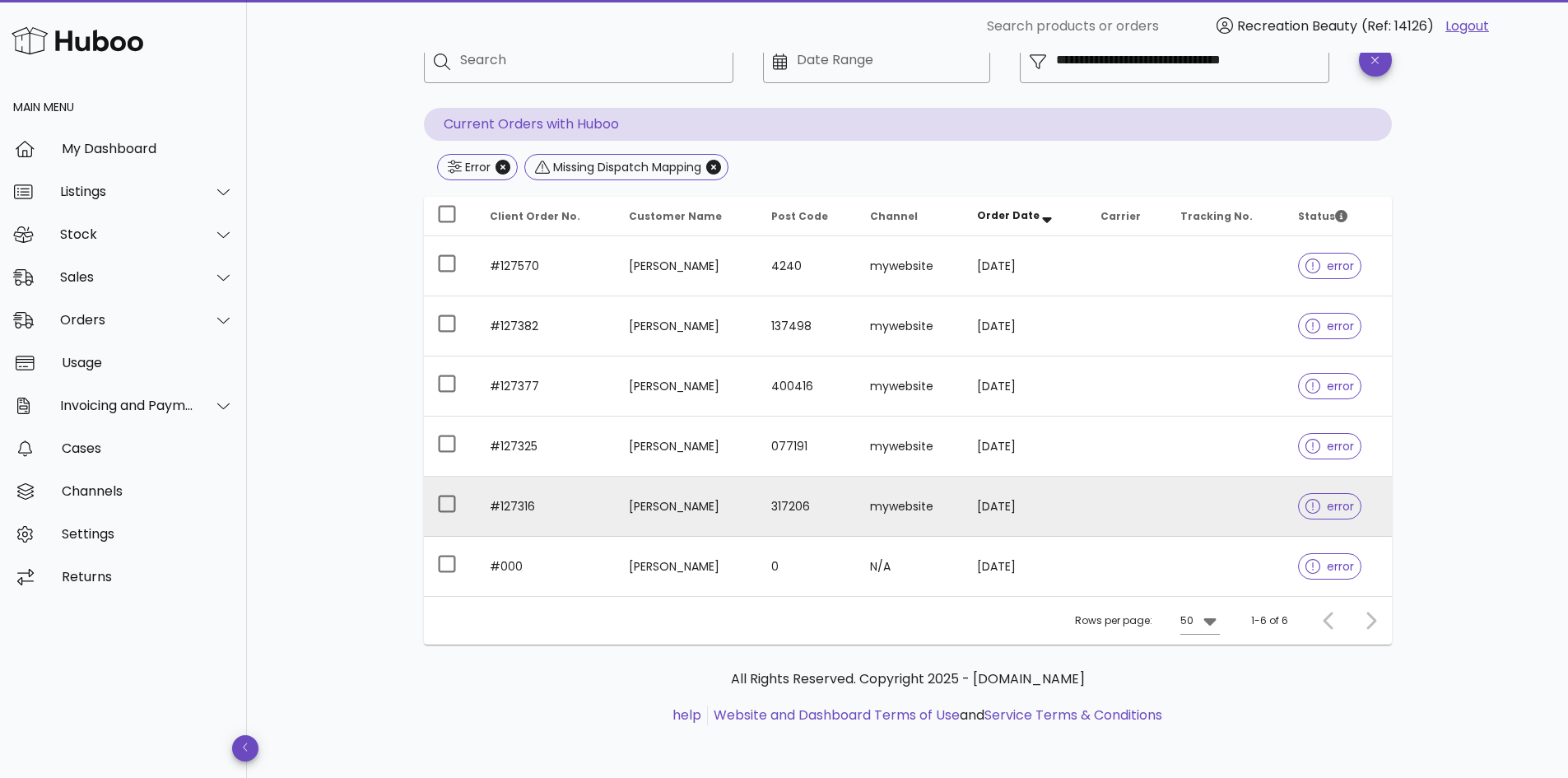
click at [550, 517] on td "#127316" at bounding box center [546, 507] width 139 height 60
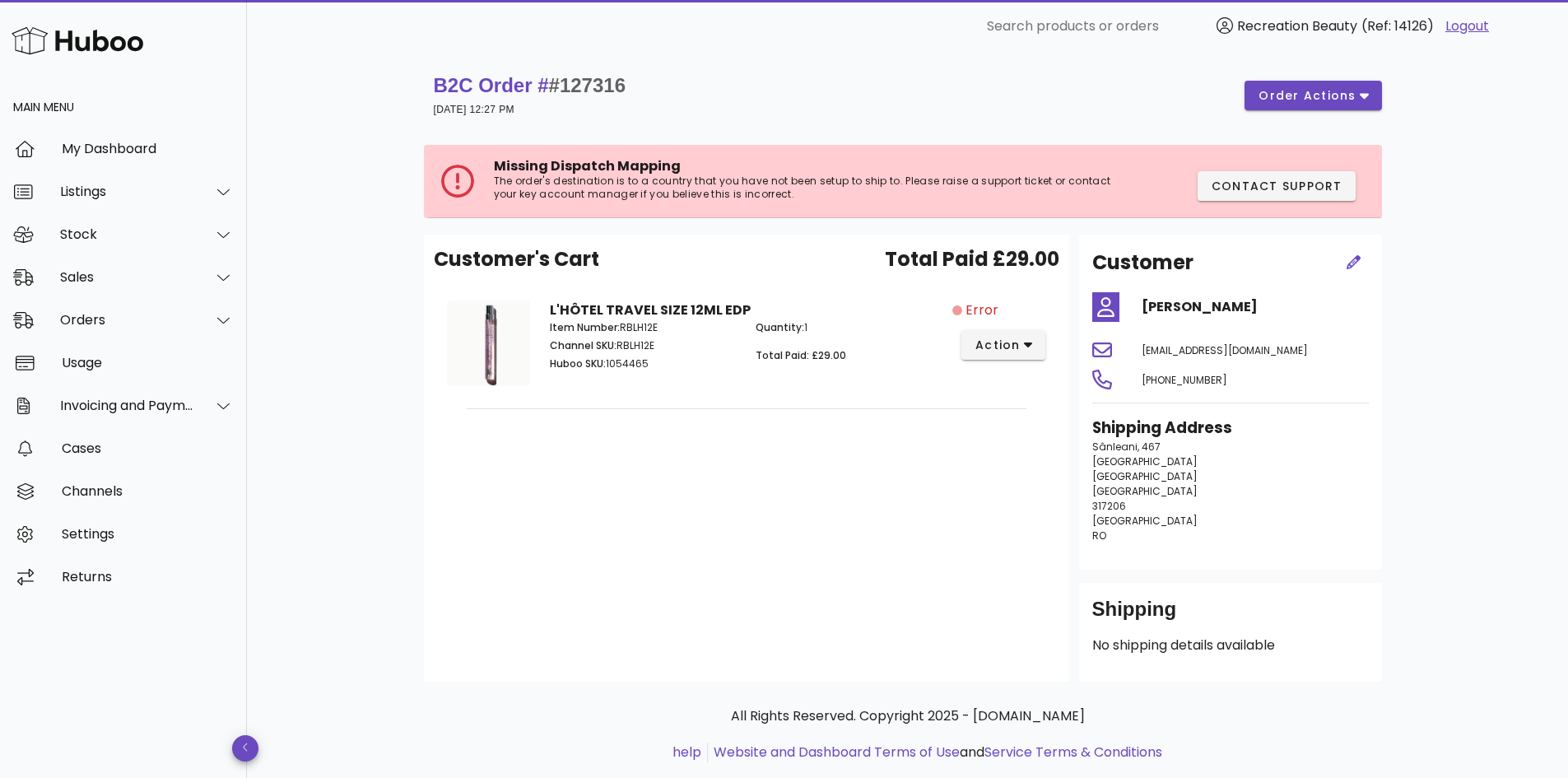
click at [581, 90] on span "#127316" at bounding box center [587, 85] width 77 height 22
copy span "127316"
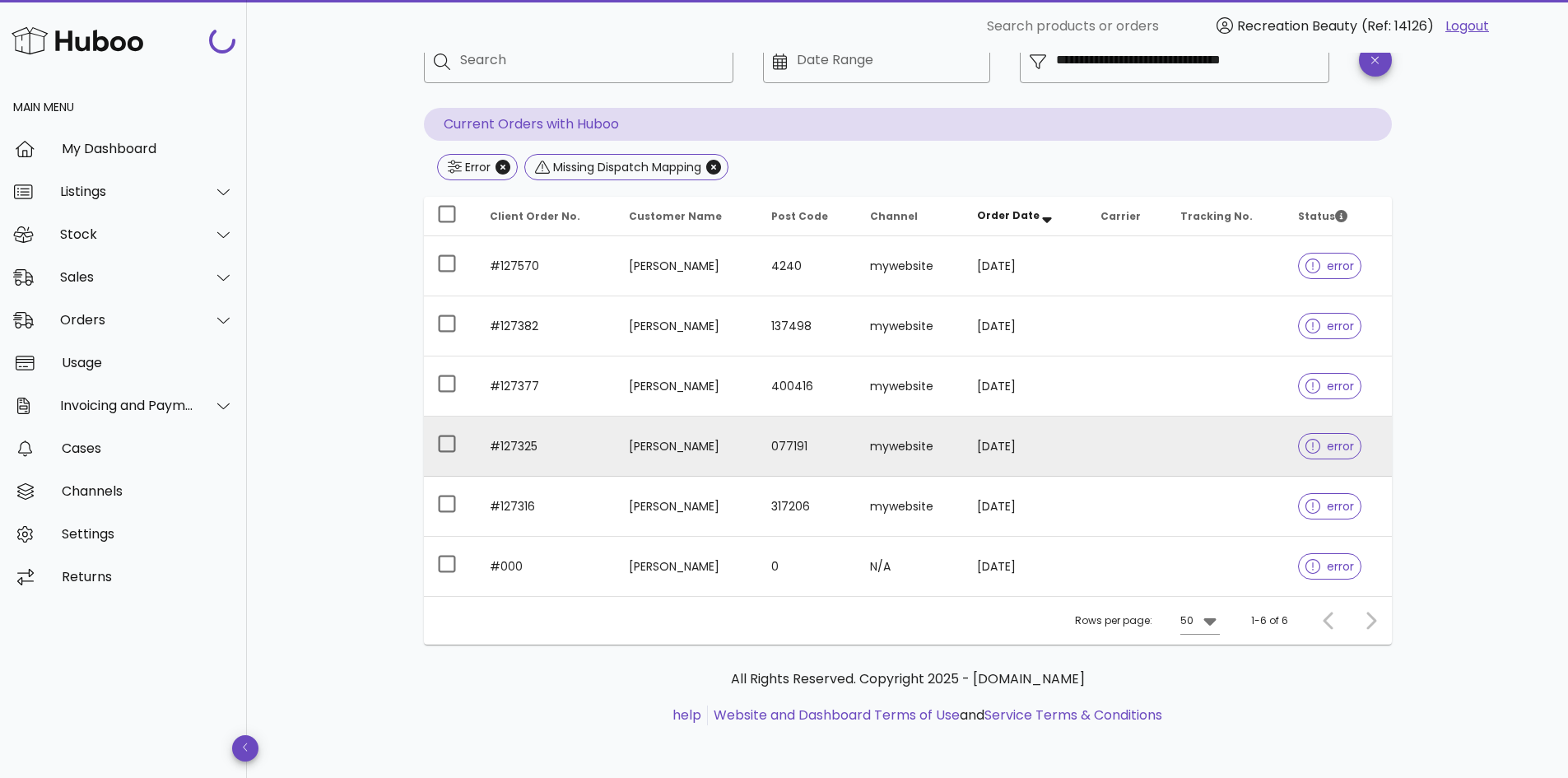
scroll to position [48, 0]
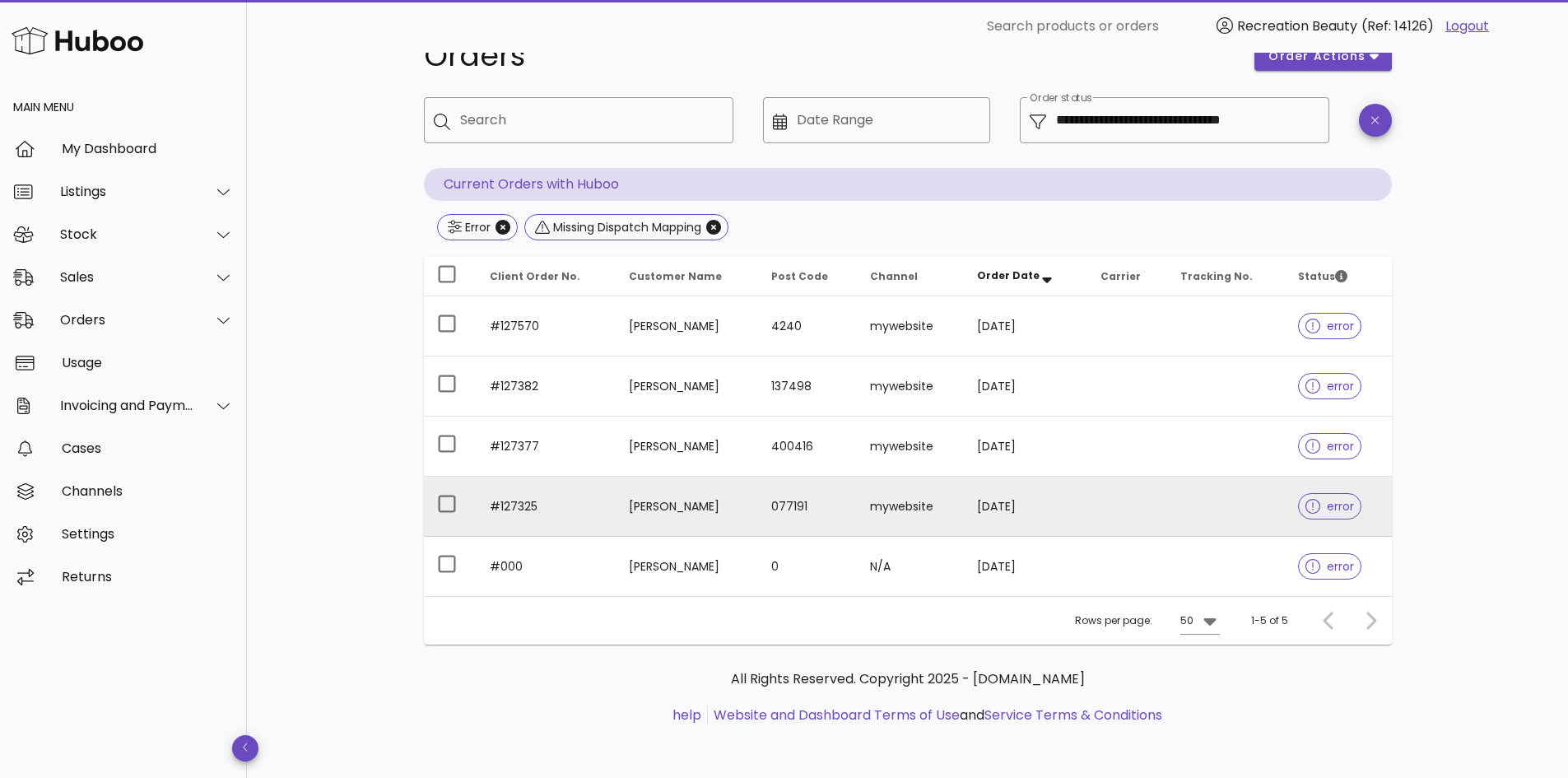
click at [625, 504] on td "Celia Trifoi" at bounding box center [687, 507] width 143 height 60
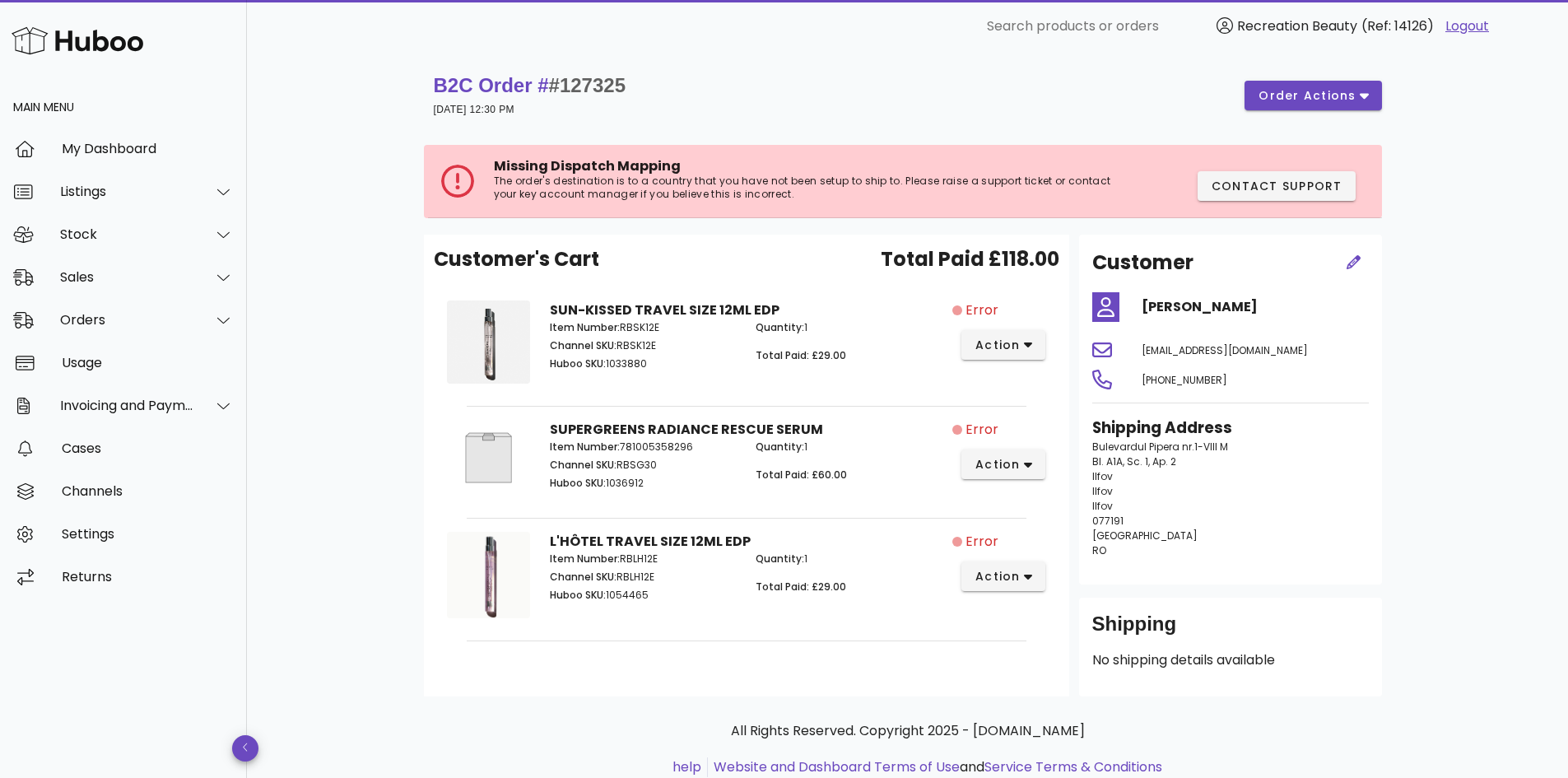
click at [585, 83] on span "#127325" at bounding box center [587, 85] width 77 height 22
copy span "127325"
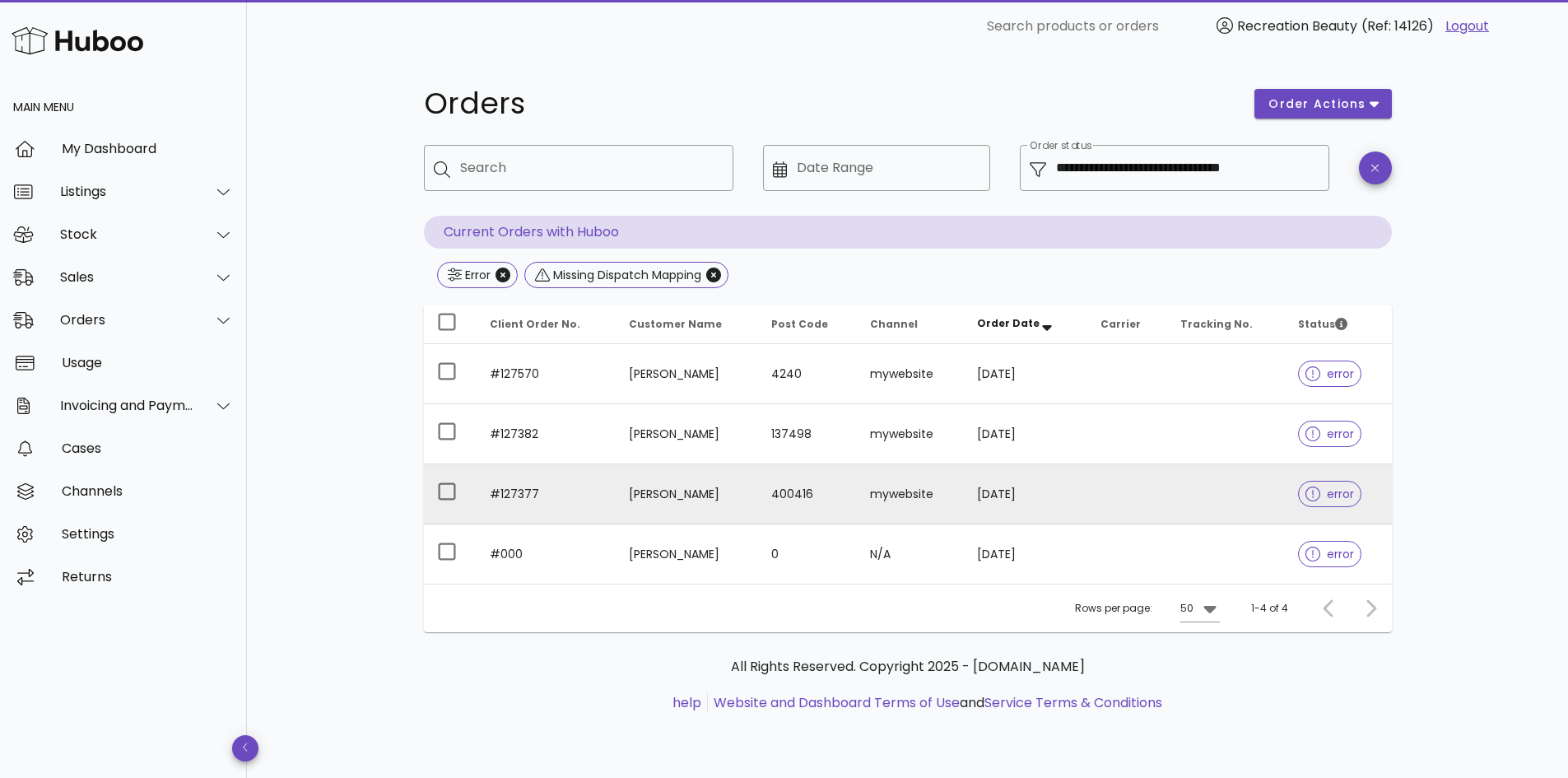
click at [545, 493] on td "#127377" at bounding box center [546, 494] width 139 height 60
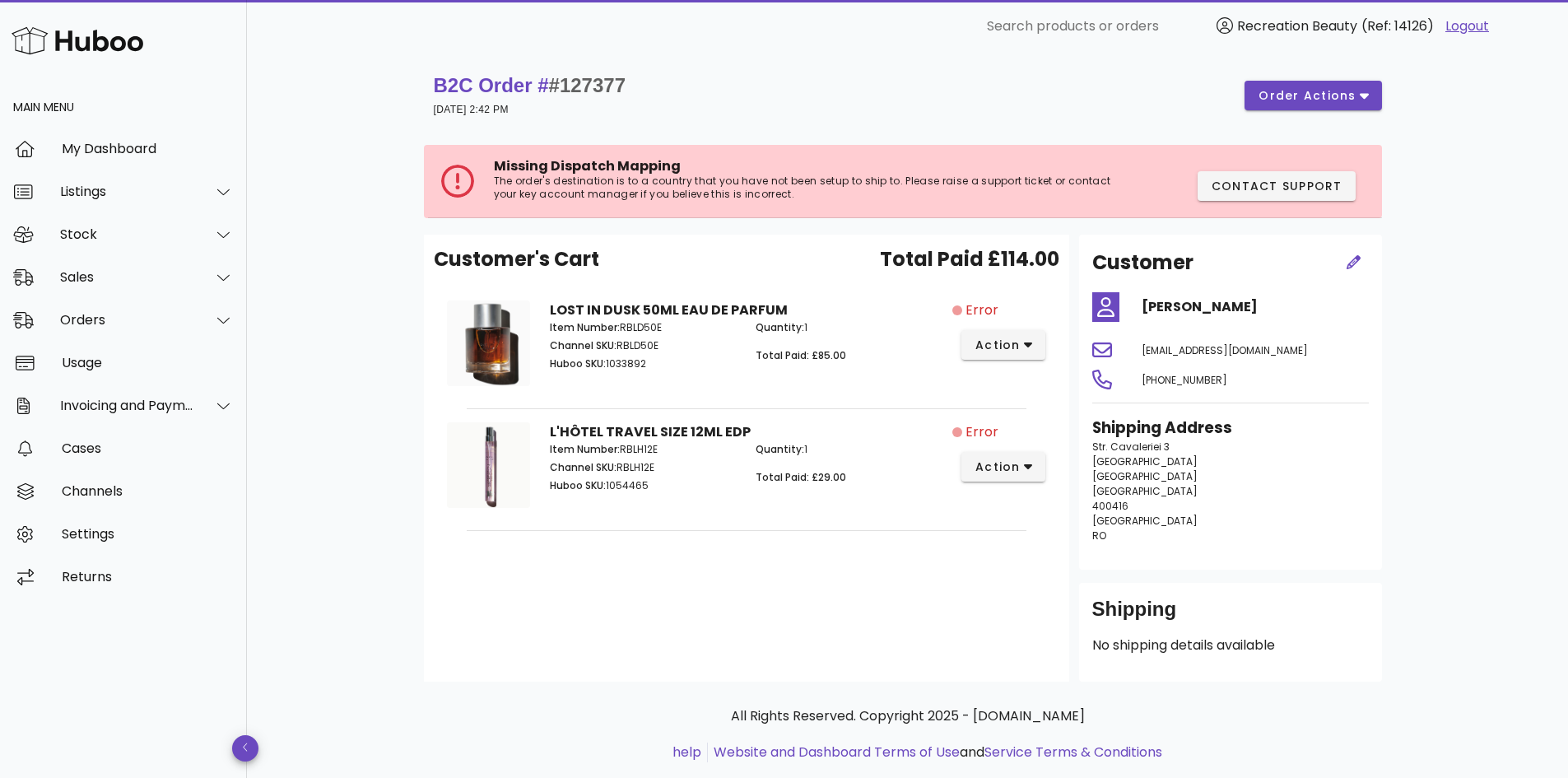
click at [612, 90] on span "#127377" at bounding box center [587, 85] width 77 height 22
copy span "127377"
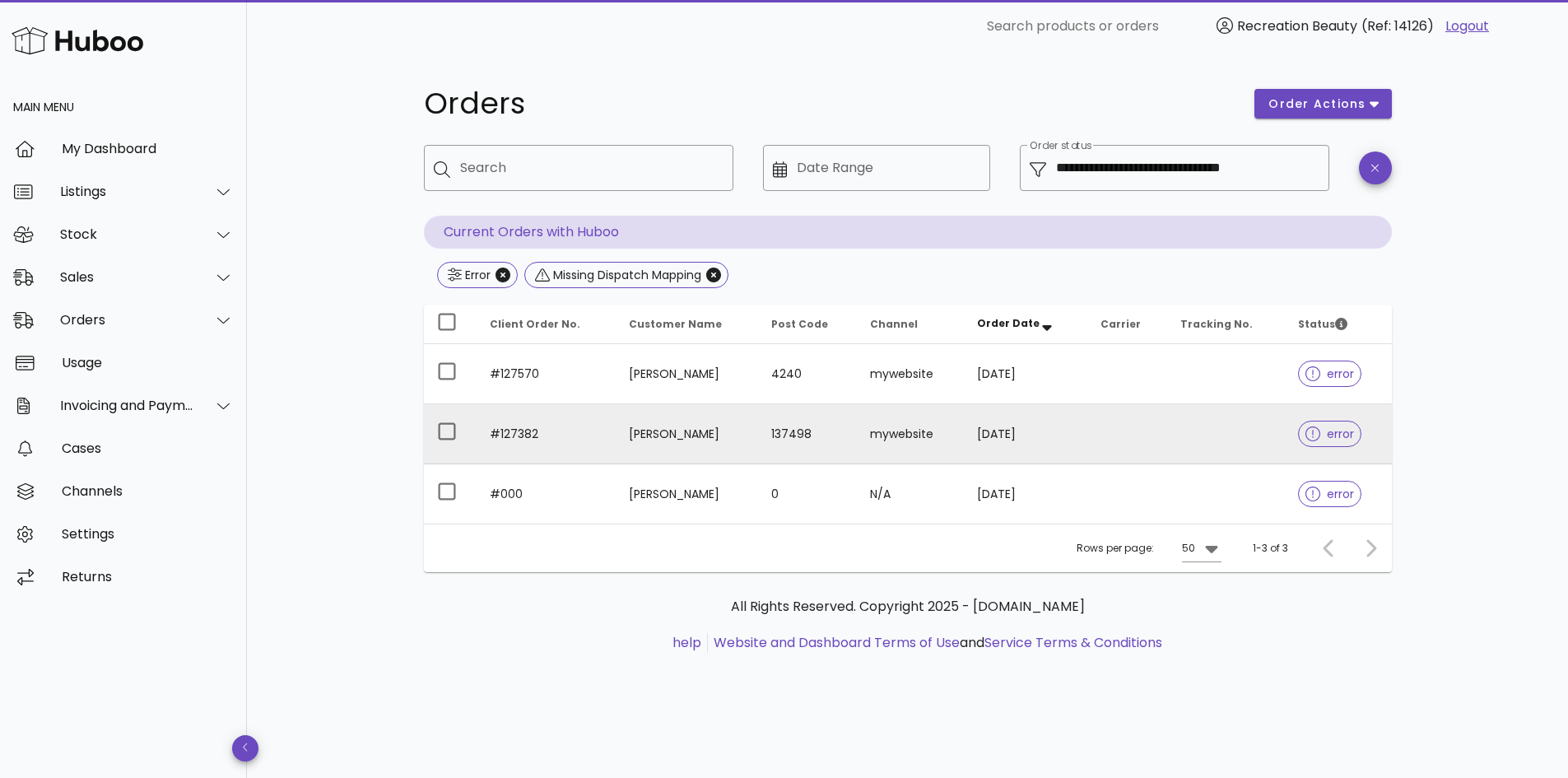
click at [591, 444] on td "#127382" at bounding box center [546, 434] width 139 height 60
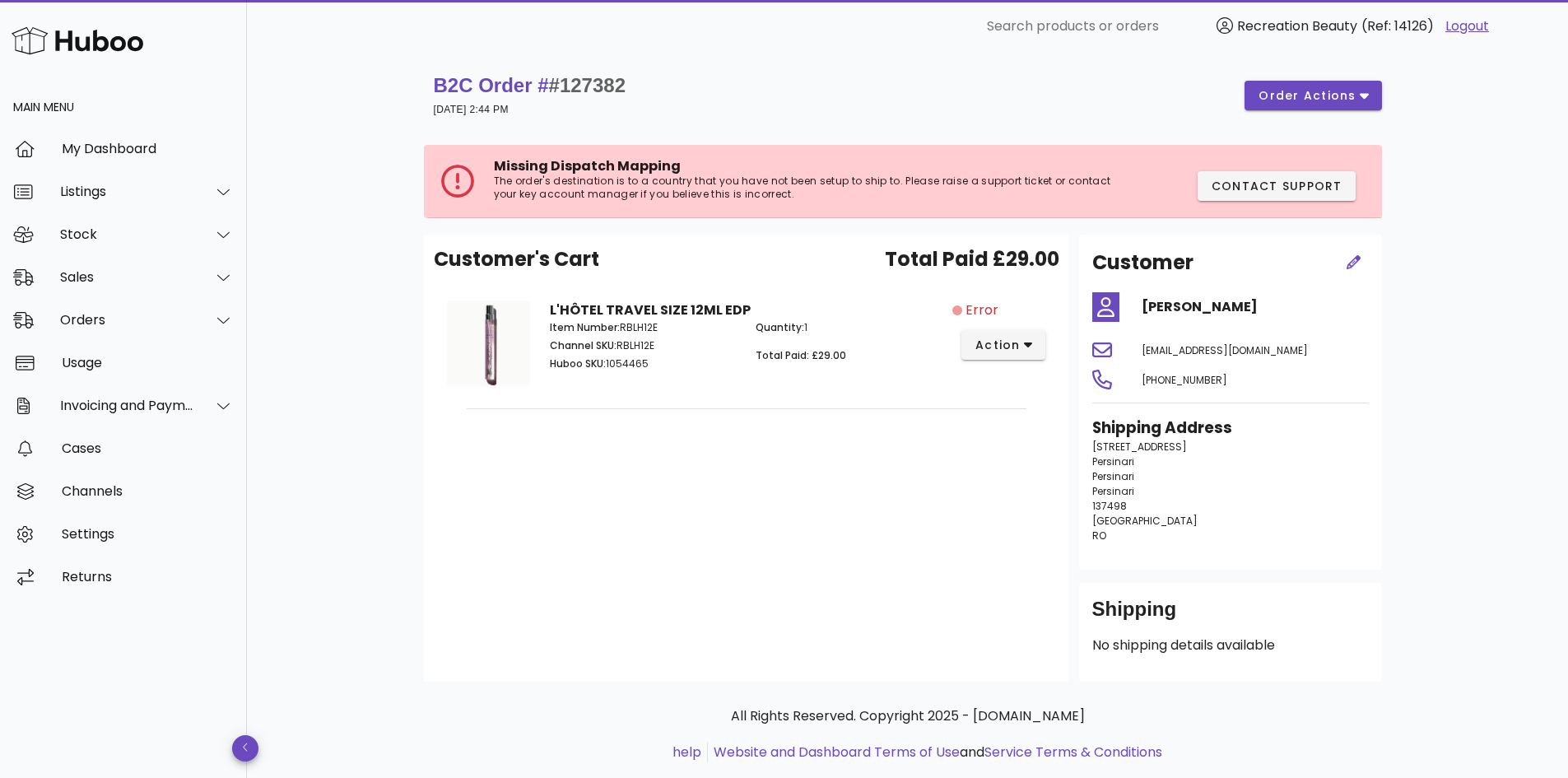
click at [587, 83] on span "#127382" at bounding box center [587, 85] width 77 height 22
copy span "127382"
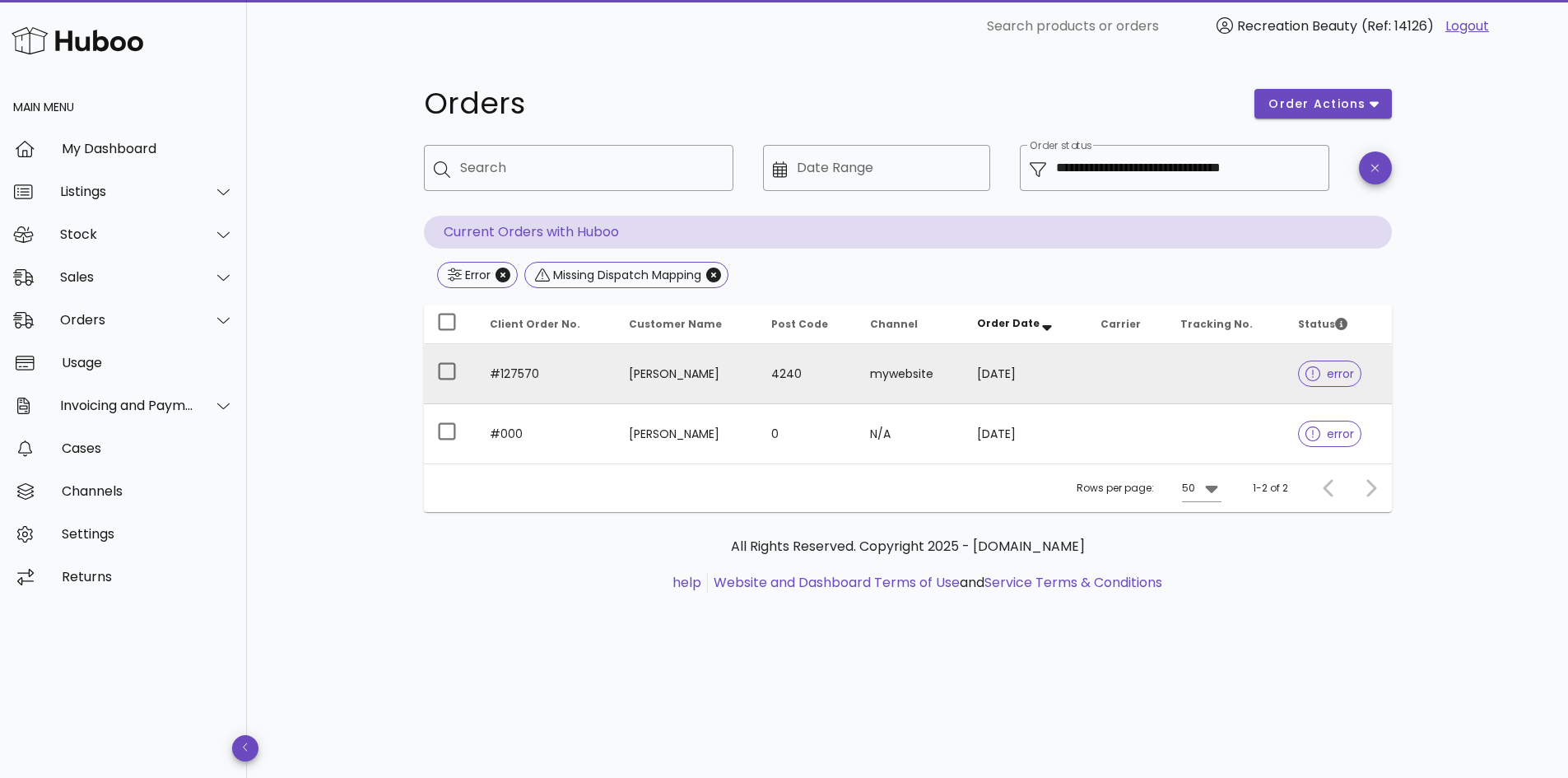
click at [583, 385] on td "#127570" at bounding box center [546, 374] width 139 height 60
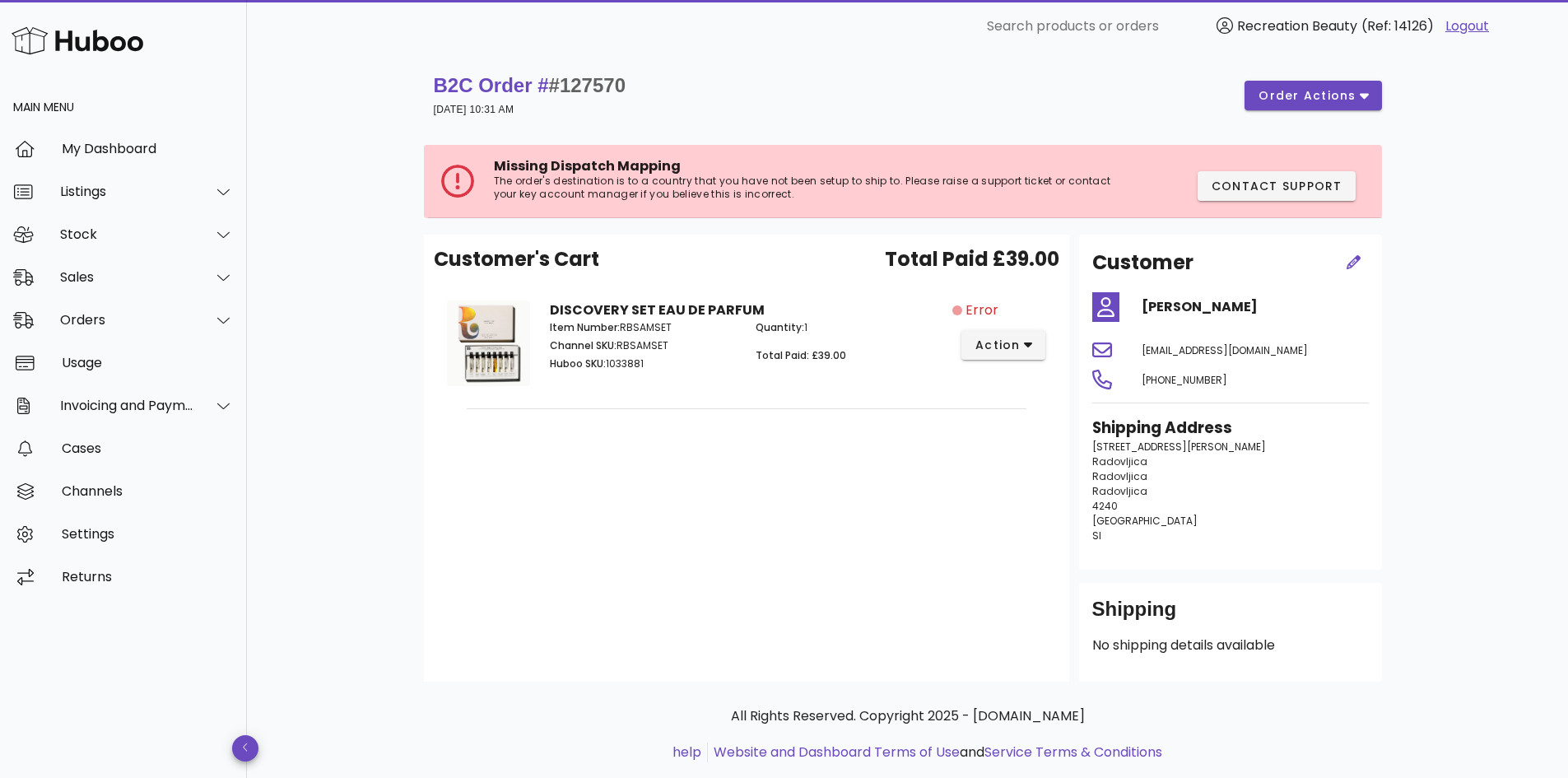
click at [607, 83] on span "#127570" at bounding box center [587, 85] width 77 height 22
copy span "127570"
click at [129, 317] on div "Orders" at bounding box center [127, 319] width 134 height 16
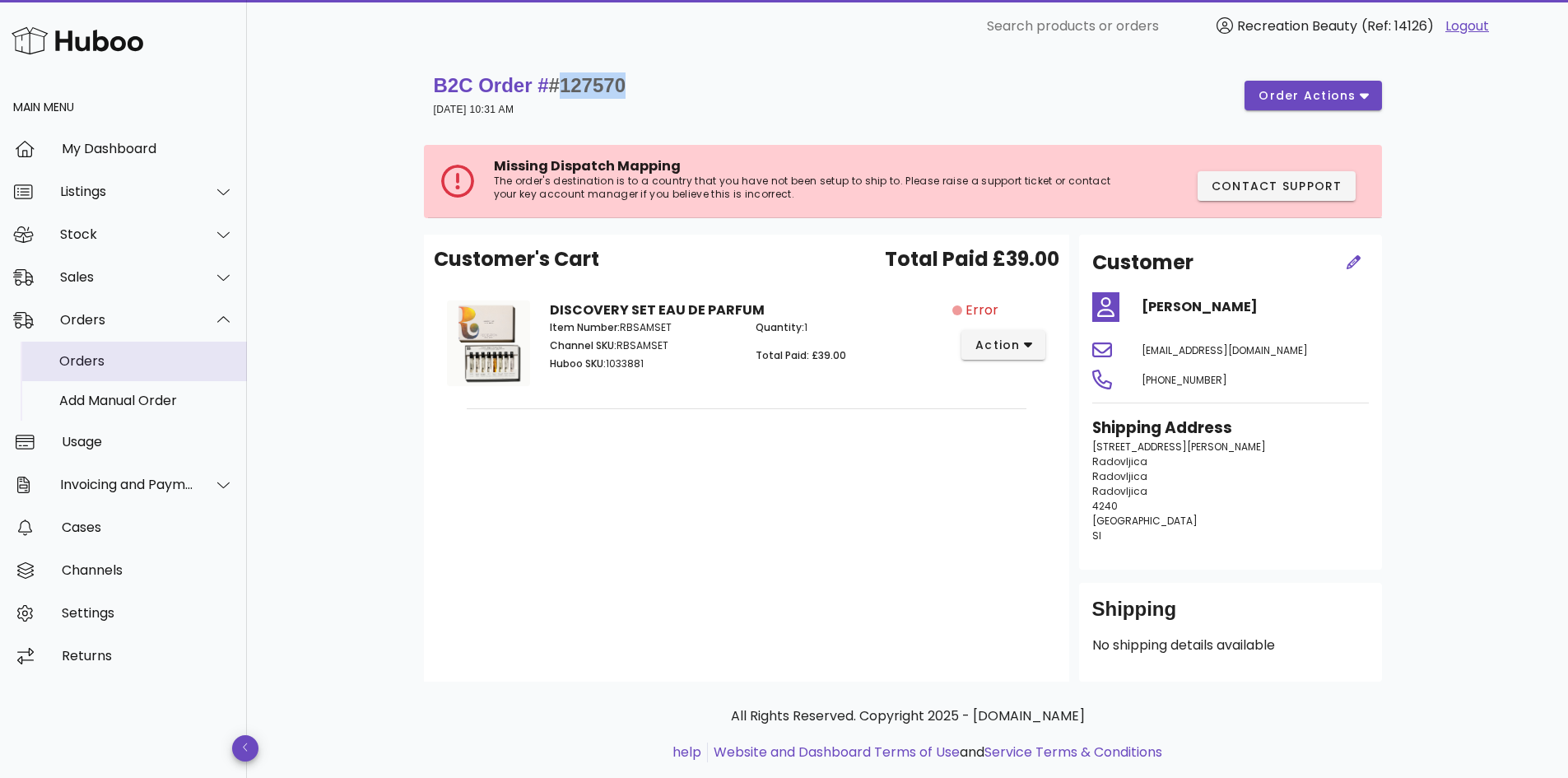
click at [132, 372] on div "Orders" at bounding box center [147, 361] width 175 height 35
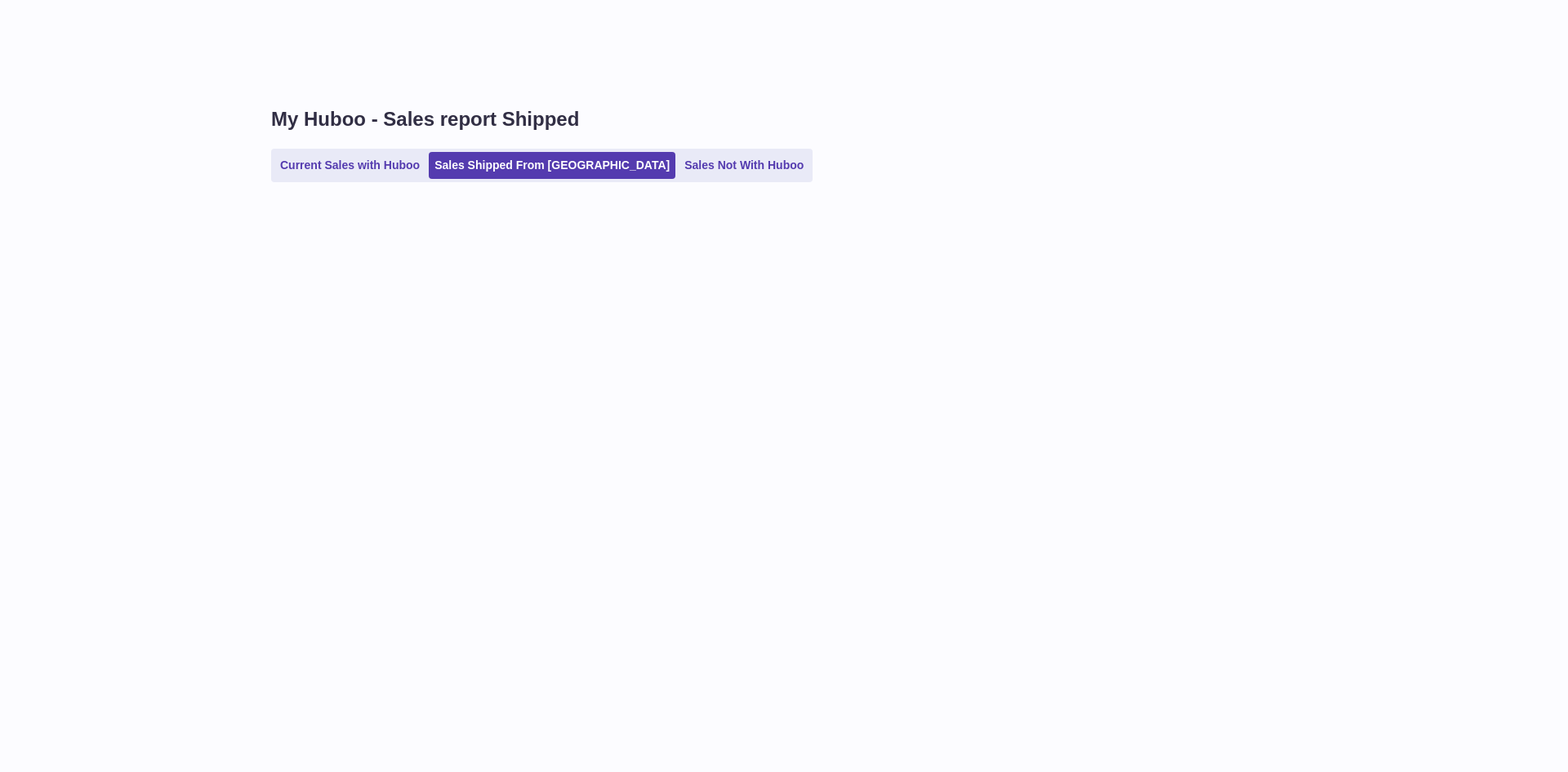
click at [371, 185] on div "My Huboo - Sales report Shipped Current Sales with Huboo Sales Shipped From [GE…" at bounding box center [906, 152] width 1323 height 158
click at [371, 183] on ul "Current Sales with Huboo Sales Shipped From [GEOGRAPHIC_DATA] Sales Not With Hu…" at bounding box center [542, 165] width 542 height 34
click at [371, 181] on ul "Current Sales with Huboo Sales Shipped From [GEOGRAPHIC_DATA] Sales Not With Hu…" at bounding box center [542, 165] width 542 height 34
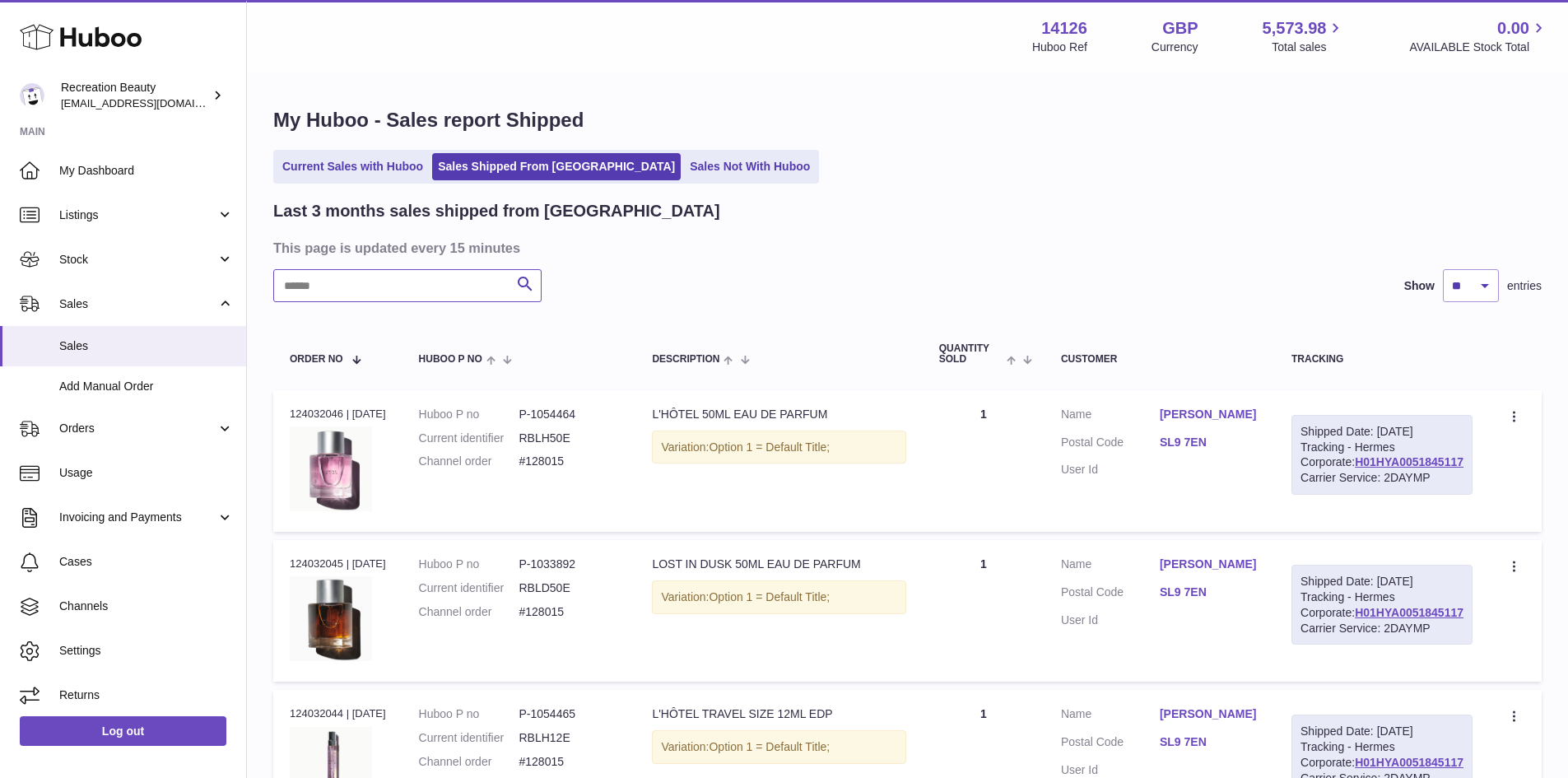
click at [373, 290] on input "text" at bounding box center [407, 285] width 268 height 33
paste input "******"
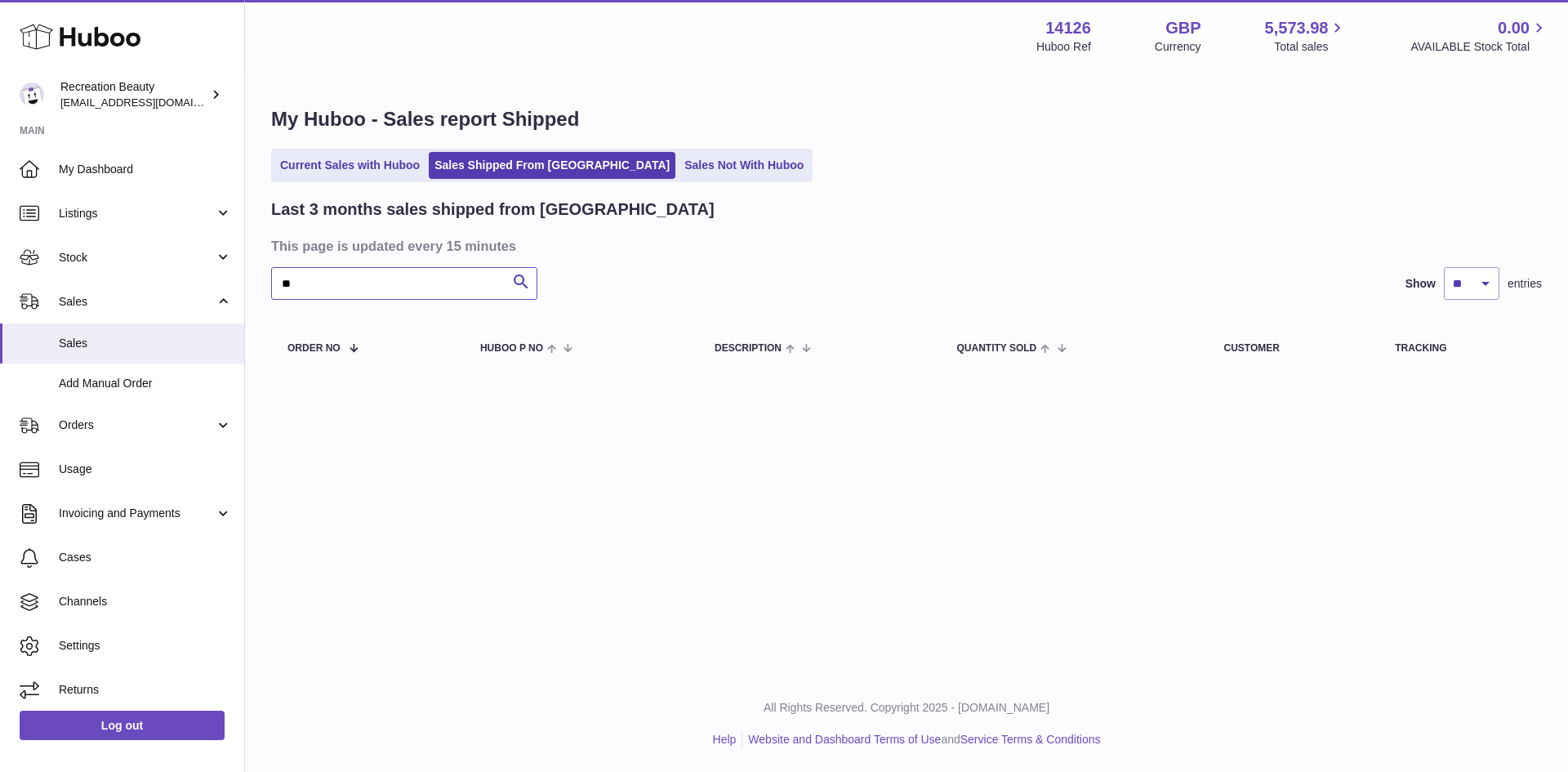
type input "*"
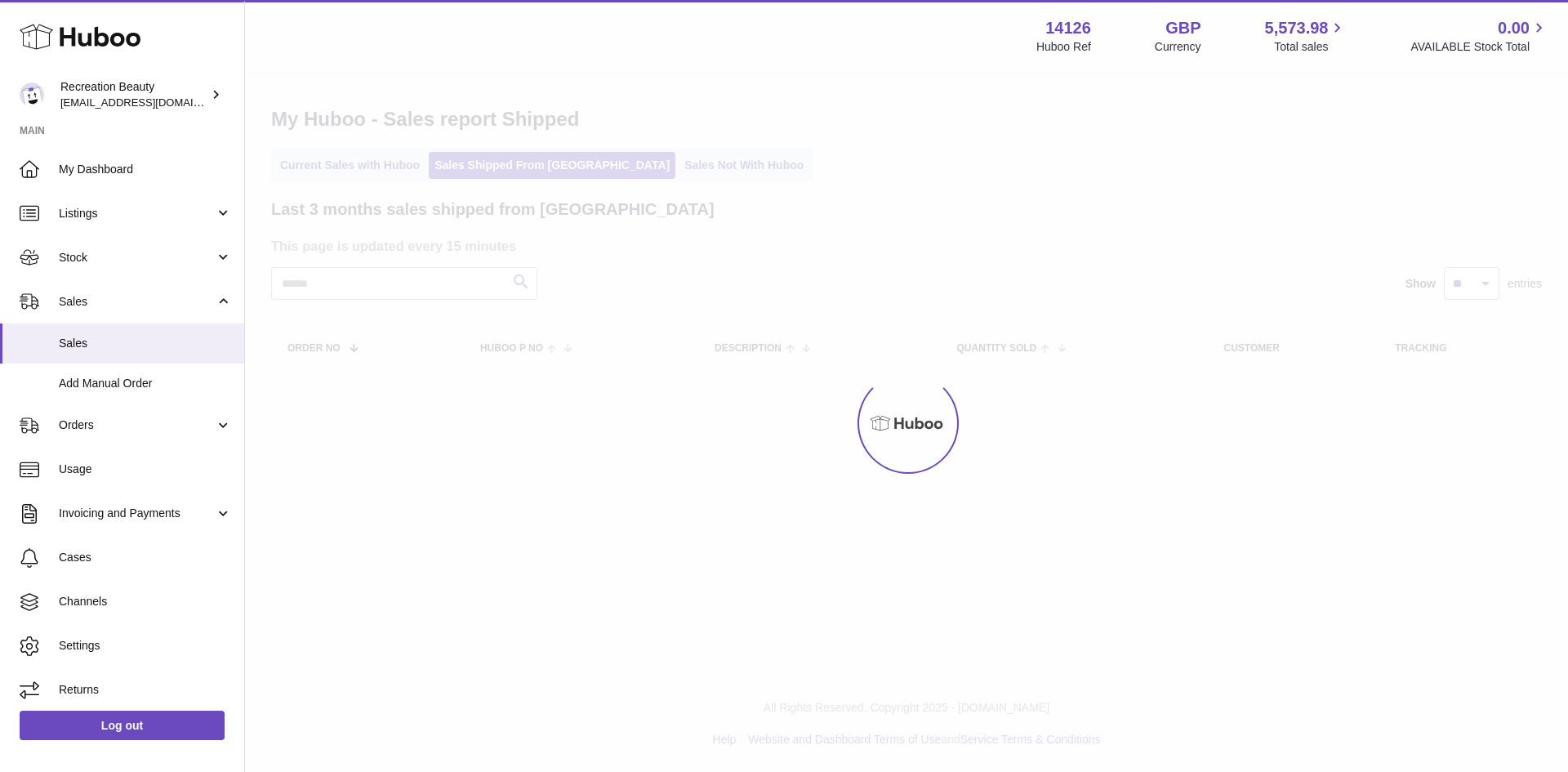
click at [383, 169] on div "Menu Huboo 14126 Huboo Ref GBP Currency 5,573.98 Total sales 0.00 AVAILABLE Sto…" at bounding box center [906, 205] width 1323 height 411
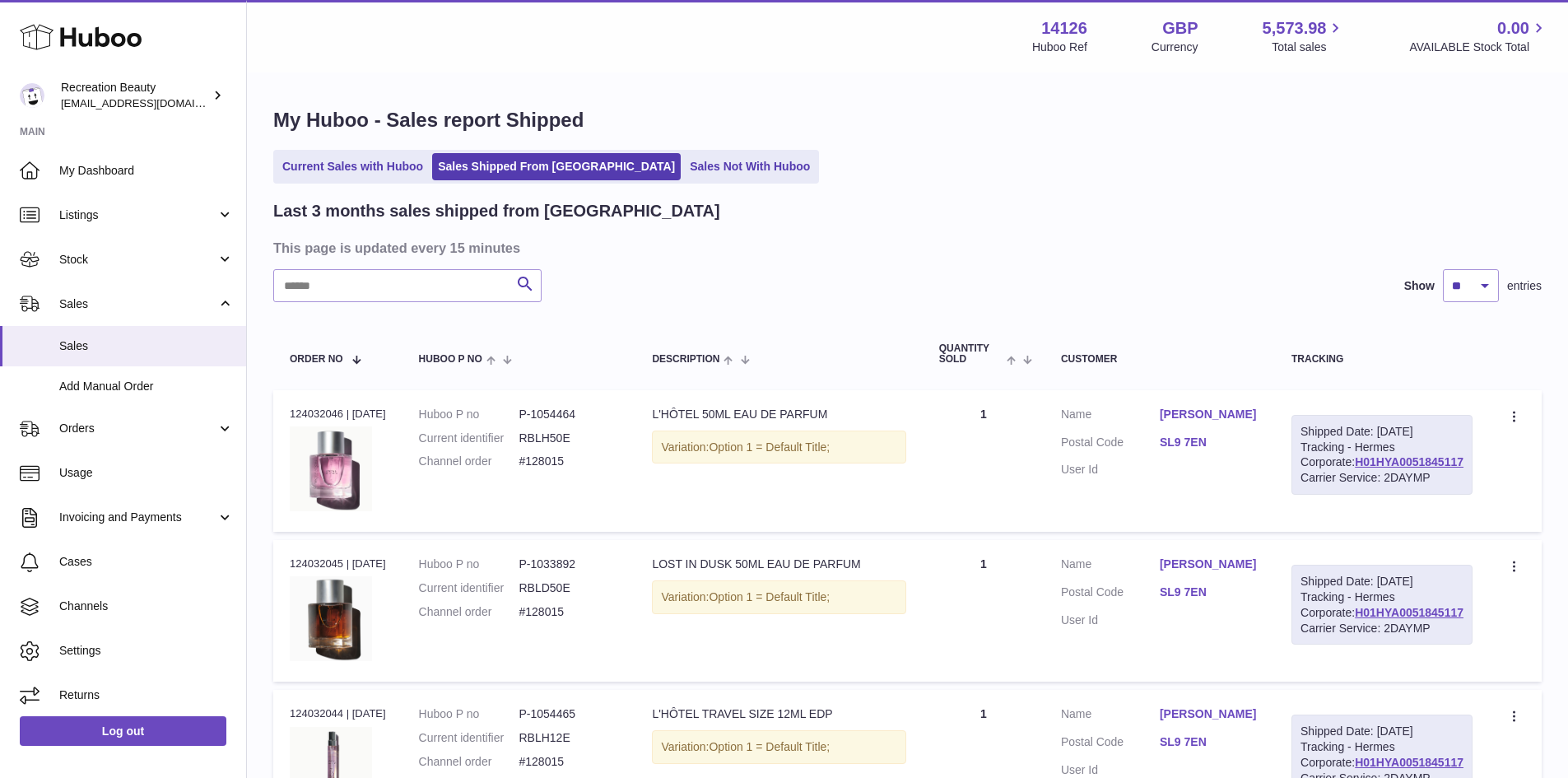
click at [386, 170] on link "Current Sales with Huboo" at bounding box center [352, 167] width 153 height 27
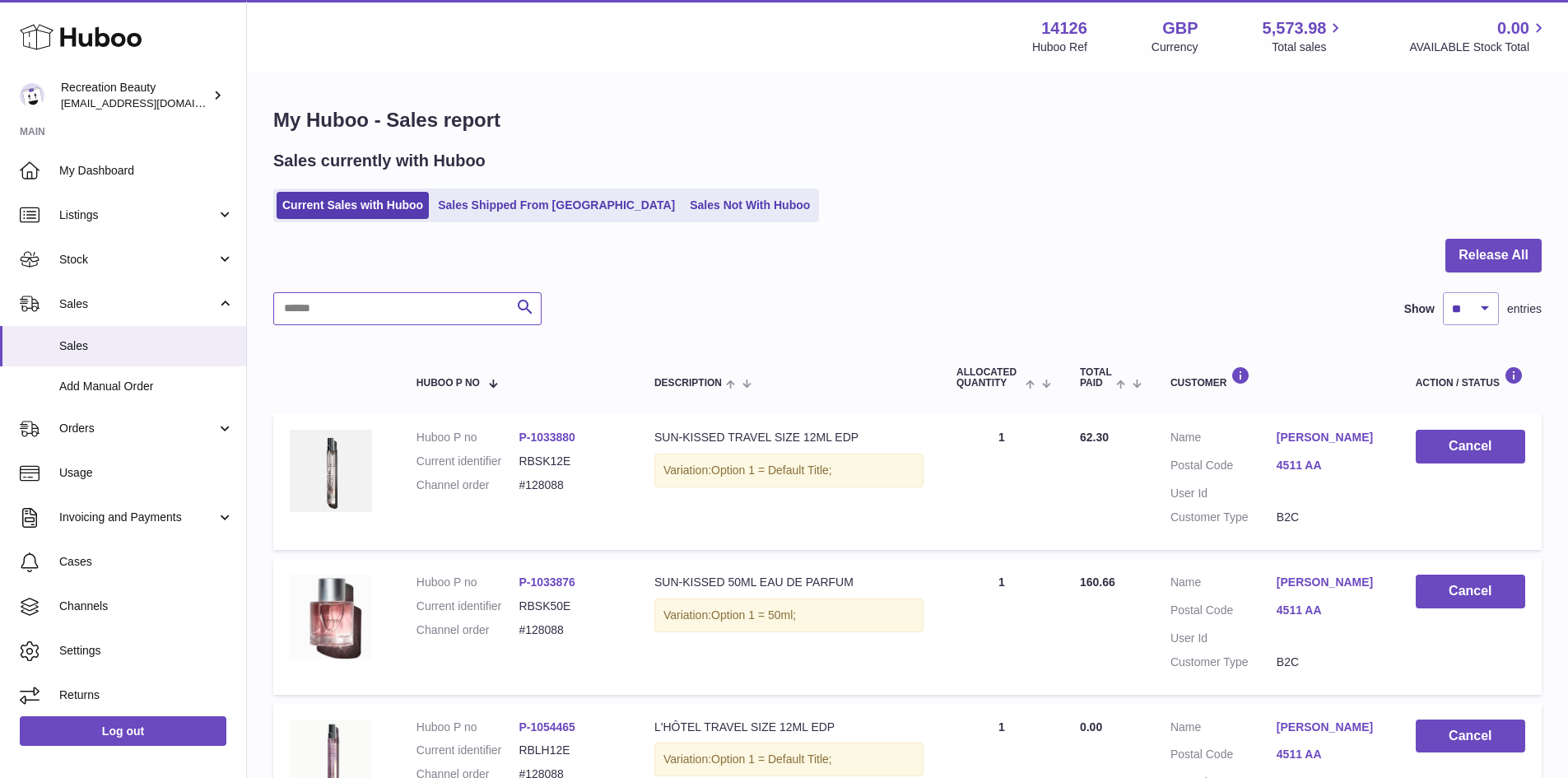
click at [432, 308] on input "text" at bounding box center [407, 309] width 268 height 33
paste input "******"
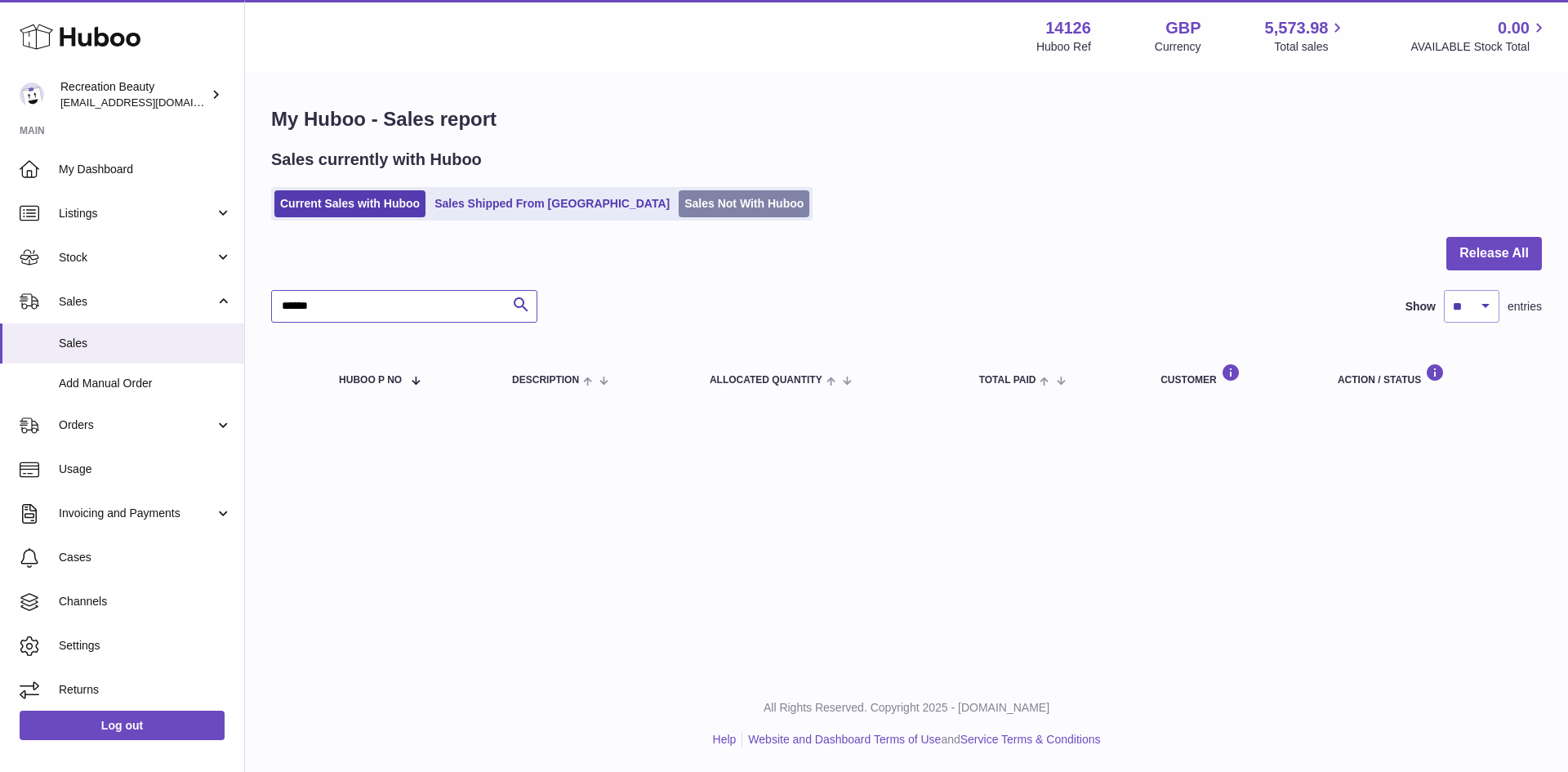
type input "******"
click at [678, 206] on link "Sales Not With Huboo" at bounding box center [744, 204] width 131 height 27
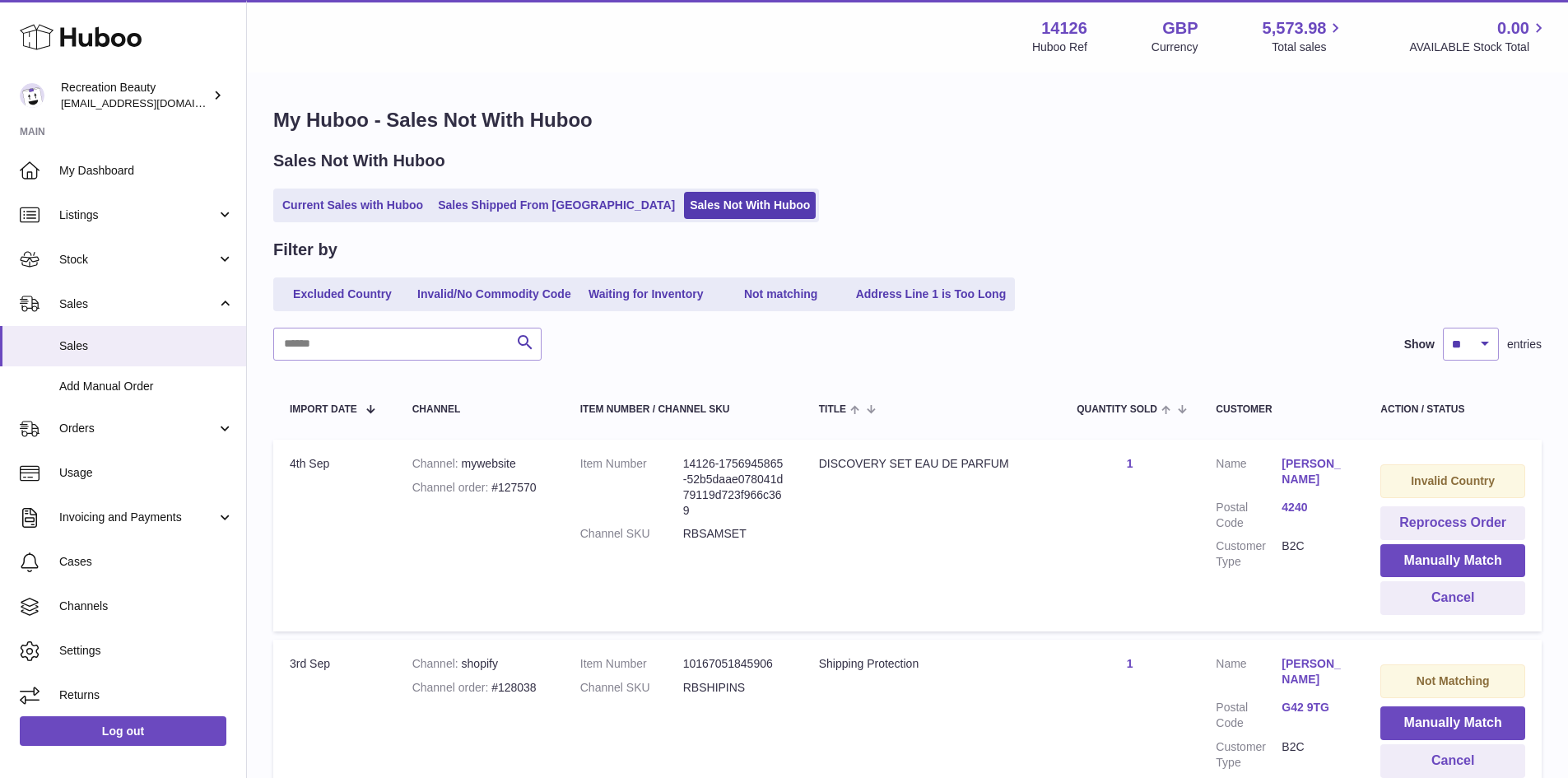
click at [413, 335] on input "text" at bounding box center [407, 344] width 268 height 33
paste input "******"
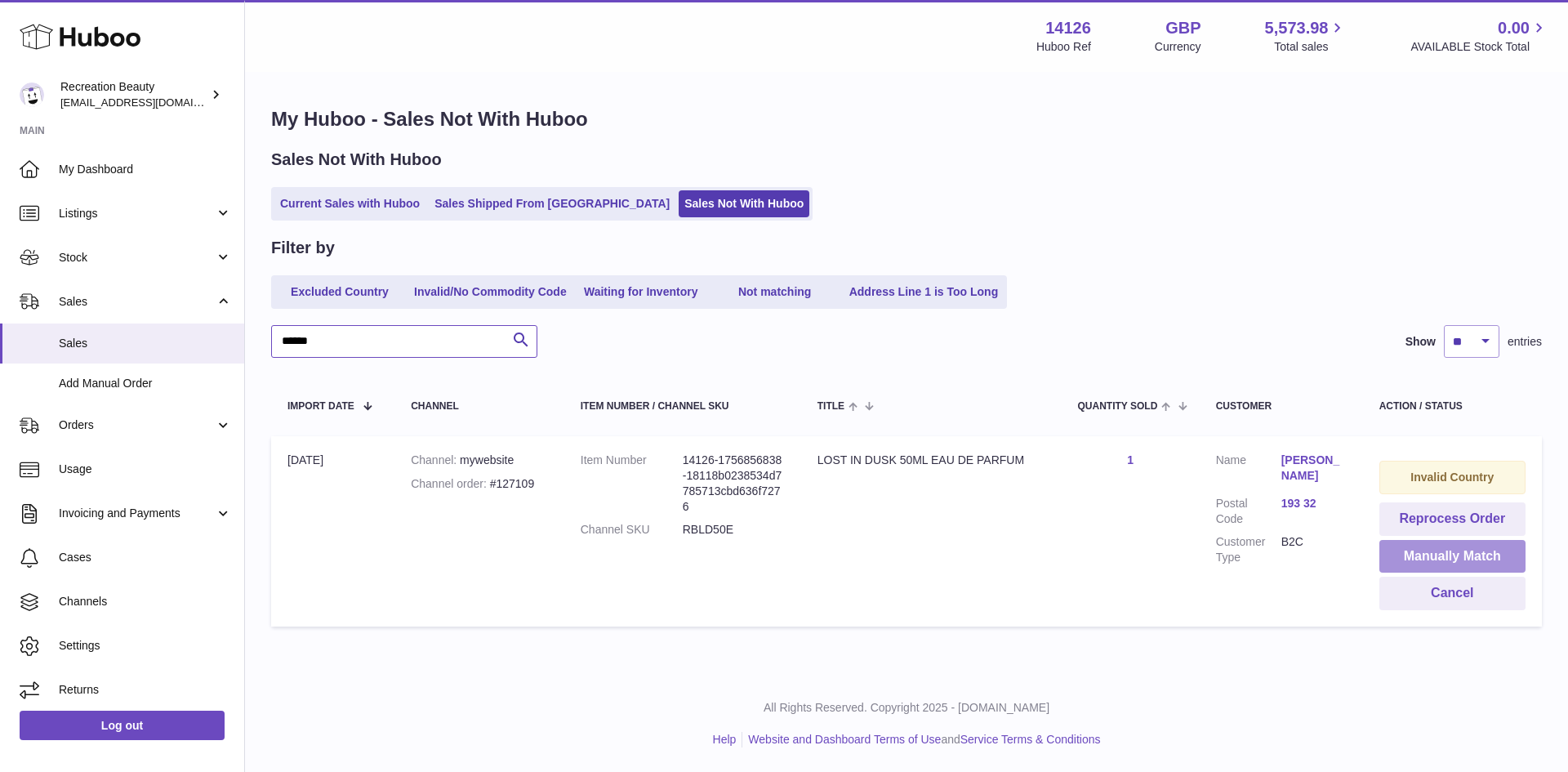
type input "******"
click at [1432, 552] on button "Manually Match" at bounding box center [1453, 557] width 146 height 34
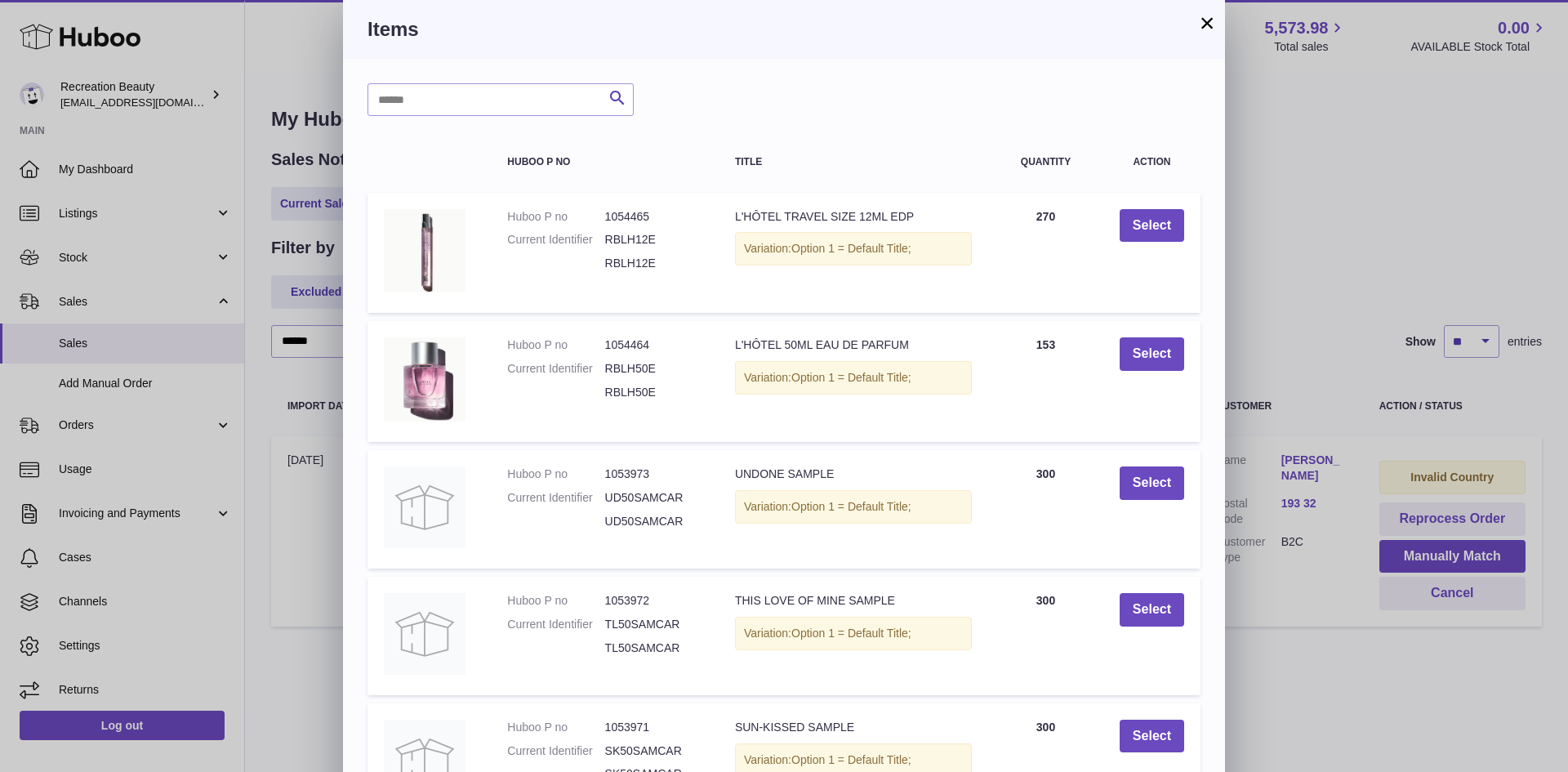
click at [1209, 16] on button "×" at bounding box center [1207, 23] width 20 height 20
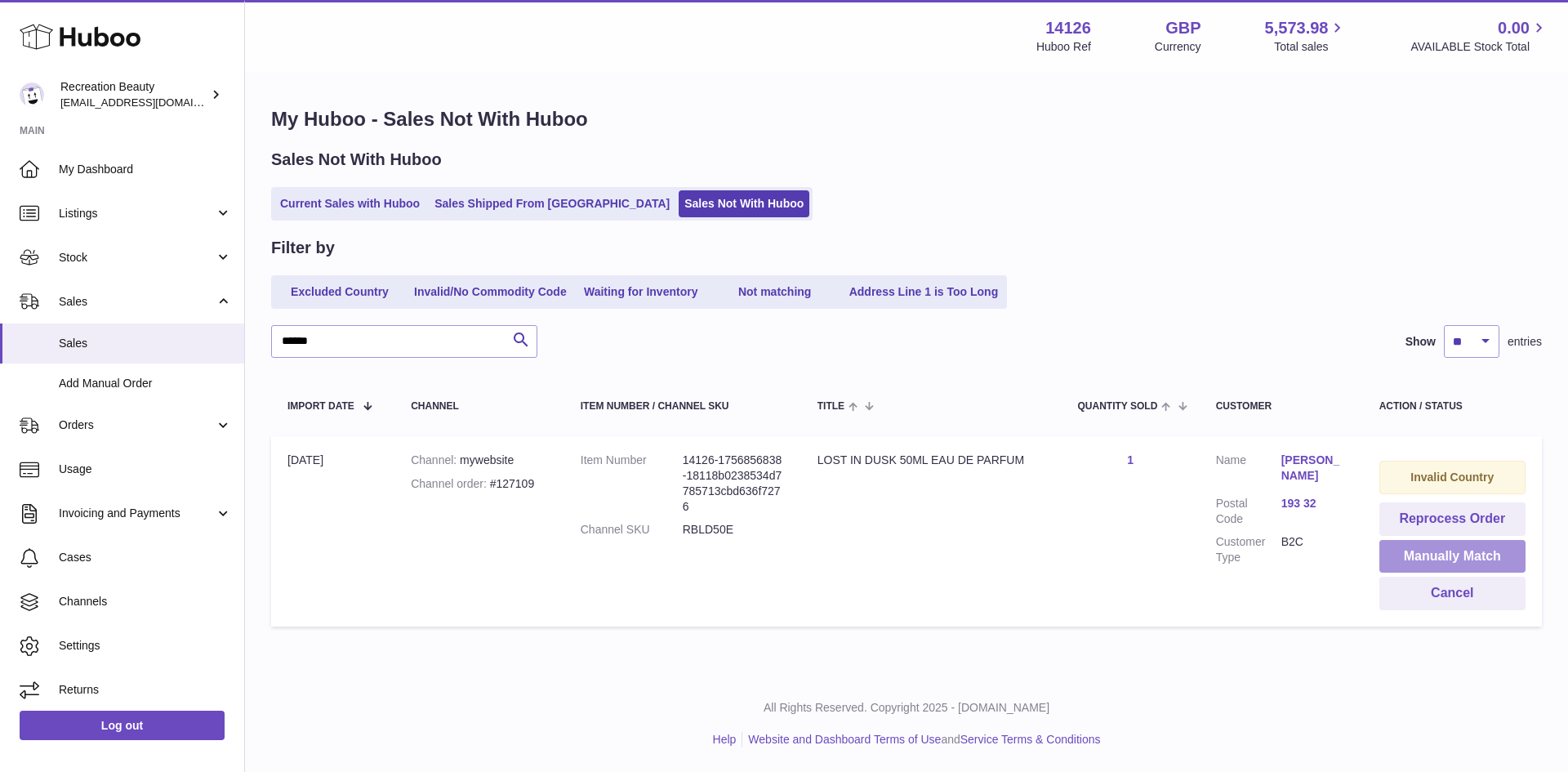
click at [1409, 554] on button "Manually Match" at bounding box center [1453, 557] width 146 height 34
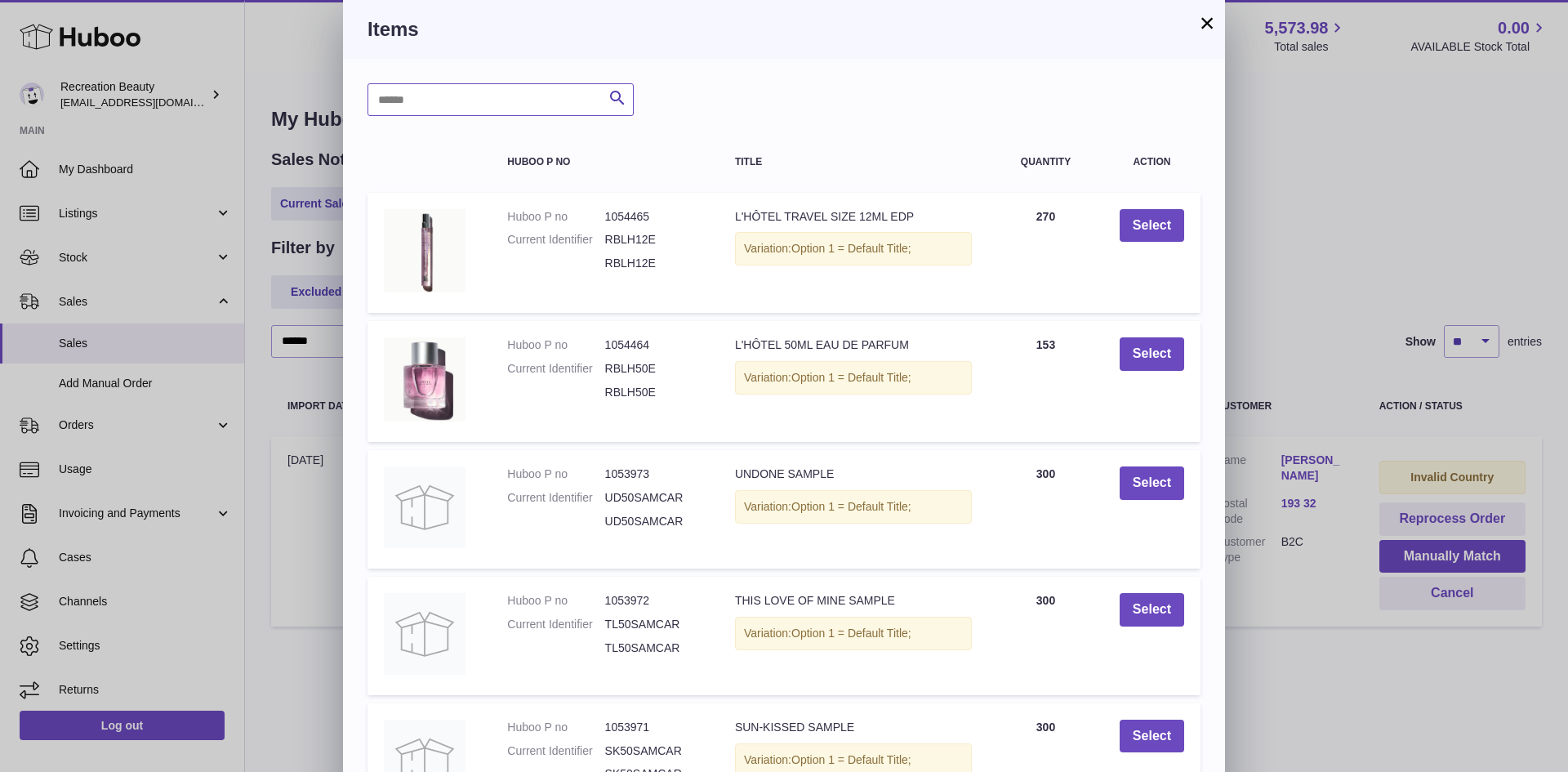
click at [474, 114] on input "text" at bounding box center [500, 100] width 266 height 33
type input "**********"
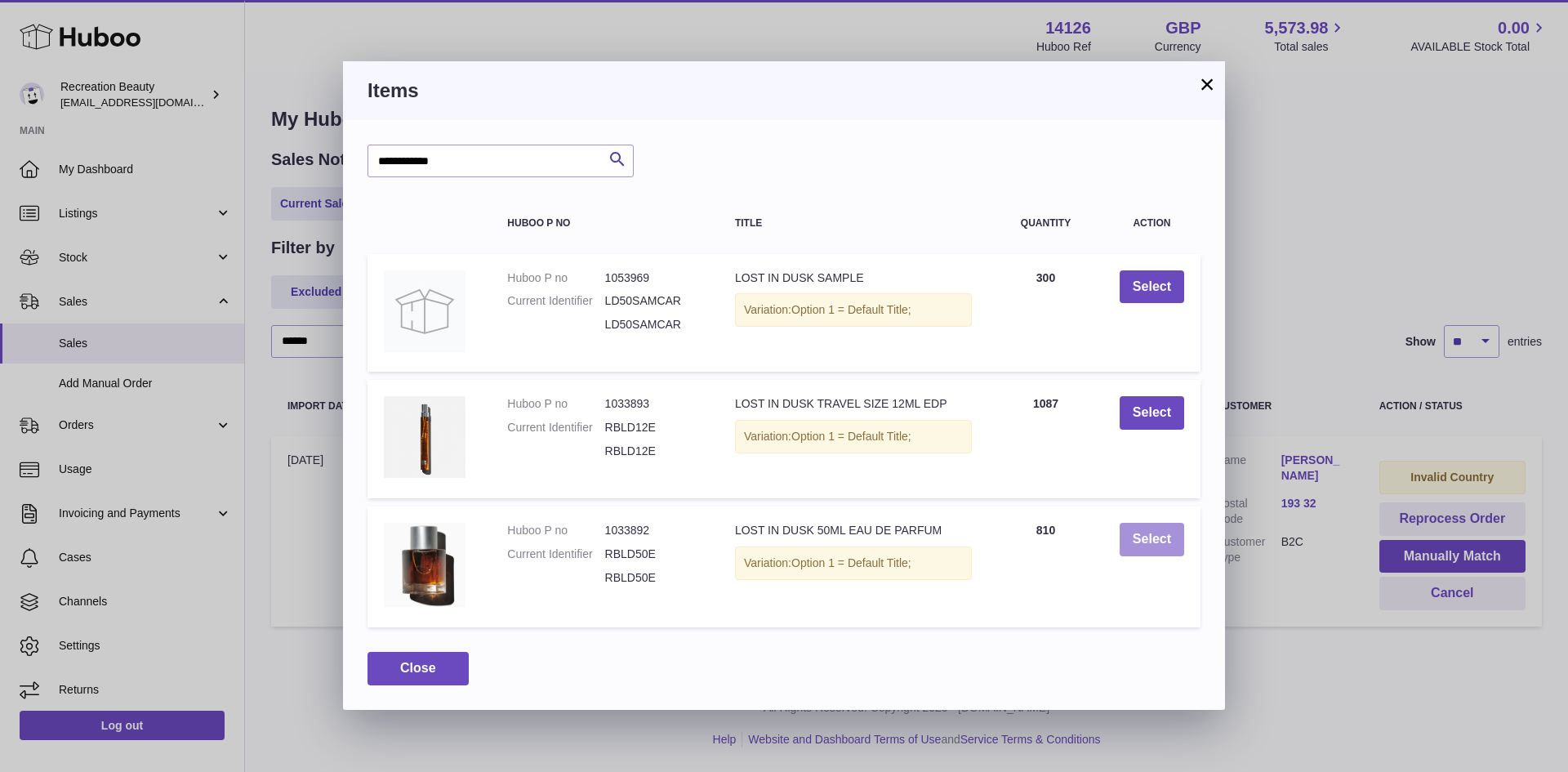
click at [1137, 539] on button "Select" at bounding box center [1151, 539] width 65 height 34
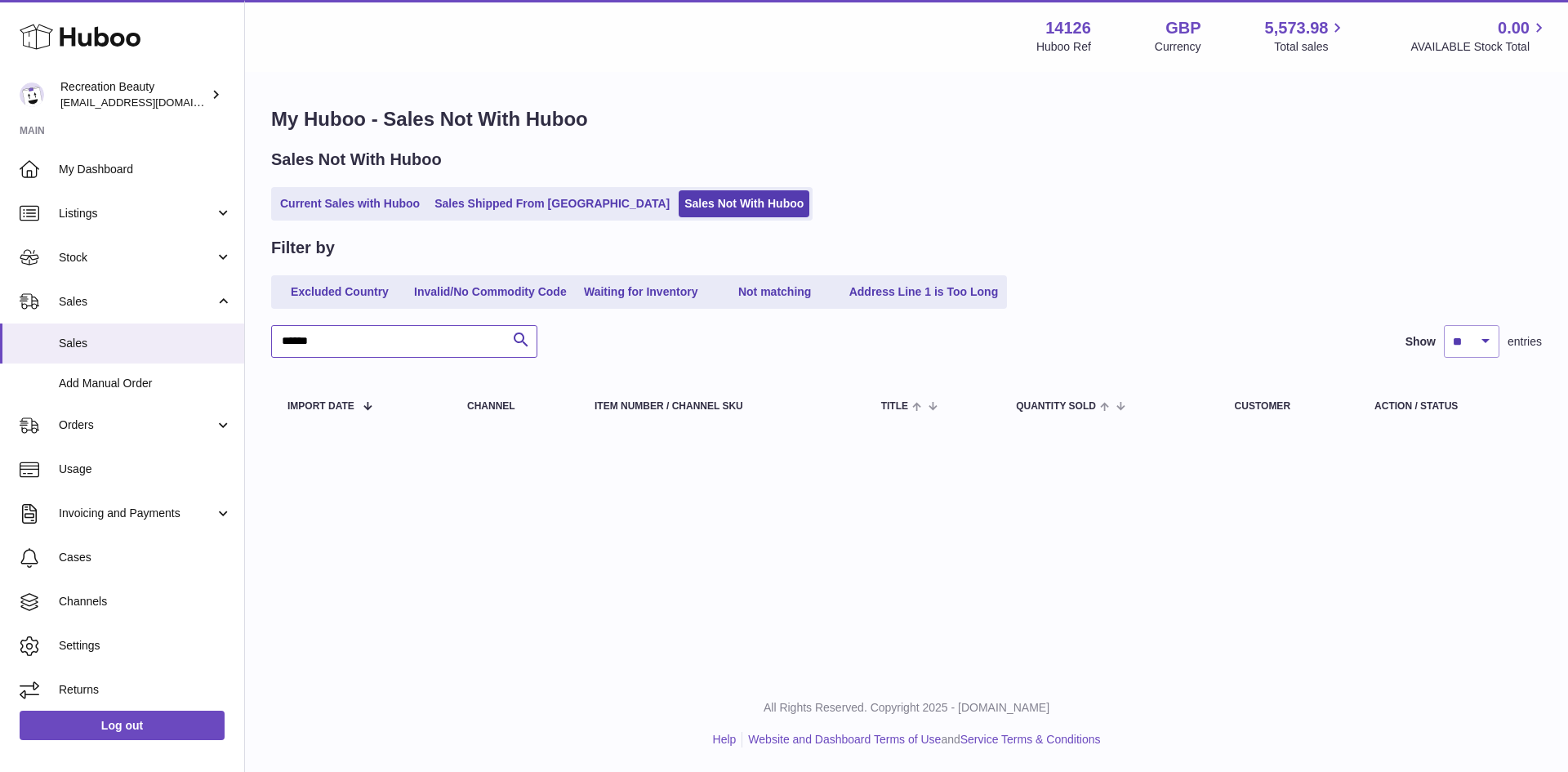
click at [359, 350] on input "******" at bounding box center [403, 341] width 266 height 33
paste input "text"
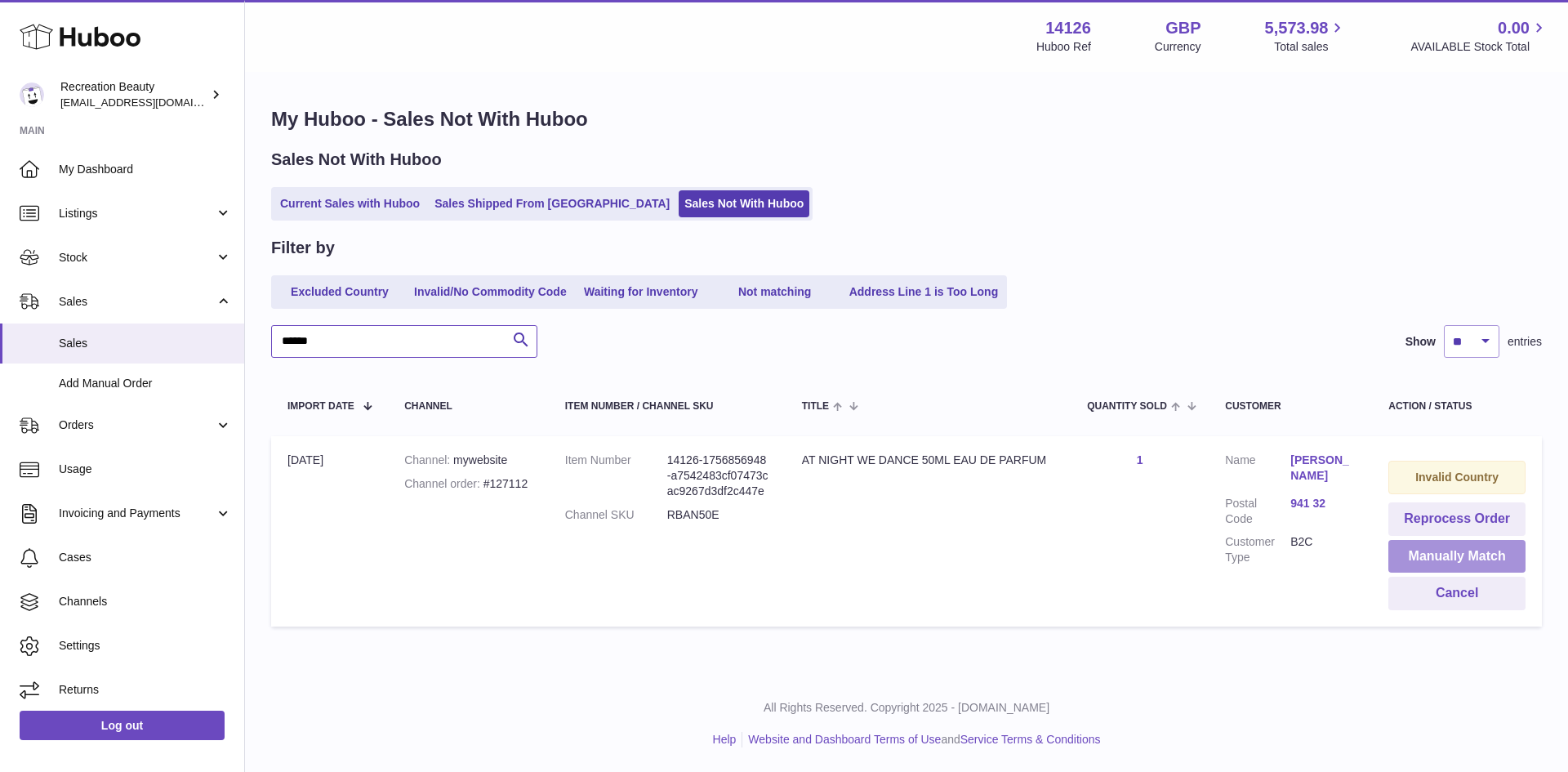
type input "******"
click at [1432, 556] on button "Manually Match" at bounding box center [1458, 557] width 137 height 34
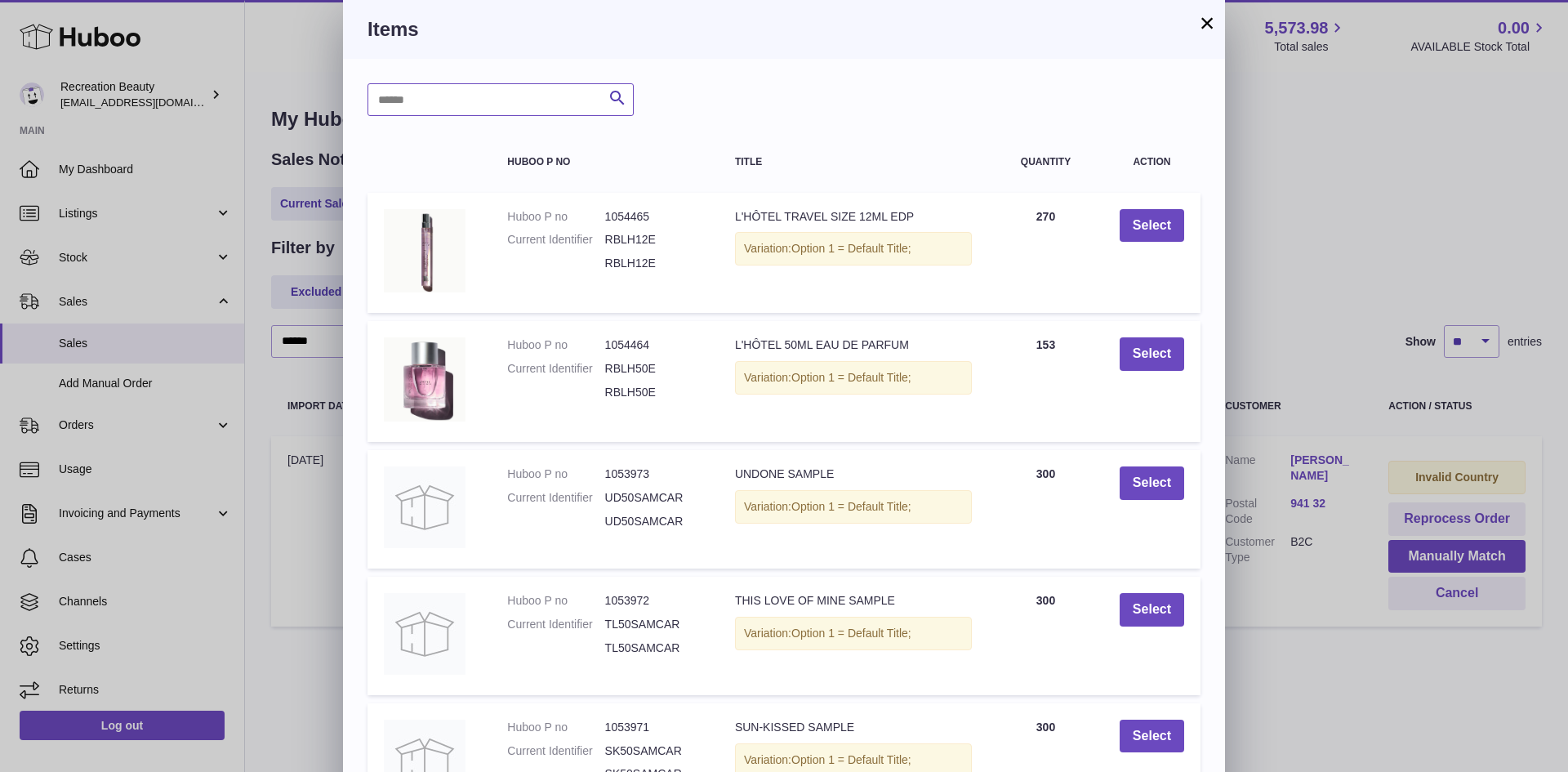
click at [411, 101] on input "text" at bounding box center [500, 100] width 266 height 33
type input "**********"
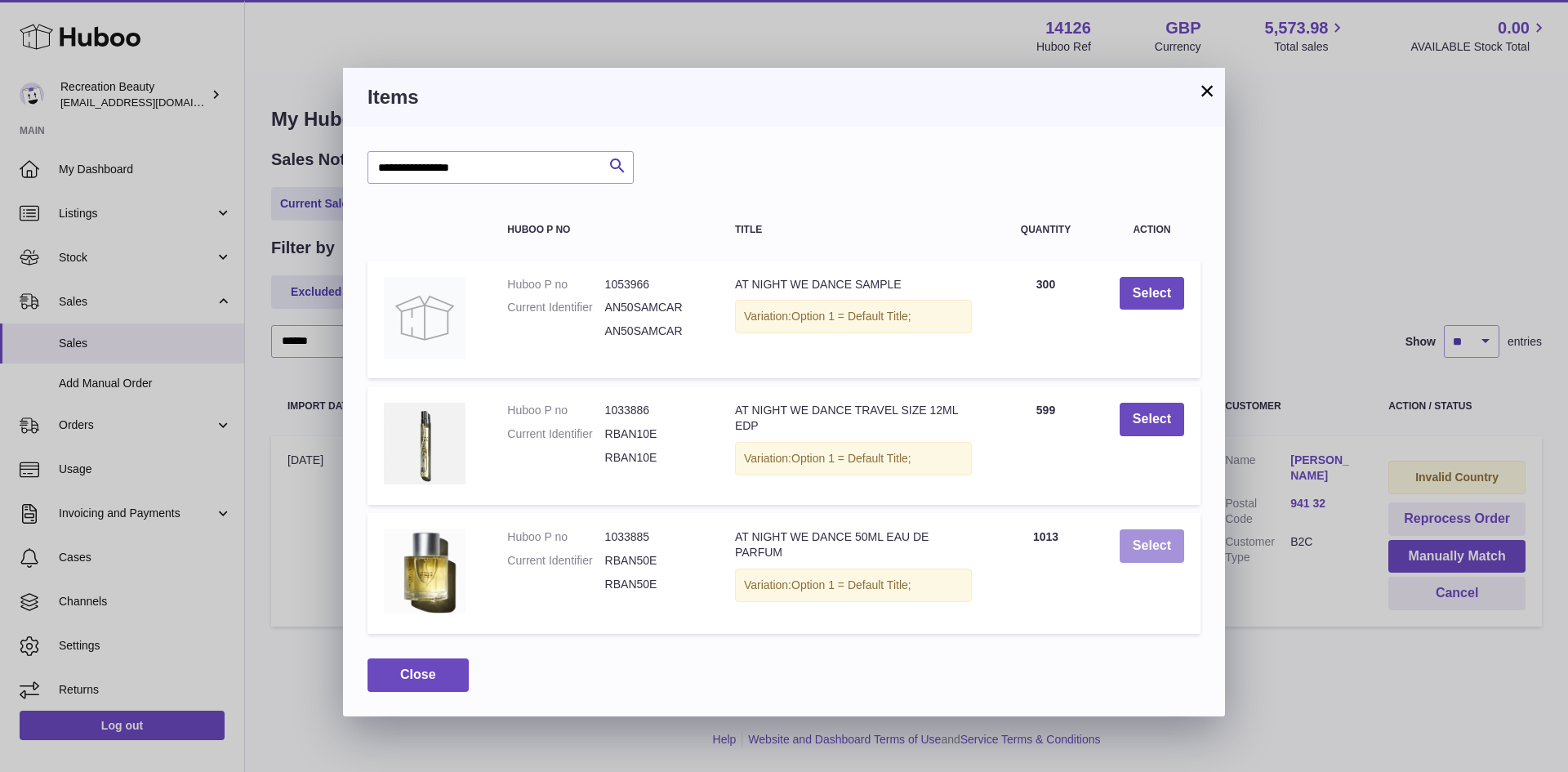
click at [1166, 537] on button "Select" at bounding box center [1151, 546] width 65 height 34
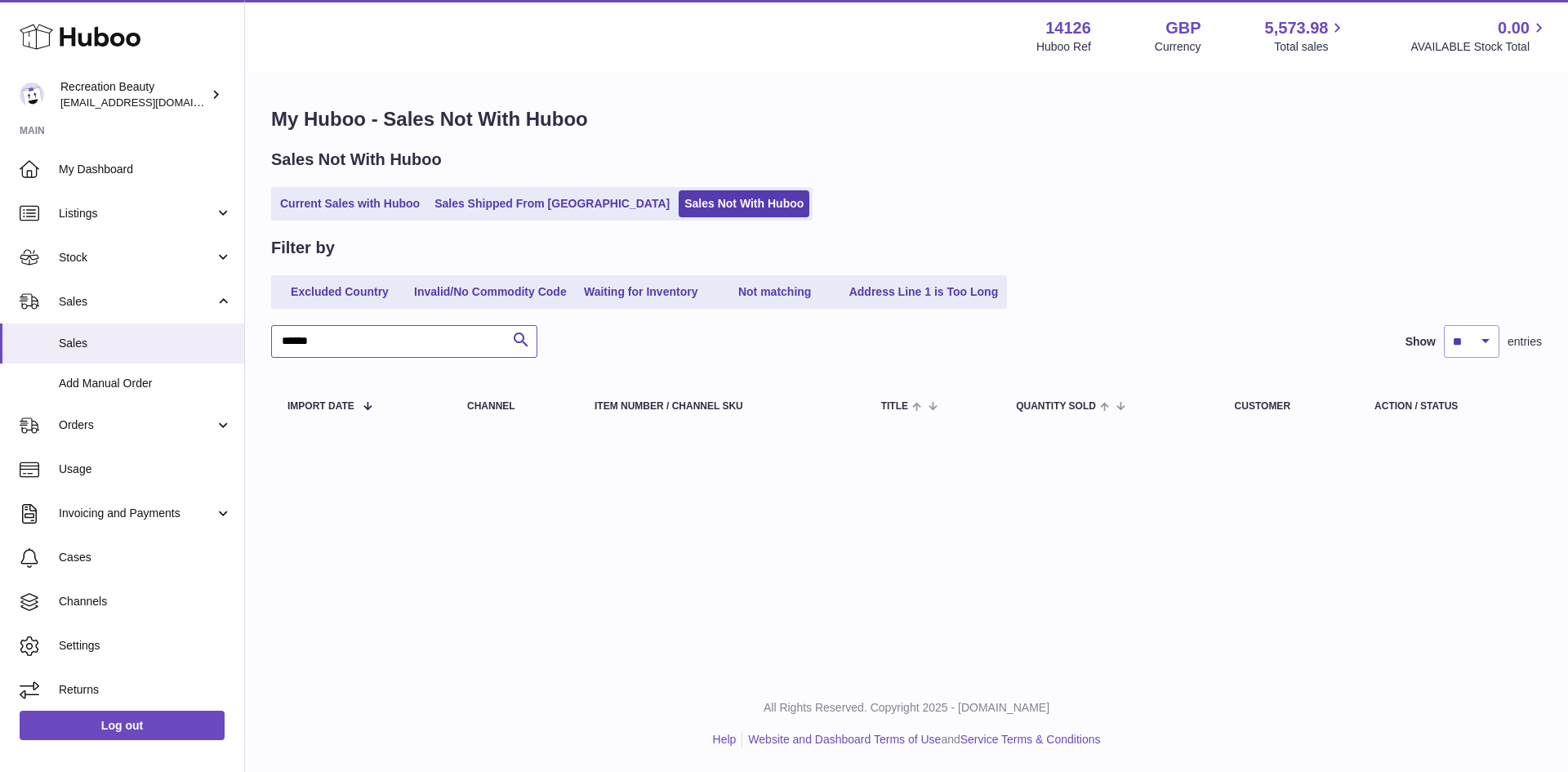
click at [465, 347] on input "******" at bounding box center [403, 341] width 266 height 33
paste input "text"
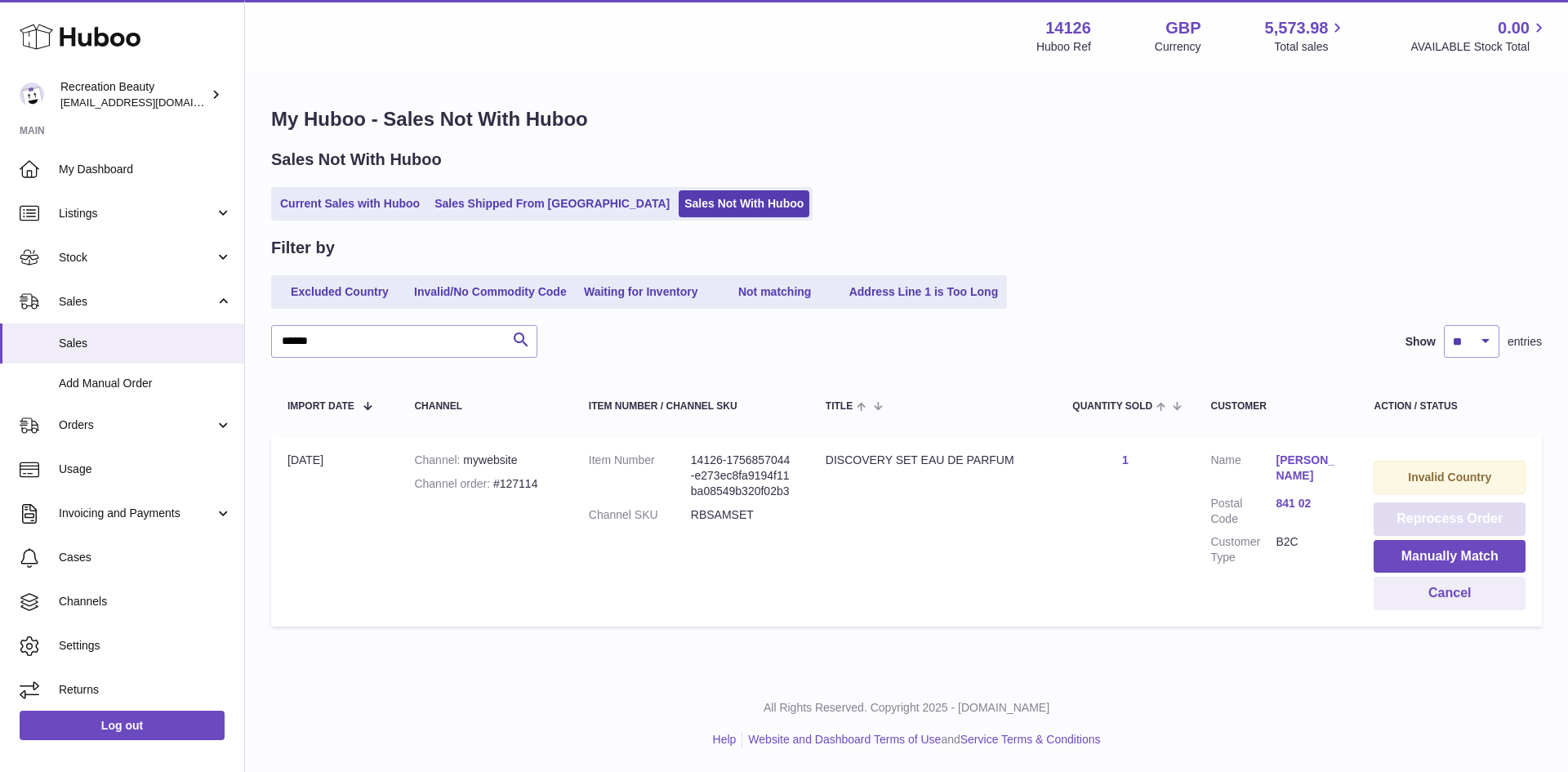
click at [1458, 524] on button "Reprocess Order" at bounding box center [1450, 519] width 152 height 34
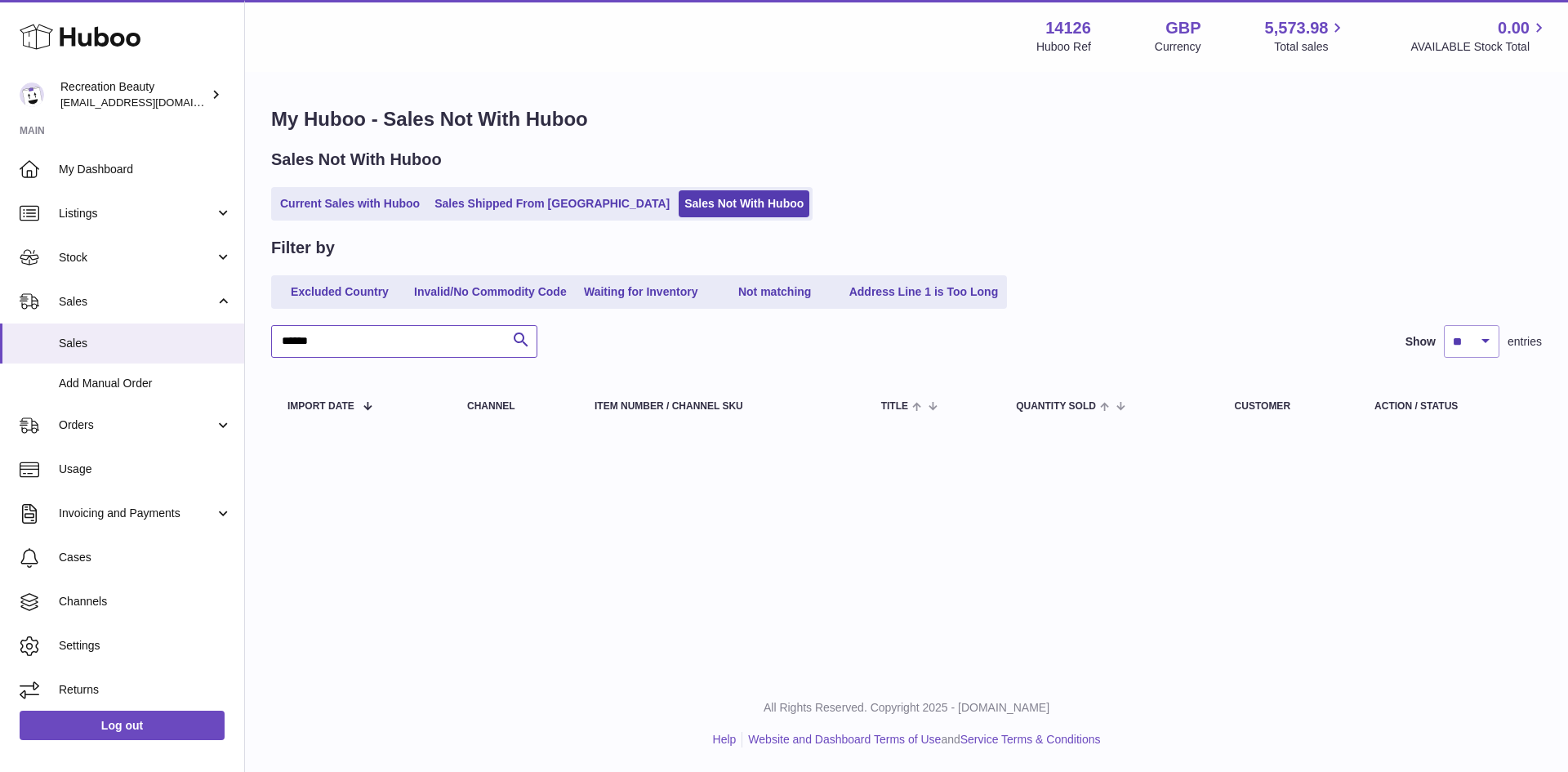
click at [313, 336] on input "******" at bounding box center [403, 341] width 266 height 33
paste input "text"
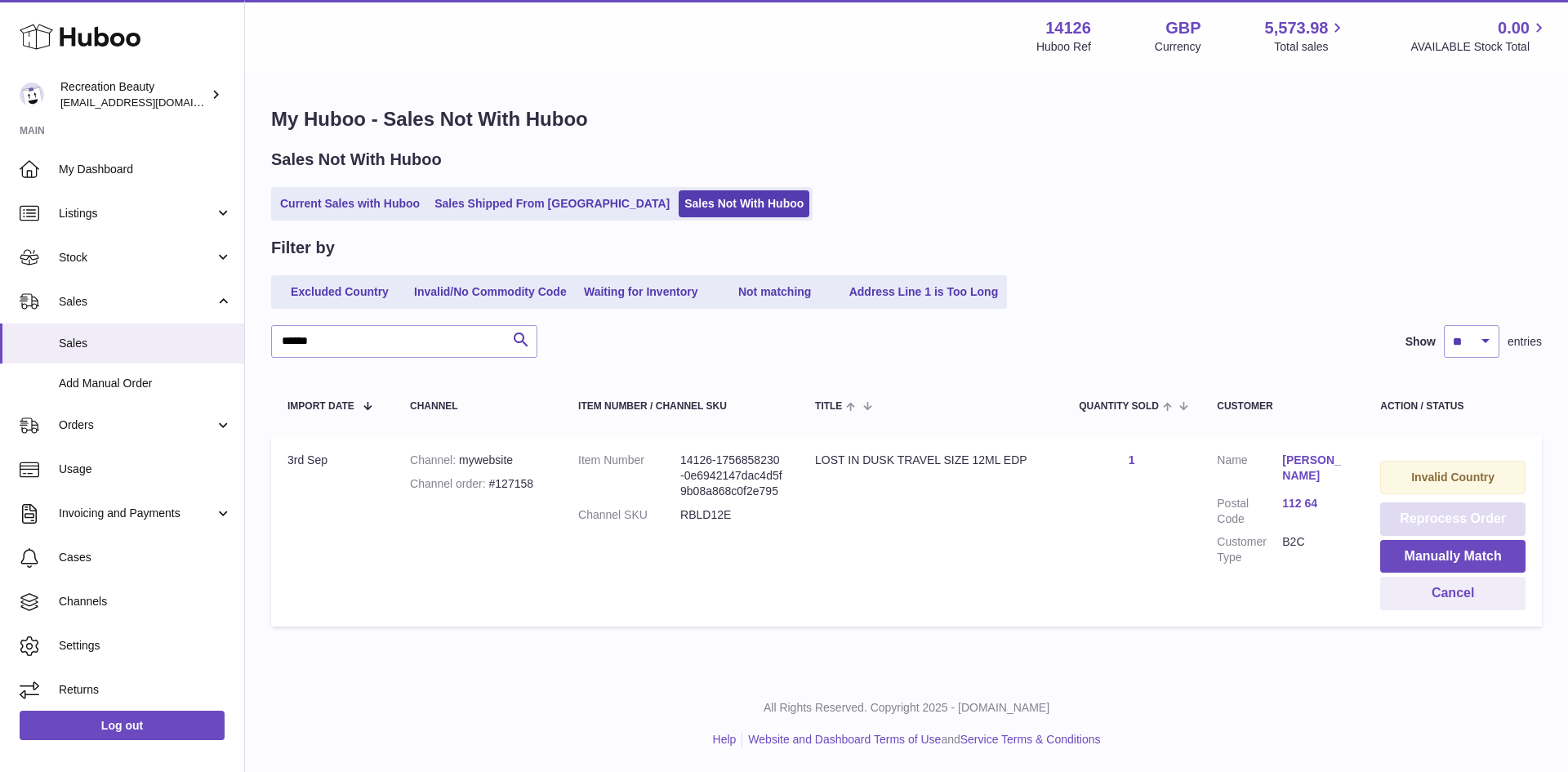
click at [1427, 524] on button "Reprocess Order" at bounding box center [1453, 519] width 146 height 34
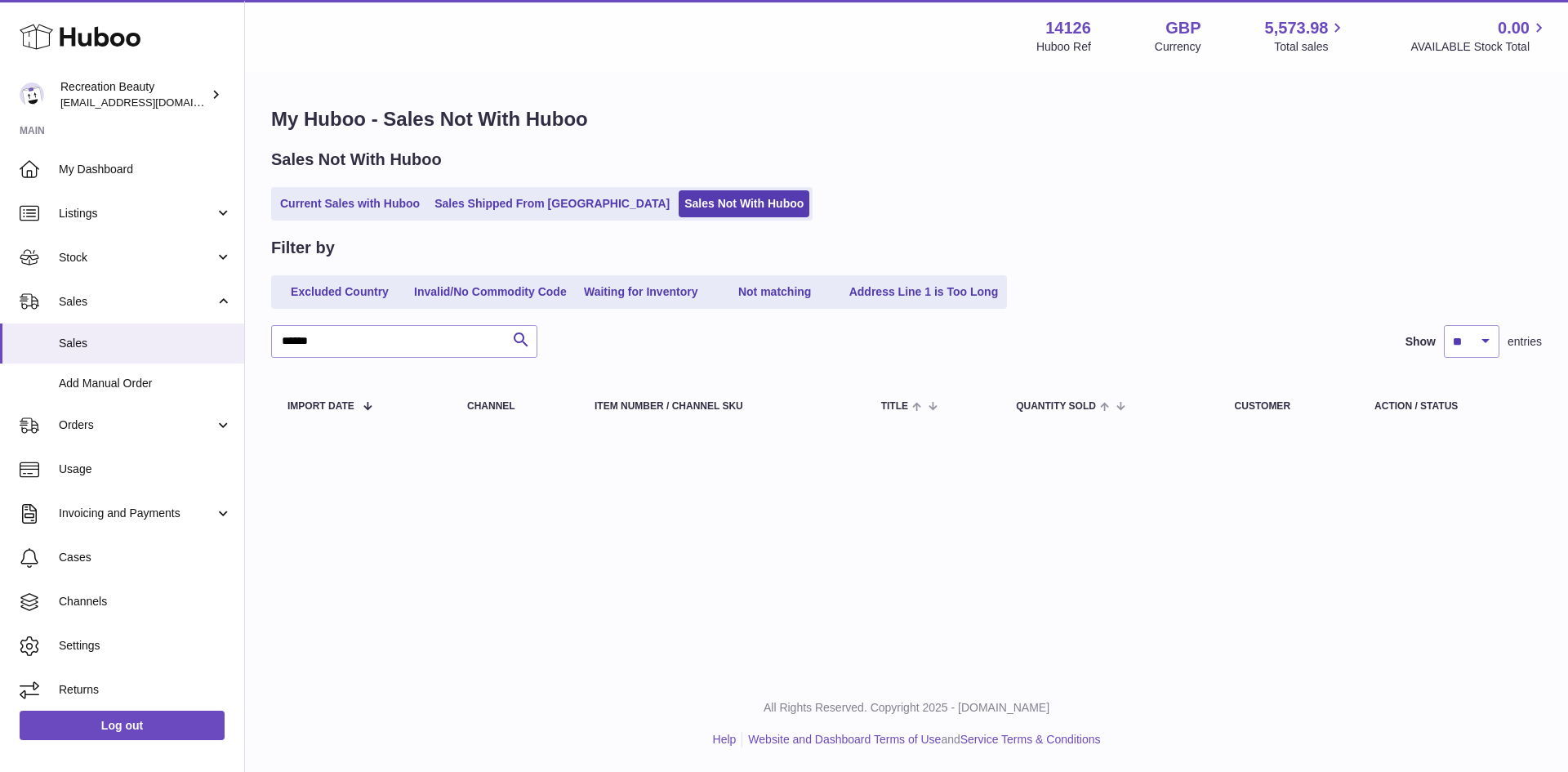
click at [367, 359] on div "Filter by Excluded Country Invalid/No Commodity Code Waiting for Inventory Not …" at bounding box center [906, 336] width 1271 height 200
click at [372, 346] on input "******" at bounding box center [403, 341] width 266 height 33
paste input "text"
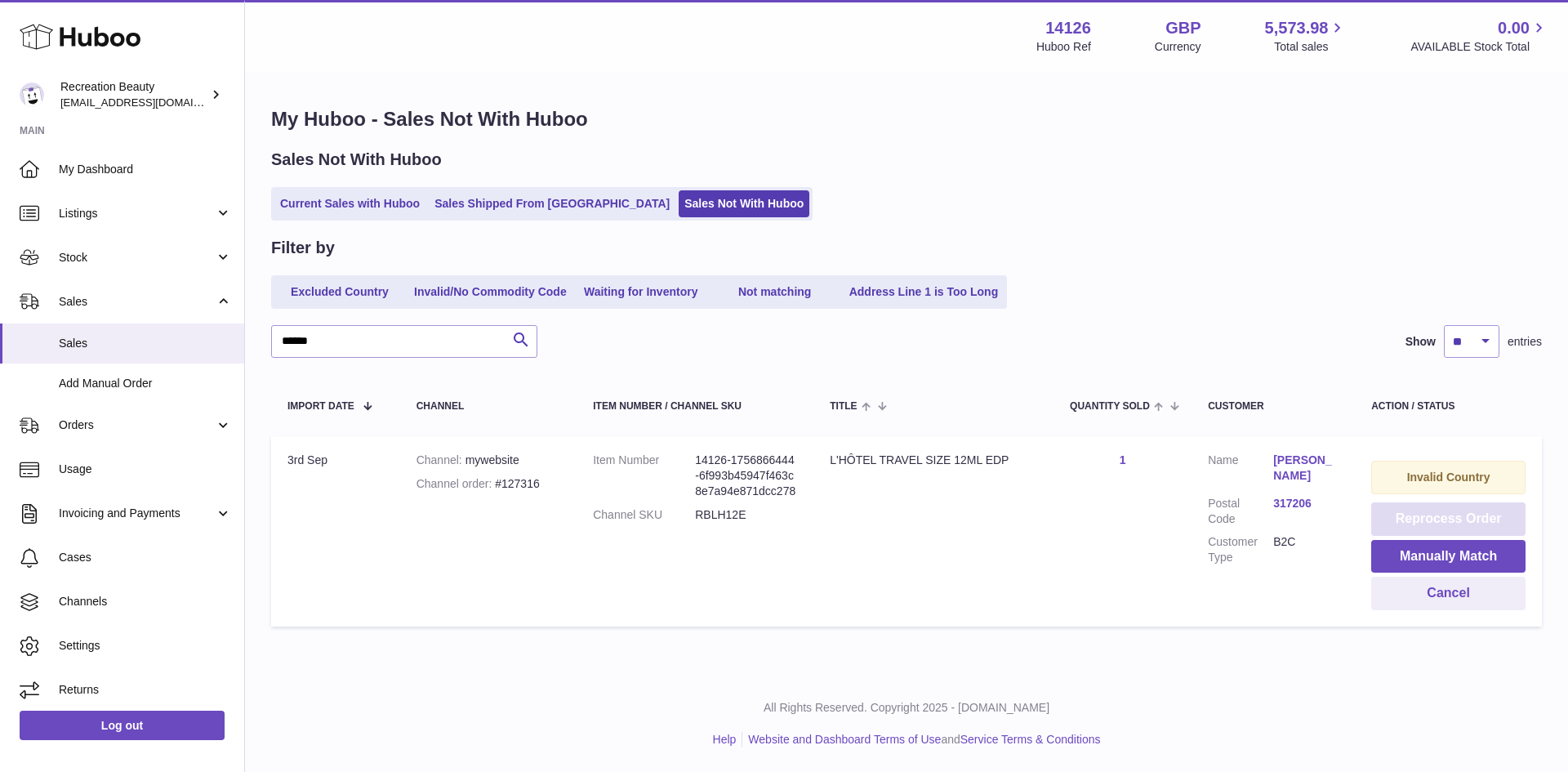
click at [1398, 521] on button "Reprocess Order" at bounding box center [1449, 519] width 155 height 34
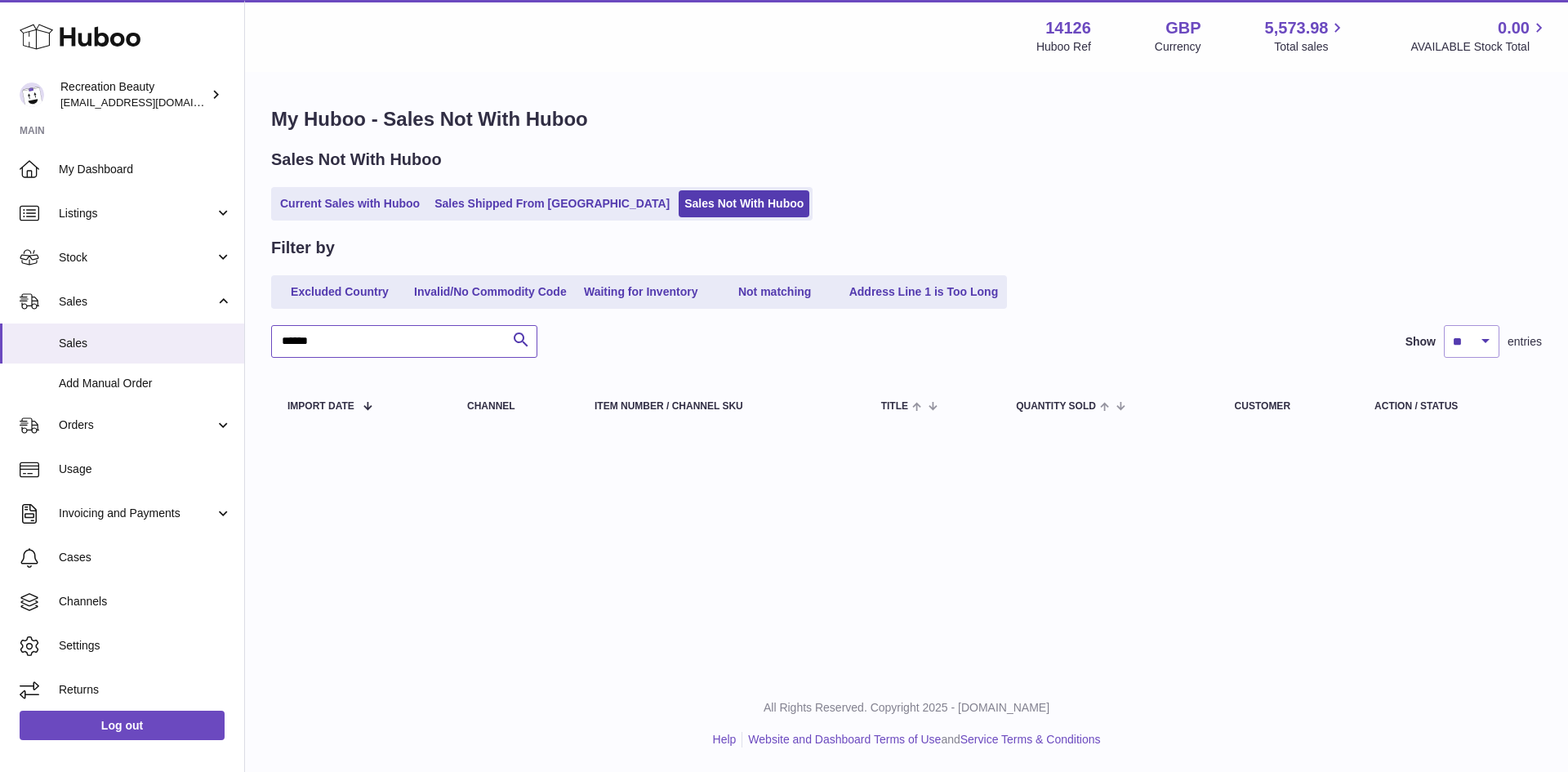
click at [390, 352] on input "******" at bounding box center [403, 341] width 266 height 33
drag, startPoint x: 390, startPoint y: 352, endPoint x: 371, endPoint y: 345, distance: 20.2
click at [371, 345] on input "******" at bounding box center [403, 341] width 266 height 33
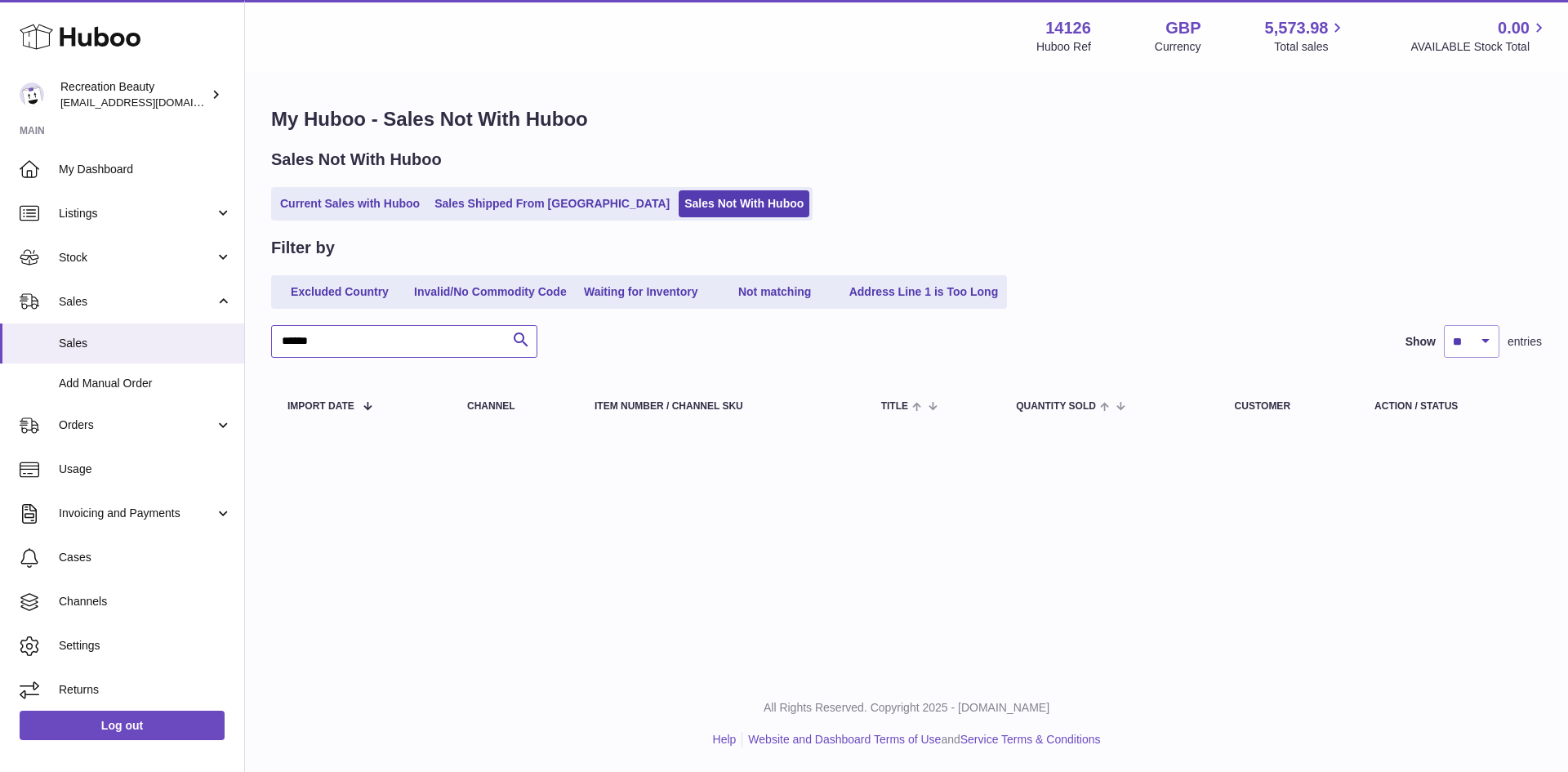
click at [371, 345] on input "******" at bounding box center [403, 341] width 266 height 33
paste input "text"
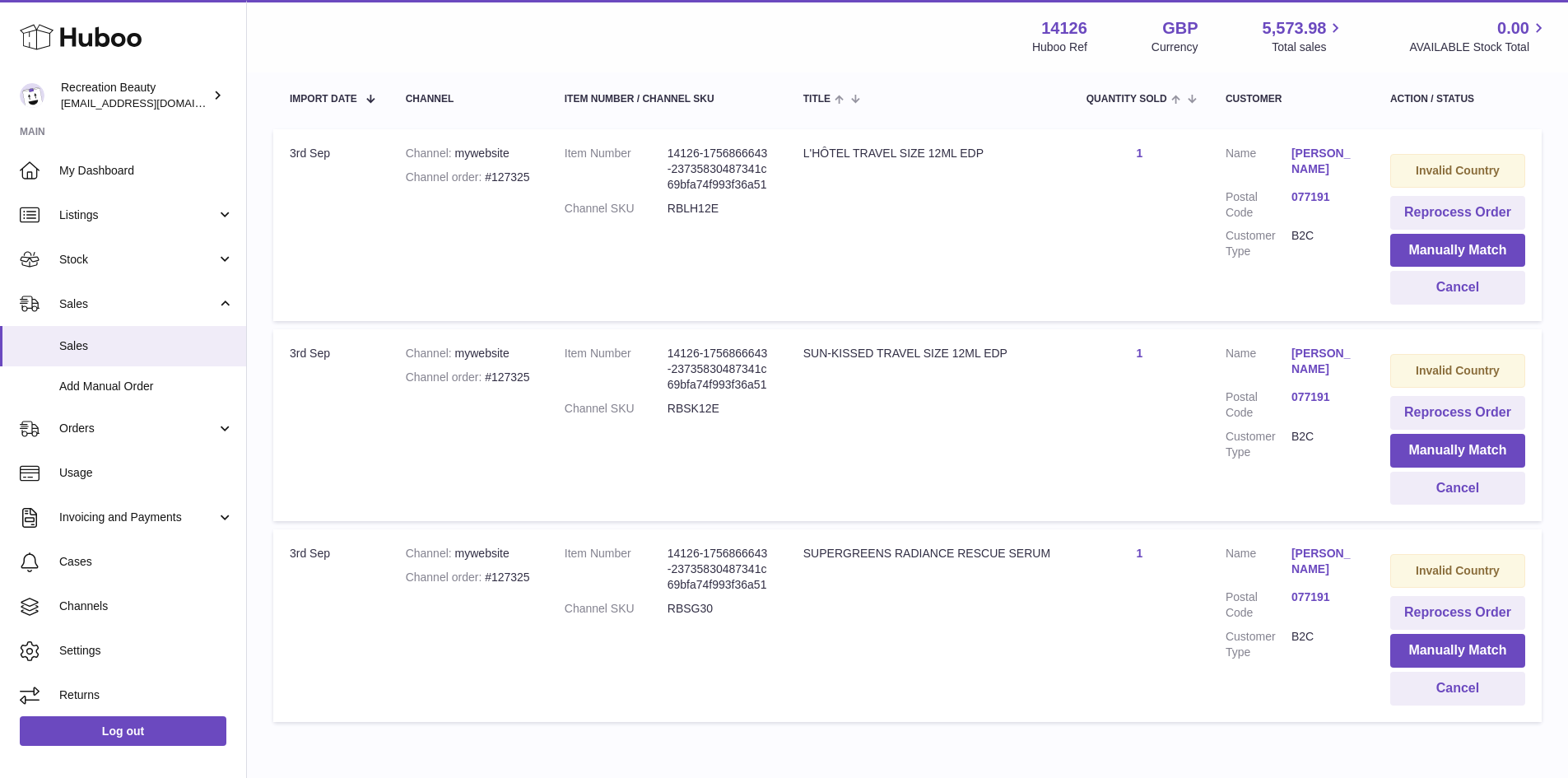
scroll to position [331, 0]
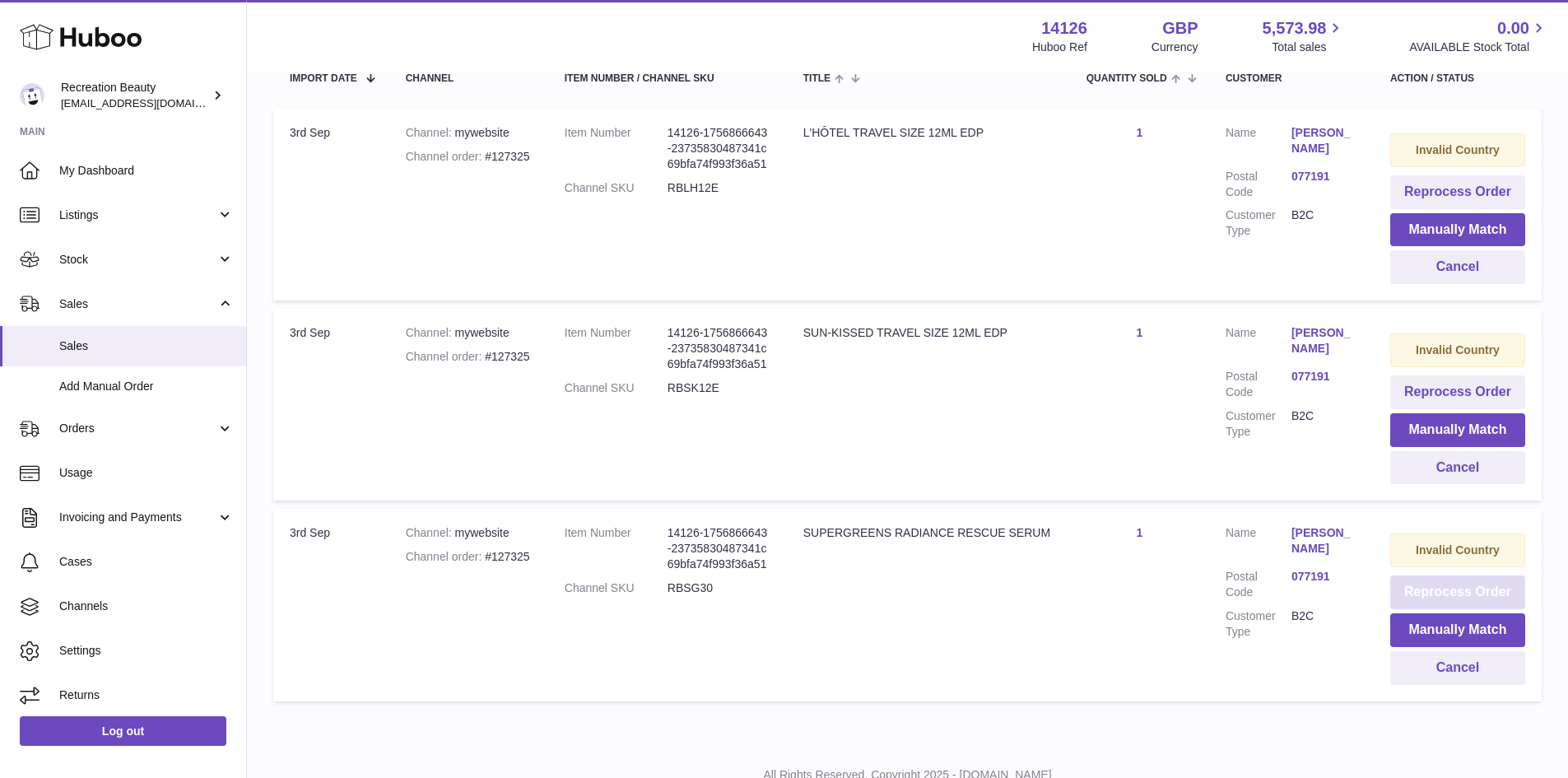
click at [1491, 584] on button "Reprocess Order" at bounding box center [1458, 592] width 135 height 34
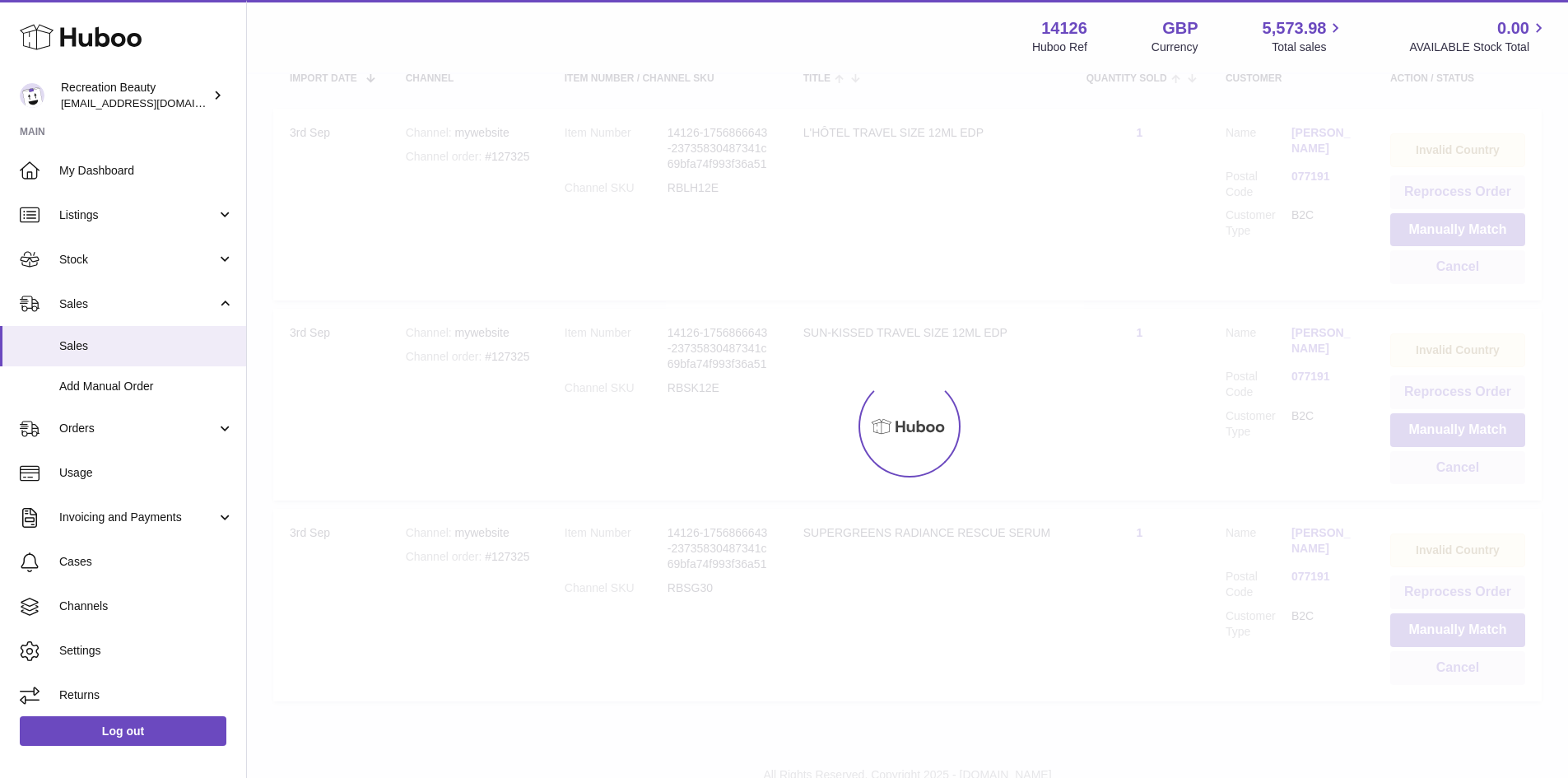
scroll to position [0, 0]
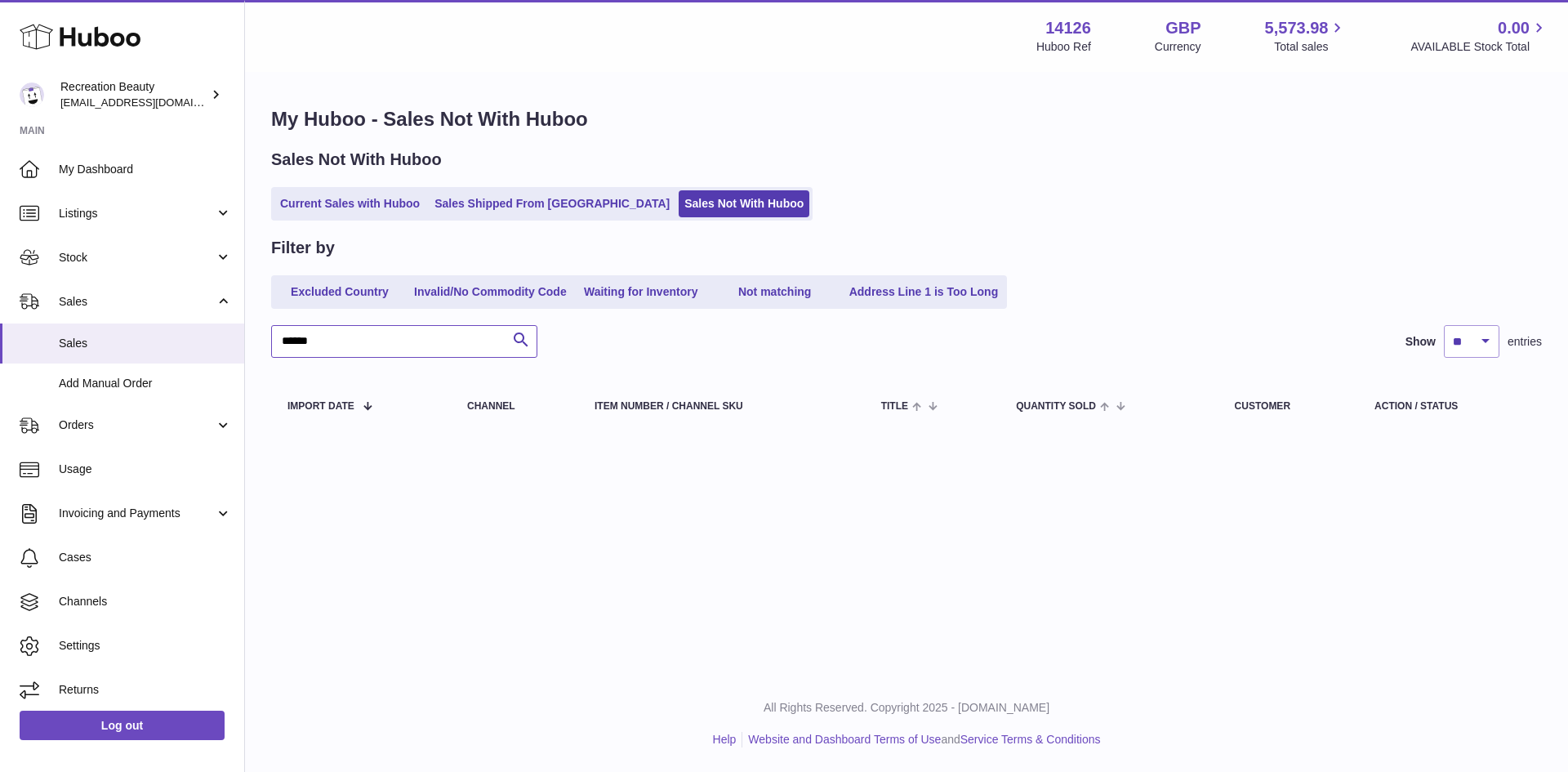
click at [358, 341] on input "******" at bounding box center [403, 341] width 266 height 33
paste input "text"
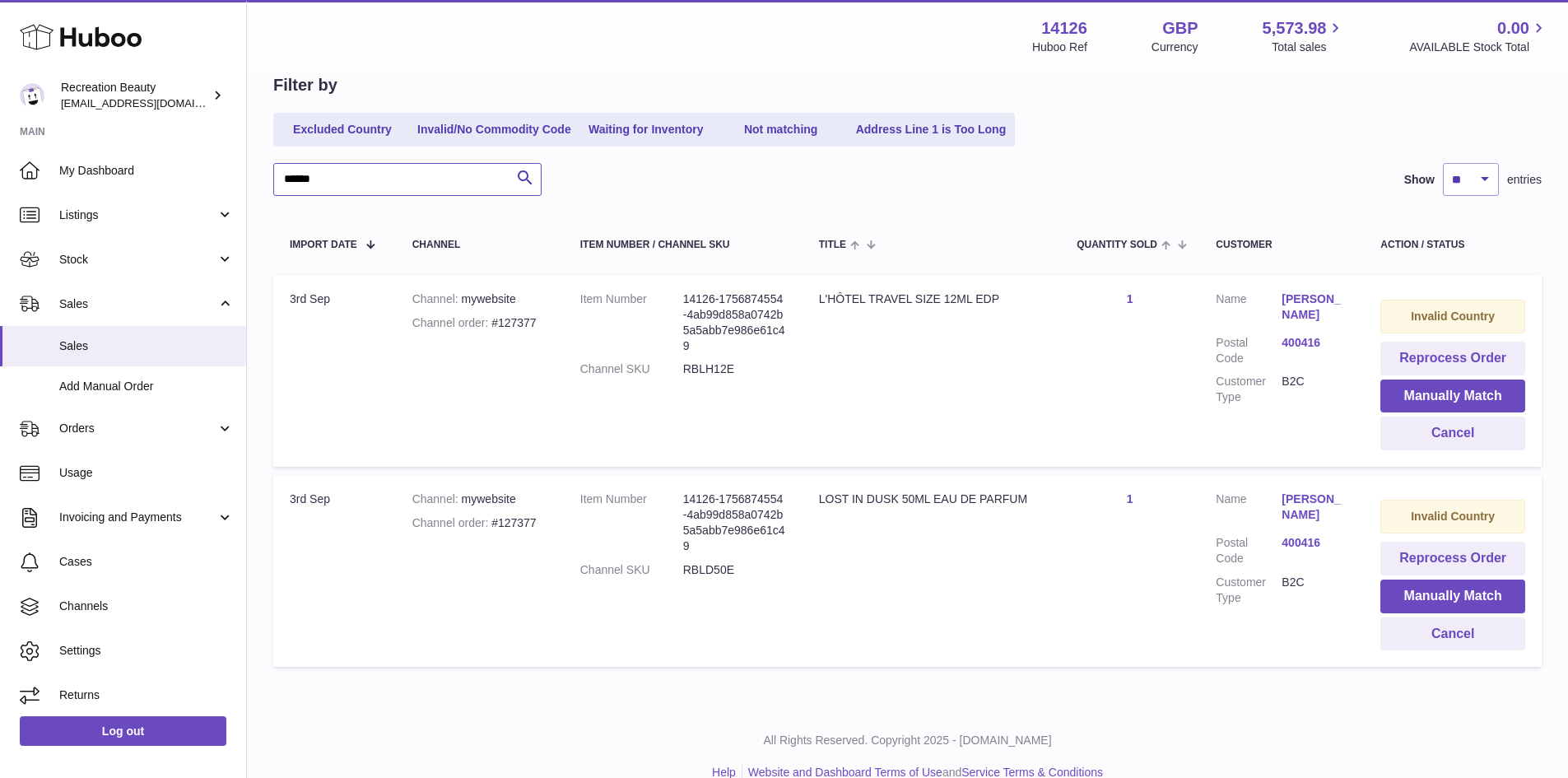
scroll to position [166, 0]
click at [1406, 569] on button "Reprocess Order" at bounding box center [1453, 558] width 145 height 34
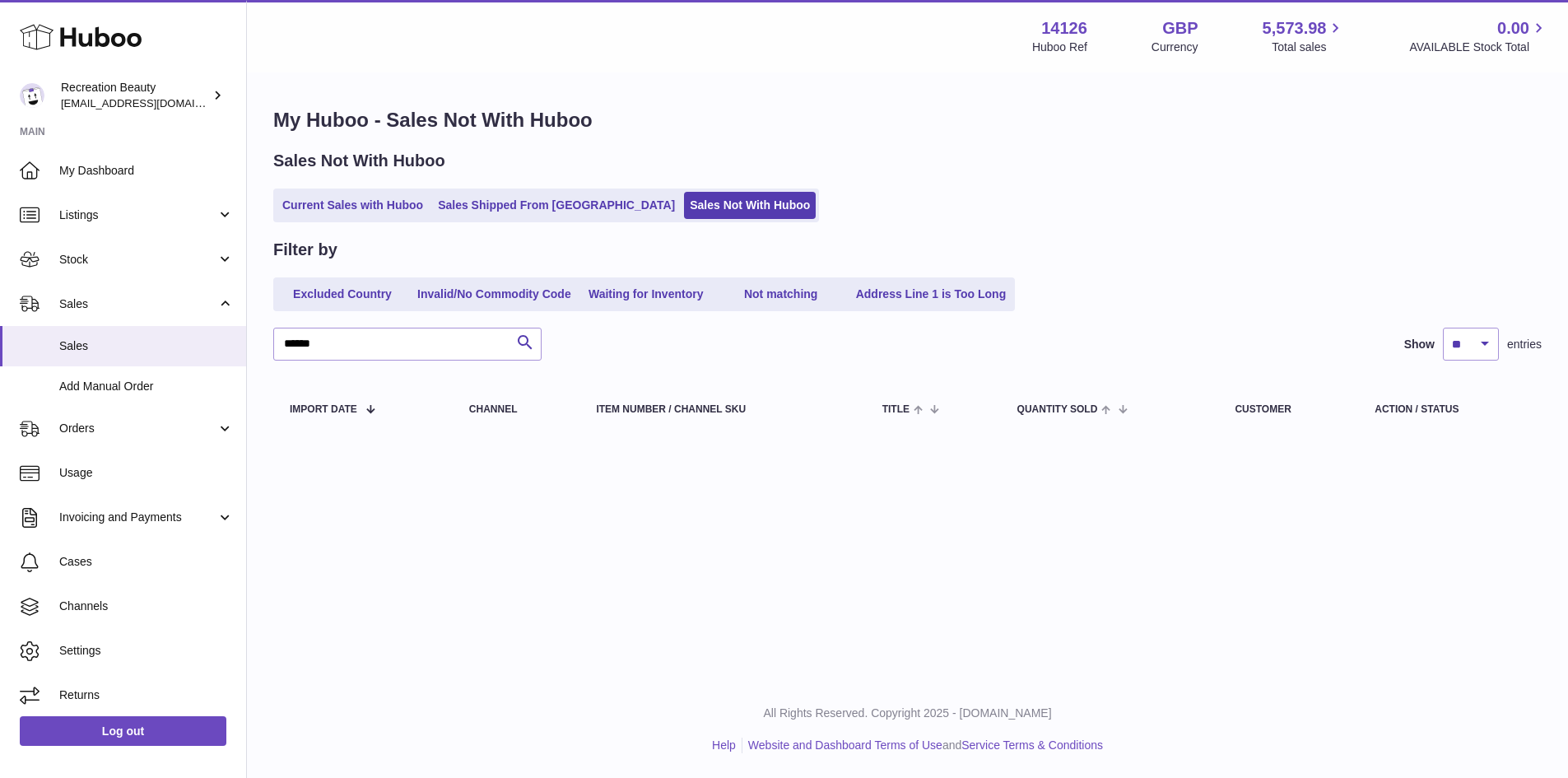
scroll to position [0, 0]
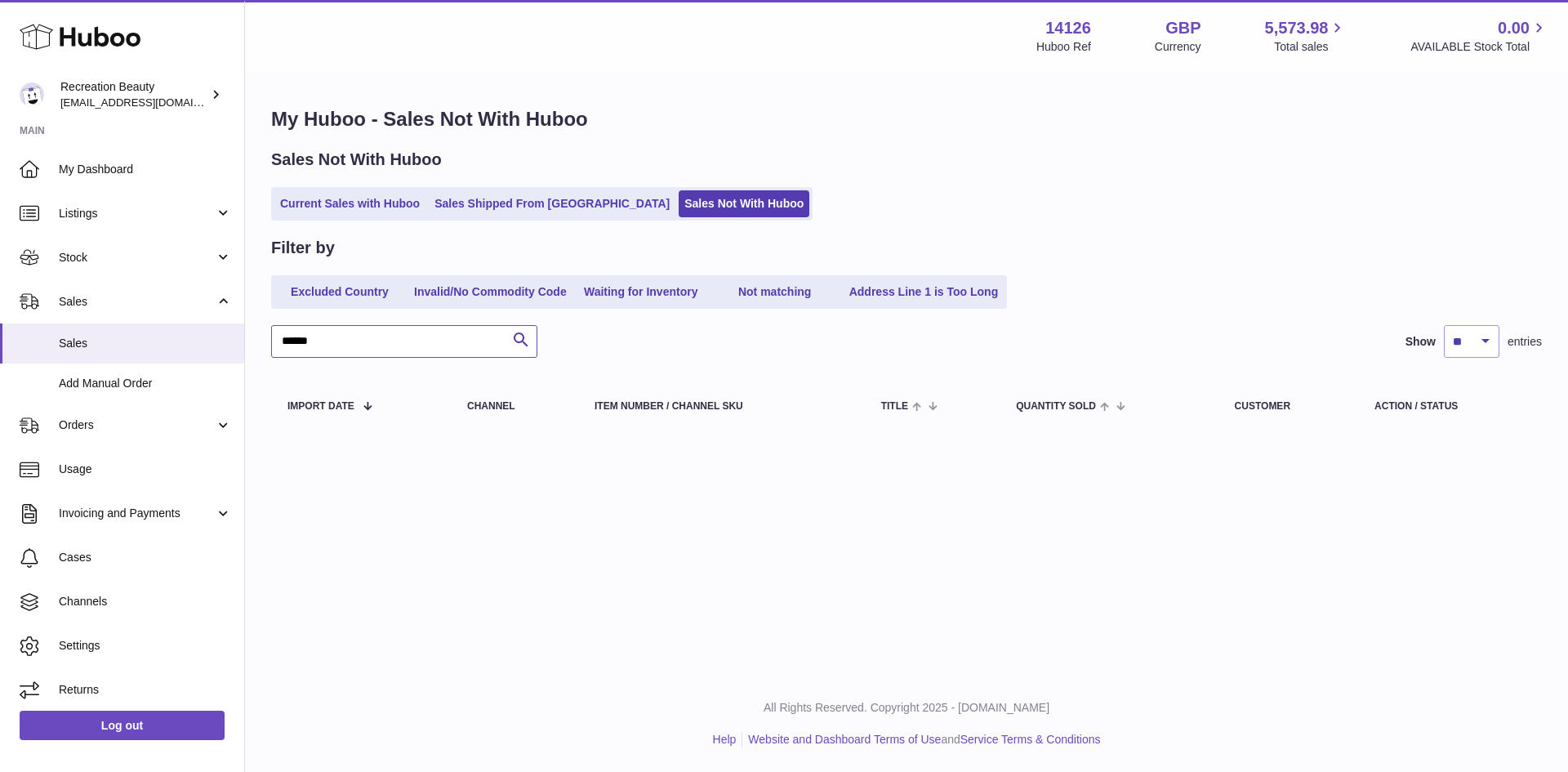
click at [334, 328] on input "******" at bounding box center [403, 341] width 266 height 33
paste input "text"
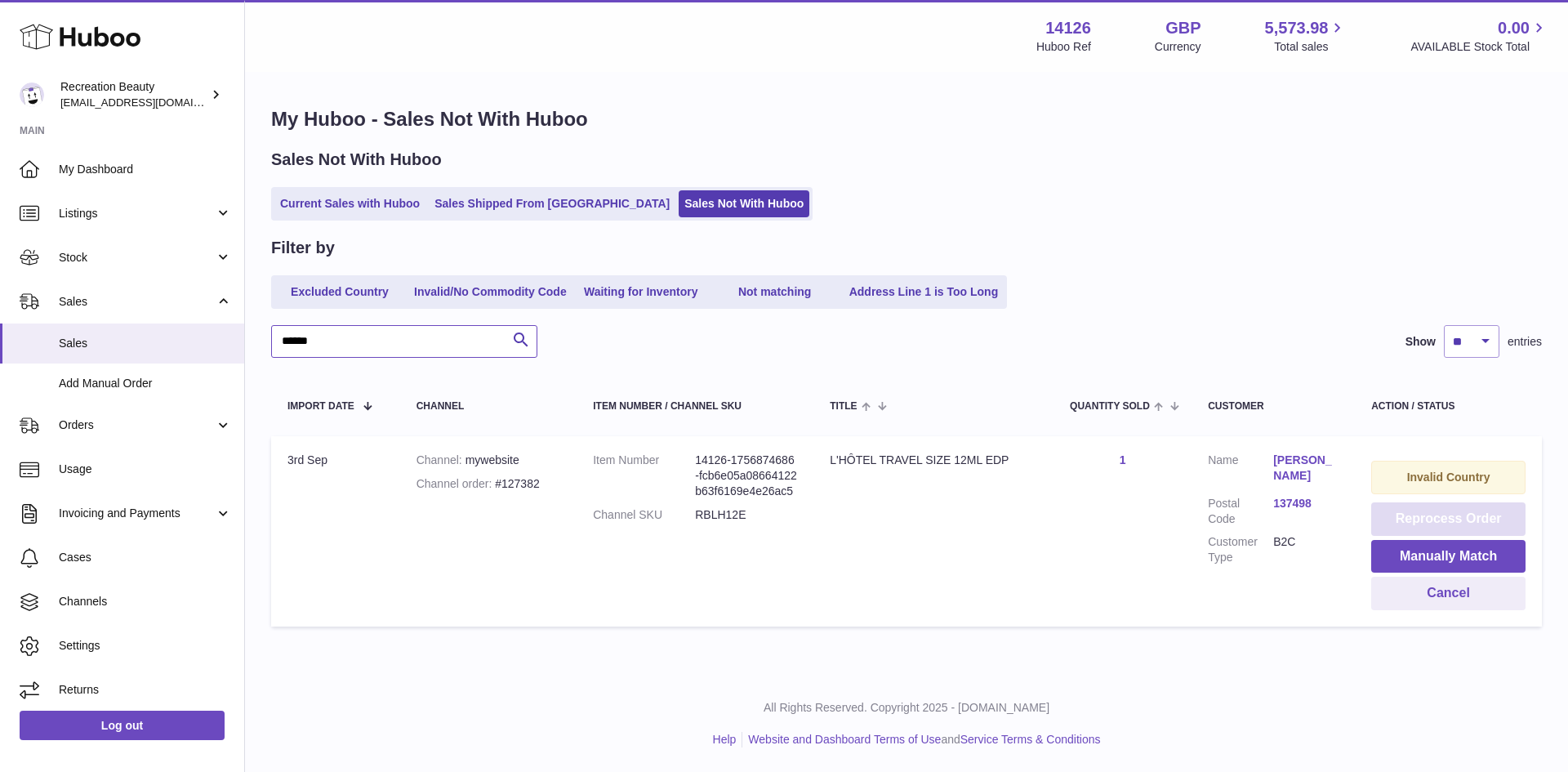
type input "******"
click at [1413, 519] on button "Reprocess Order" at bounding box center [1449, 519] width 155 height 34
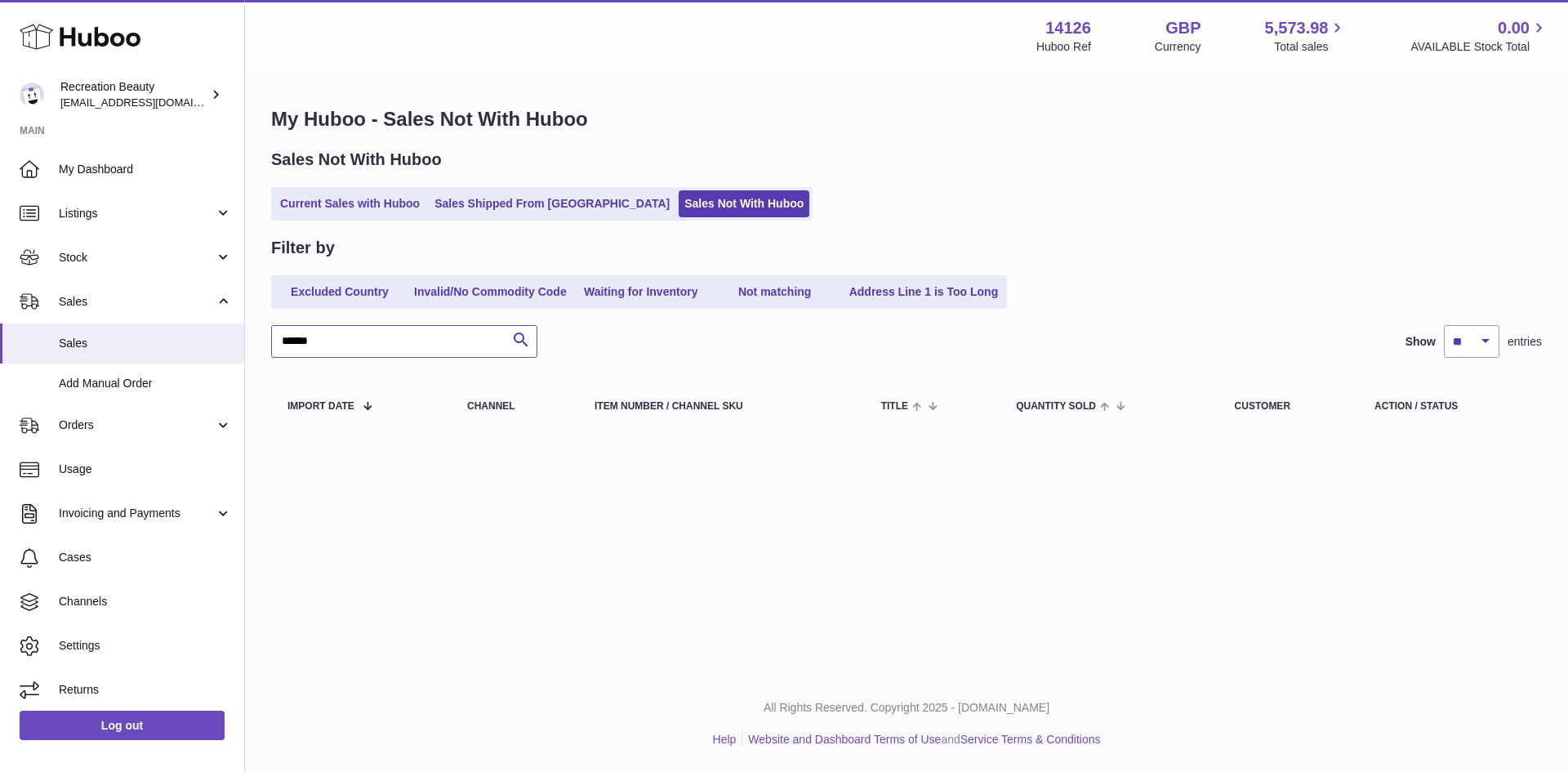
click at [340, 331] on input "******" at bounding box center [403, 341] width 266 height 33
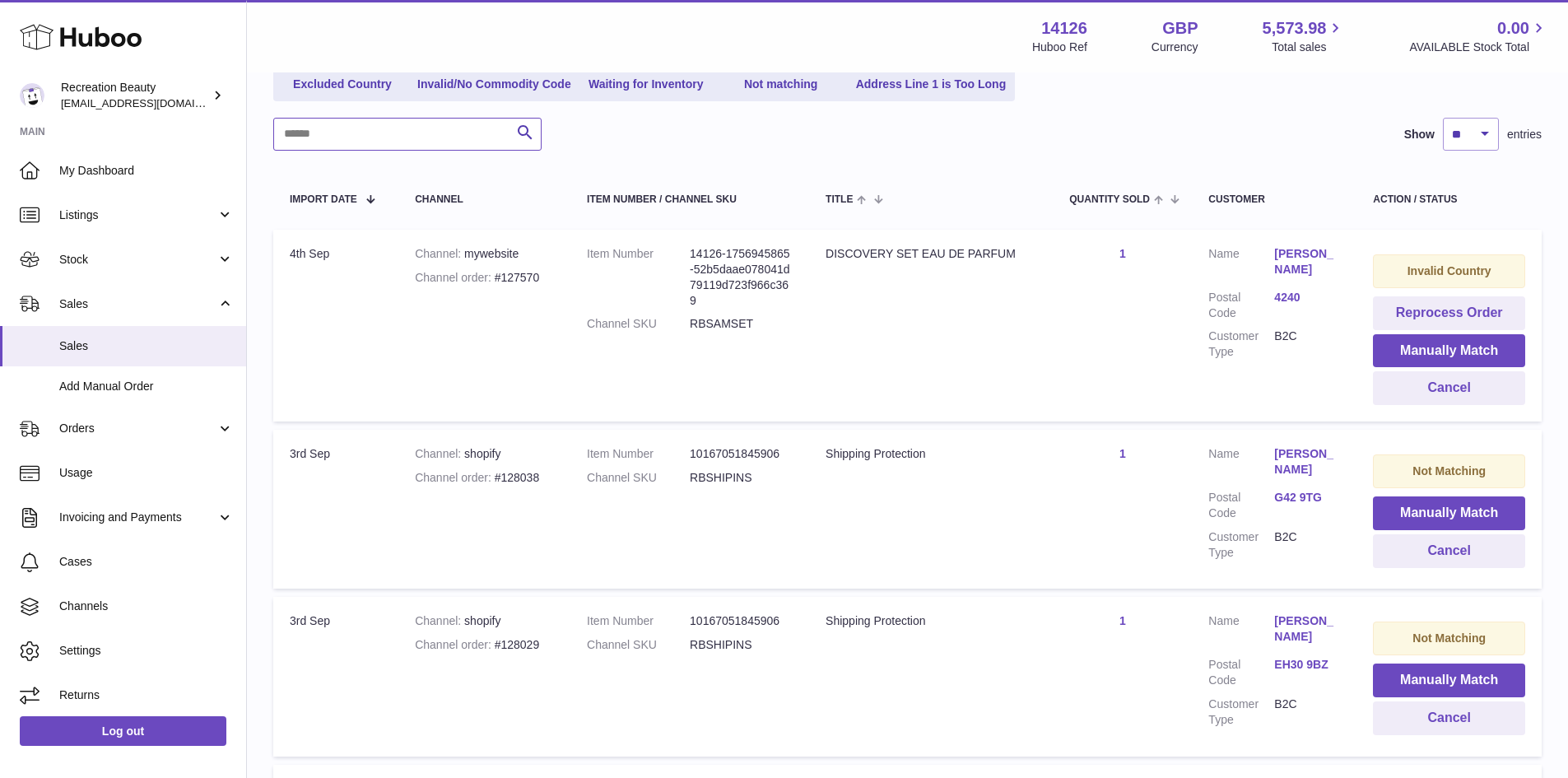
scroll to position [210, 0]
click at [1439, 314] on button "Reprocess Order" at bounding box center [1449, 314] width 153 height 34
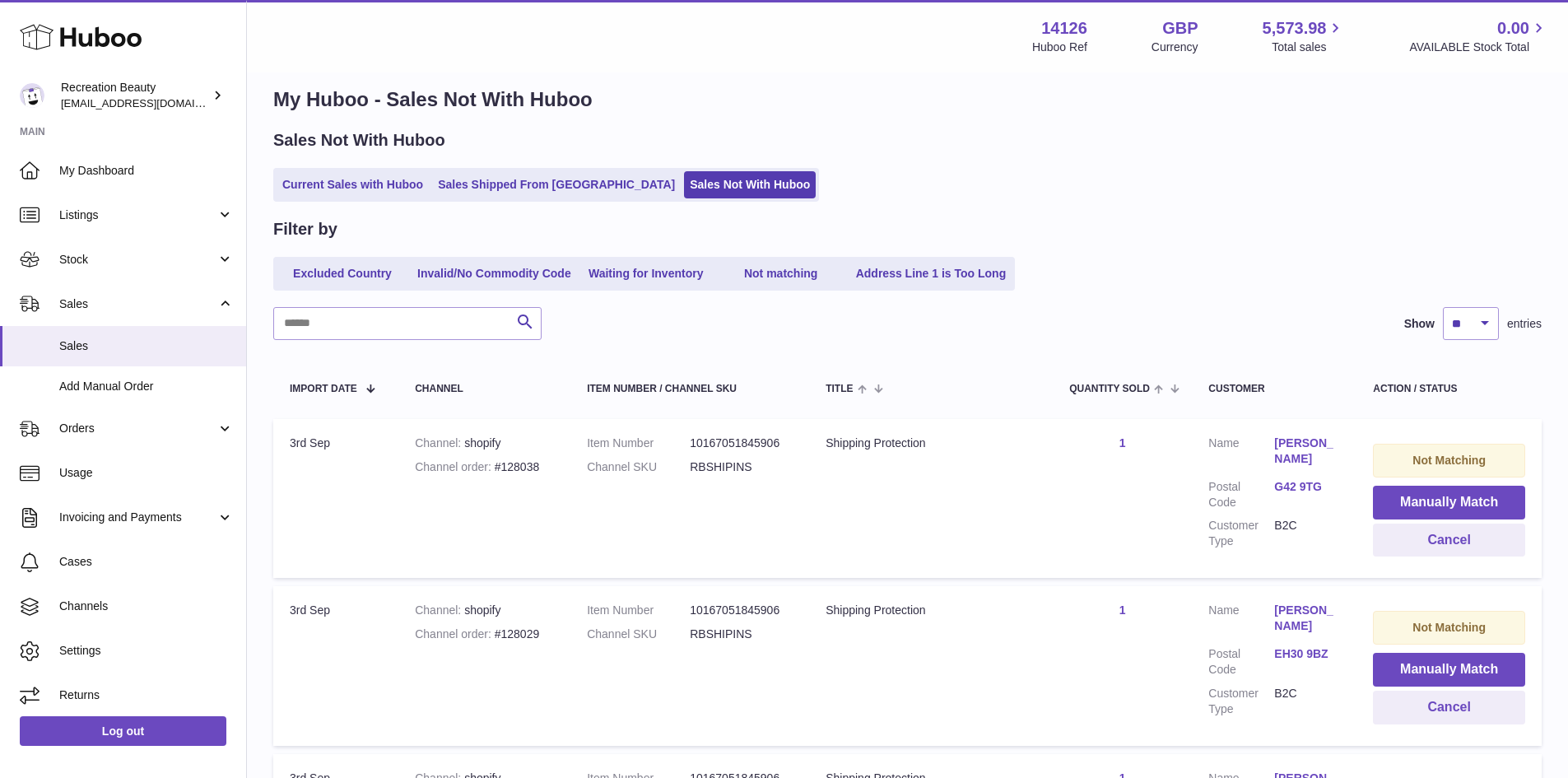
scroll to position [19, 0]
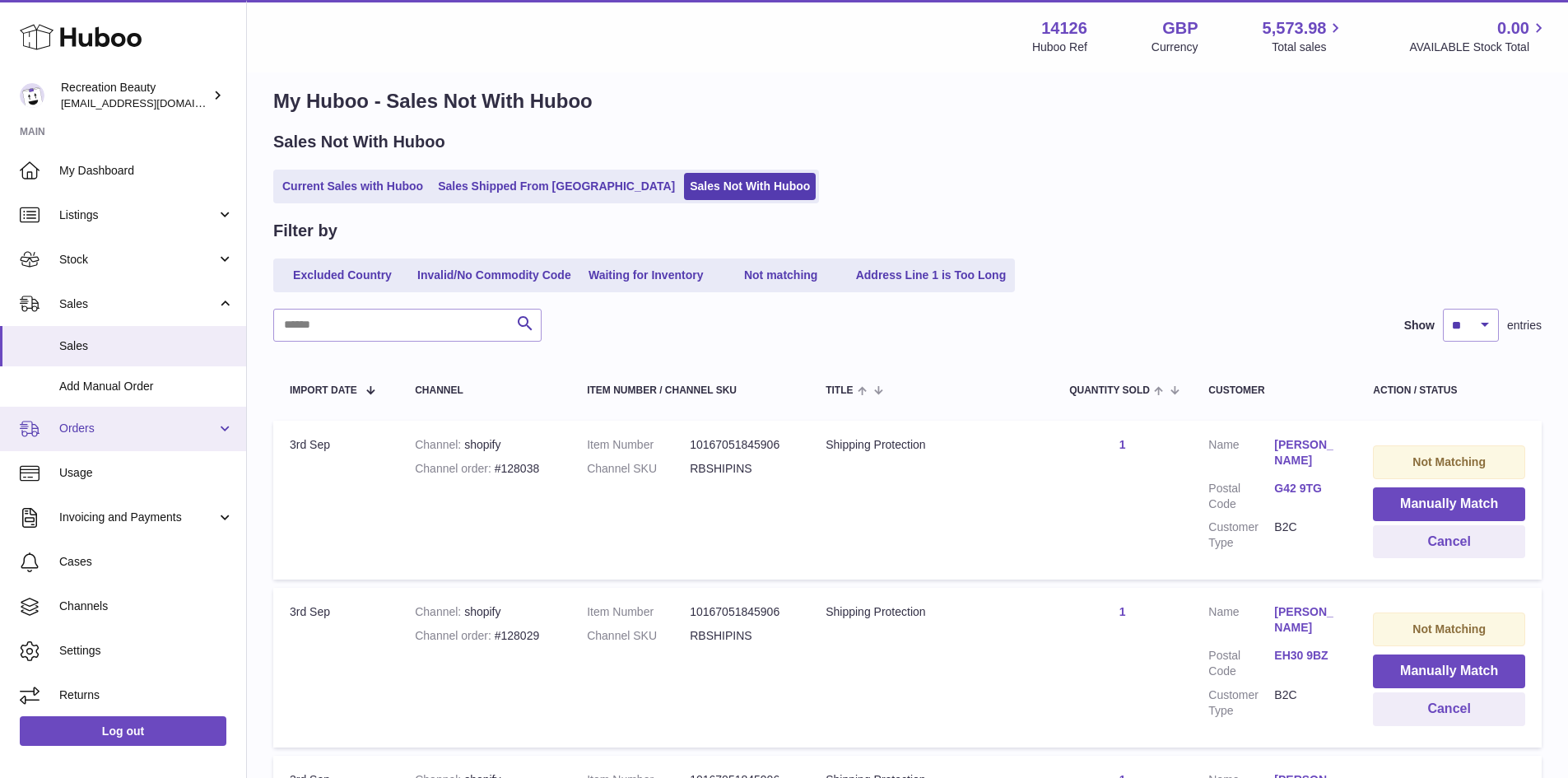
click at [163, 418] on link "Orders" at bounding box center [123, 429] width 246 height 45
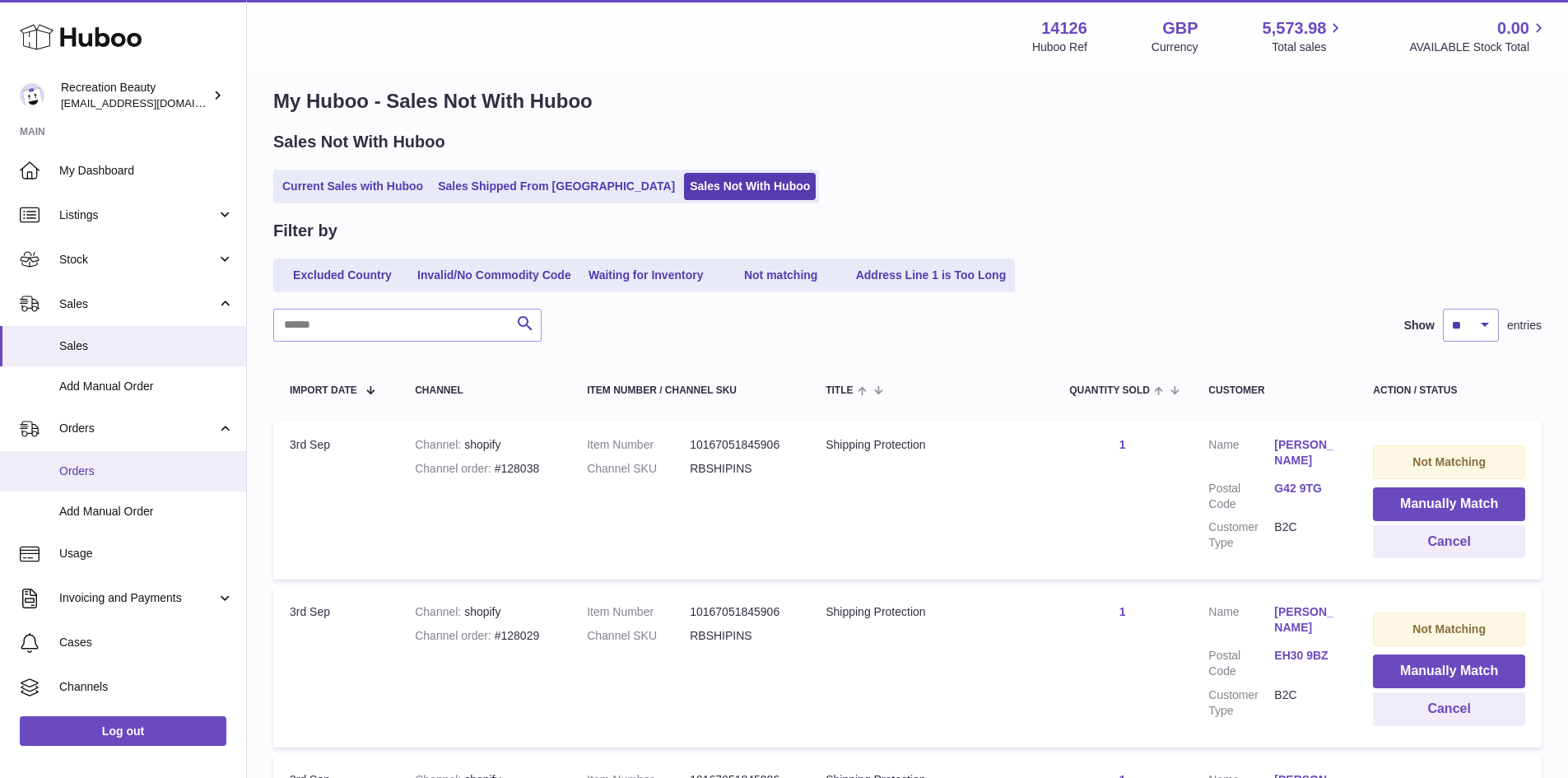
click at [162, 473] on span "Orders" at bounding box center [147, 471] width 175 height 16
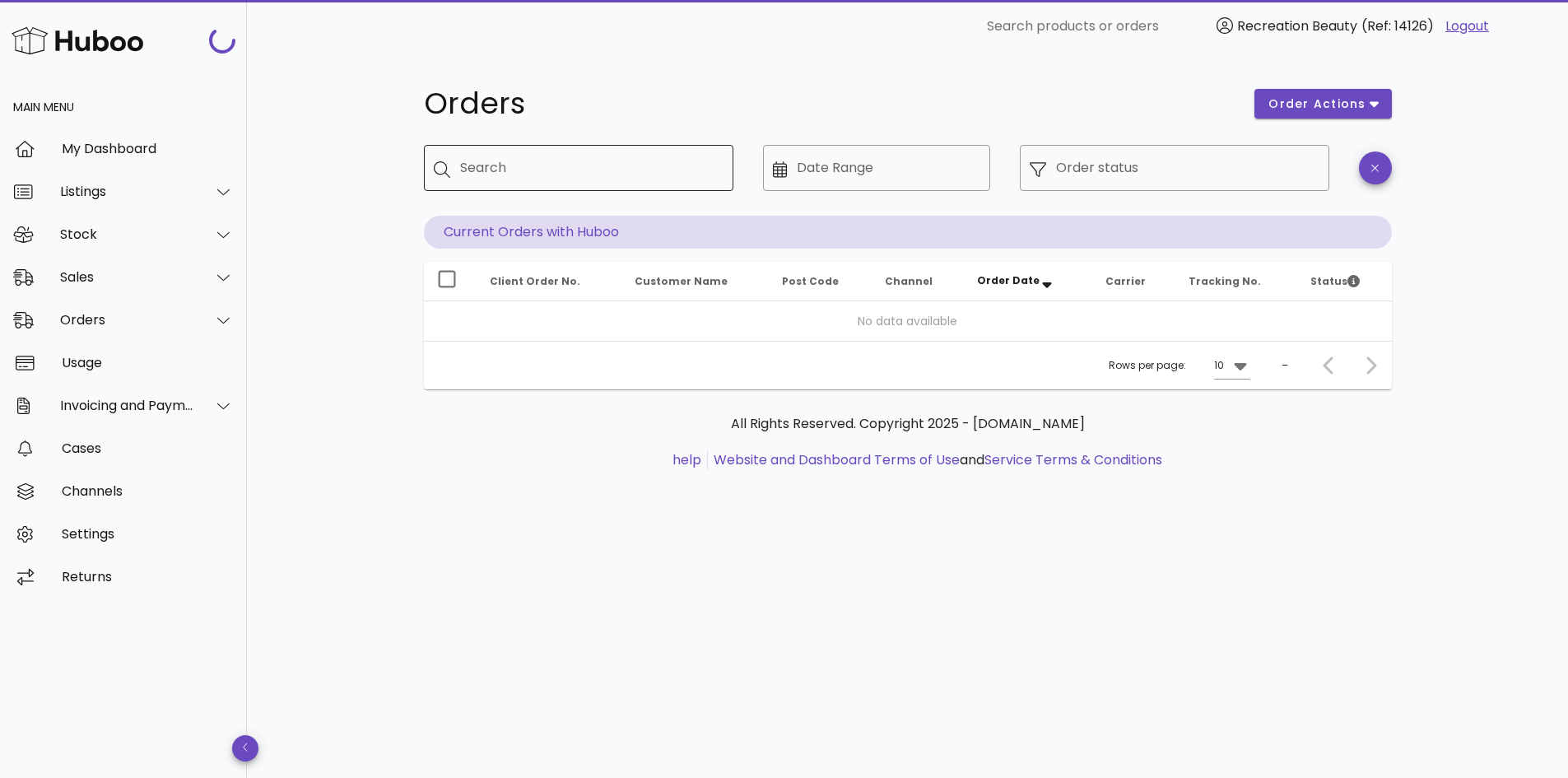
click at [615, 158] on input "Search" at bounding box center [590, 168] width 260 height 26
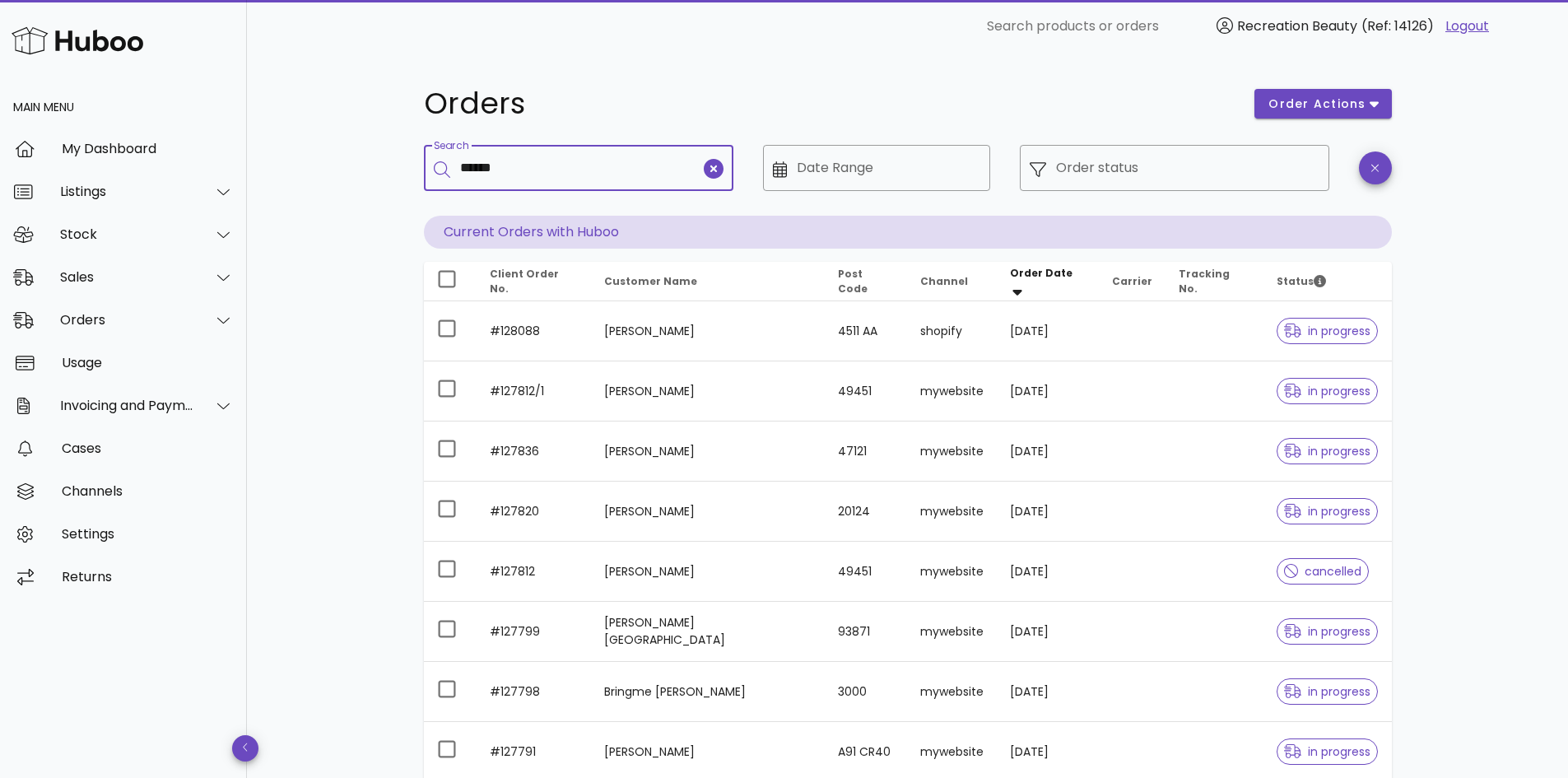
type input "******"
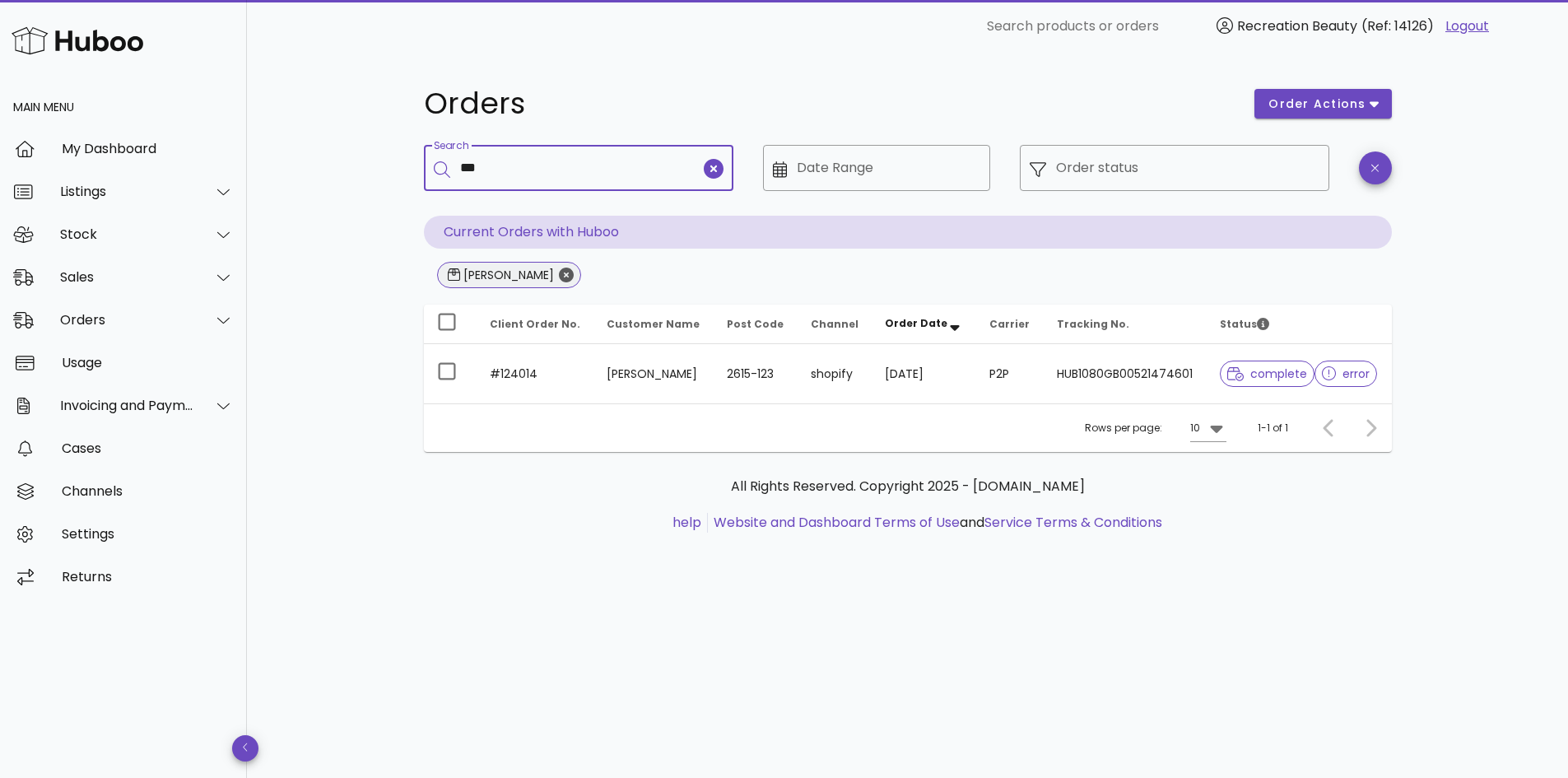
type input "***"
click at [559, 279] on icon "Close" at bounding box center [567, 275] width 15 height 15
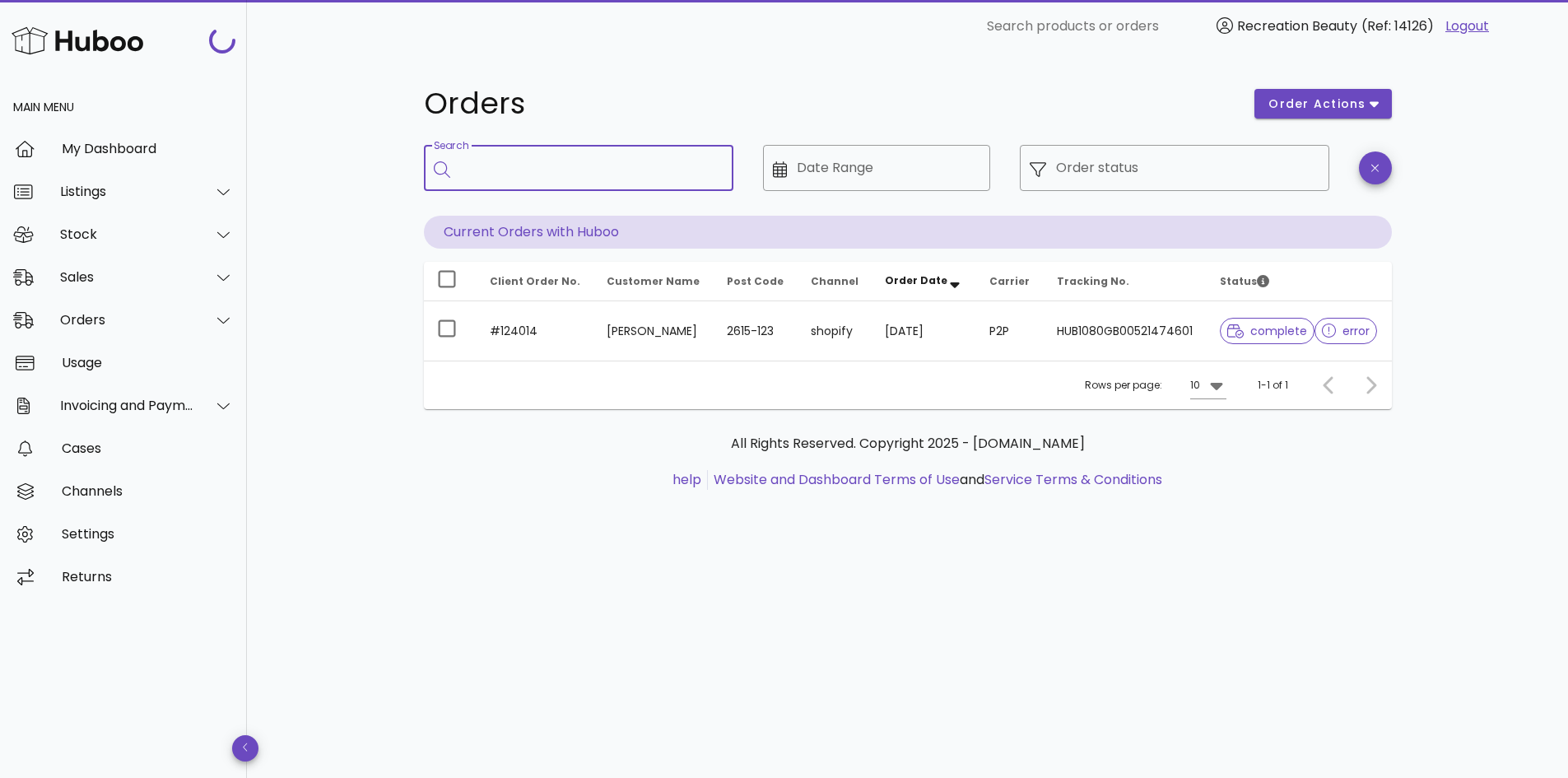
click at [572, 177] on input "Search" at bounding box center [590, 168] width 260 height 26
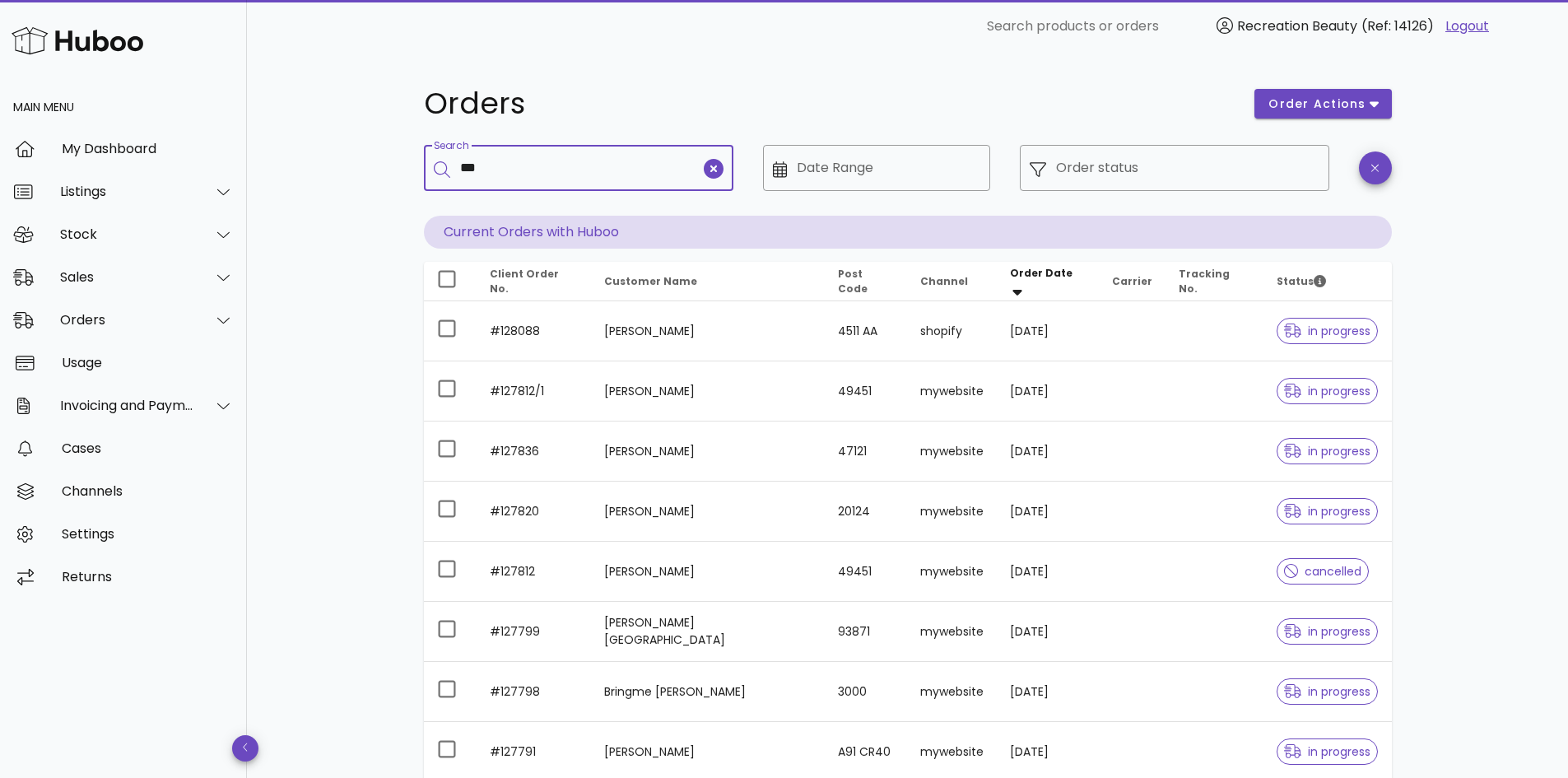
type input "***"
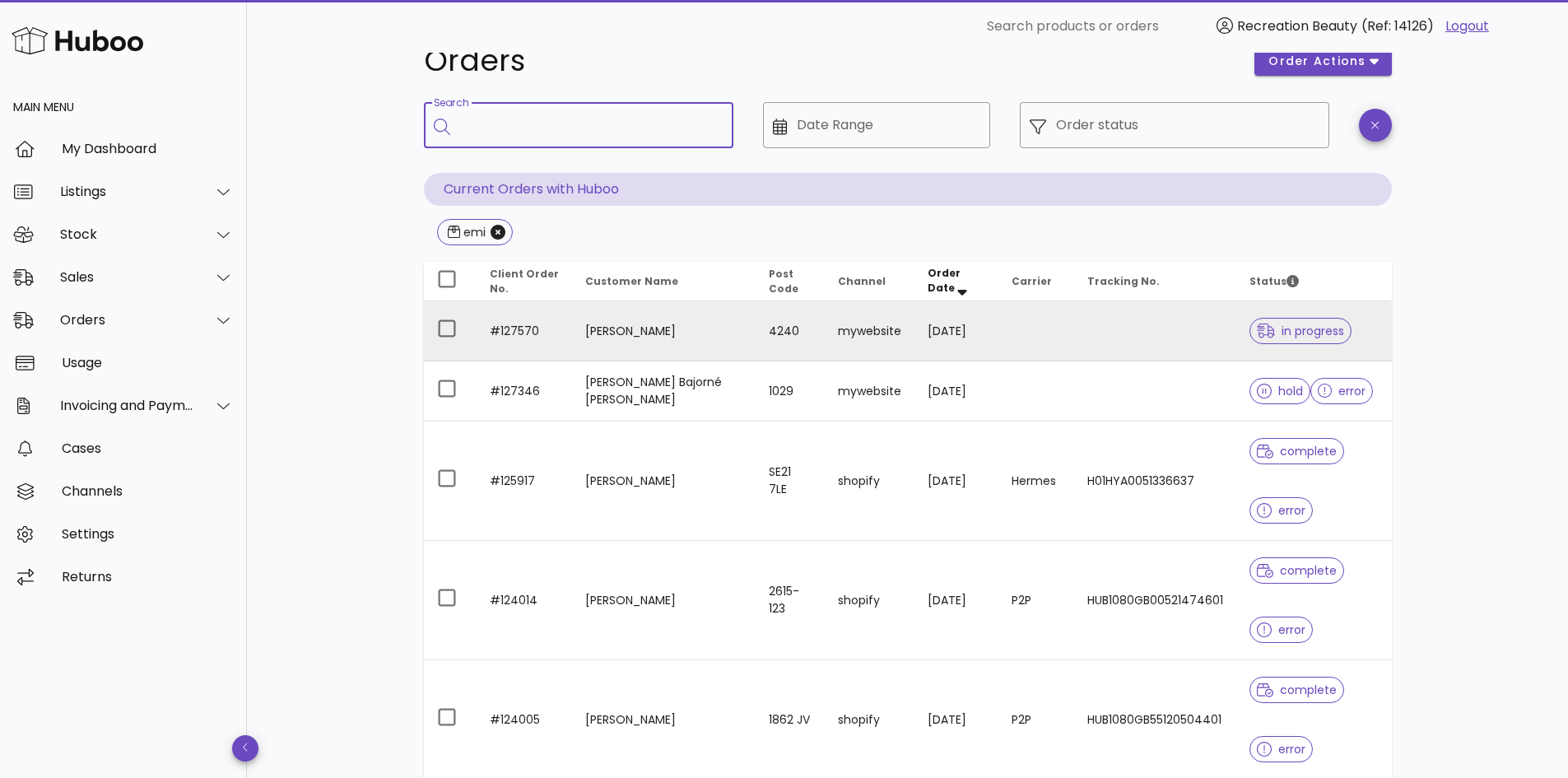
scroll to position [39, 0]
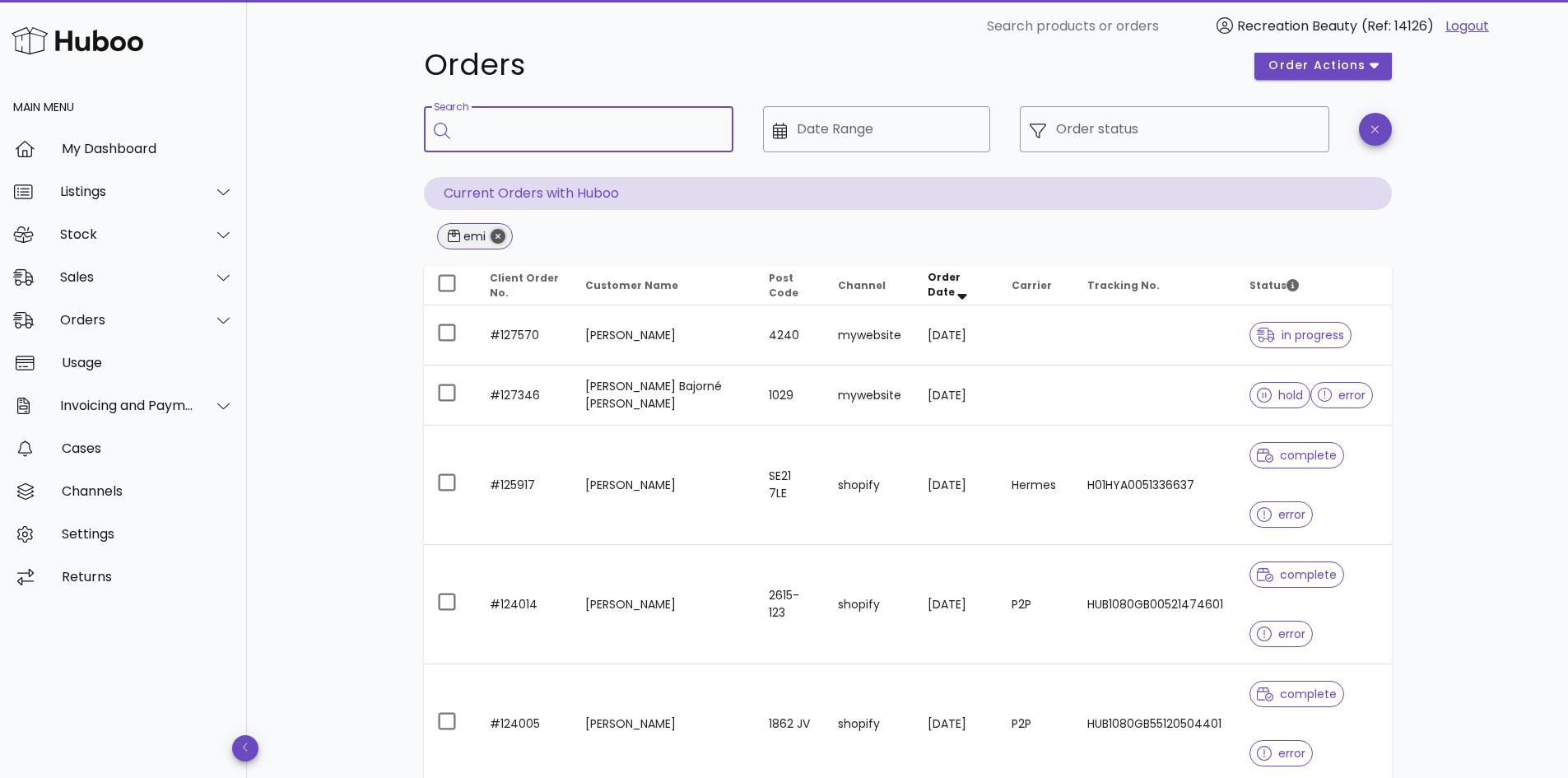
click at [494, 239] on icon "Close" at bounding box center [498, 236] width 15 height 15
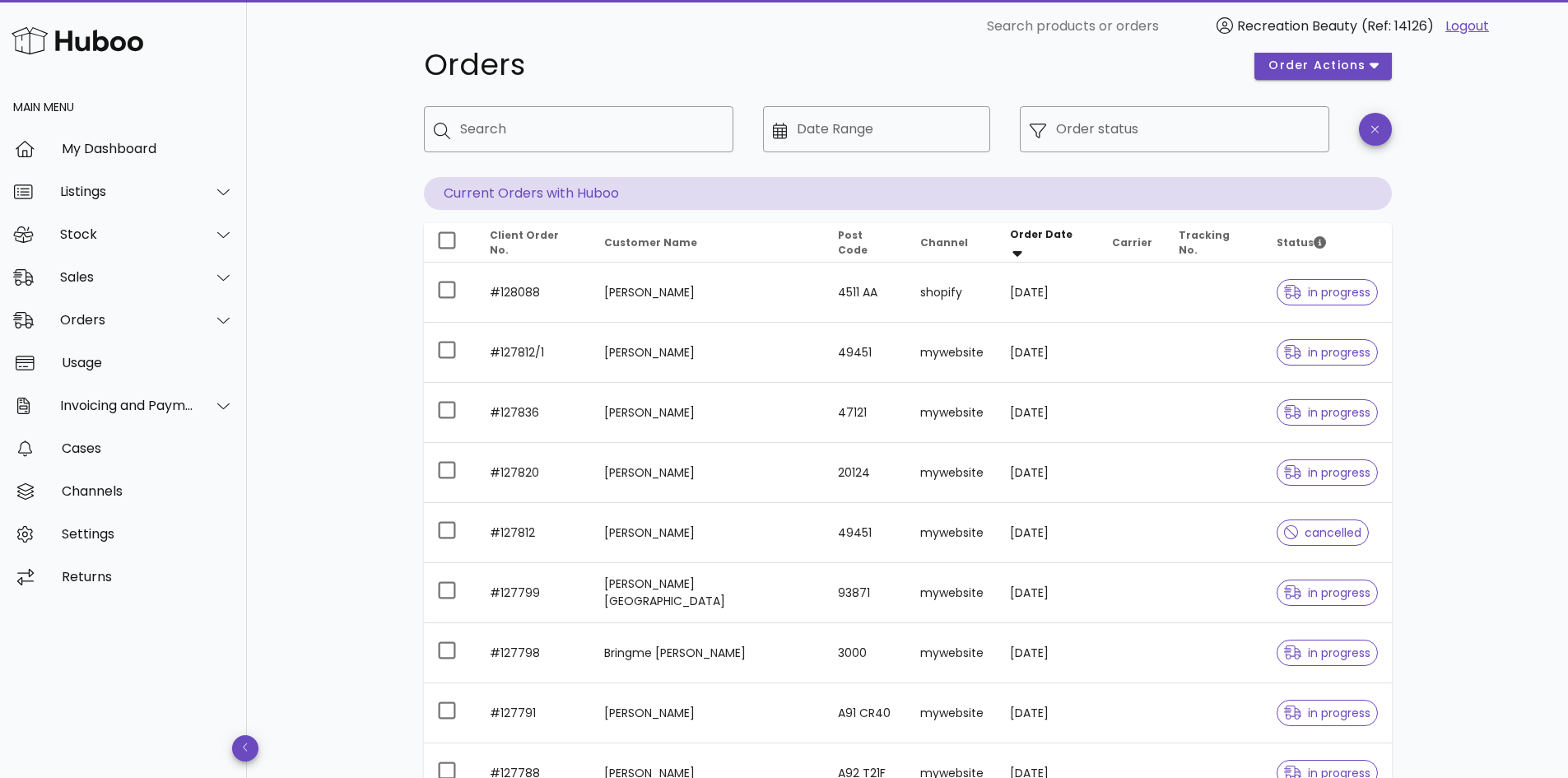
click at [294, 505] on div "Orders order actions ​ Search ​ Date Range ​ Order status Current Orders with H…" at bounding box center [907, 530] width 1321 height 1031
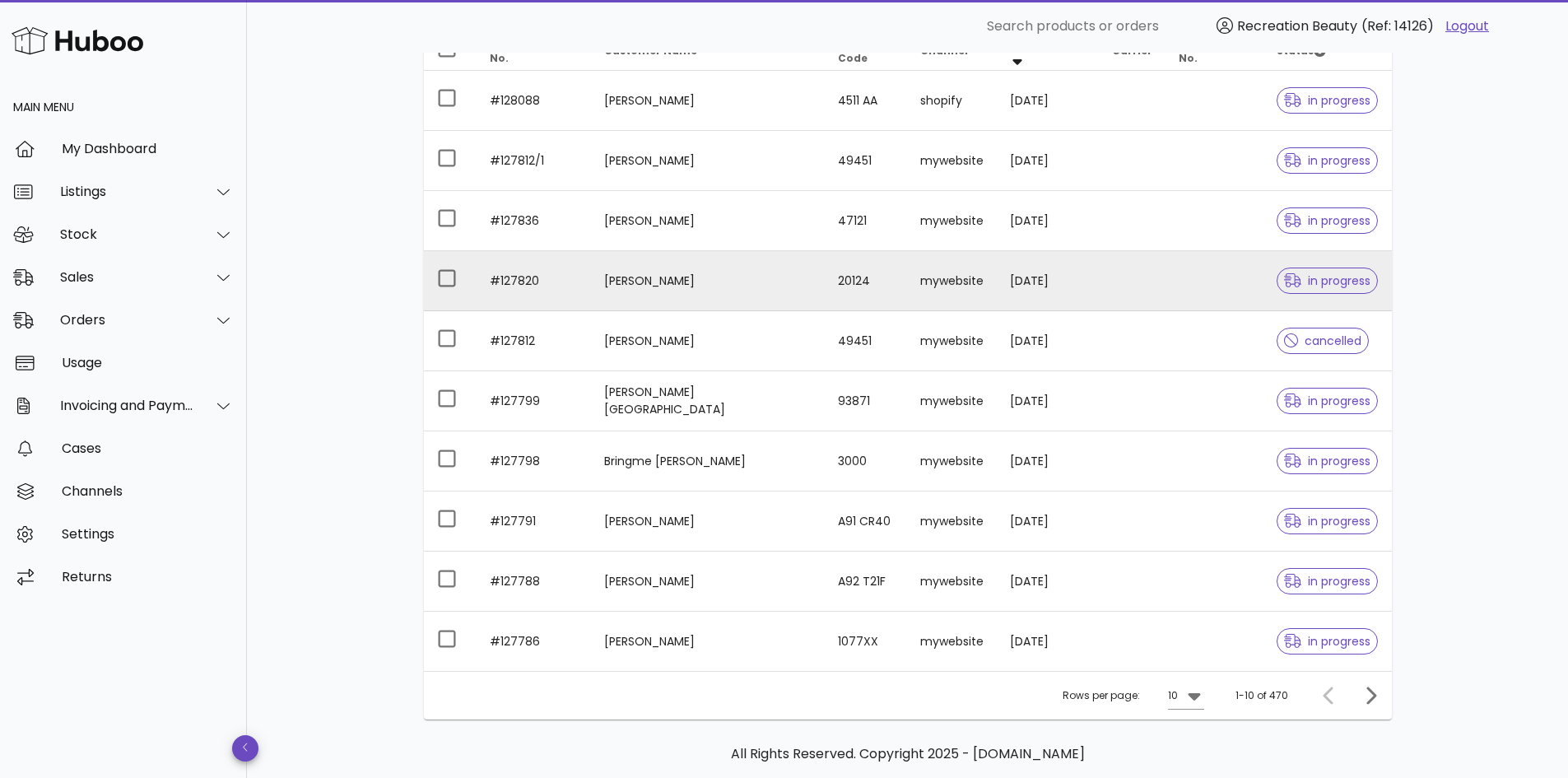
scroll to position [232, 0]
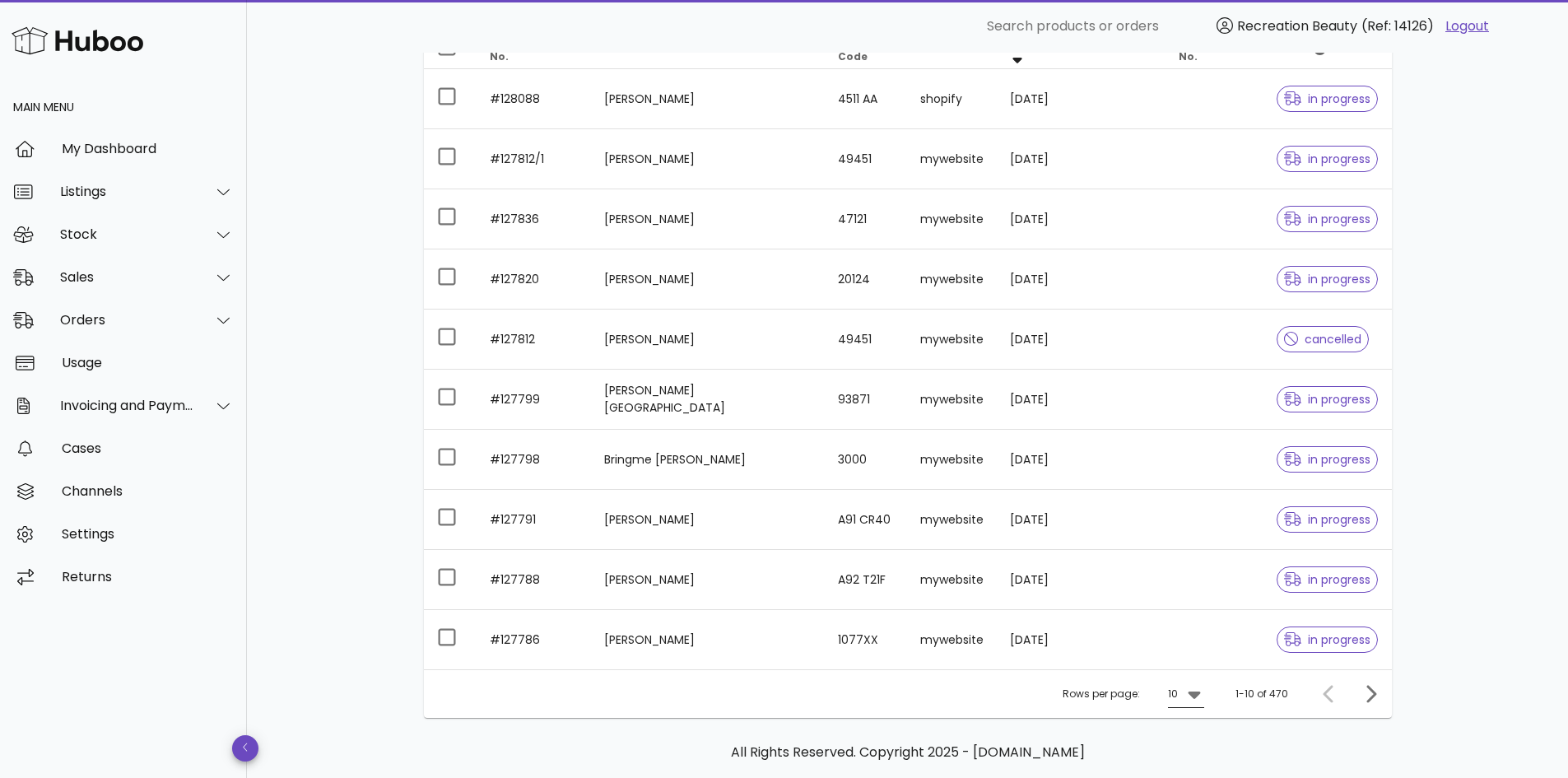
click at [1186, 695] on icon at bounding box center [1194, 694] width 20 height 20
click at [1185, 739] on div "50" at bounding box center [1192, 741] width 16 height 16
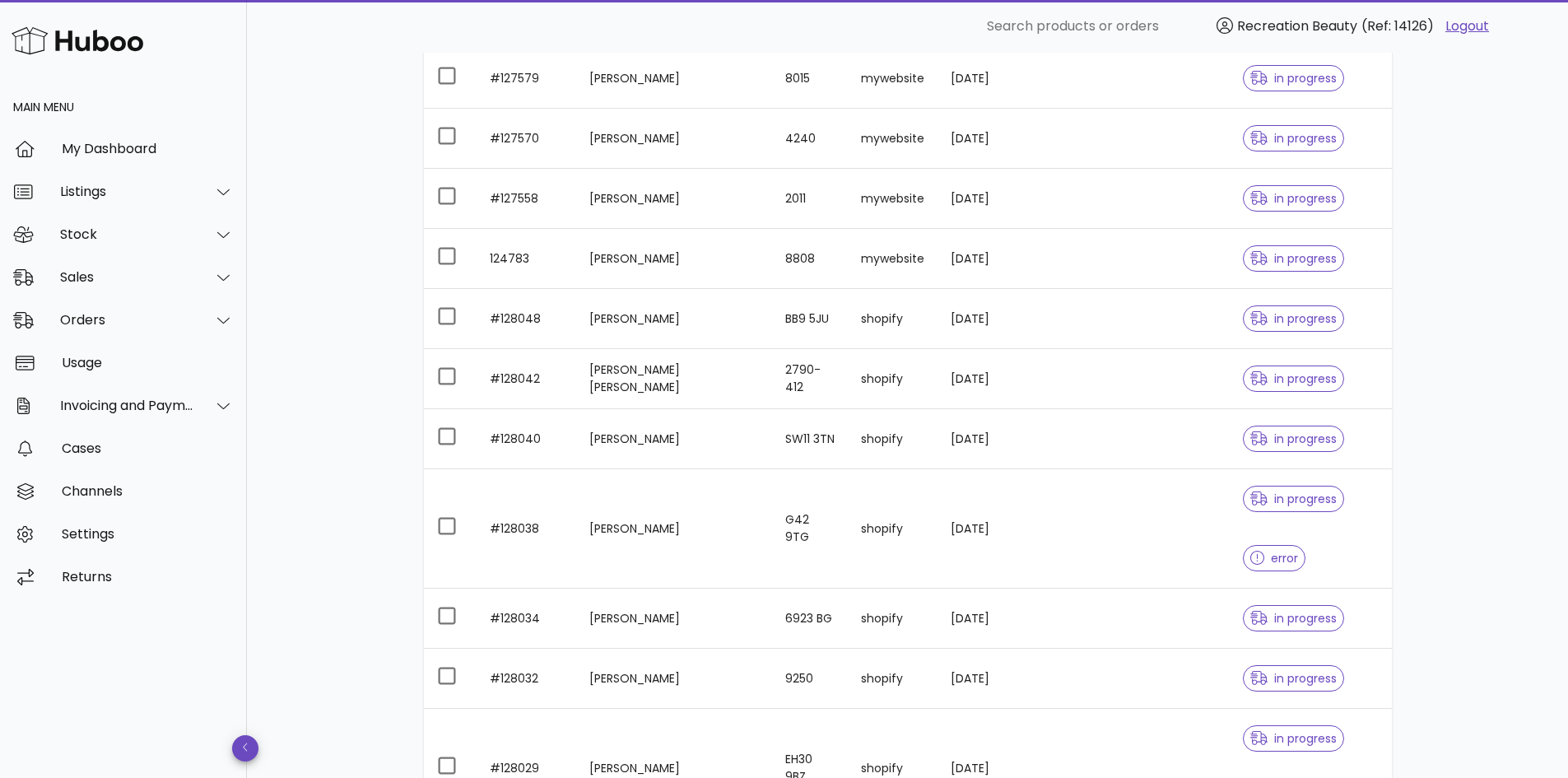
scroll to position [1928, 0]
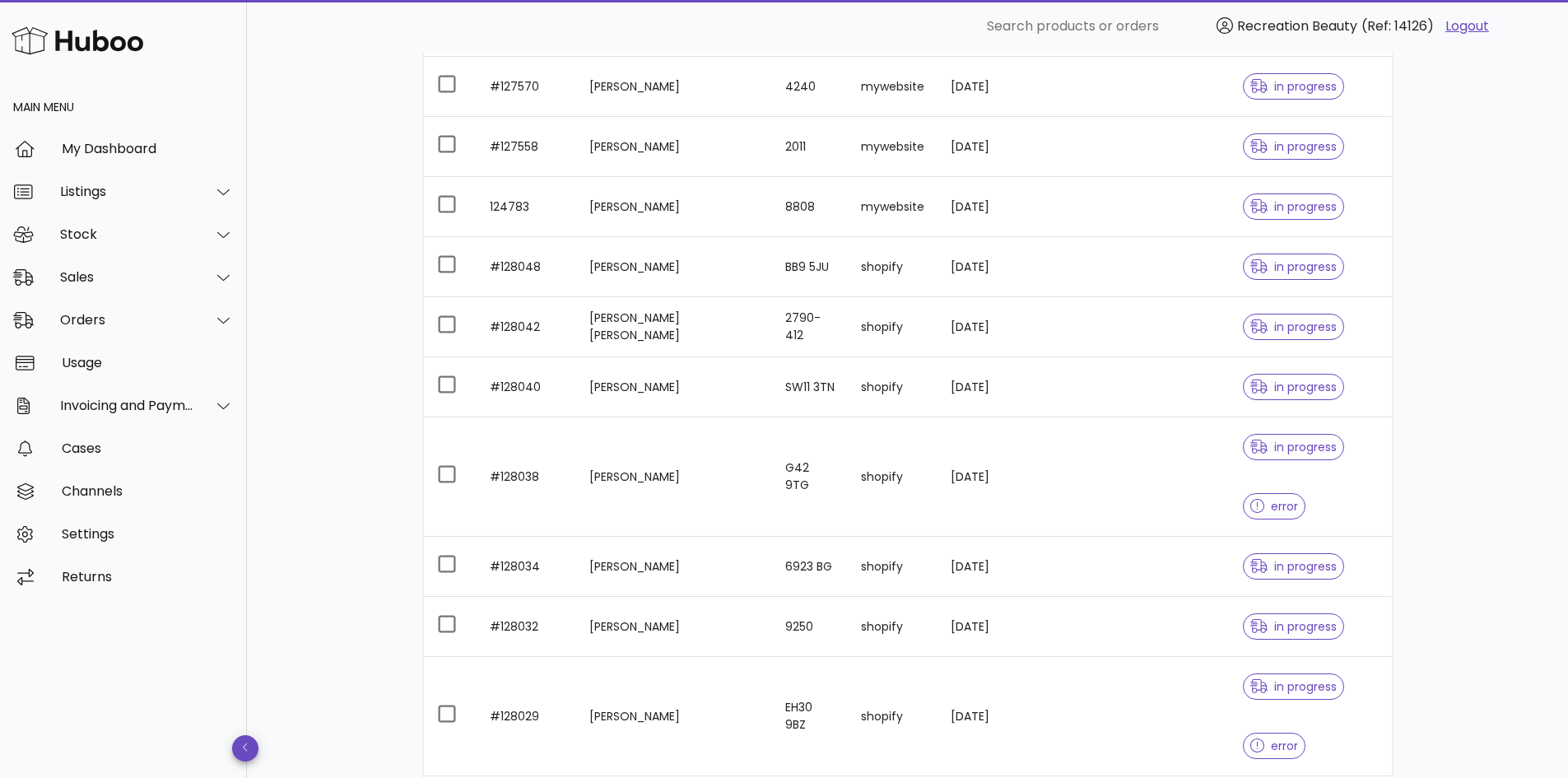
click at [623, 503] on td "[PERSON_NAME]" at bounding box center [675, 477] width 196 height 120
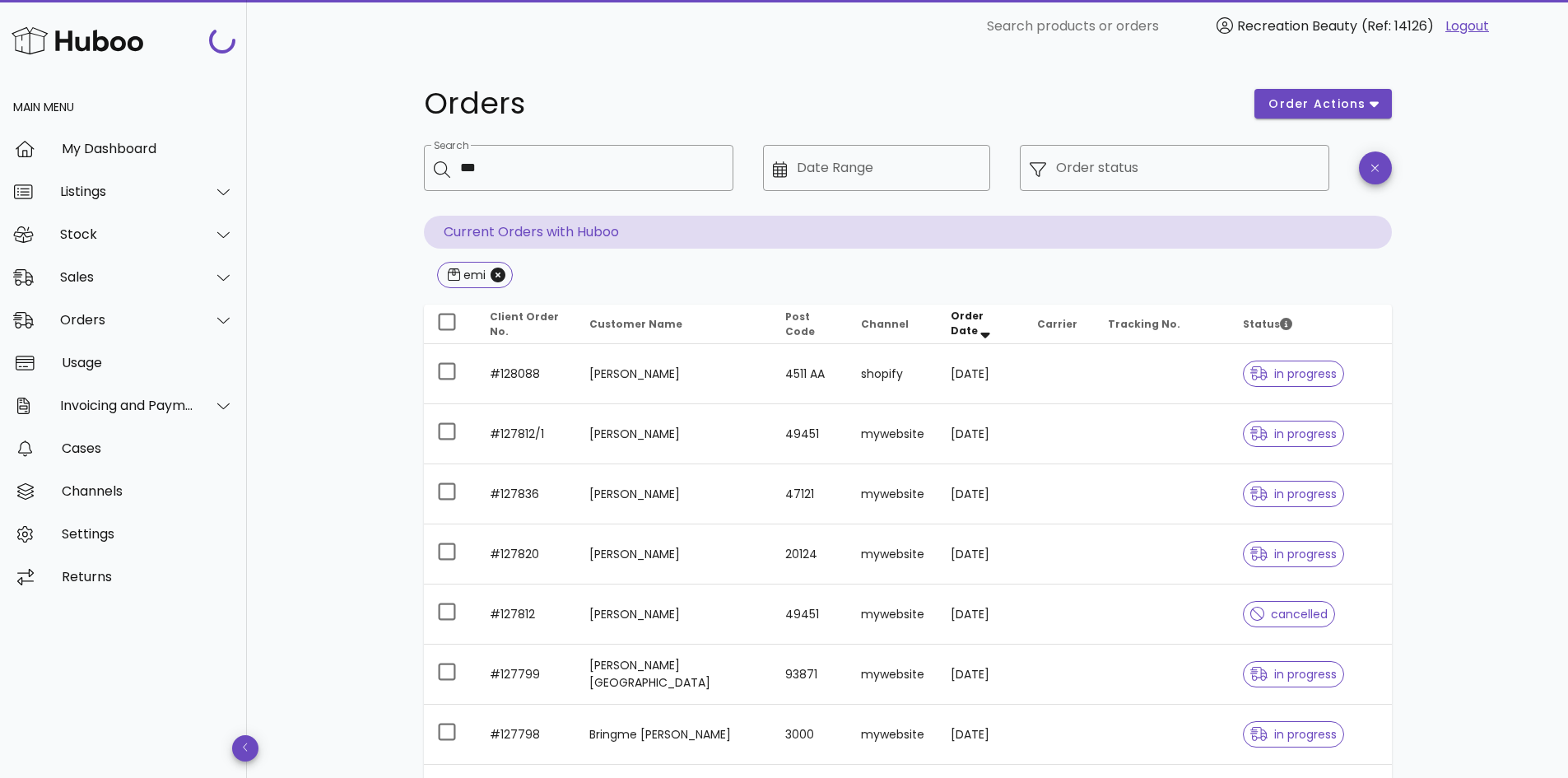
scroll to position [39, 0]
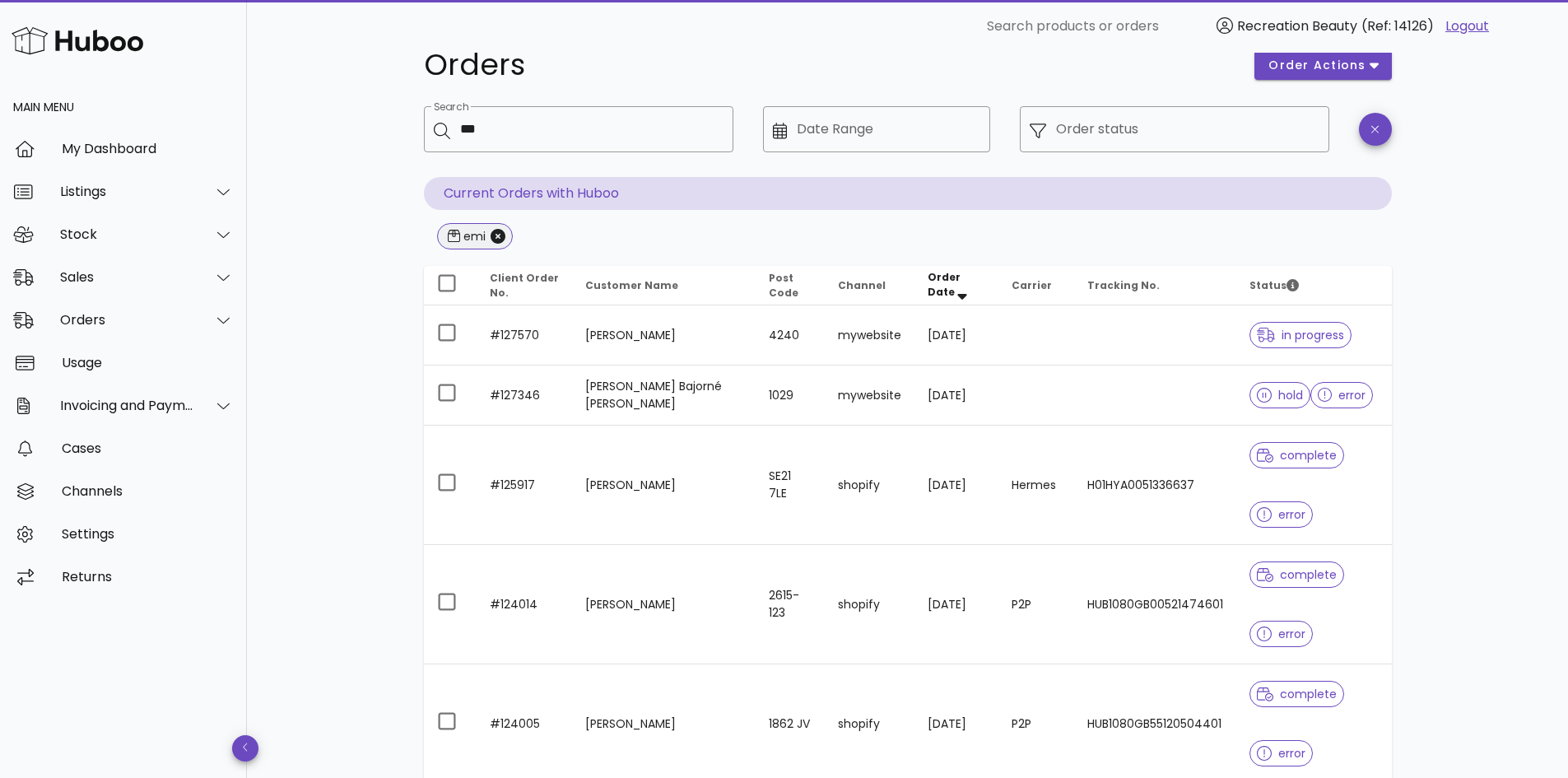
click at [489, 238] on span "emi" at bounding box center [475, 236] width 54 height 25
click at [495, 234] on icon "Close" at bounding box center [498, 236] width 15 height 15
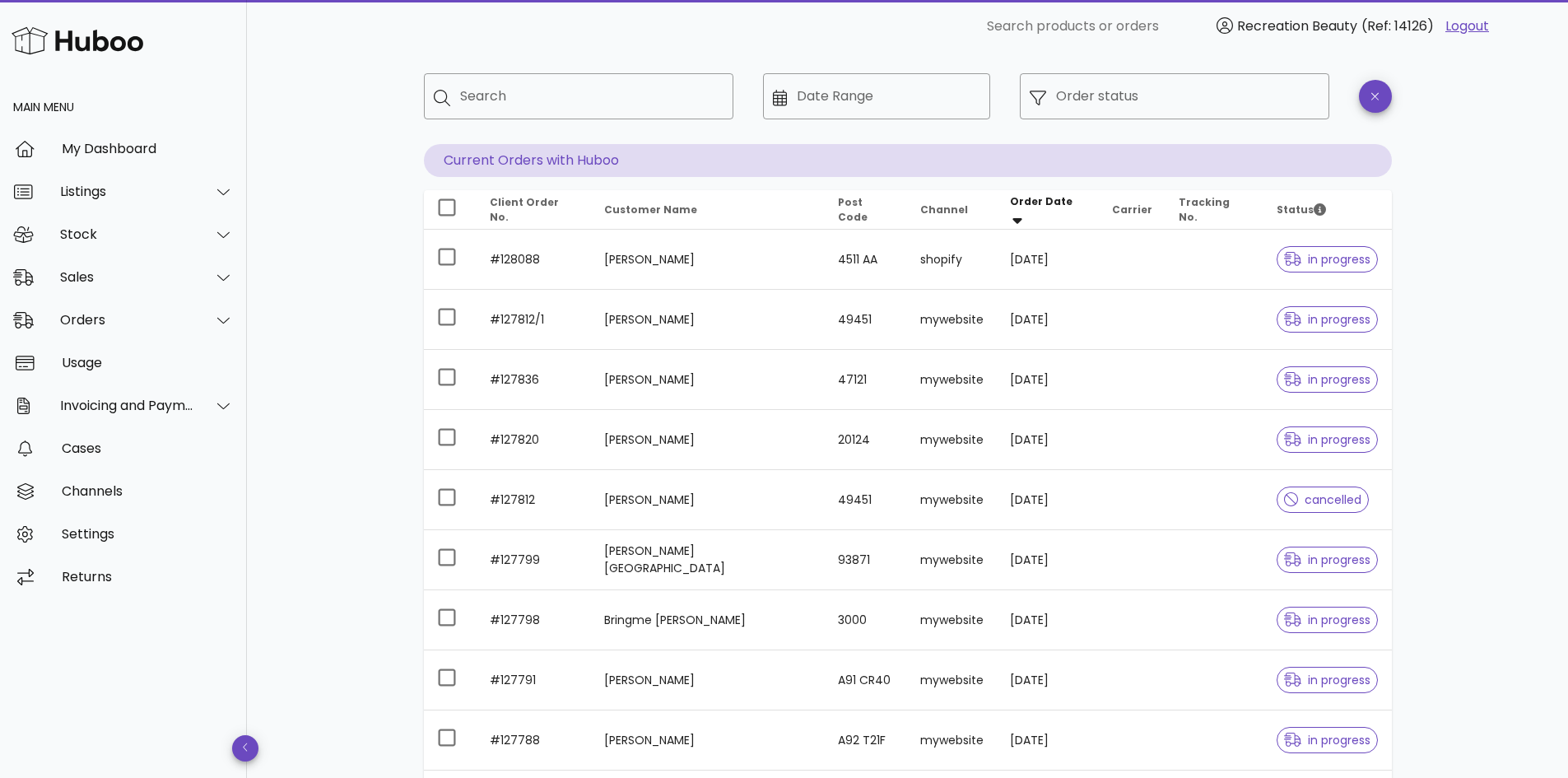
scroll to position [71, 0]
click at [199, 275] on div at bounding box center [214, 277] width 40 height 41
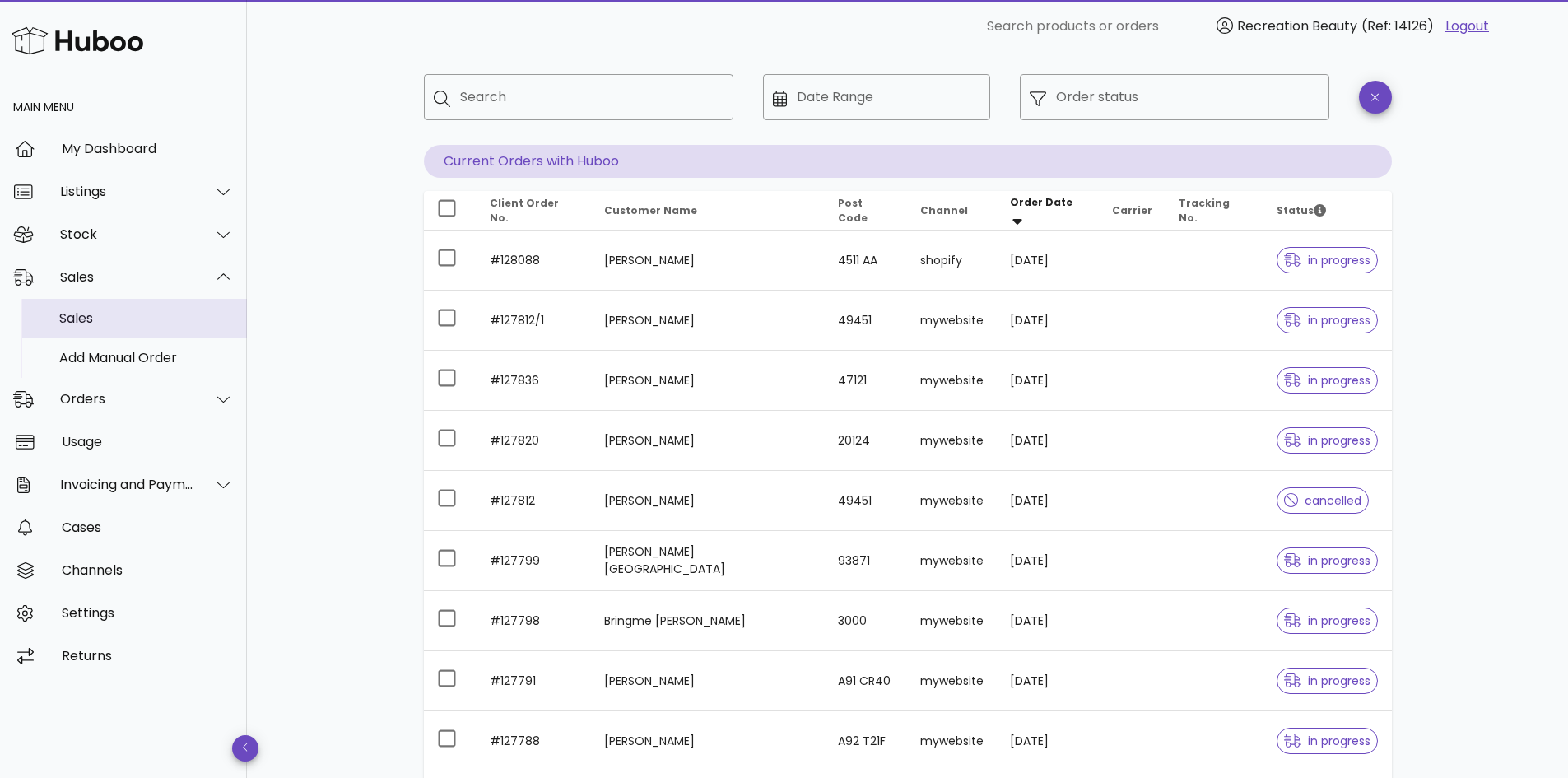
click at [187, 316] on div "Sales" at bounding box center [147, 318] width 175 height 16
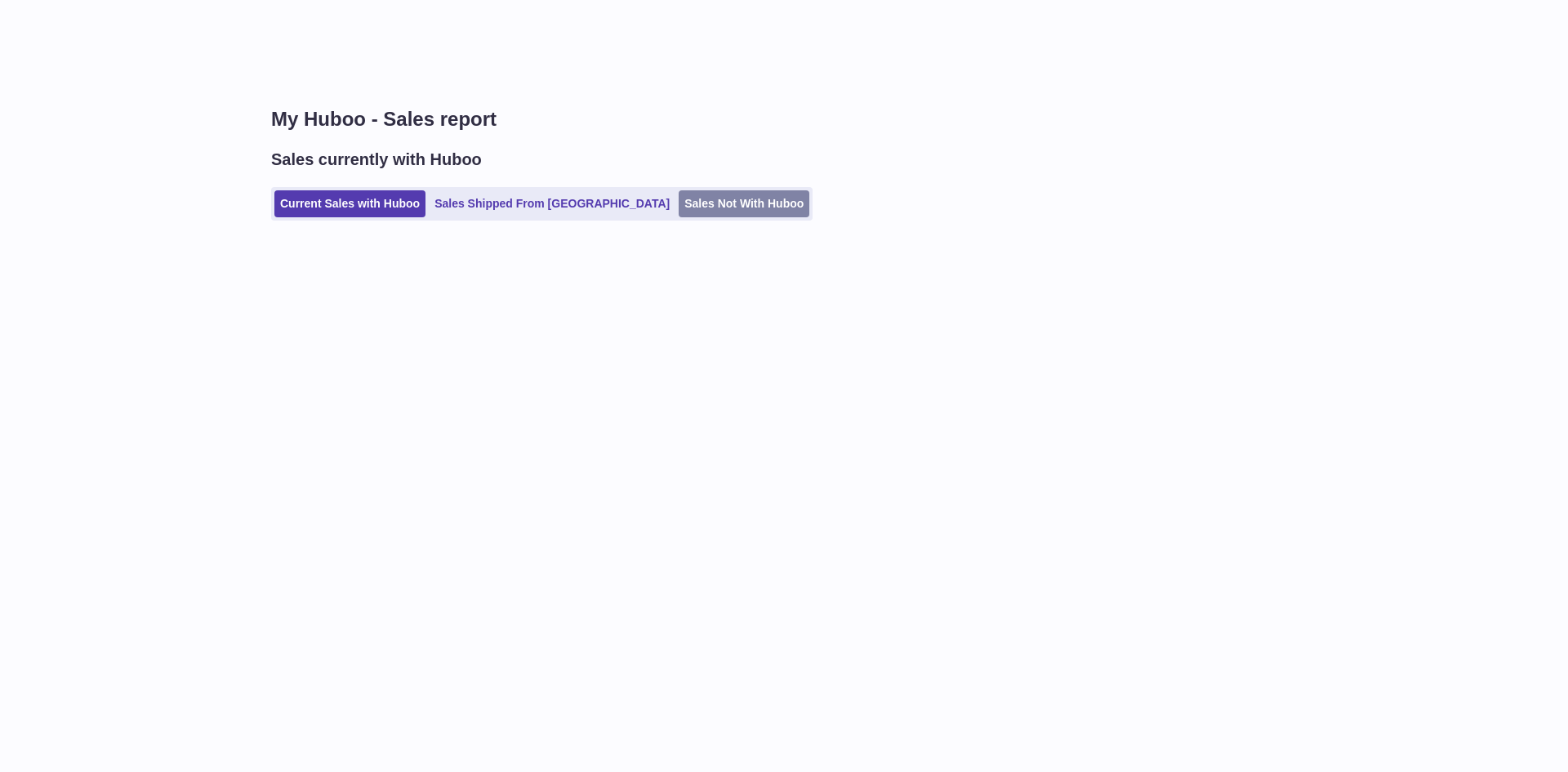
click at [678, 217] on link "Sales Not With Huboo" at bounding box center [744, 204] width 131 height 27
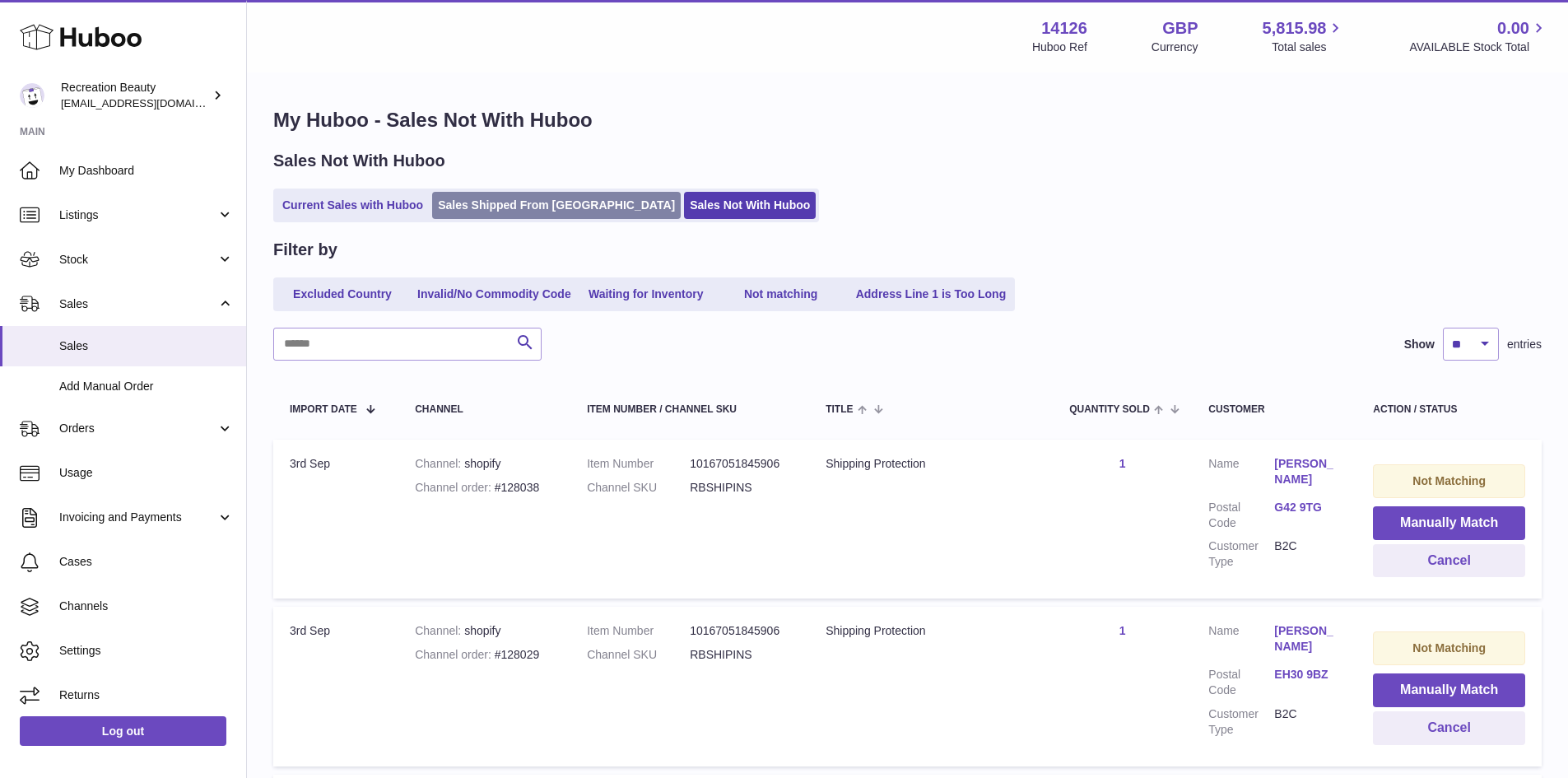
click at [558, 204] on link "Sales Shipped From [GEOGRAPHIC_DATA]" at bounding box center [556, 205] width 248 height 27
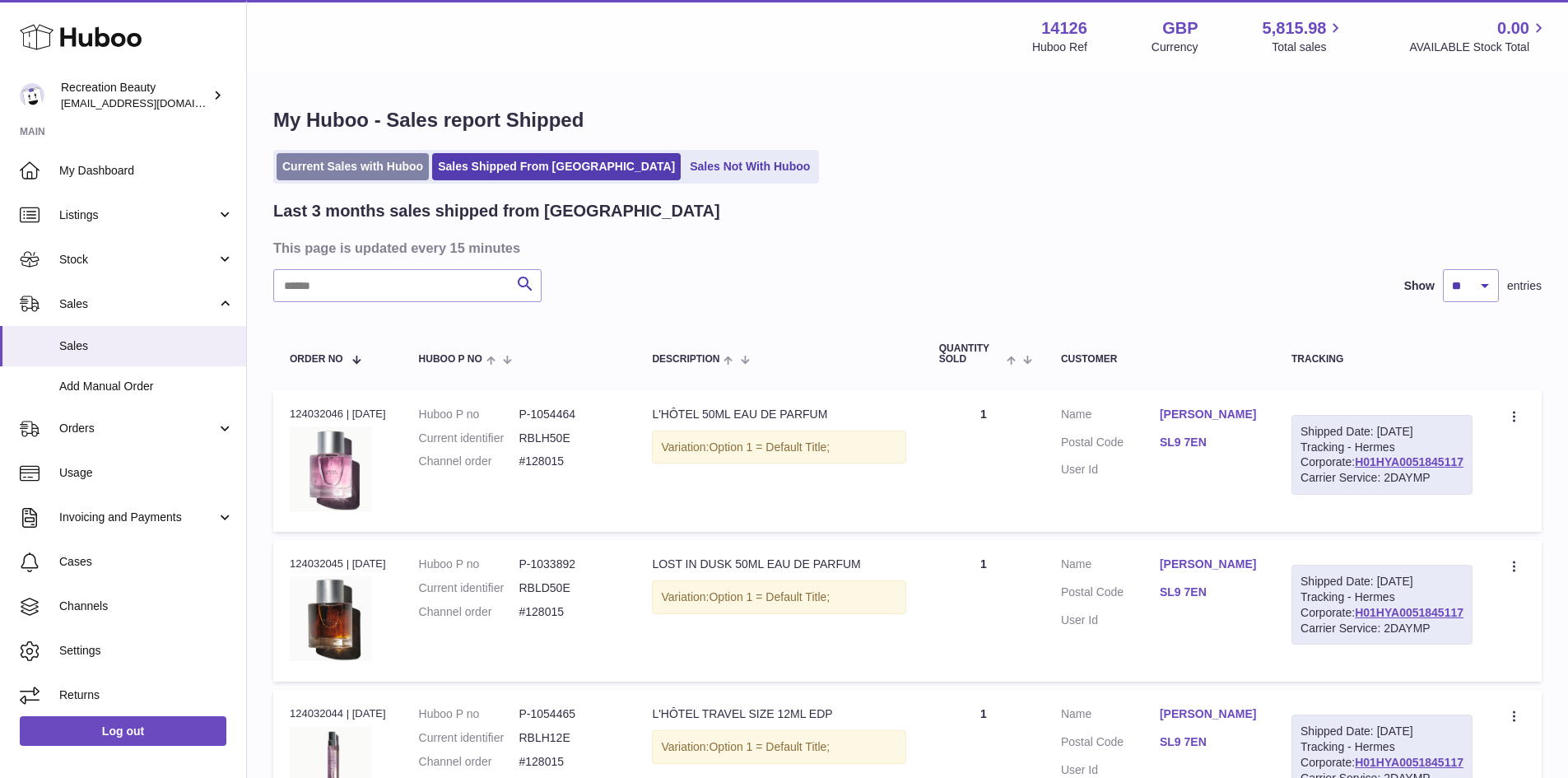
click at [406, 170] on link "Current Sales with Huboo" at bounding box center [352, 167] width 153 height 27
